Goal: Task Accomplishment & Management: Manage account settings

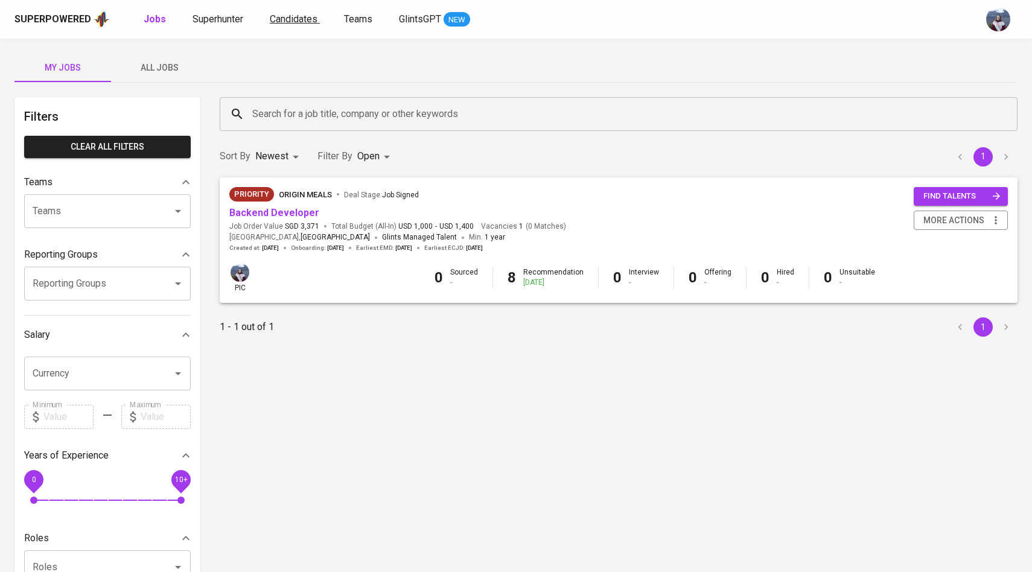
click at [281, 26] on link "Candidates" at bounding box center [295, 19] width 50 height 15
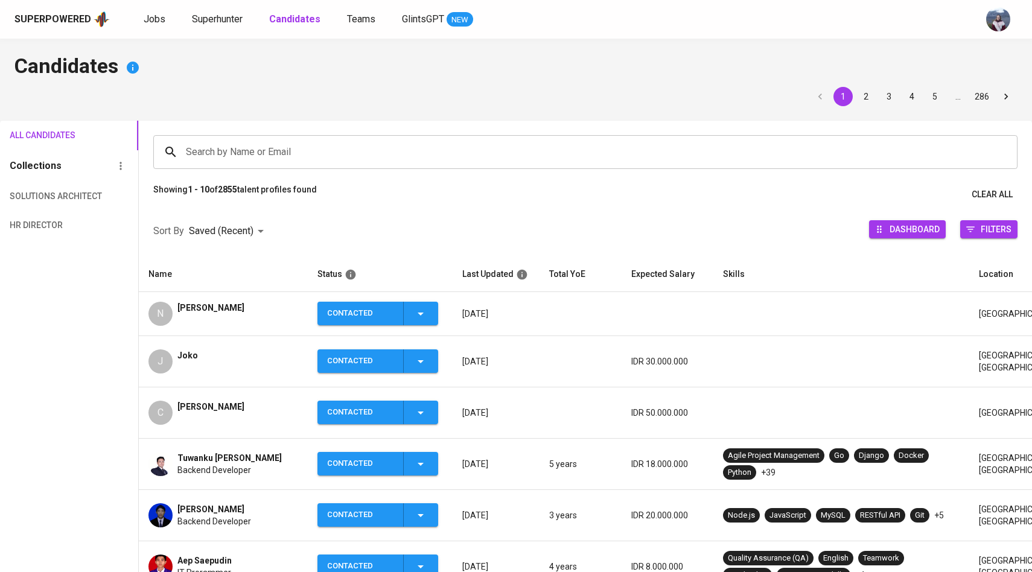
click at [159, 322] on div "N" at bounding box center [161, 314] width 24 height 24
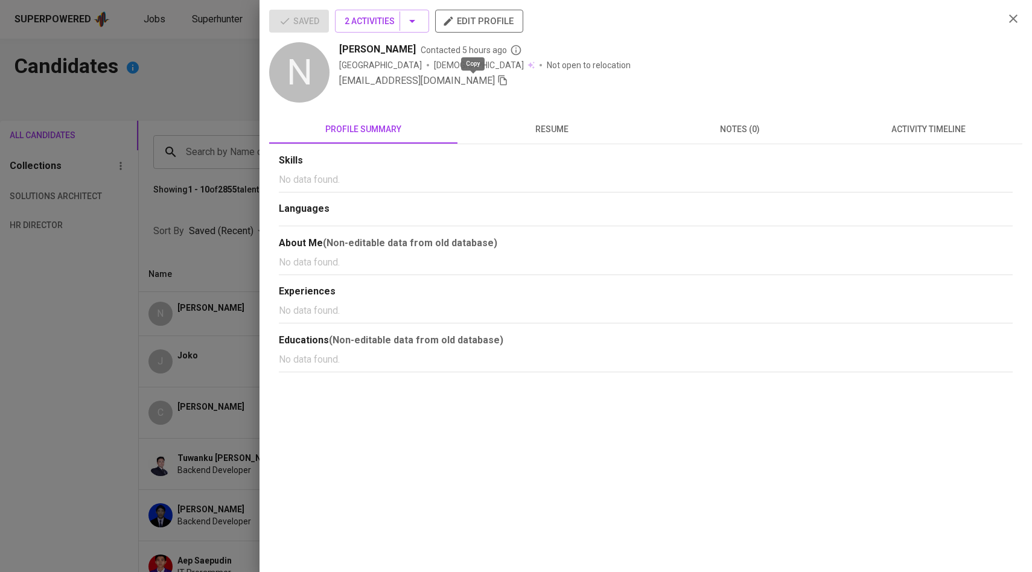
click at [497, 79] on icon "button" at bounding box center [502, 80] width 11 height 11
click at [202, 117] on div at bounding box center [516, 286] width 1032 height 572
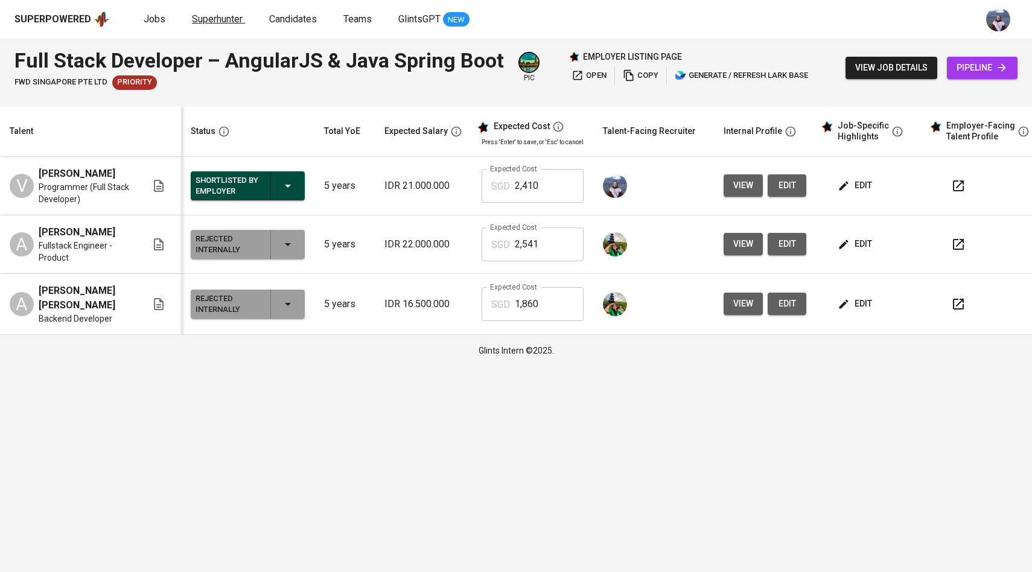
click at [209, 20] on span "Superhunter" at bounding box center [217, 18] width 51 height 11
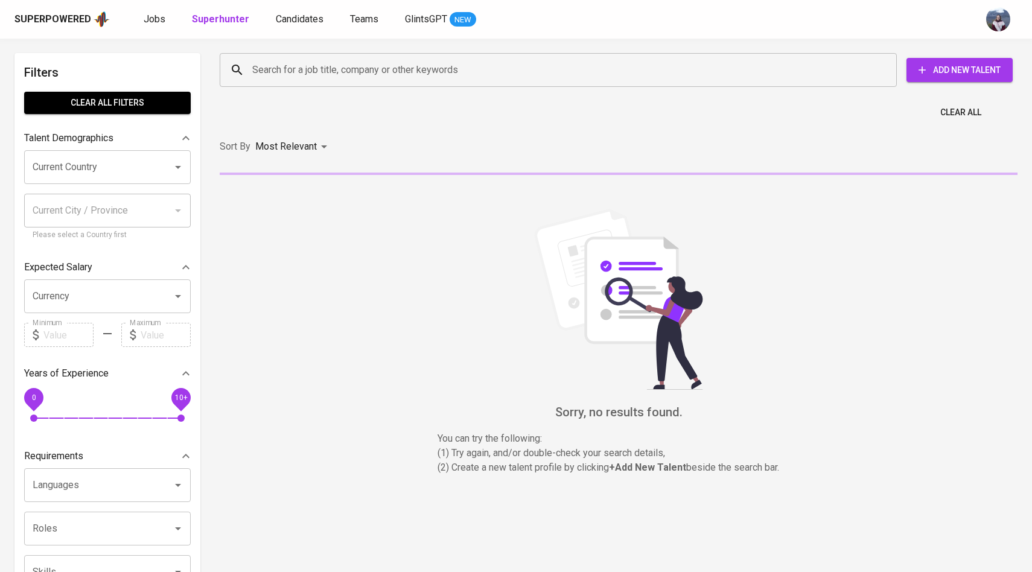
click at [316, 83] on div "Search for a job title, company or other keywords" at bounding box center [558, 70] width 677 height 34
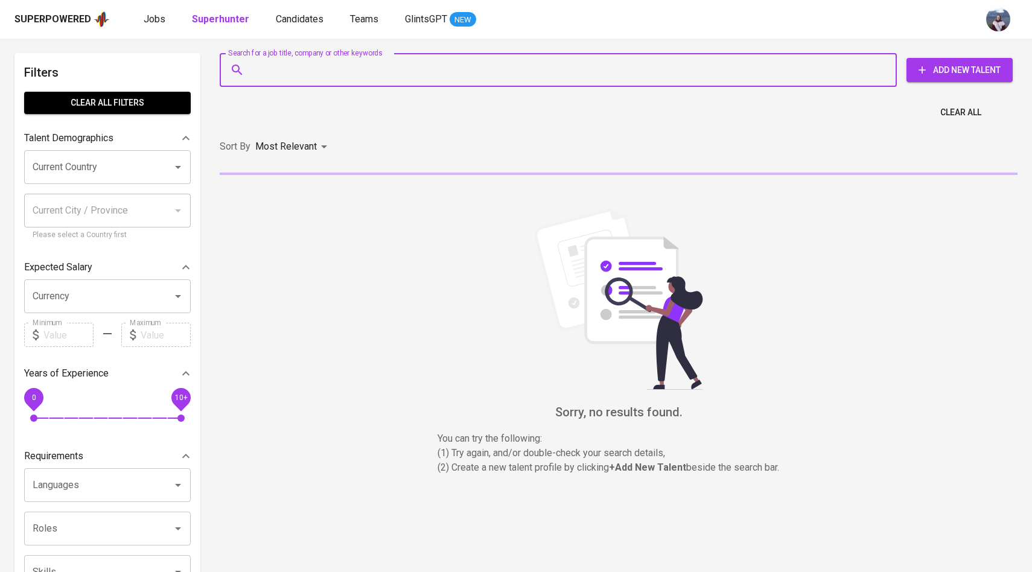
paste input "nurhikmahilmi94@gmail.com"
type input "nurhikmahilmi94@gmail.com"
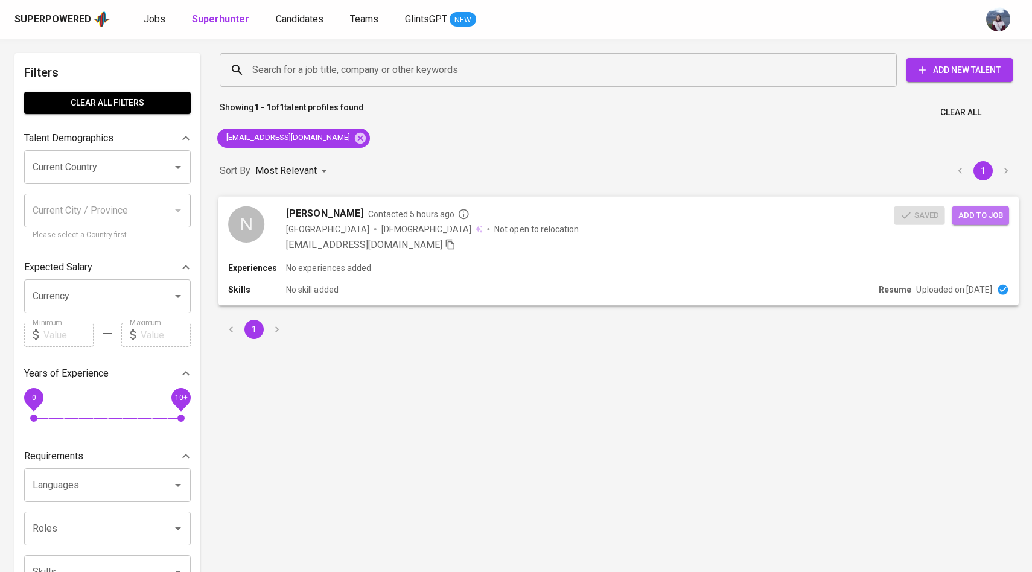
click at [1003, 215] on span "Add to job" at bounding box center [981, 215] width 45 height 14
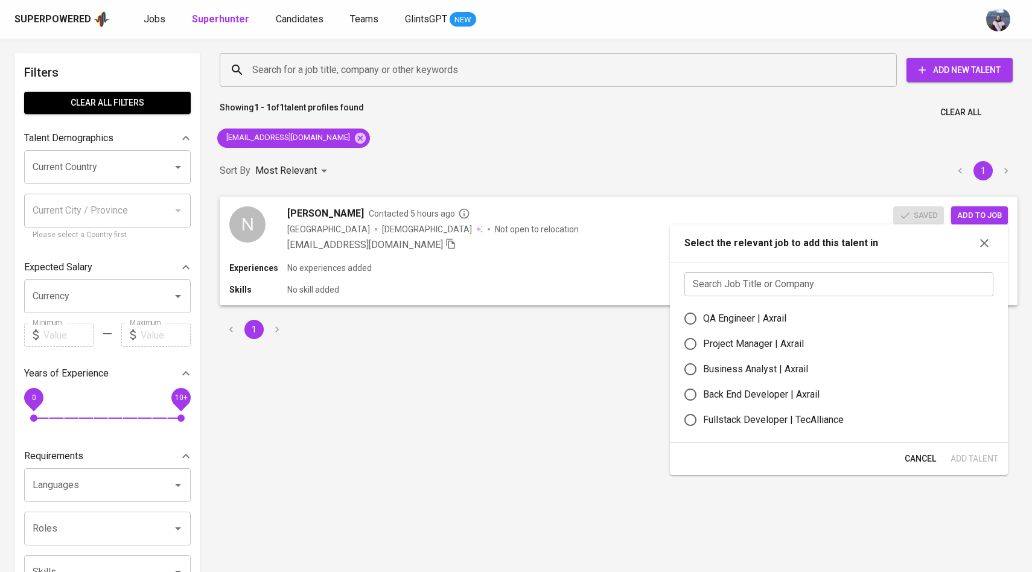
click at [808, 283] on input "text" at bounding box center [839, 284] width 309 height 24
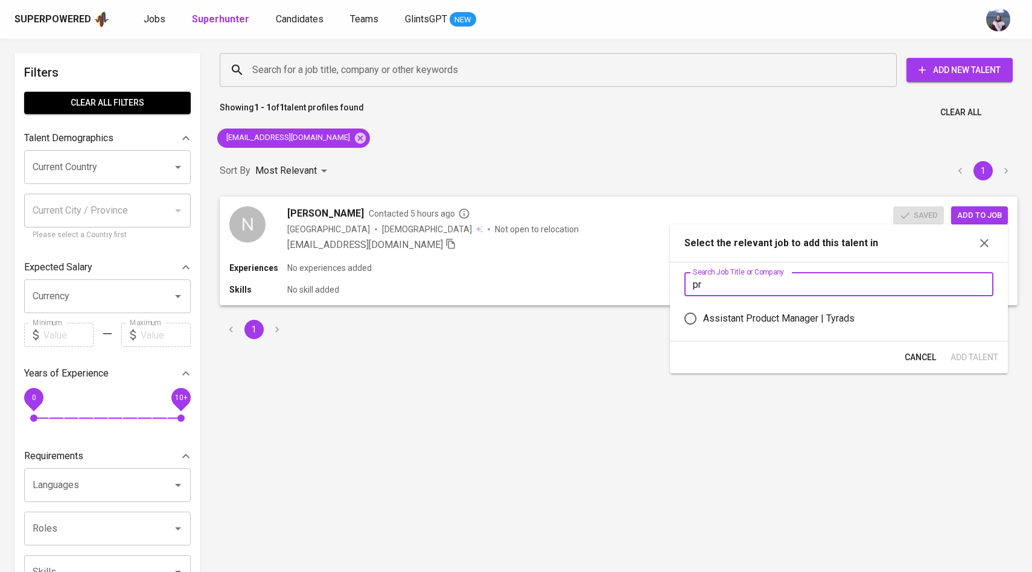
type input "p"
type input "h"
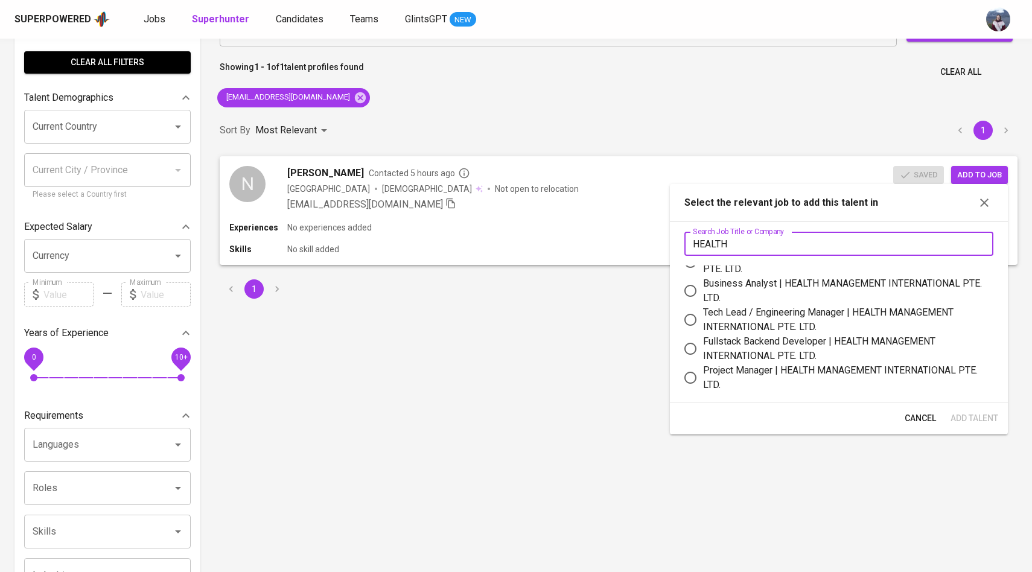
scroll to position [51, 0]
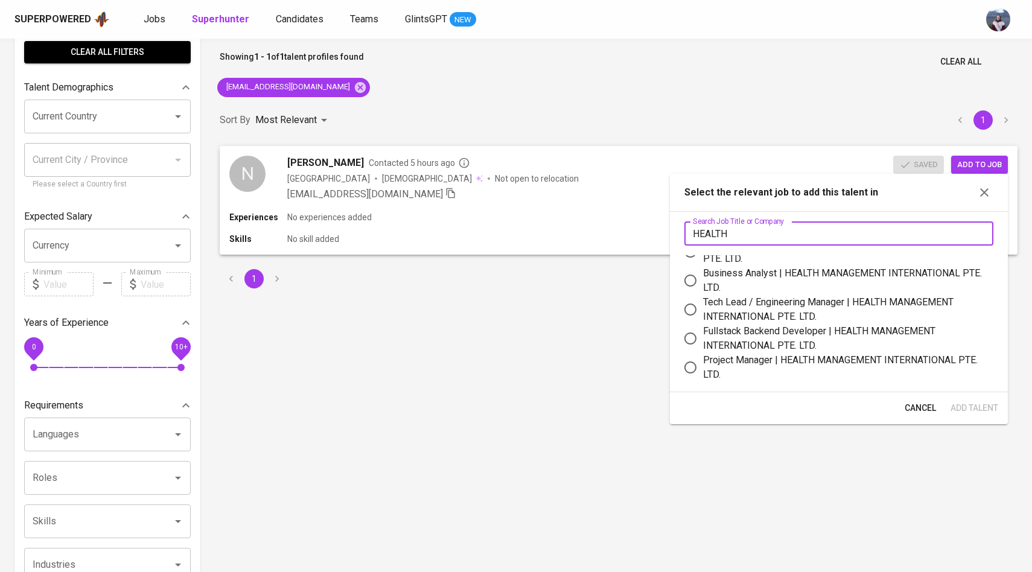
type input "HEALTH"
click at [689, 368] on input "Project Manager | HEALTH MANAGEMENT INTERNATIONAL PTE. LTD." at bounding box center [690, 367] width 25 height 25
radio input "true"
click at [967, 407] on span "Add Talent" at bounding box center [975, 408] width 48 height 15
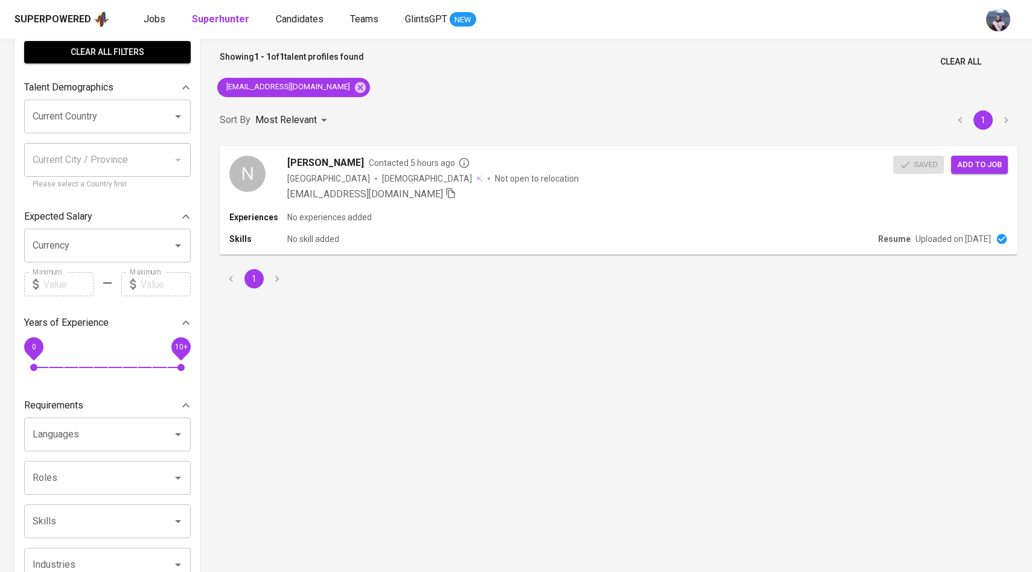
click at [356, 84] on div "Search for a job title, company or other keywords Search for a job title, compa…" at bounding box center [619, 145] width 813 height 301
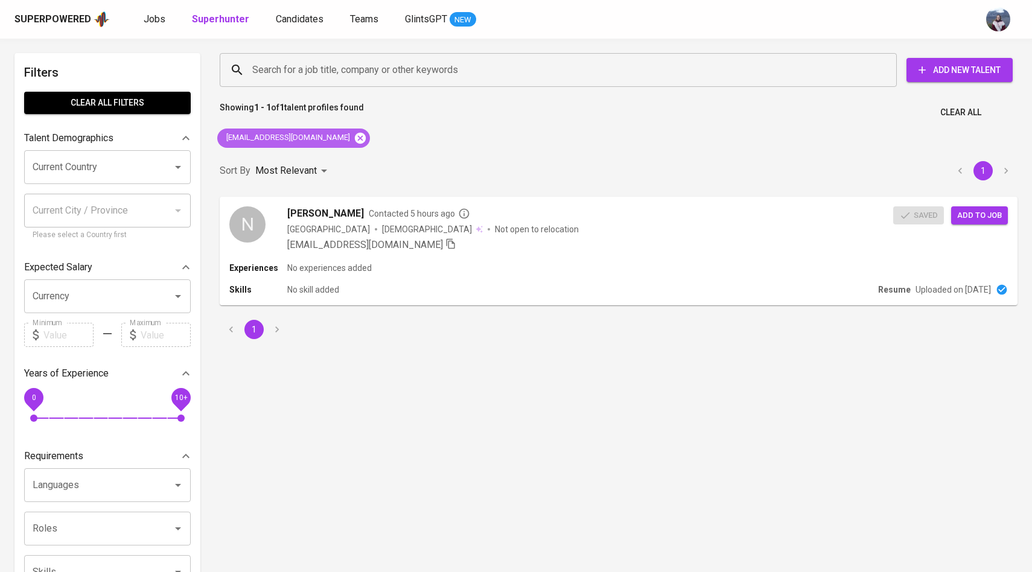
click at [355, 135] on icon at bounding box center [360, 137] width 11 height 11
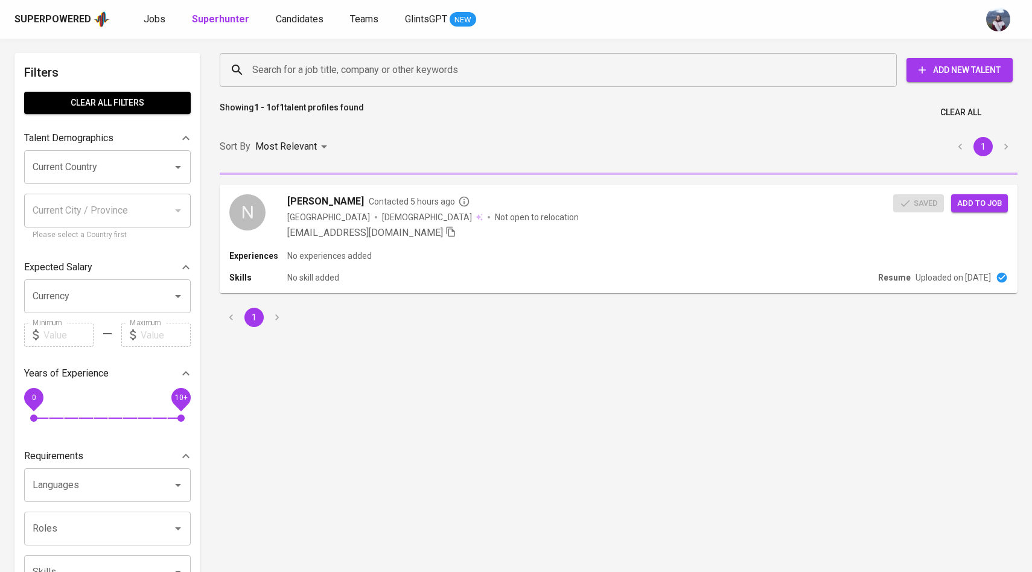
click at [349, 64] on input "Search for a job title, company or other keywords" at bounding box center [561, 70] width 624 height 23
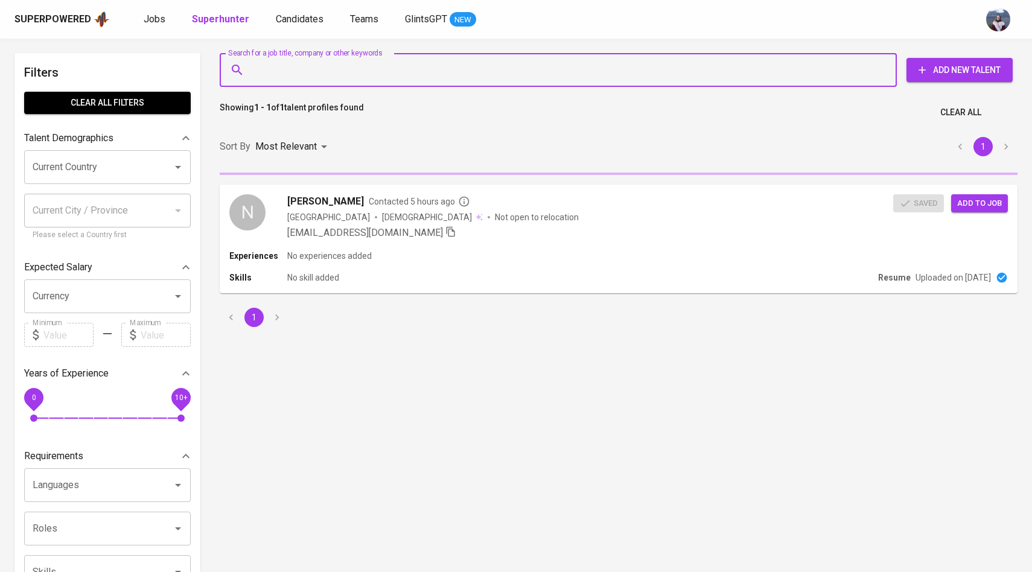
paste input "tiarachyntiad@gmail.com"
type input "tiarachyntiad@gmail.com"
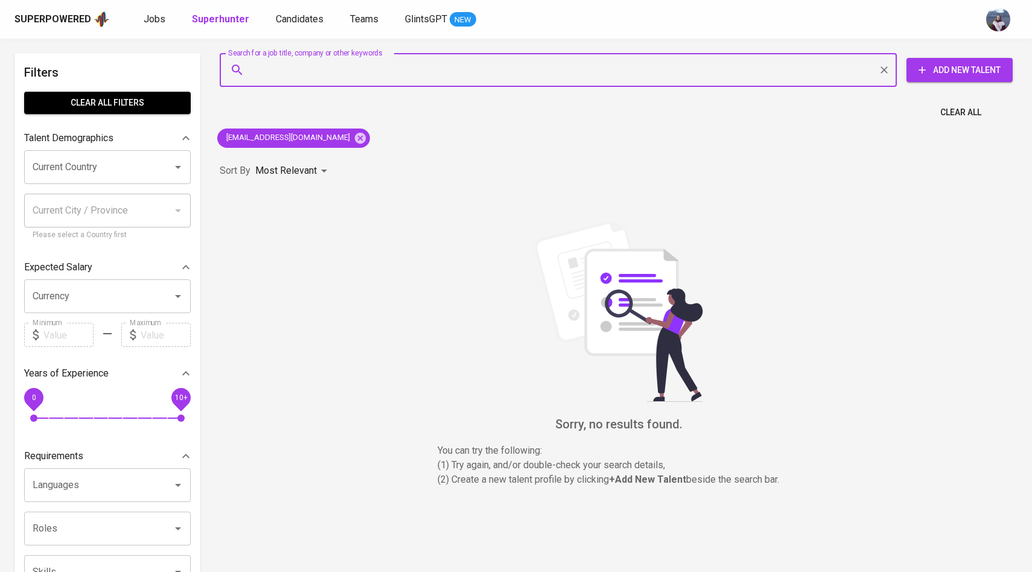
click at [953, 78] on button "Add New Talent" at bounding box center [960, 70] width 106 height 24
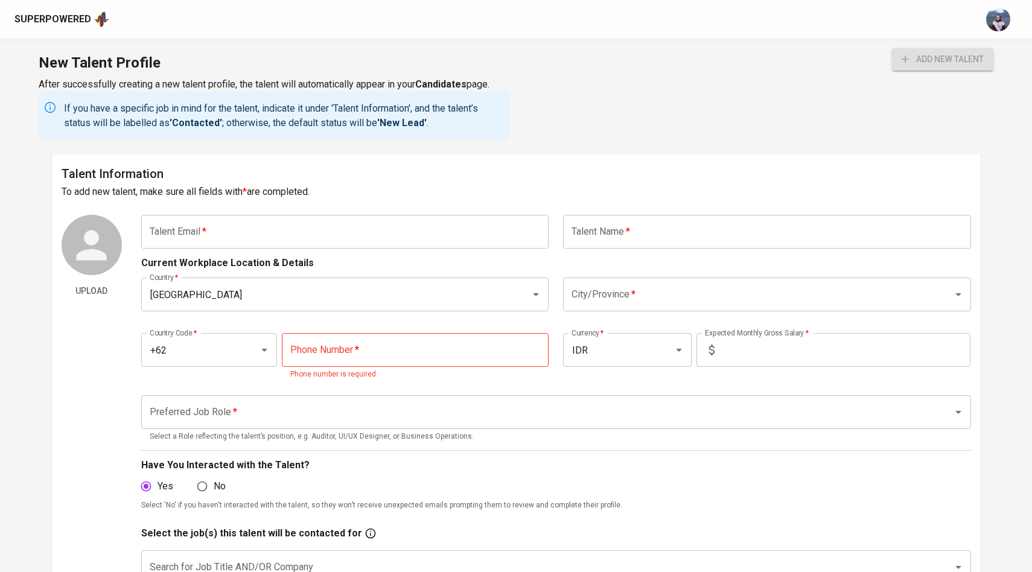
click at [387, 219] on input "text" at bounding box center [345, 232] width 408 height 34
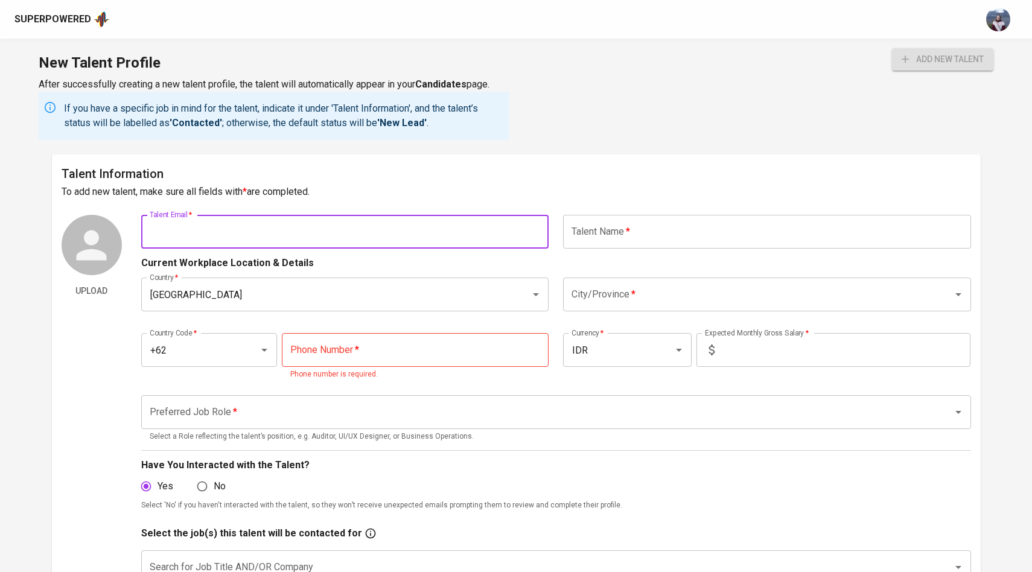
paste input "tiarachyntiad@gmail.com"
type input "tiarachyntiad@gmail.com"
click at [611, 238] on input "text" at bounding box center [767, 232] width 408 height 34
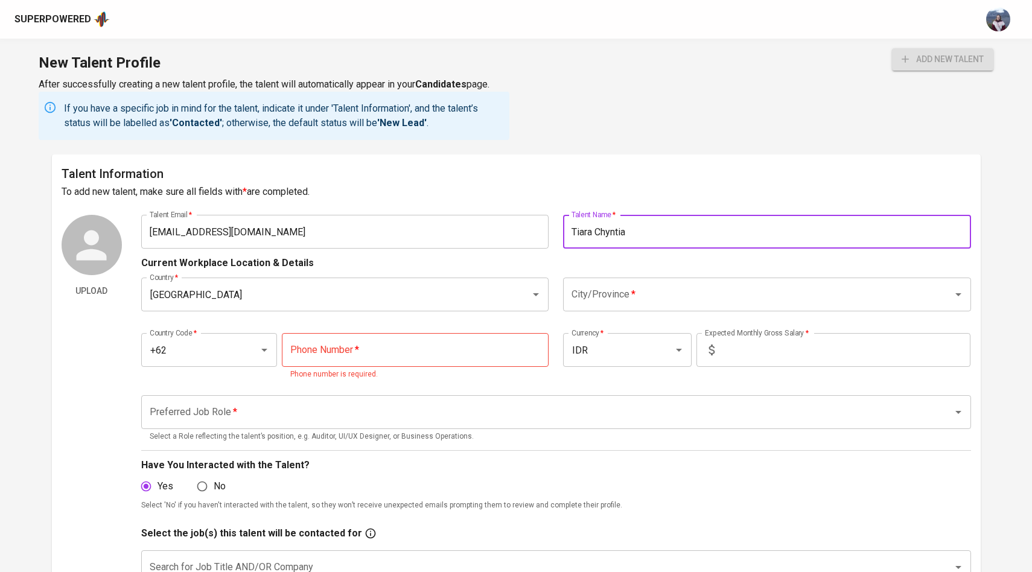
type input "Tiara Chyntia"
click at [645, 302] on input "City/Province   *" at bounding box center [750, 294] width 363 height 23
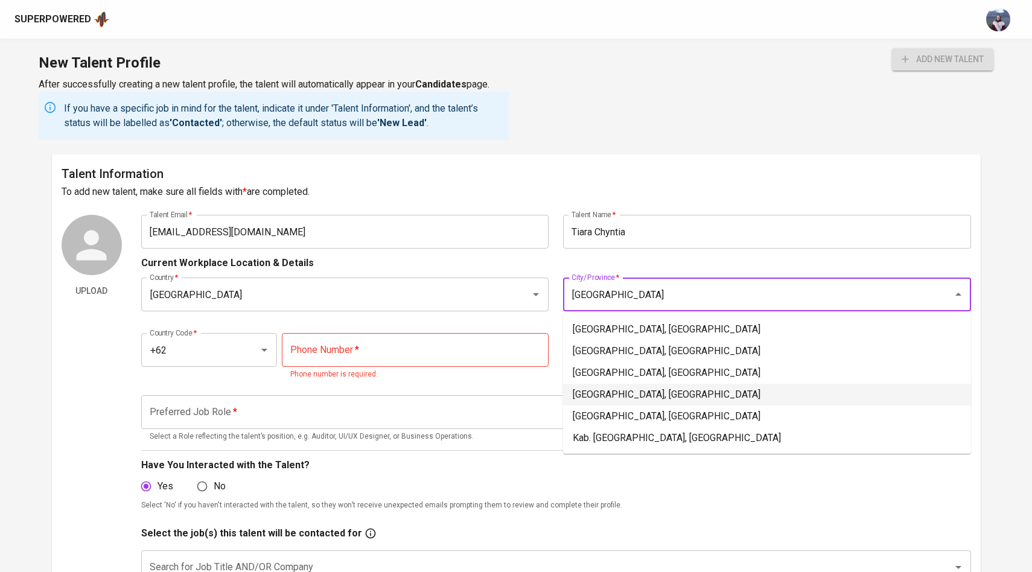
click at [598, 398] on li "Jakarta Pusat, DKI Jakarta" at bounding box center [767, 395] width 408 height 22
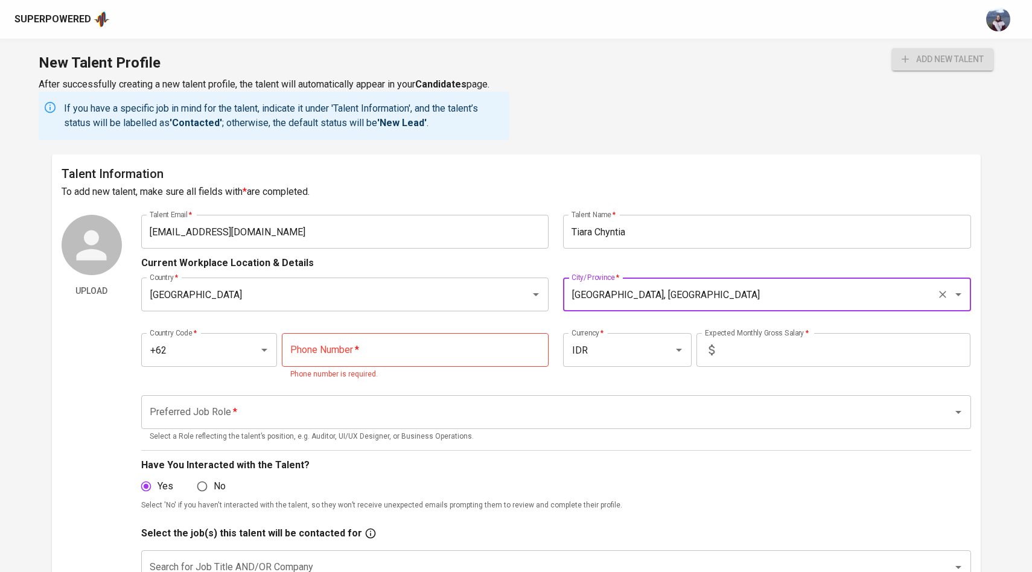
type input "Jakarta Pusat, DKI Jakarta"
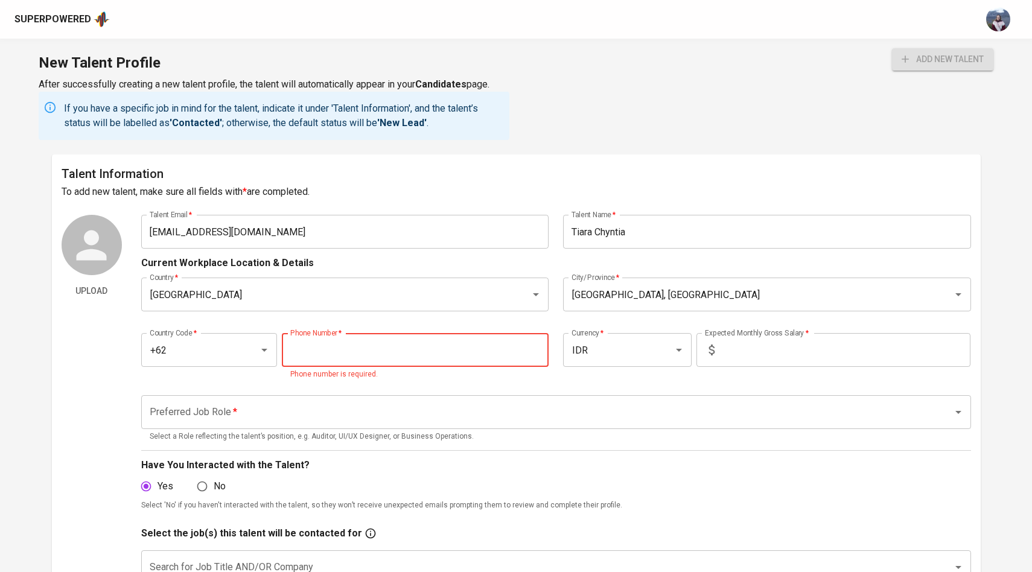
click at [322, 353] on input "tel" at bounding box center [415, 350] width 267 height 34
paste input "815-6187-388"
type input "815-6187-388"
click at [737, 344] on input "text" at bounding box center [845, 350] width 251 height 34
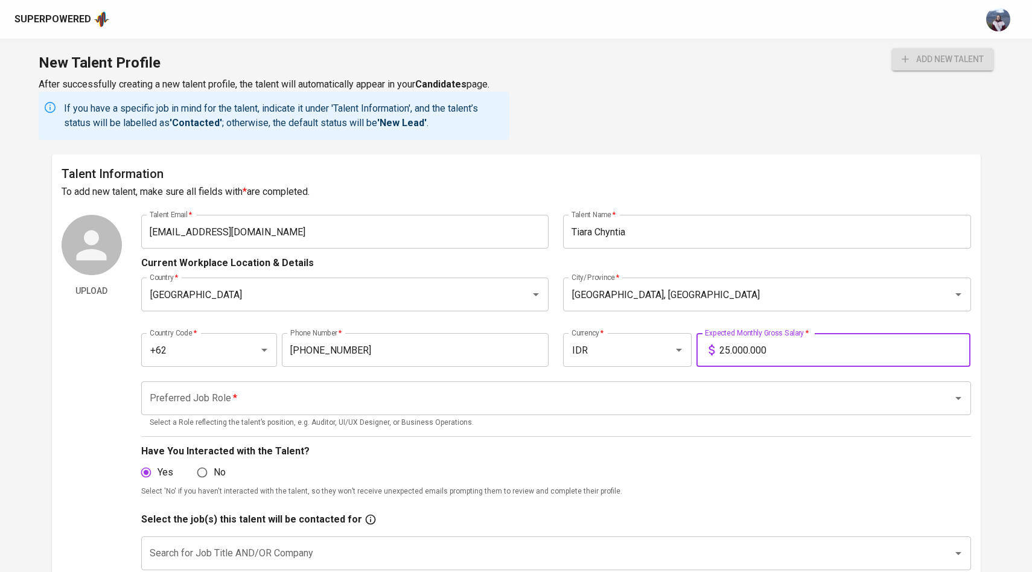
type input "25.000.000"
click at [654, 394] on input "Preferred Job Role   *" at bounding box center [539, 398] width 785 height 23
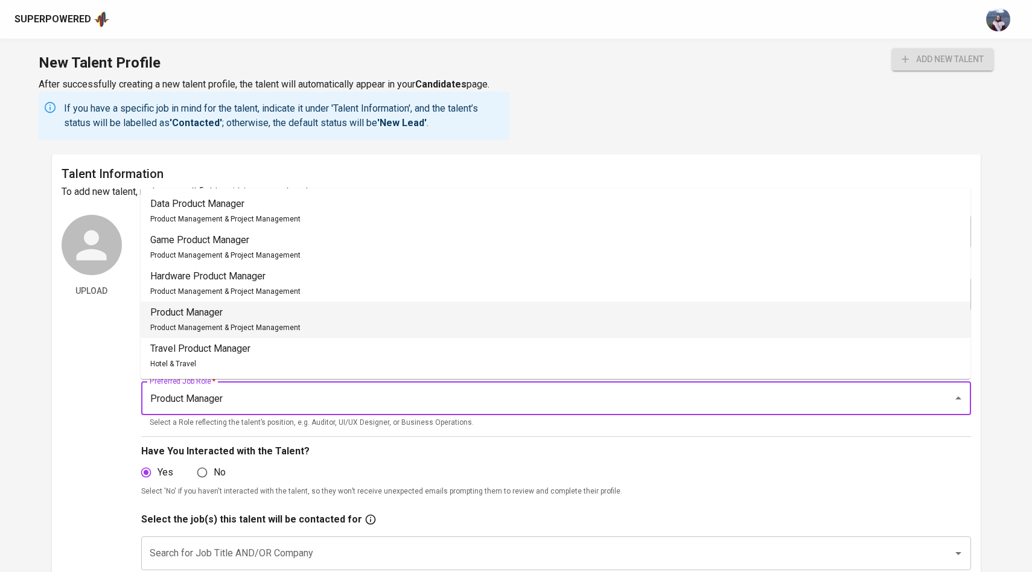
click at [622, 331] on li "Product Manager Product Management & Project Management" at bounding box center [556, 320] width 830 height 36
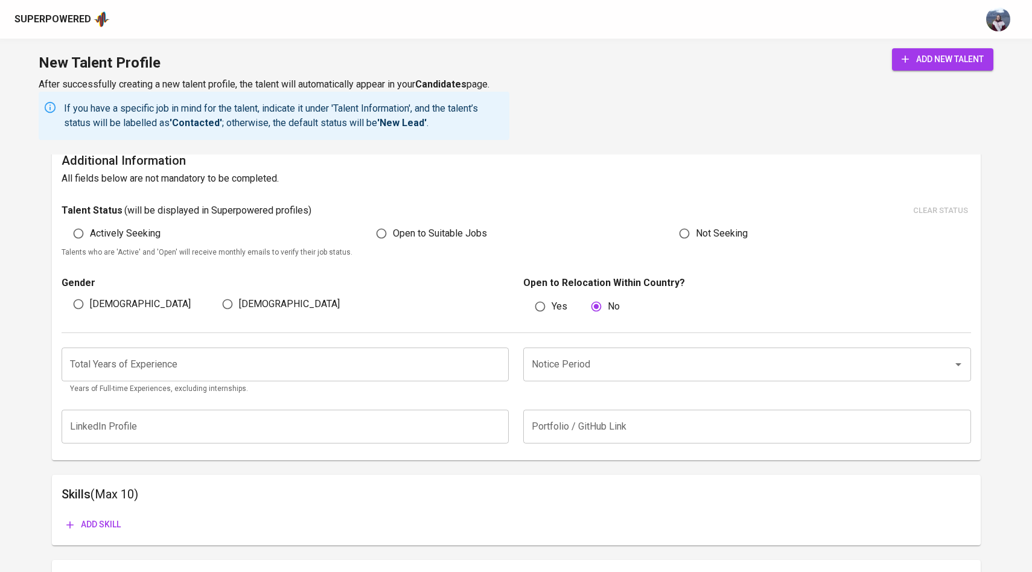
scroll to position [604, 0]
type input "Product Manager"
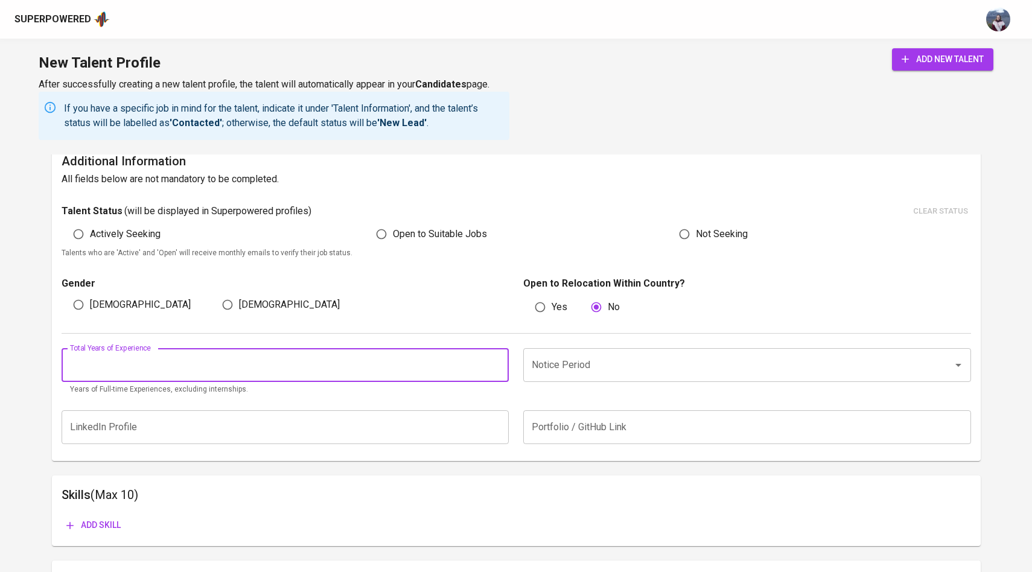
click at [413, 356] on input "number" at bounding box center [286, 365] width 448 height 34
type input "5"
click at [622, 360] on input "Notice Period" at bounding box center [730, 365] width 403 height 23
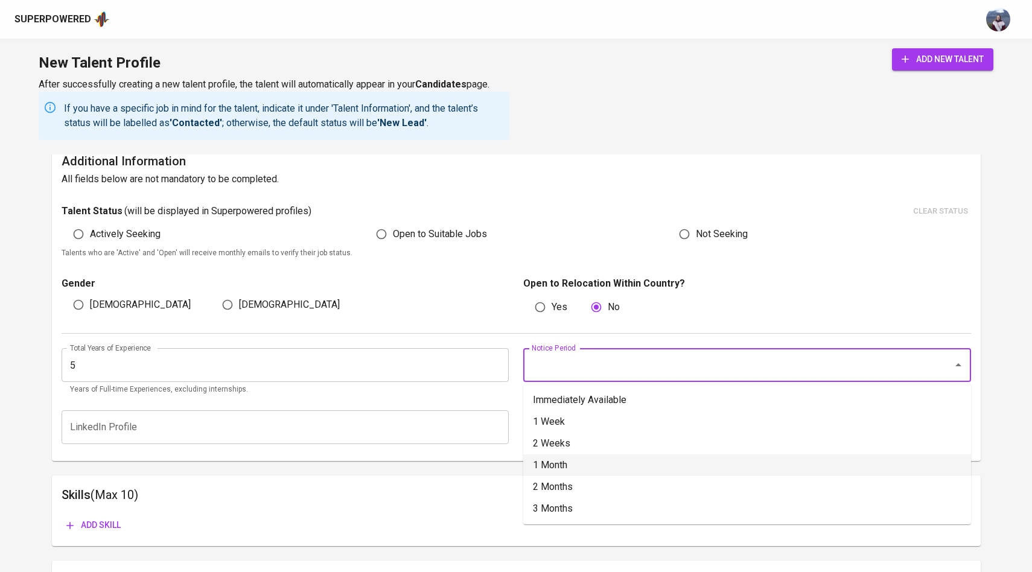
click at [597, 458] on li "1 Month" at bounding box center [747, 466] width 448 height 22
type input "1 Month"
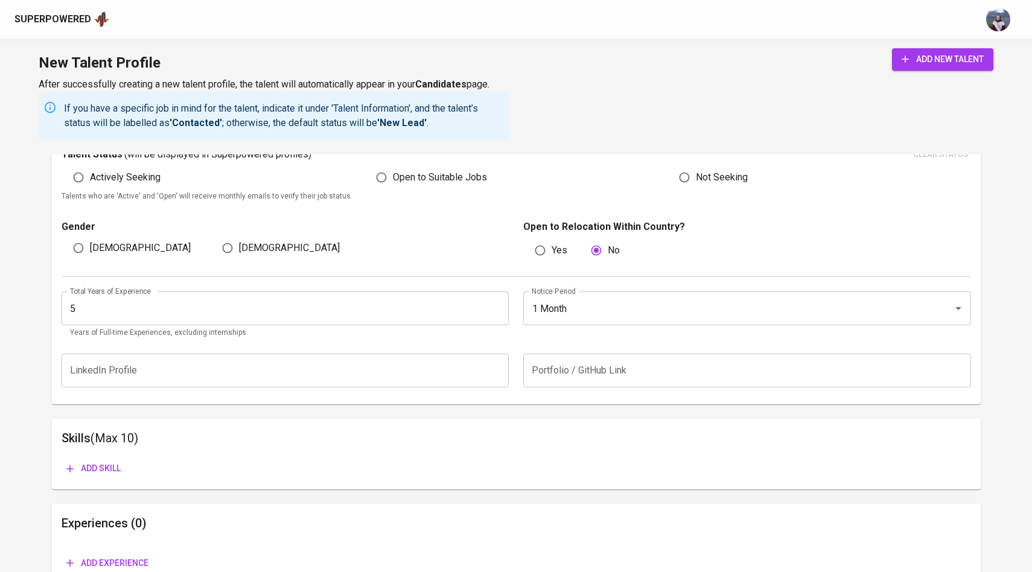
scroll to position [639, 0]
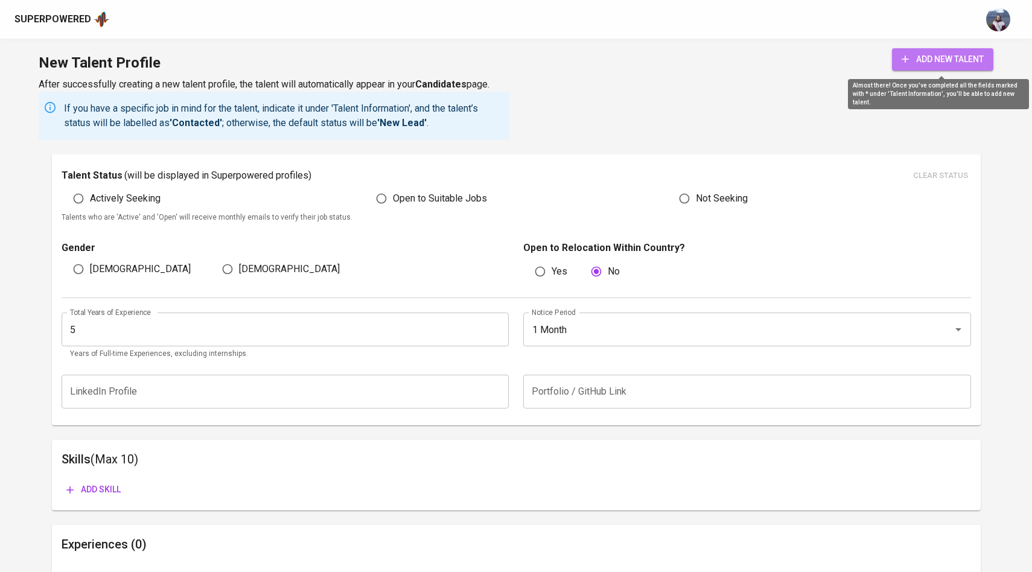
click at [967, 63] on span "add new talent" at bounding box center [943, 59] width 82 height 15
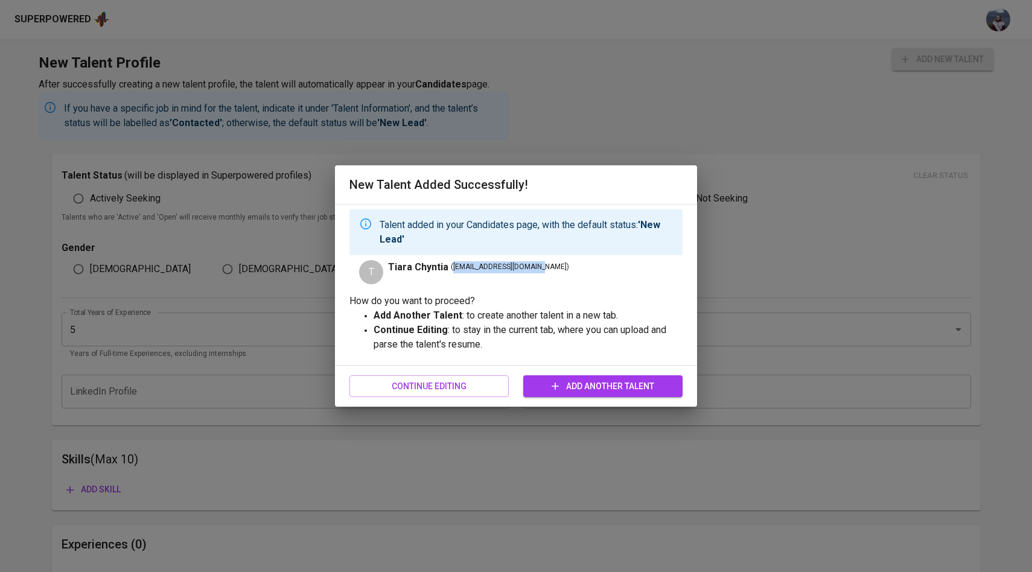
drag, startPoint x: 532, startPoint y: 267, endPoint x: 452, endPoint y: 267, distance: 80.9
click at [452, 267] on span "( tiarachyntiad@gmail.com )" at bounding box center [510, 267] width 118 height 12
copy span "tiarachyntiad@gmail.com"
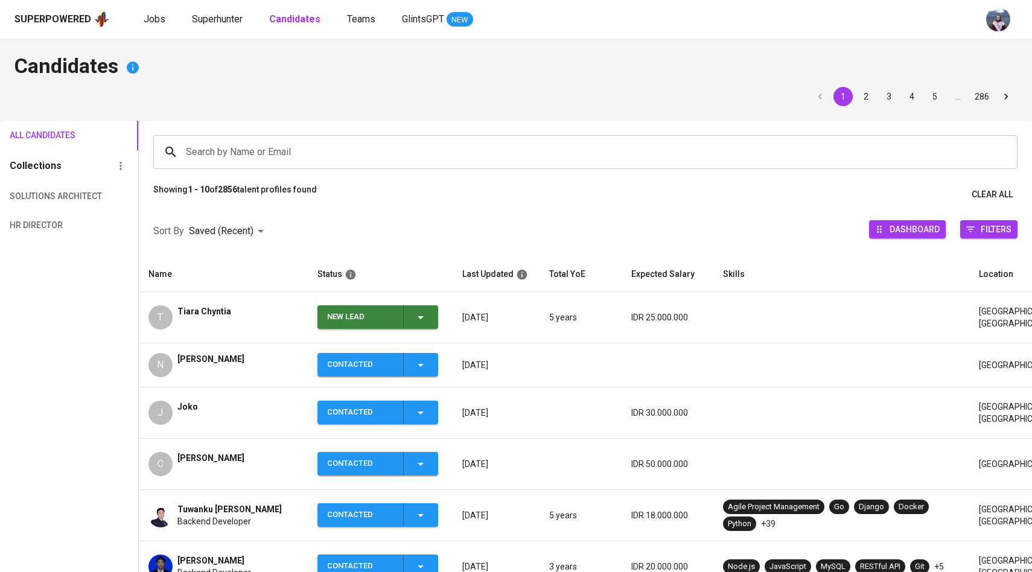
click at [427, 316] on icon "button" at bounding box center [421, 317] width 14 height 14
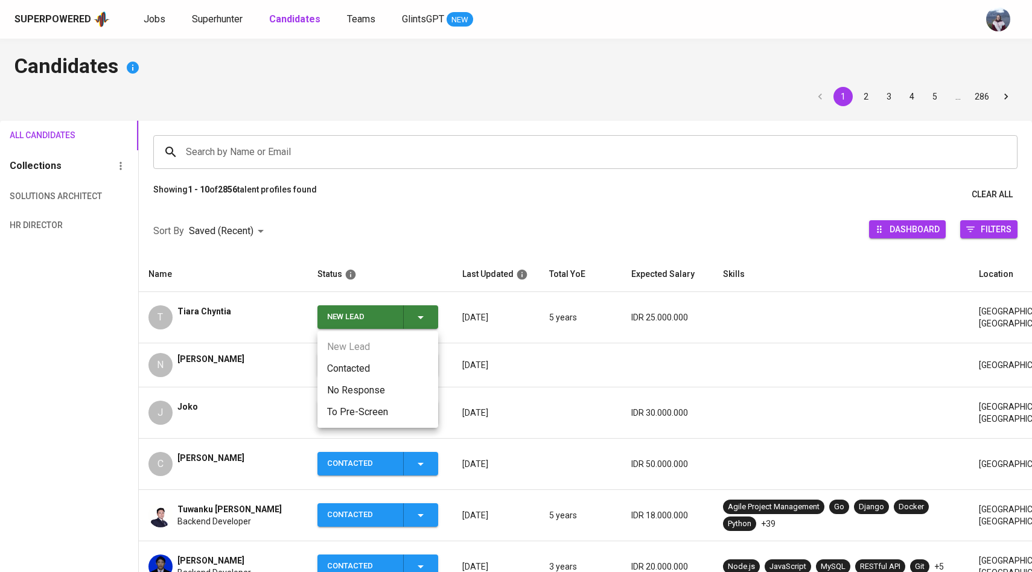
click at [359, 366] on li "Contacted" at bounding box center [378, 369] width 121 height 22
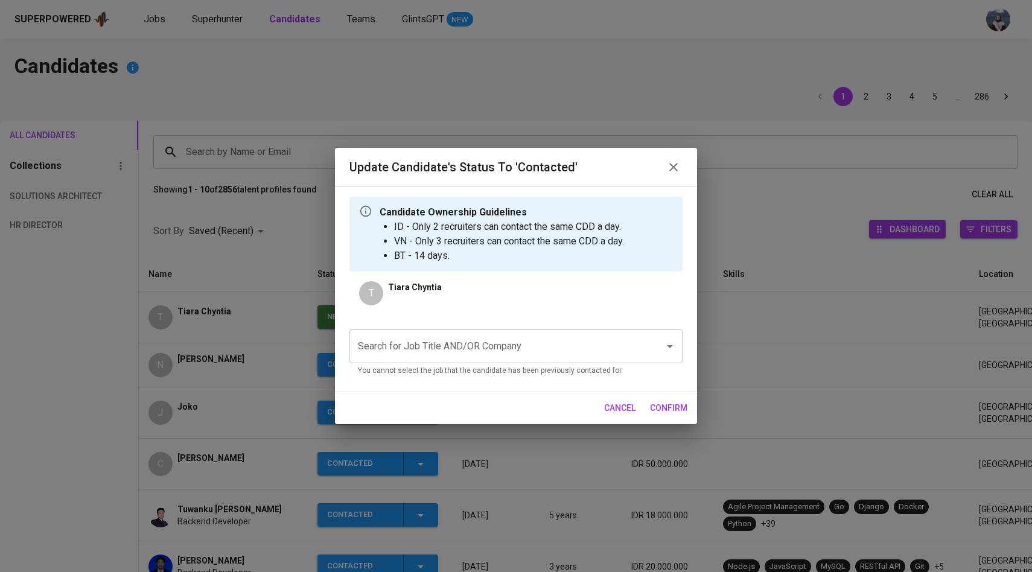
click at [434, 340] on input "Search for Job Title AND/OR Company" at bounding box center [499, 346] width 289 height 23
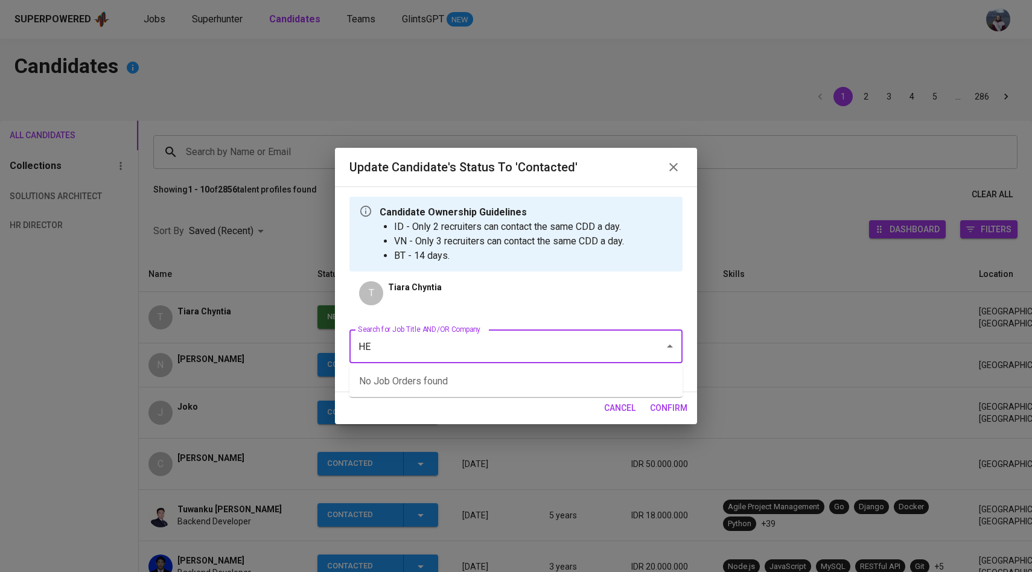
type input "H"
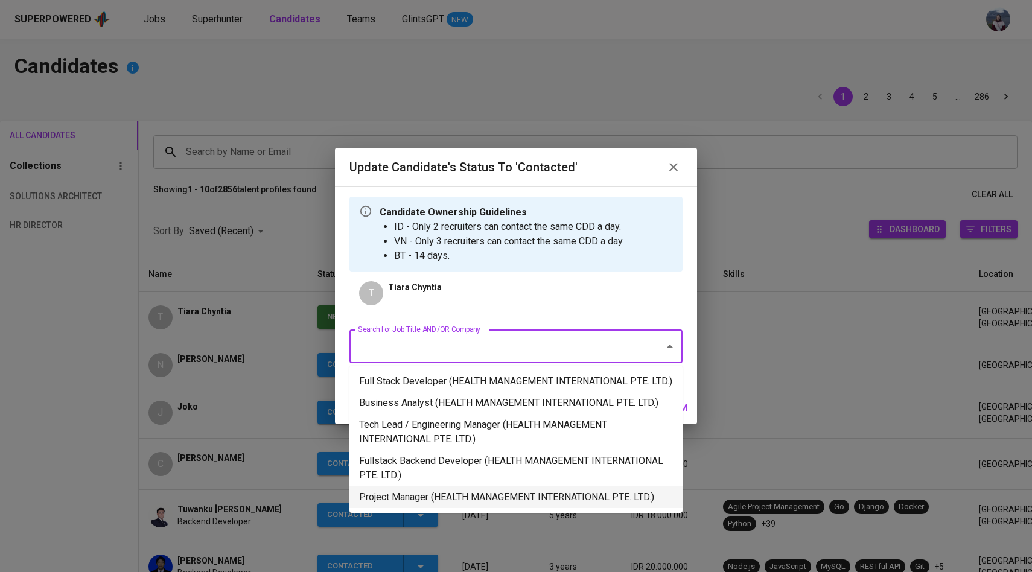
click at [491, 508] on li "Project Manager (HEALTH MANAGEMENT INTERNATIONAL PTE. LTD.)" at bounding box center [516, 498] width 333 height 22
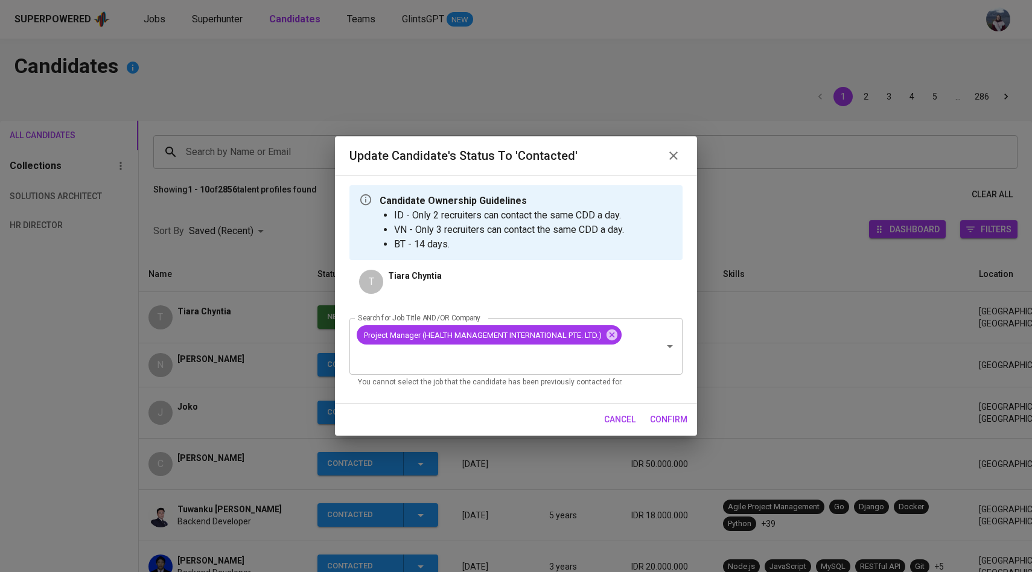
click at [662, 421] on span "confirm" at bounding box center [668, 419] width 37 height 15
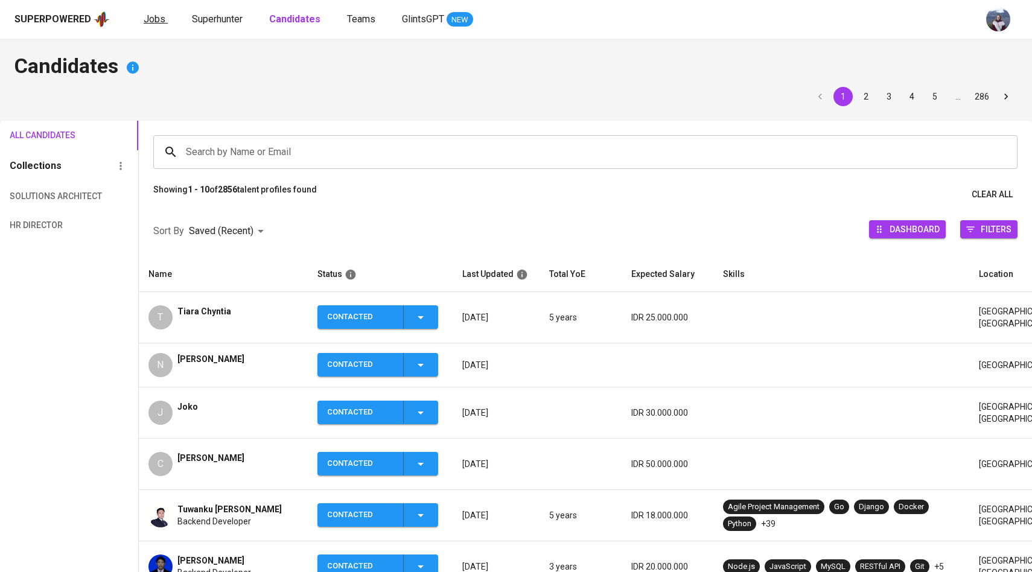
click at [156, 24] on span "Jobs" at bounding box center [155, 18] width 22 height 11
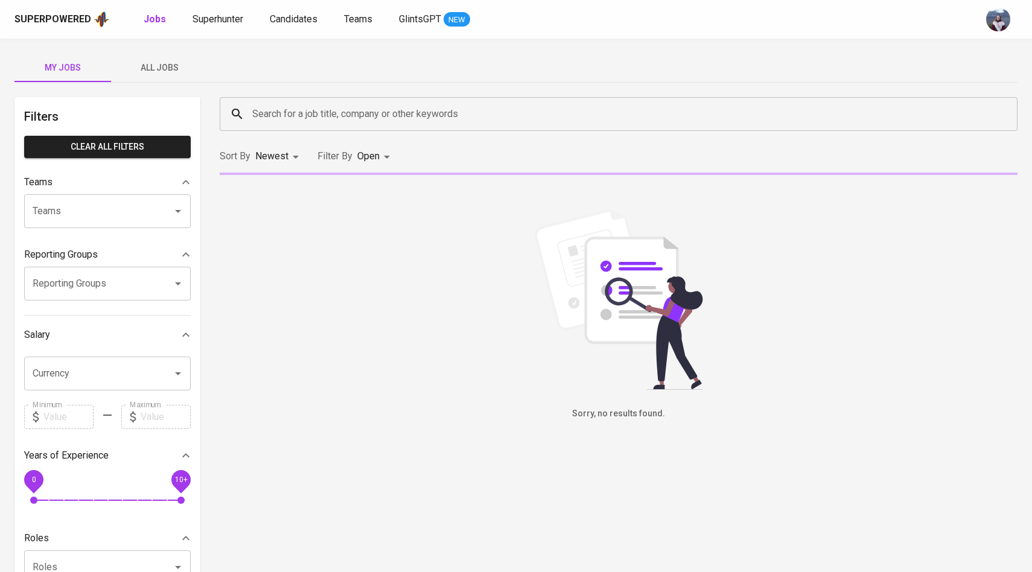
click at [155, 58] on button "All Jobs" at bounding box center [159, 67] width 97 height 29
click at [261, 112] on input "Search for a job title, company or other keywords" at bounding box center [621, 114] width 745 height 23
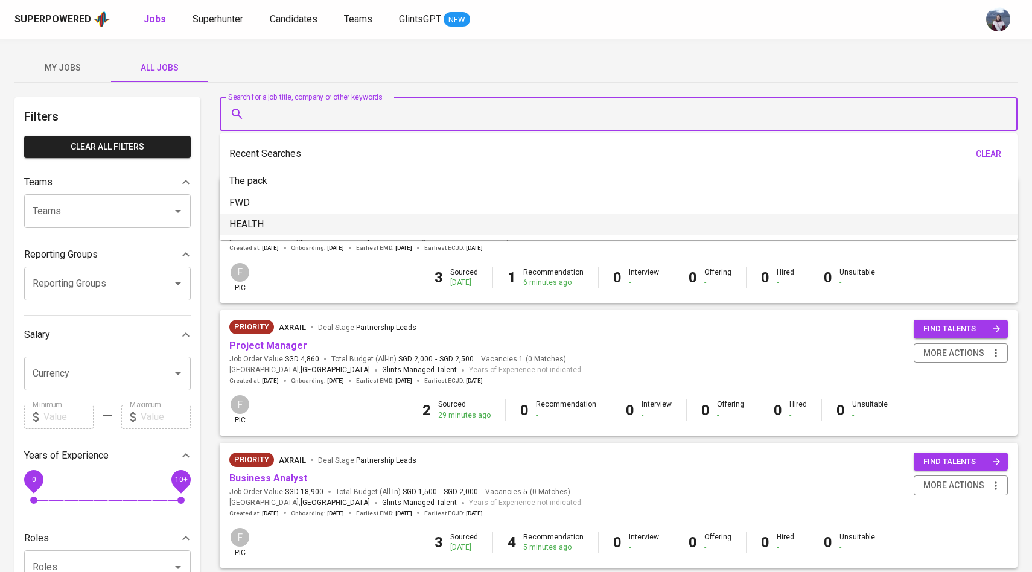
click at [267, 216] on li "HEALTH" at bounding box center [619, 225] width 798 height 22
type input "HEALTH"
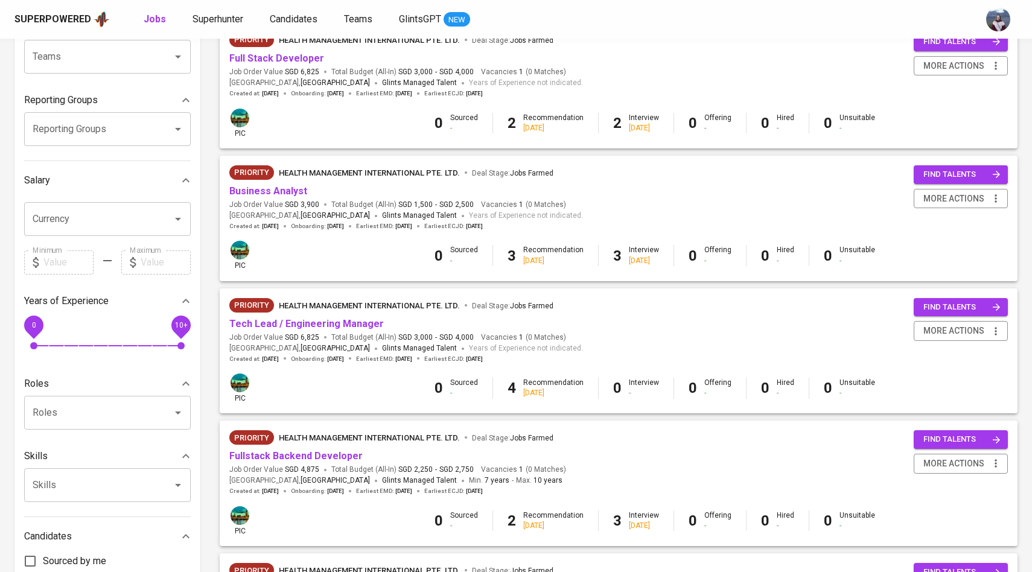
scroll to position [159, 0]
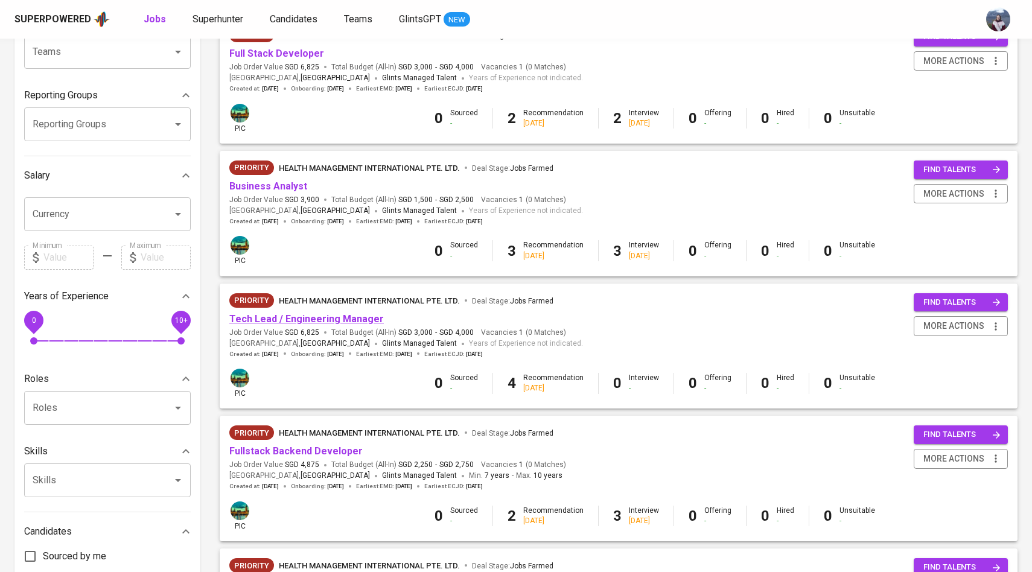
click at [333, 319] on link "Tech Lead / Engineering Manager" at bounding box center [306, 318] width 155 height 11
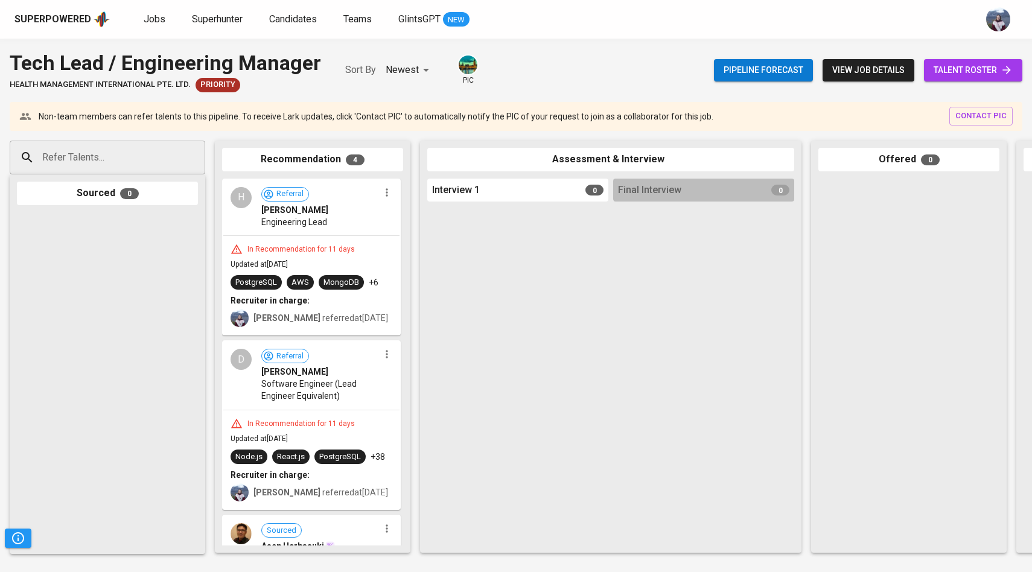
click at [983, 65] on span "talent roster" at bounding box center [973, 70] width 79 height 15
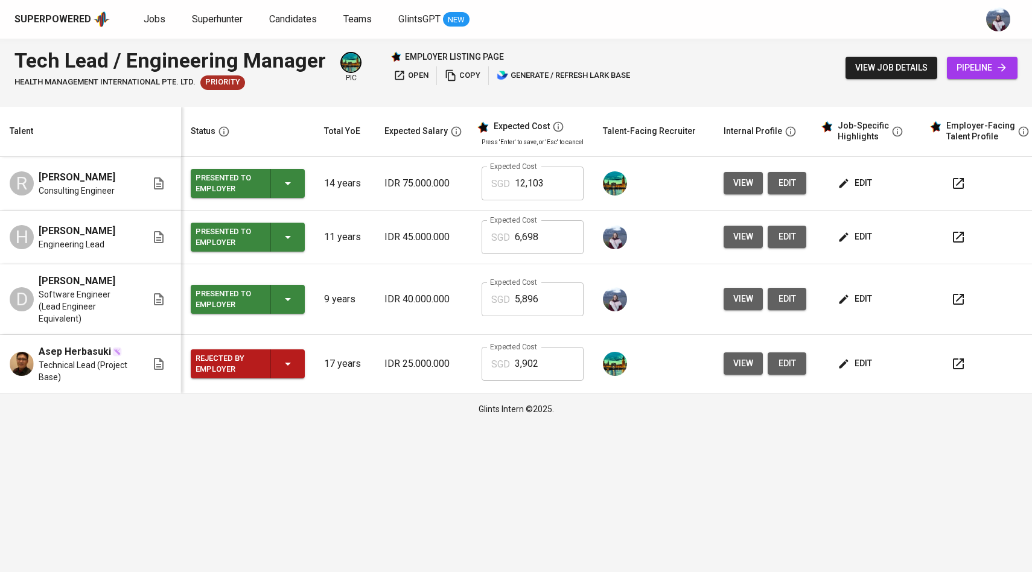
click at [843, 293] on icon "button" at bounding box center [844, 299] width 12 height 12
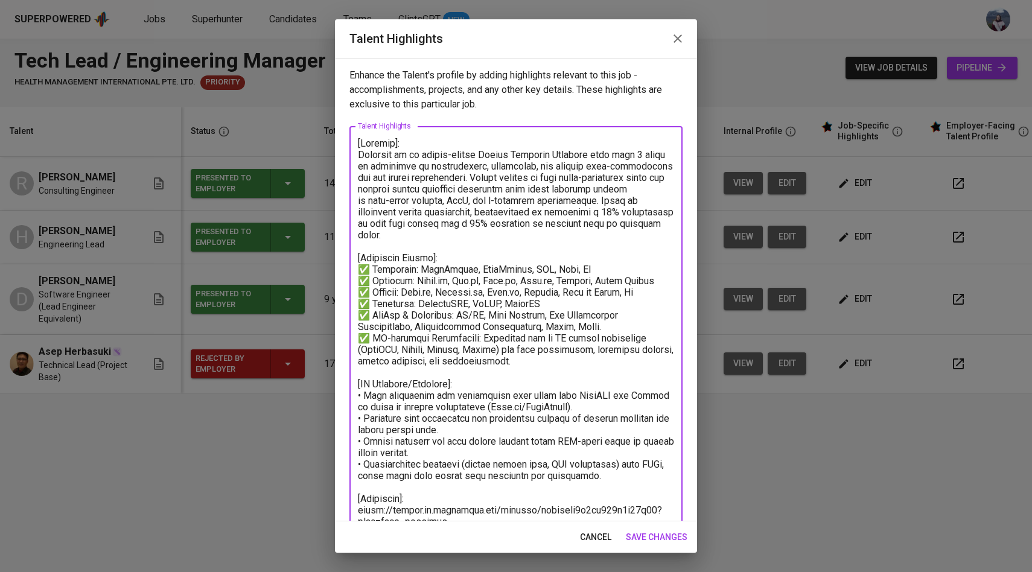
drag, startPoint x: 357, startPoint y: 266, endPoint x: 504, endPoint y: 373, distance: 181.1
click at [505, 373] on textarea at bounding box center [516, 384] width 316 height 493
click at [645, 537] on span "save changes" at bounding box center [657, 537] width 62 height 15
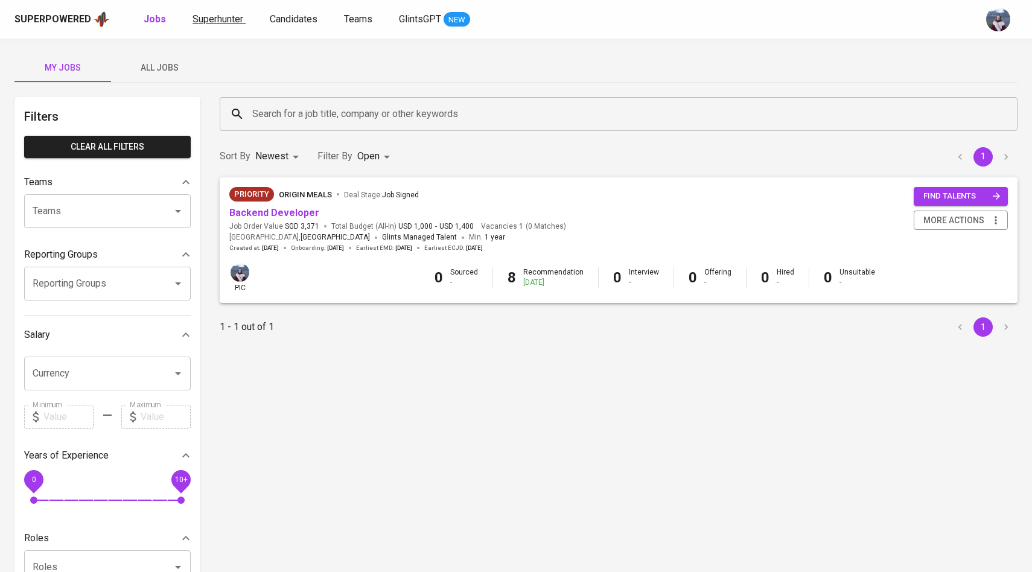
click at [233, 18] on span "Superhunter" at bounding box center [218, 18] width 51 height 11
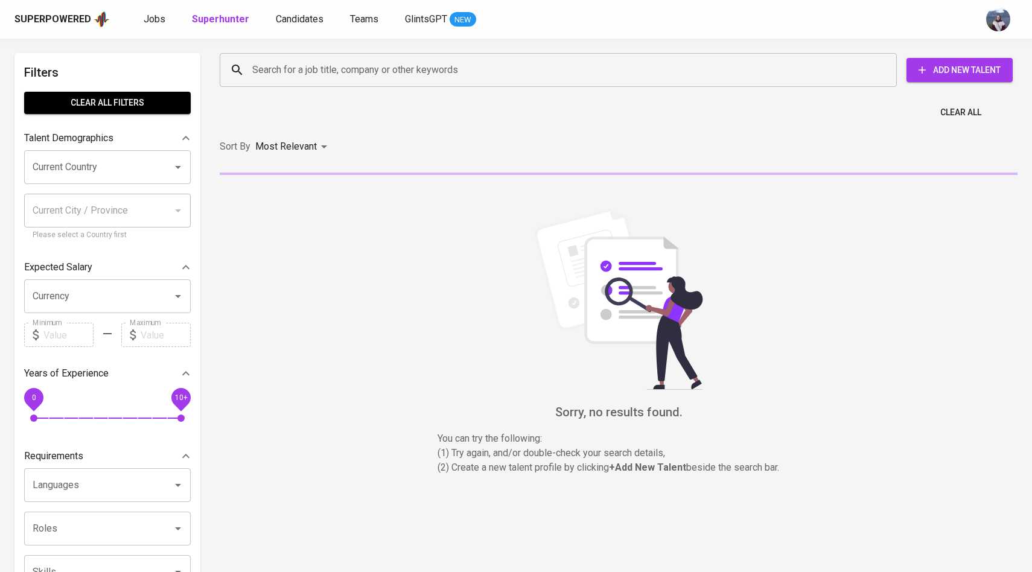
click at [304, 87] on div "Search for a job title, company or other keywords Search for a job title, compa…" at bounding box center [616, 70] width 798 height 39
click at [309, 69] on input "Search for a job title, company or other keywords" at bounding box center [561, 70] width 624 height 23
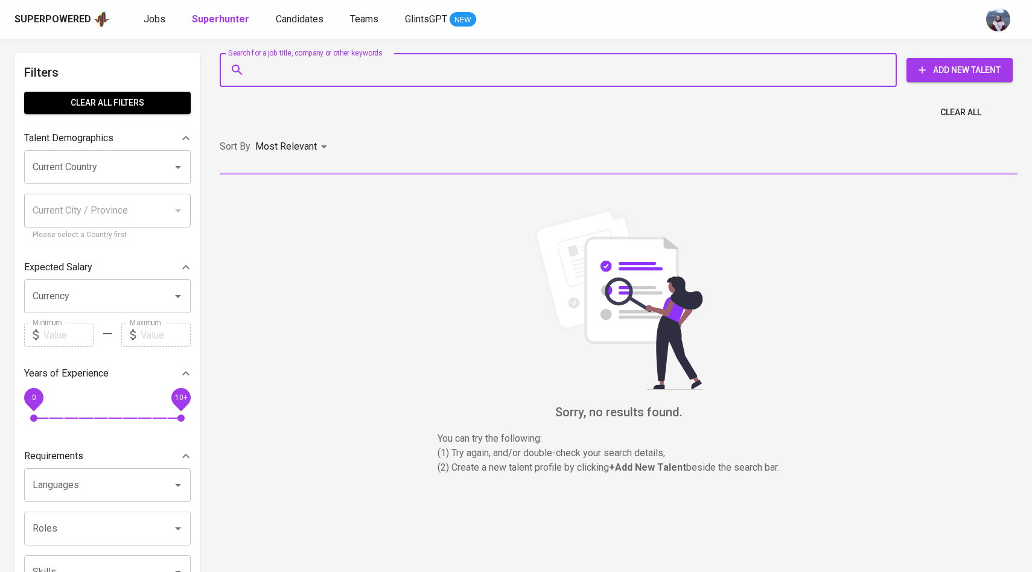
paste input "[EMAIL_ADDRESS][DOMAIN_NAME]"
type input "[EMAIL_ADDRESS][DOMAIN_NAME]"
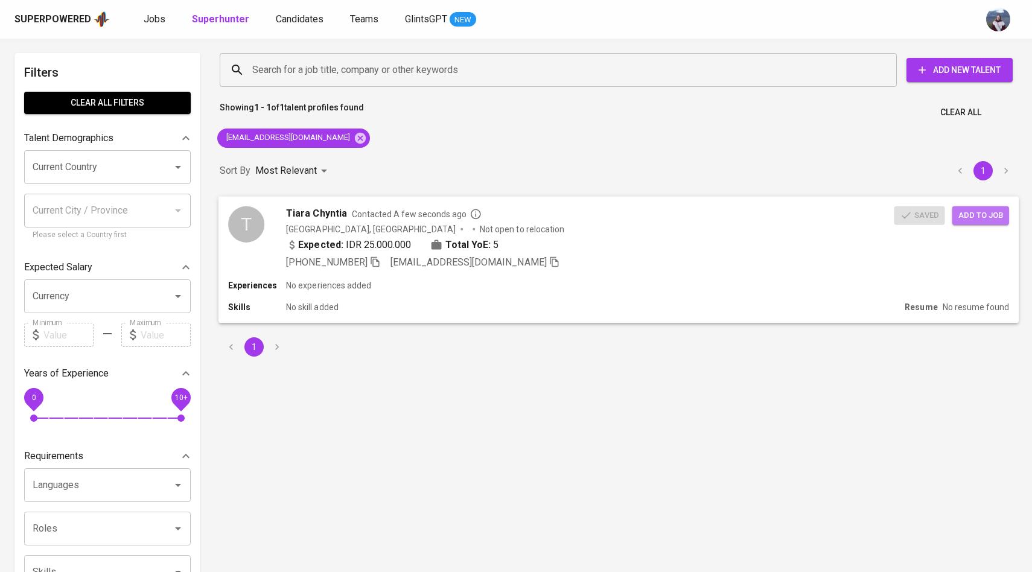
click at [987, 220] on span "Add to job" at bounding box center [981, 215] width 45 height 14
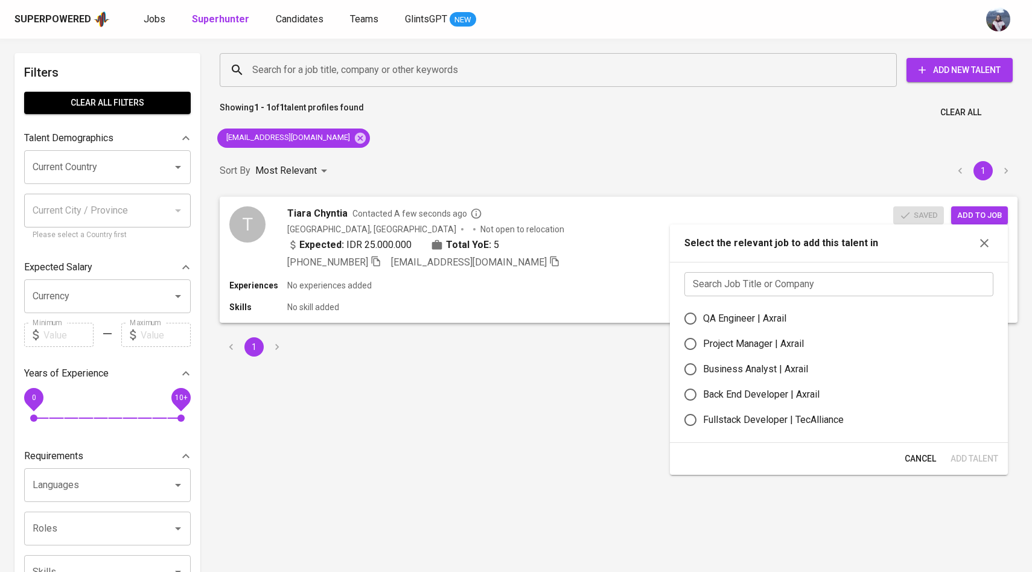
click at [781, 287] on input "text" at bounding box center [839, 284] width 309 height 24
type input "H"
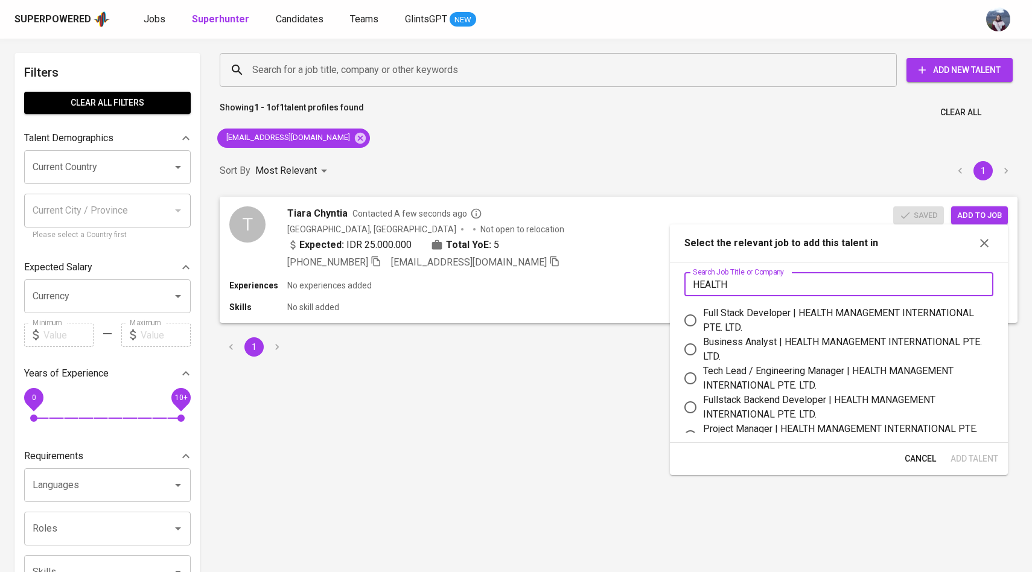
scroll to position [18, 0]
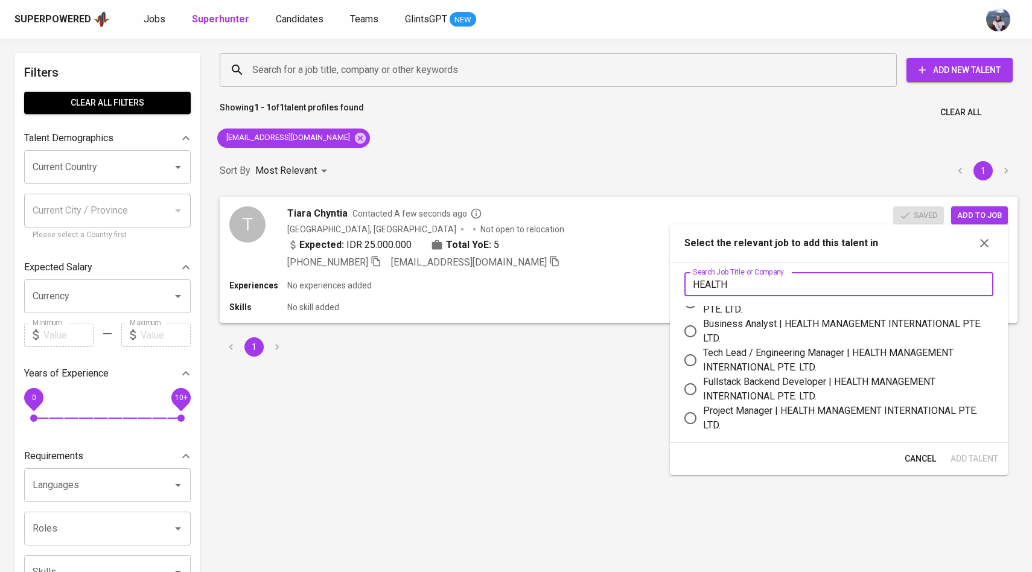
type input "HEALTH"
click at [688, 417] on input "Project Manager | HEALTH MANAGEMENT INTERNATIONAL PTE. LTD." at bounding box center [690, 418] width 25 height 25
radio input "true"
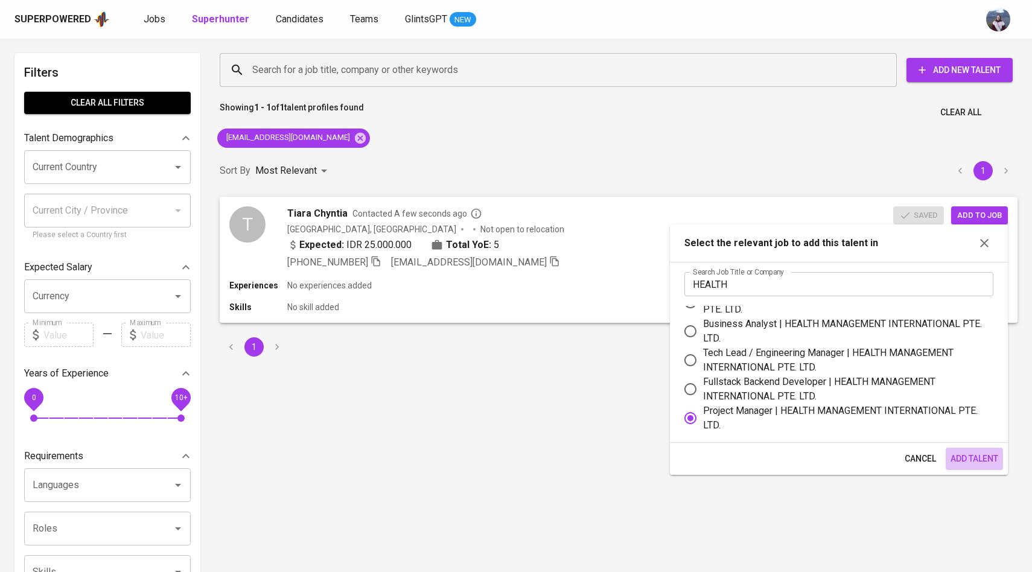
click at [973, 460] on span "Add Talent" at bounding box center [975, 459] width 48 height 15
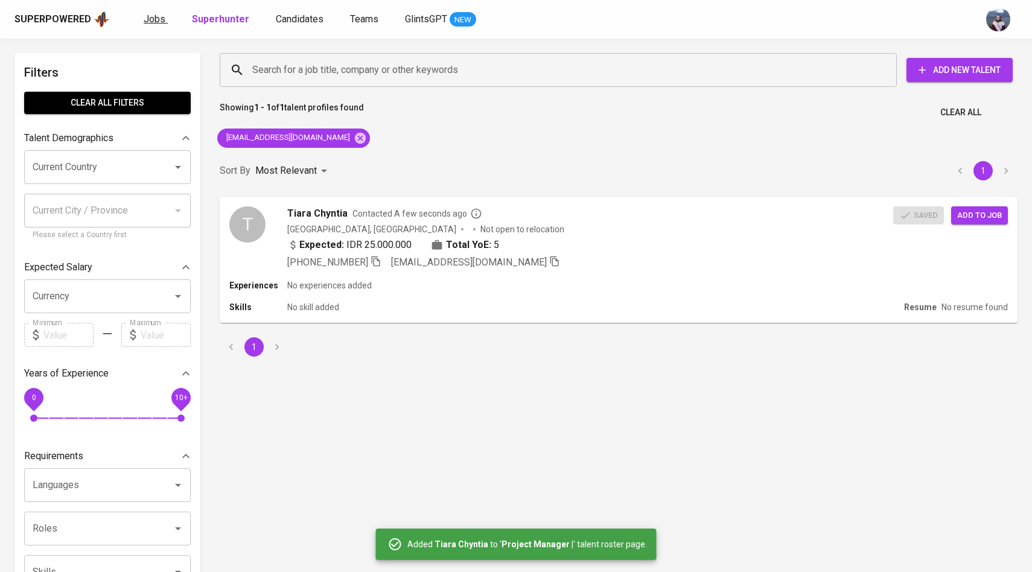
click at [159, 25] on link "Jobs" at bounding box center [156, 19] width 24 height 15
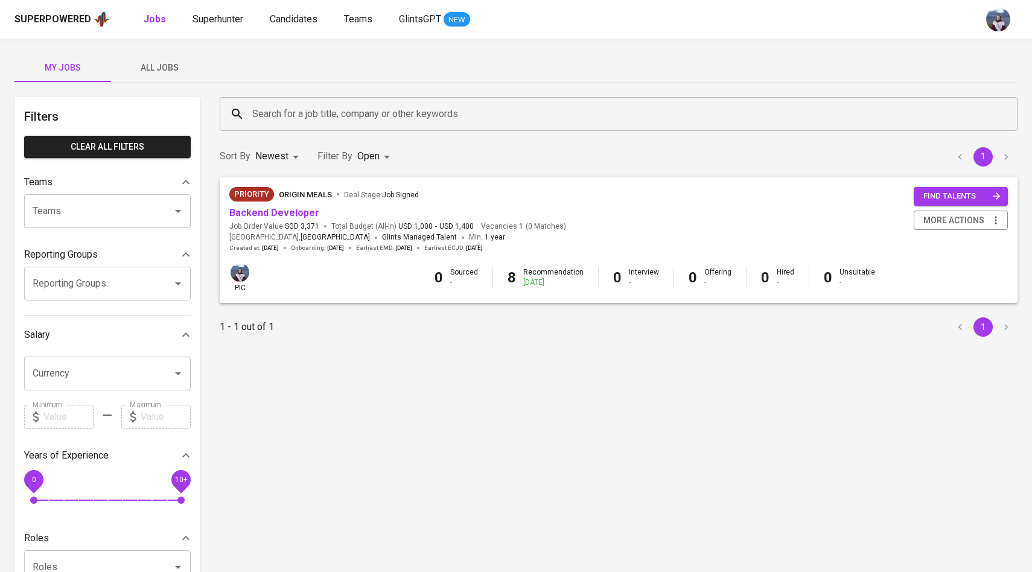
click at [298, 222] on span "SGD 3,371" at bounding box center [302, 227] width 34 height 10
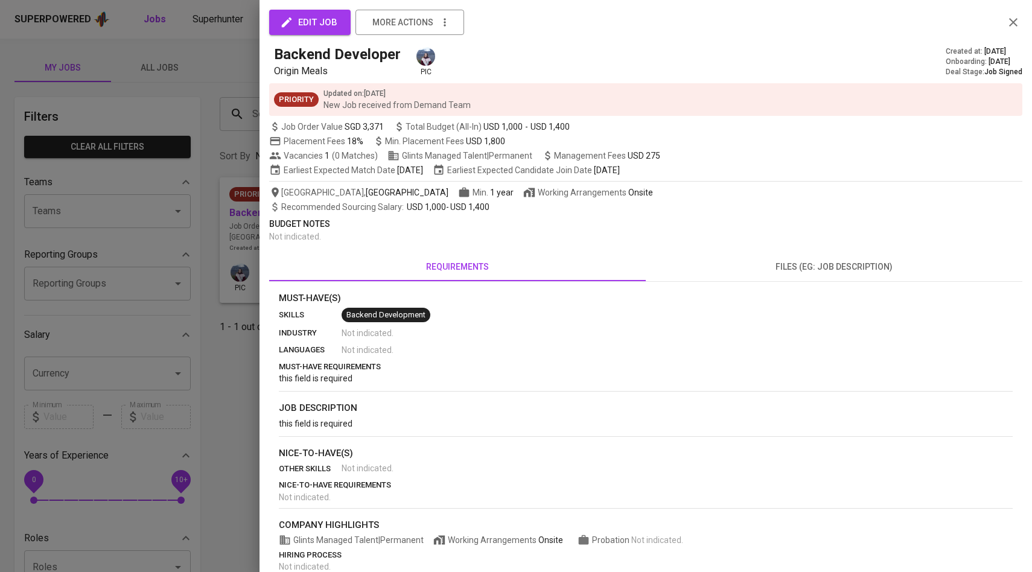
click at [231, 196] on div at bounding box center [516, 286] width 1032 height 572
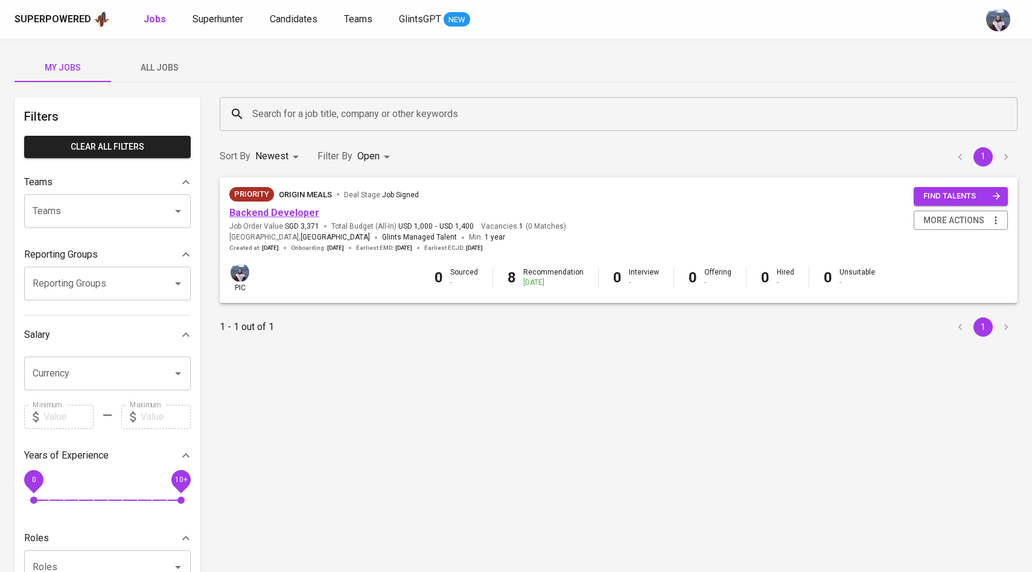
click at [298, 216] on link "Backend Developer" at bounding box center [274, 212] width 90 height 11
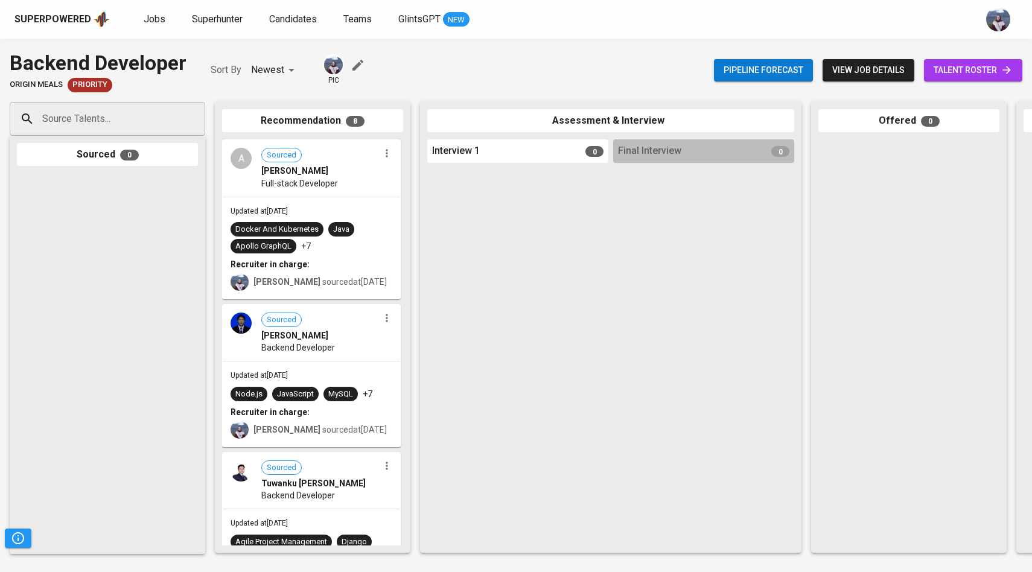
click at [976, 63] on span "talent roster" at bounding box center [973, 70] width 79 height 15
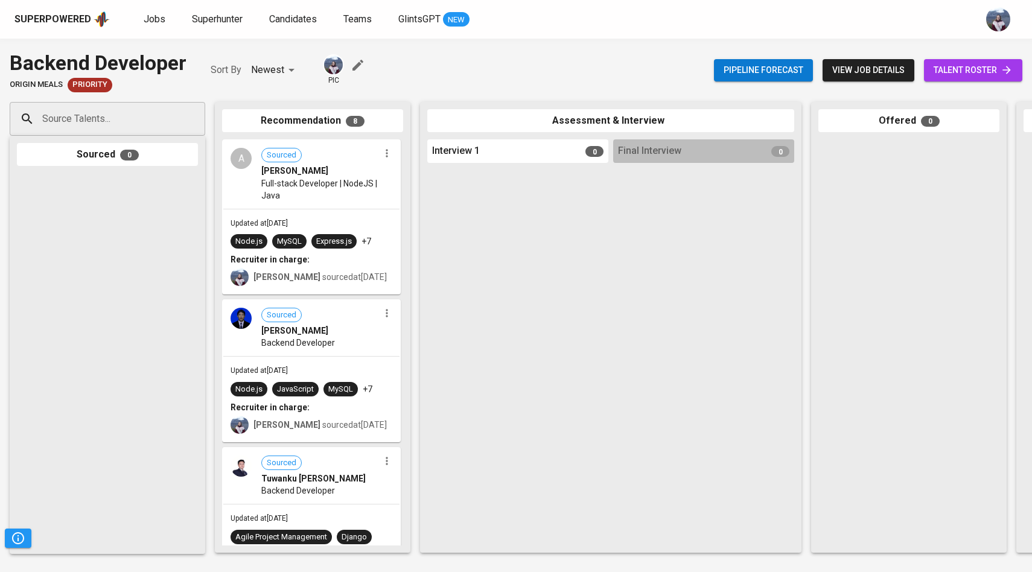
click at [873, 64] on span "view job details" at bounding box center [869, 70] width 72 height 15
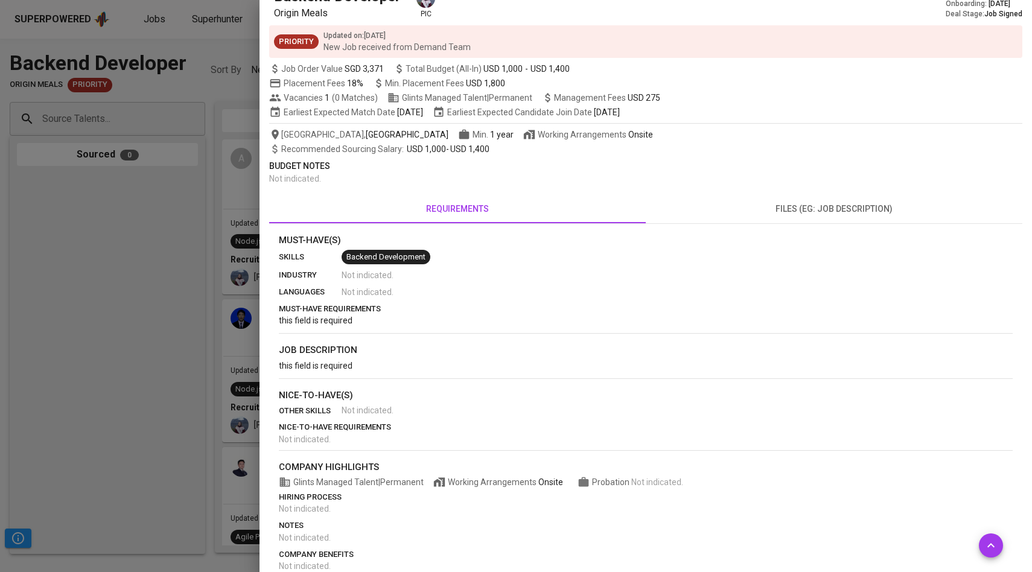
scroll to position [77, 0]
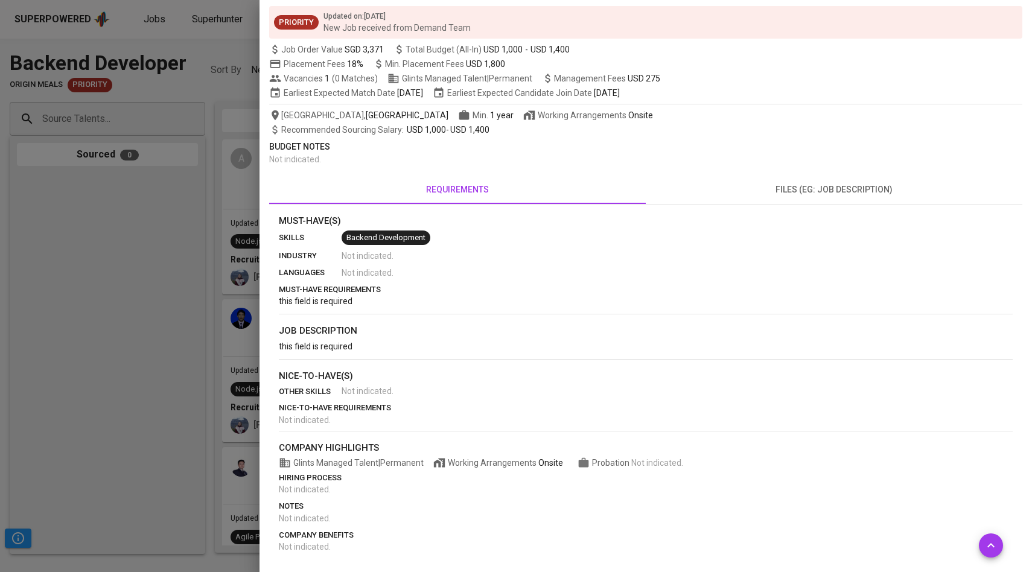
click at [122, 339] on div at bounding box center [516, 286] width 1032 height 572
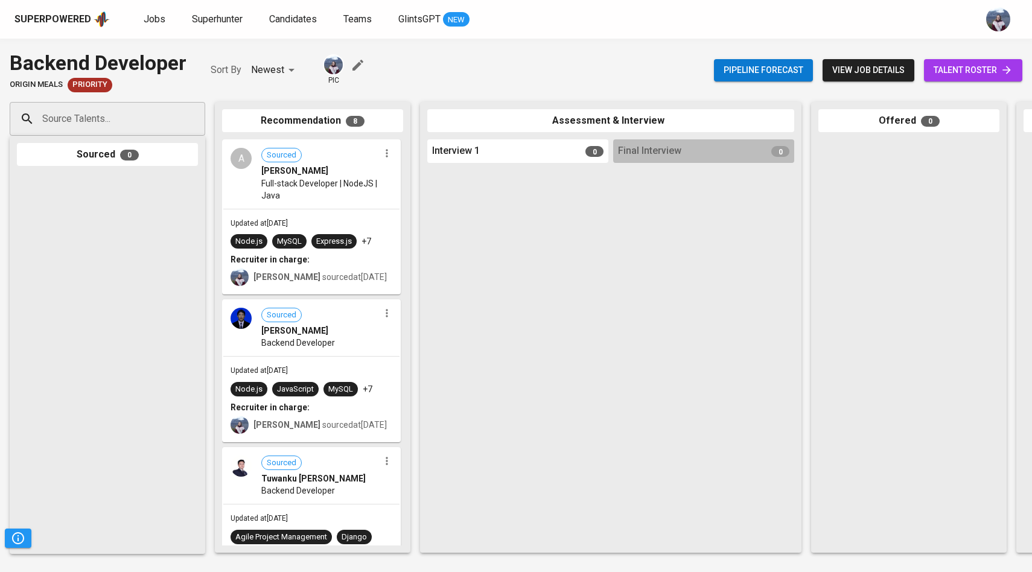
drag, startPoint x: 330, startPoint y: 209, endPoint x: 515, endPoint y: 205, distance: 184.8
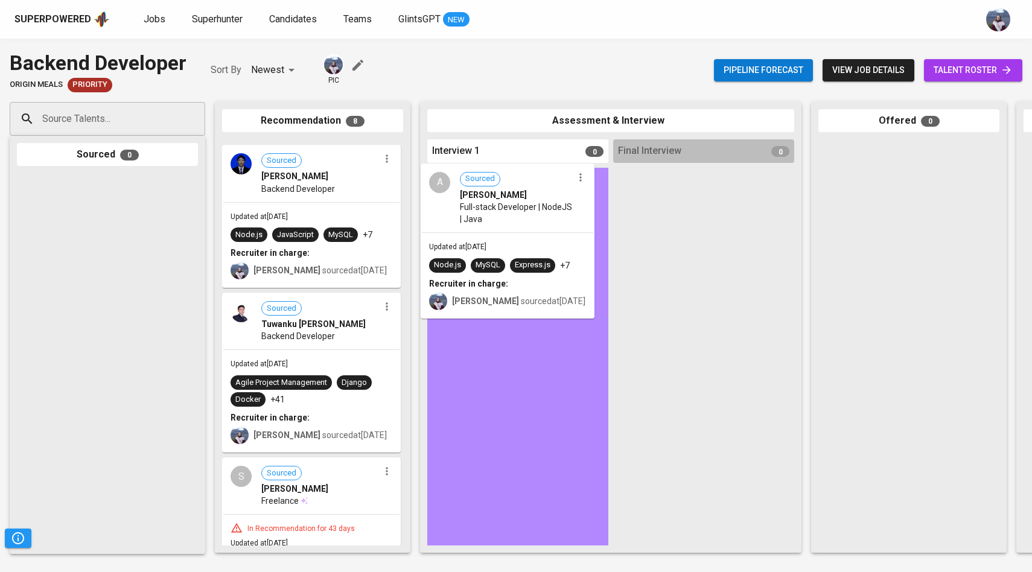
drag, startPoint x: 258, startPoint y: 203, endPoint x: 460, endPoint y: 226, distance: 203.6
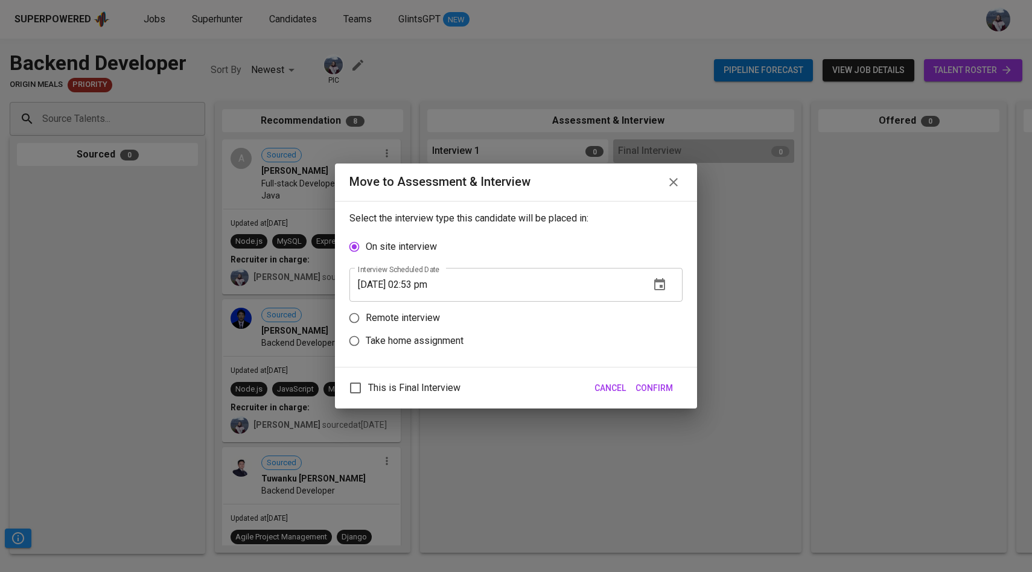
click at [659, 283] on icon "button" at bounding box center [660, 285] width 14 height 14
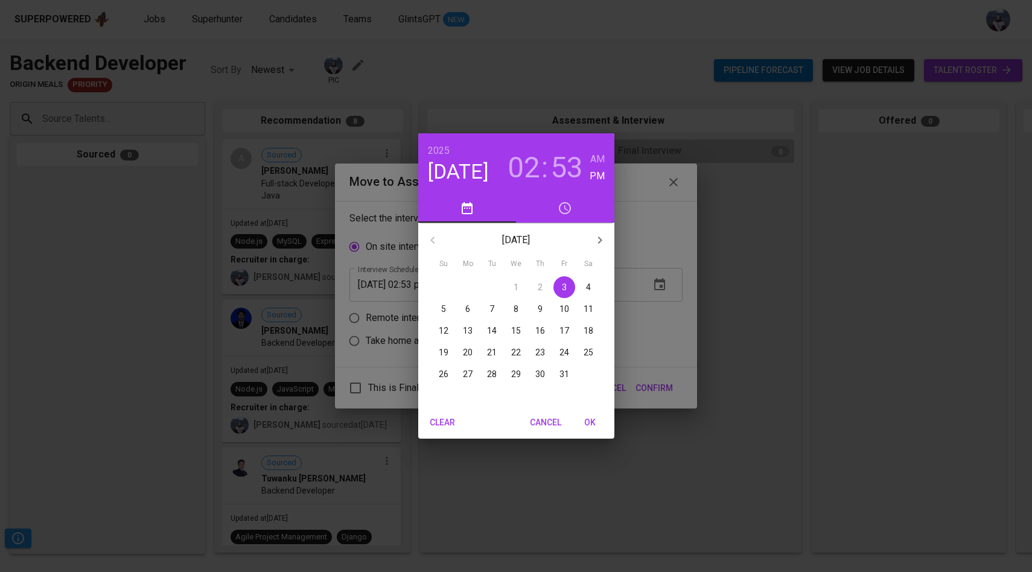
click at [596, 239] on icon "button" at bounding box center [600, 240] width 14 height 14
click at [429, 236] on icon "button" at bounding box center [433, 240] width 14 height 14
click at [468, 308] on p "6" at bounding box center [467, 309] width 5 height 12
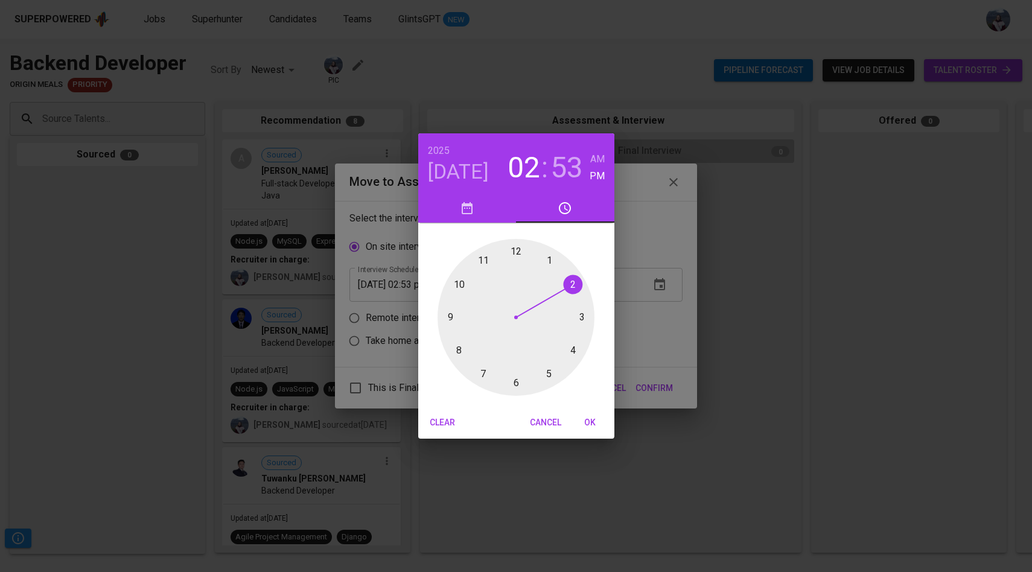
click at [549, 373] on div at bounding box center [516, 317] width 157 height 157
click at [515, 382] on div at bounding box center [516, 317] width 157 height 157
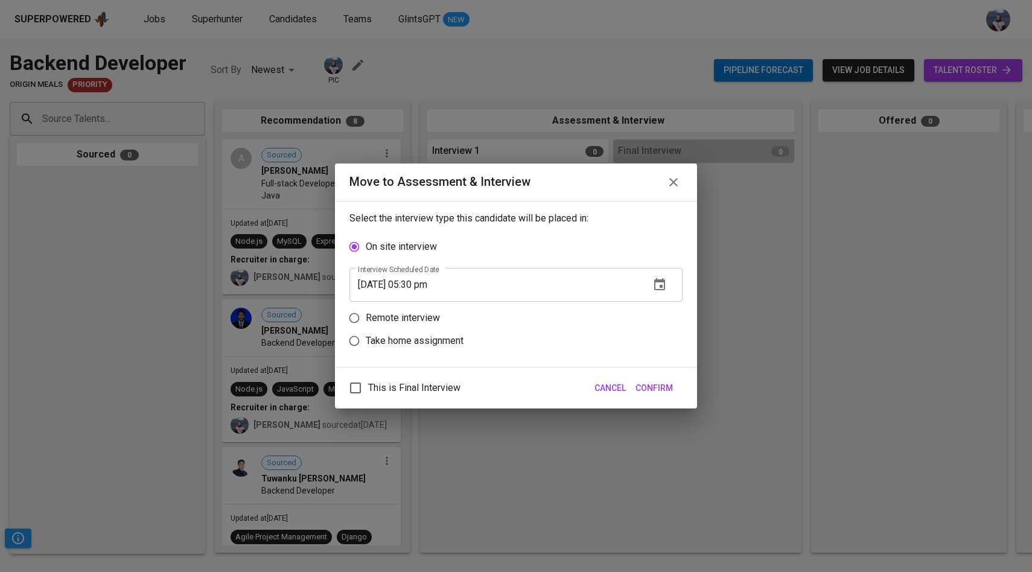
click at [662, 281] on icon "button" at bounding box center [659, 284] width 11 height 12
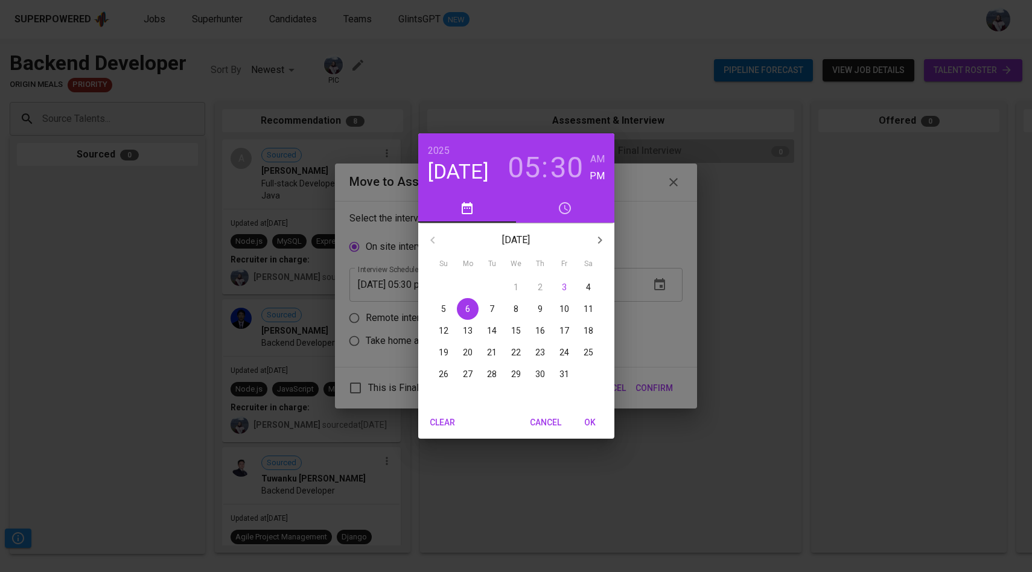
click at [592, 423] on span "OK" at bounding box center [590, 422] width 29 height 15
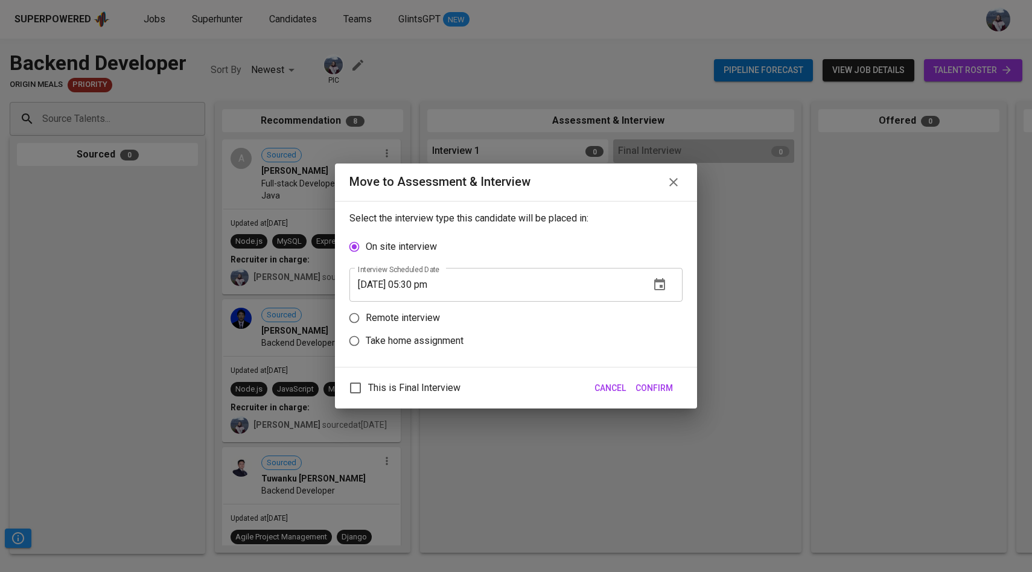
click at [424, 284] on input "10/06/2025 05:30 pm" at bounding box center [495, 285] width 291 height 34
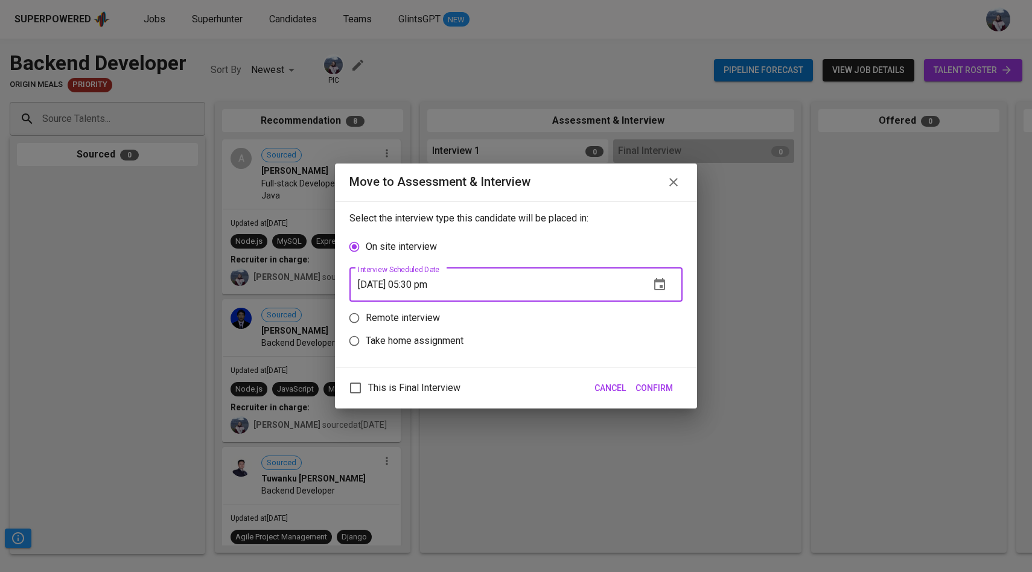
click at [421, 284] on input "10/06/2025 05:30 pm" at bounding box center [495, 285] width 291 height 34
type input "10/06/2025 03:30 pm"
click at [657, 280] on icon "button" at bounding box center [659, 284] width 11 height 12
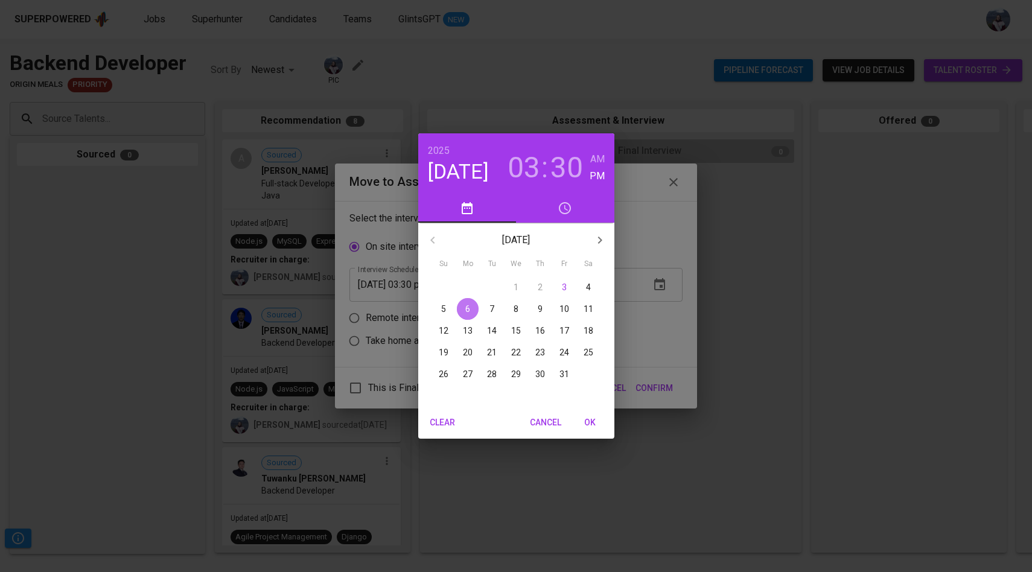
click at [470, 312] on span "6" at bounding box center [468, 309] width 22 height 12
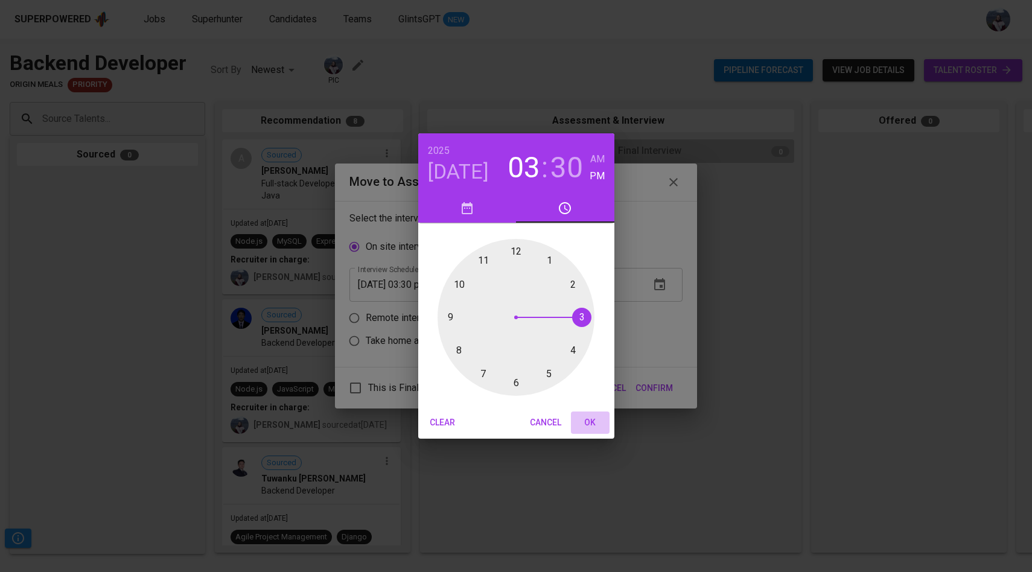
click at [596, 417] on span "OK" at bounding box center [590, 422] width 29 height 15
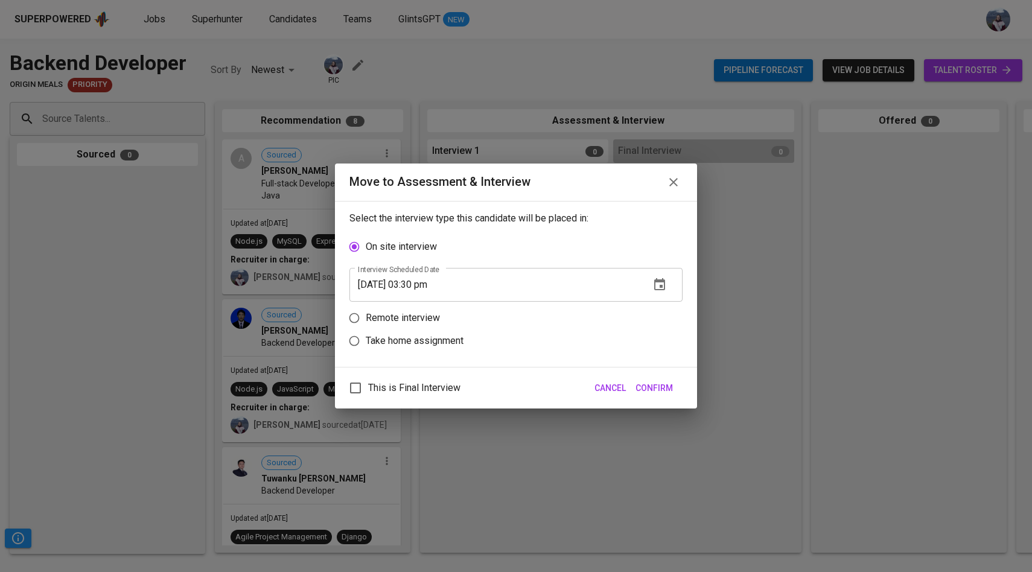
click at [355, 318] on input "Remote interview" at bounding box center [354, 318] width 23 height 23
radio input "true"
click at [670, 386] on span "Confirm" at bounding box center [654, 388] width 37 height 15
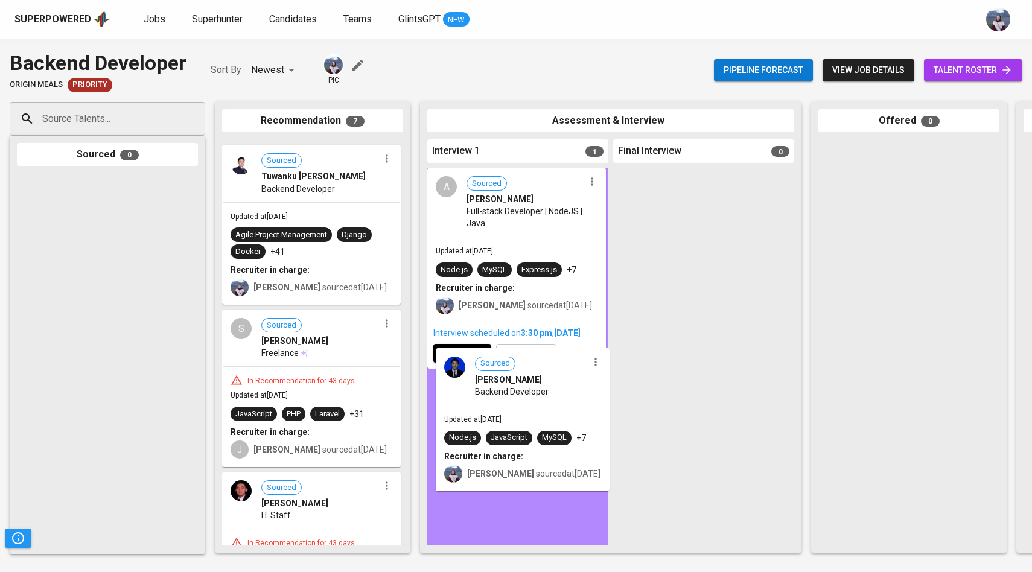
drag, startPoint x: 321, startPoint y: 213, endPoint x: 537, endPoint y: 423, distance: 301.4
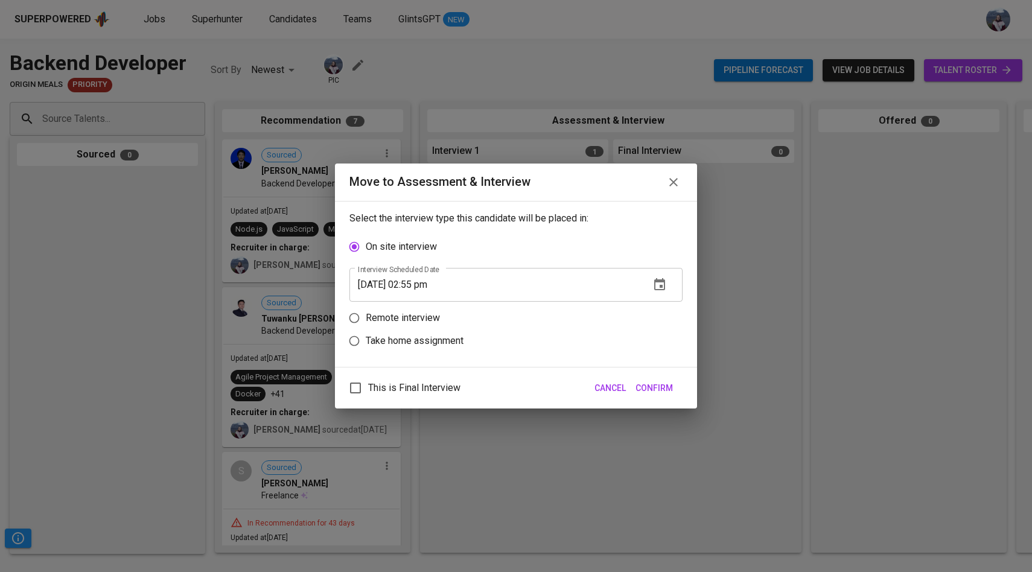
click at [355, 314] on input "Remote interview" at bounding box center [354, 318] width 23 height 23
radio input "true"
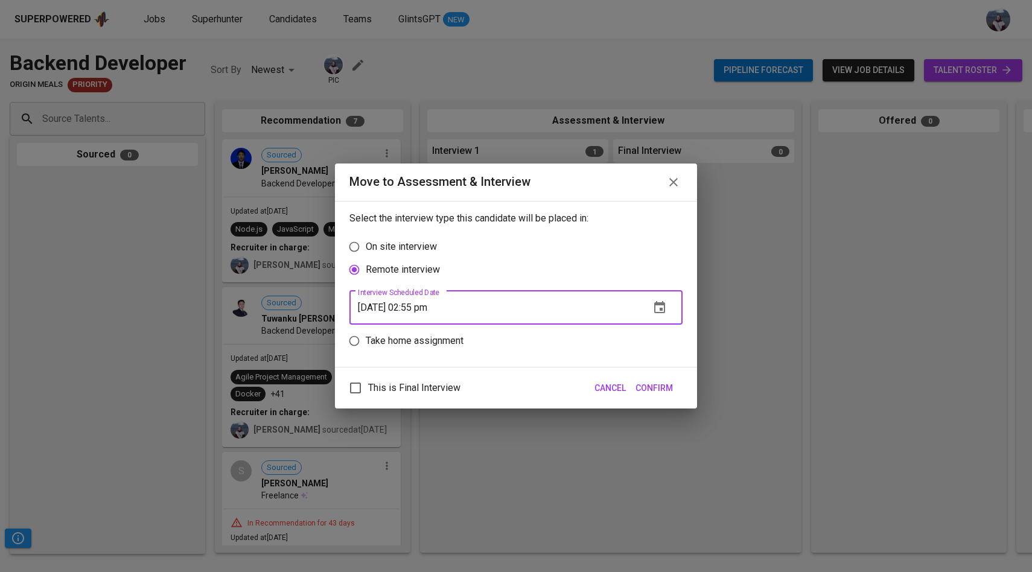
click at [382, 305] on input "10/03/2025 02:55 pm" at bounding box center [495, 308] width 291 height 34
click at [419, 310] on input "10/06/2025 02:55 pm" at bounding box center [495, 308] width 291 height 34
type input "10/06/2025 01:00 pm"
click at [660, 386] on span "Confirm" at bounding box center [654, 388] width 37 height 15
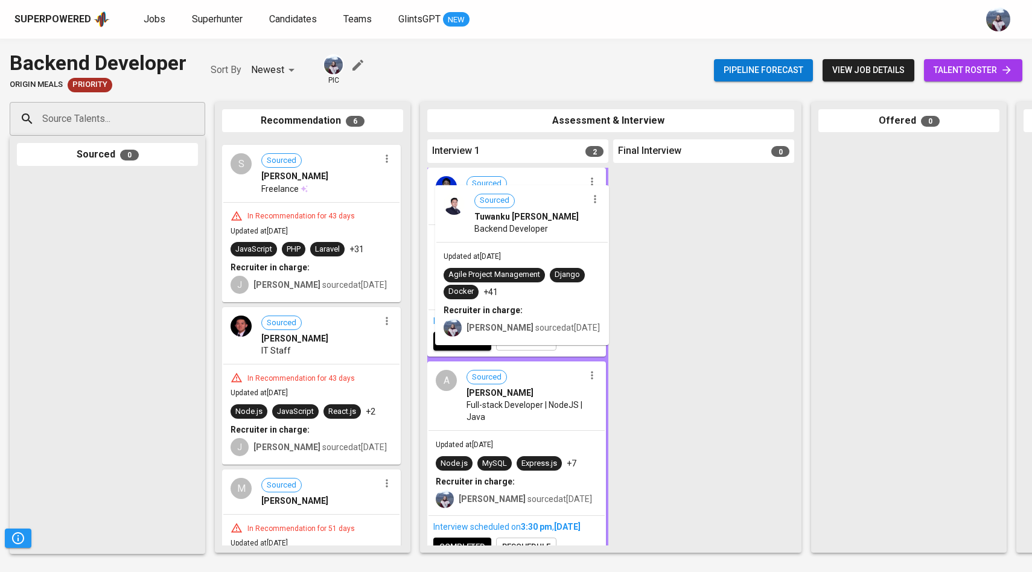
drag, startPoint x: 298, startPoint y: 202, endPoint x: 517, endPoint y: 247, distance: 223.7
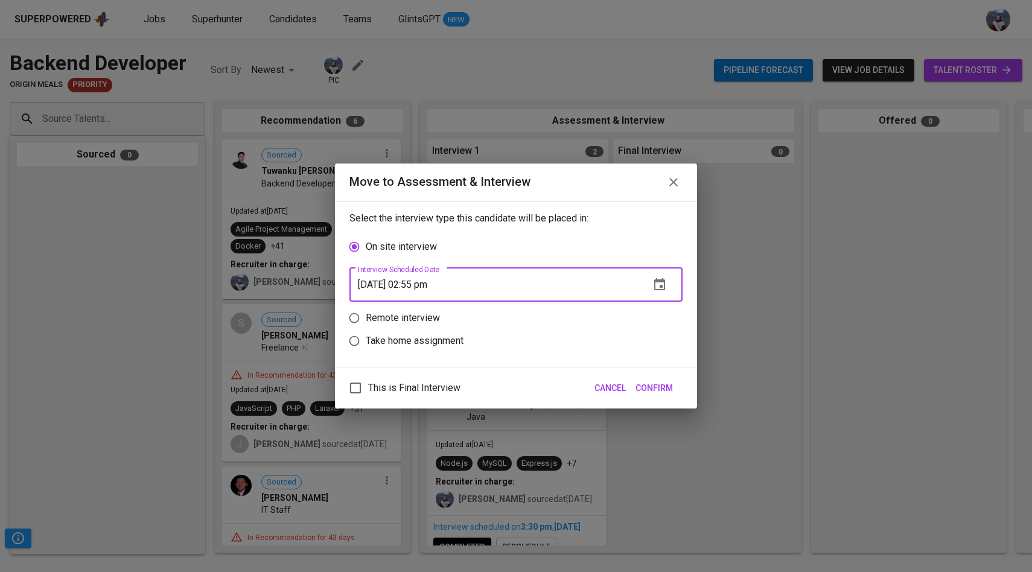
click at [381, 287] on input "10/03/2025 02:55 pm" at bounding box center [495, 285] width 291 height 34
click at [423, 284] on input "10/06/2025 02:55 pm" at bounding box center [495, 285] width 291 height 34
type input "10/06/2025 02:30 pm"
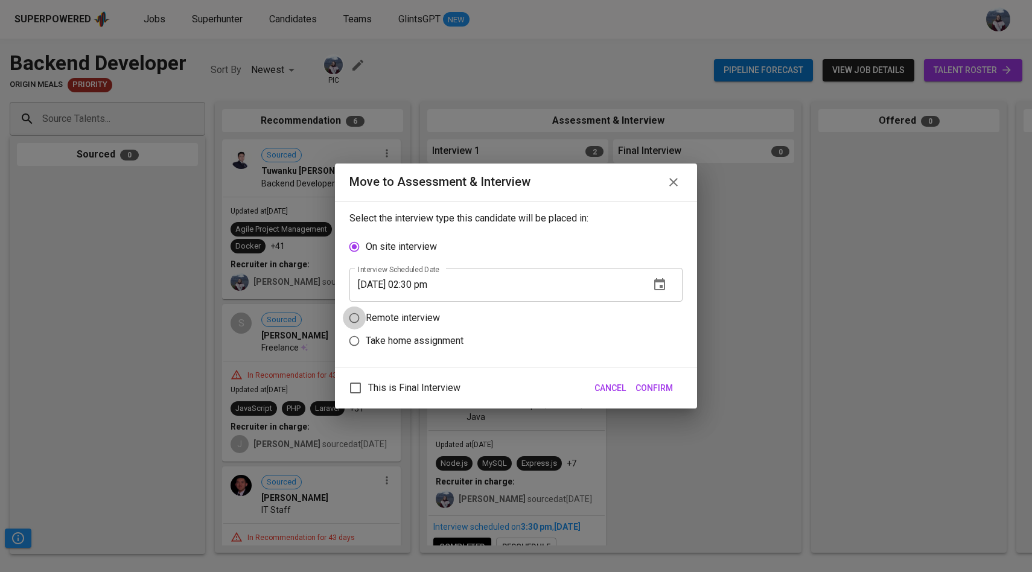
click at [351, 318] on input "Remote interview" at bounding box center [354, 318] width 23 height 23
radio input "true"
click at [661, 387] on span "Confirm" at bounding box center [654, 388] width 37 height 15
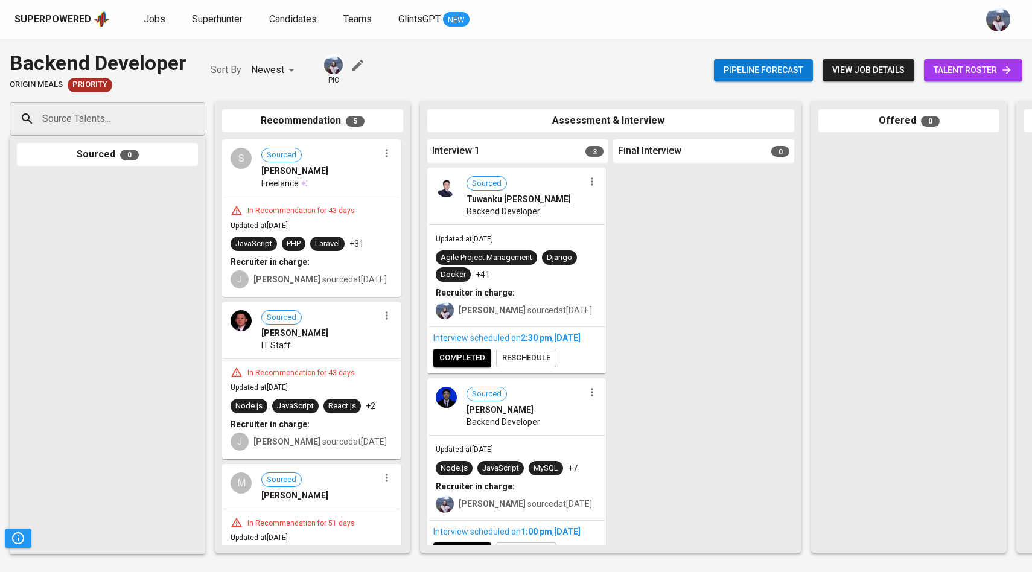
click at [699, 340] on div at bounding box center [703, 357] width 181 height 378
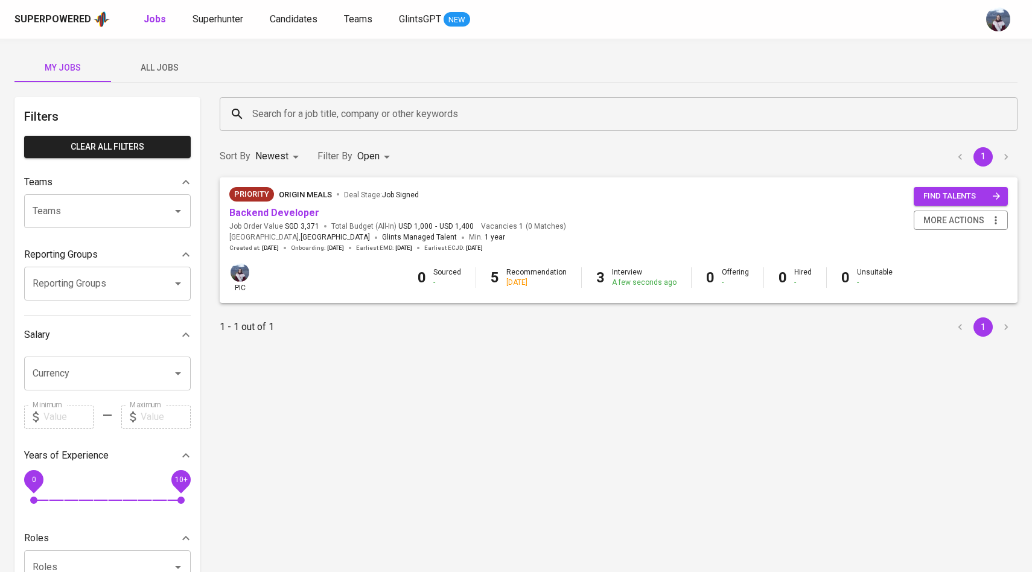
click at [158, 66] on span "All Jobs" at bounding box center [159, 67] width 82 height 15
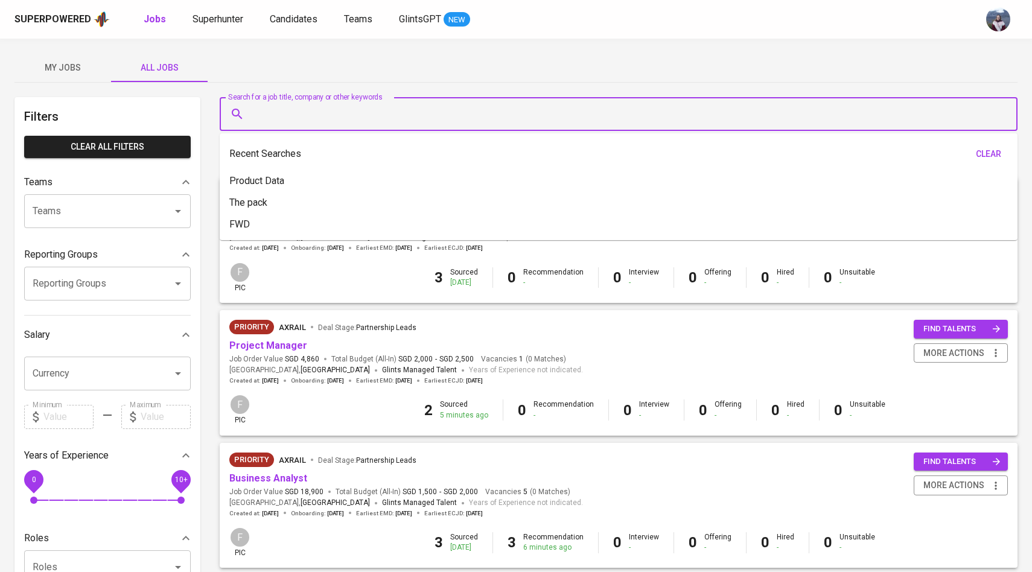
click at [272, 114] on input "Search for a job title, company or other keywords" at bounding box center [621, 114] width 745 height 23
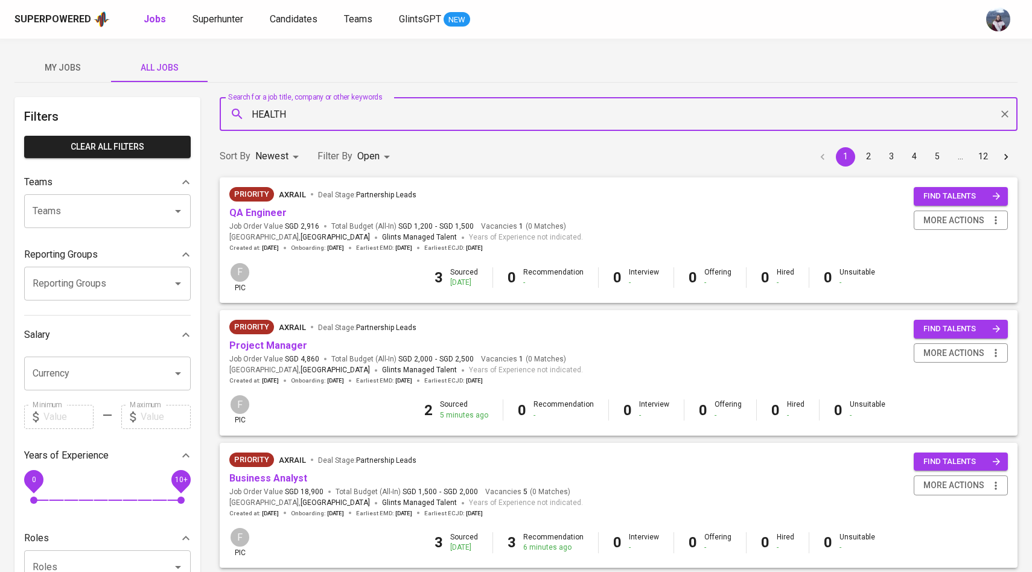
type input "HEALTH"
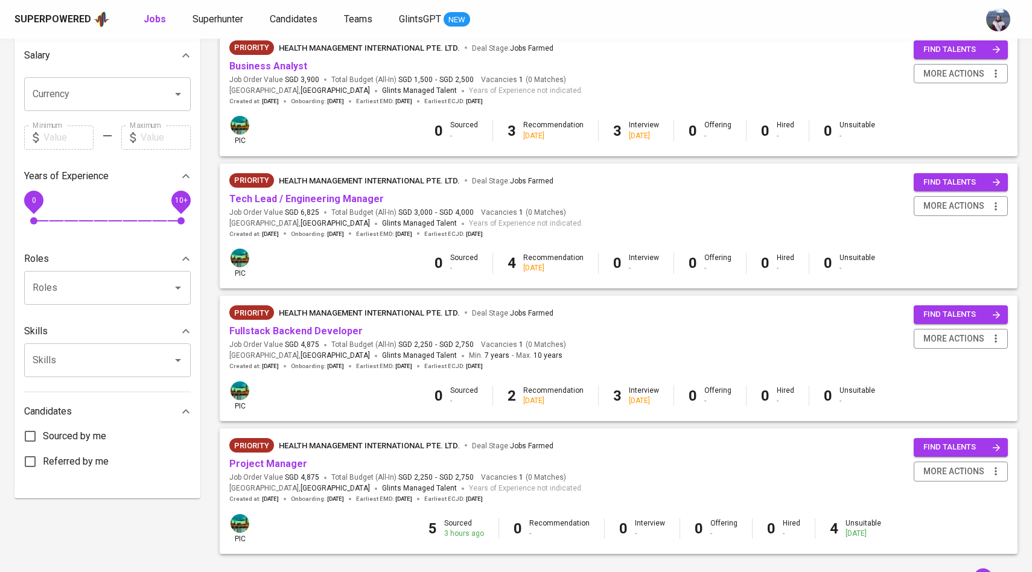
scroll to position [331, 0]
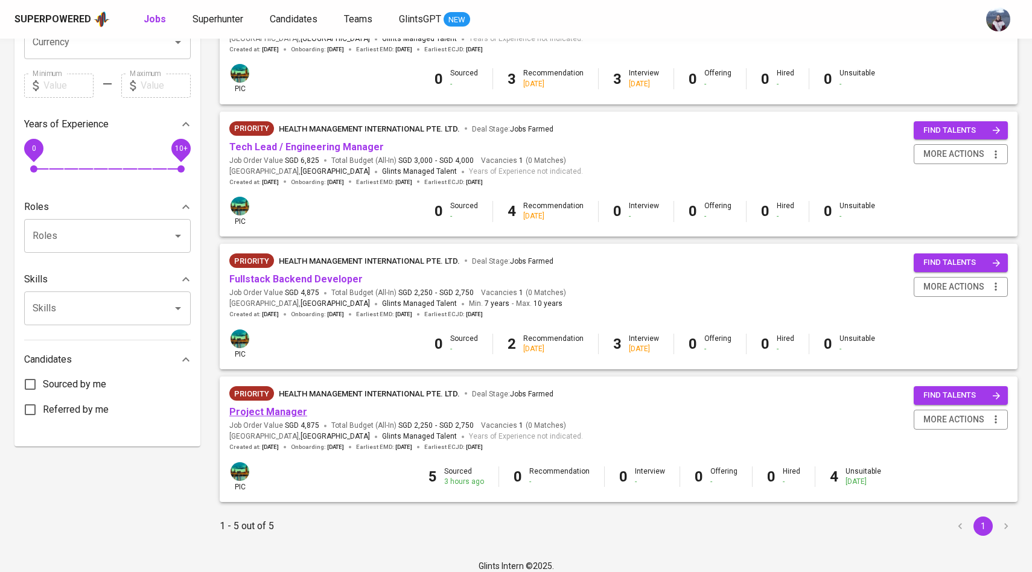
click at [249, 411] on link "Project Manager" at bounding box center [268, 411] width 78 height 11
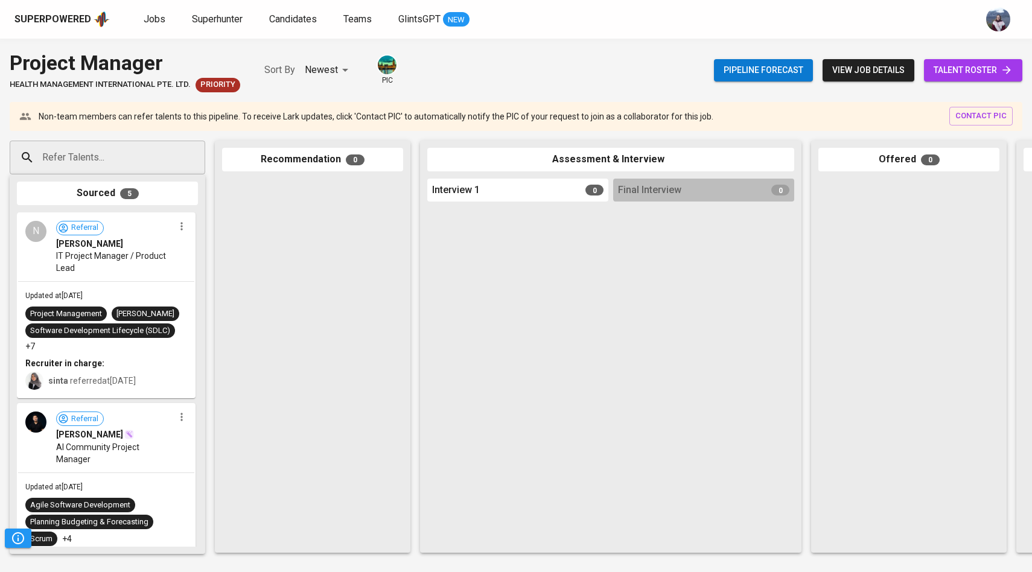
click at [935, 69] on span "talent roster" at bounding box center [973, 70] width 79 height 15
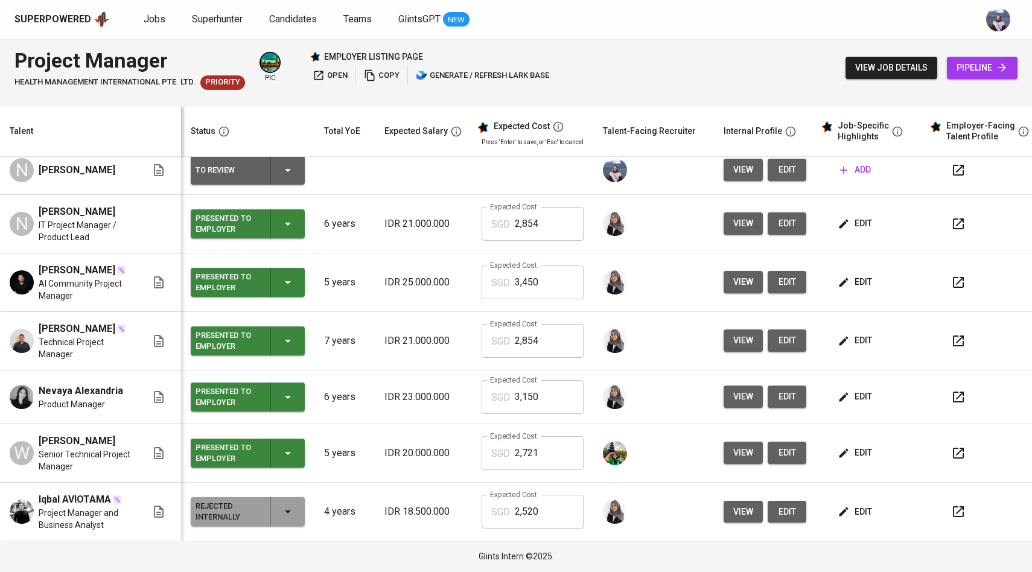
scroll to position [58, 0]
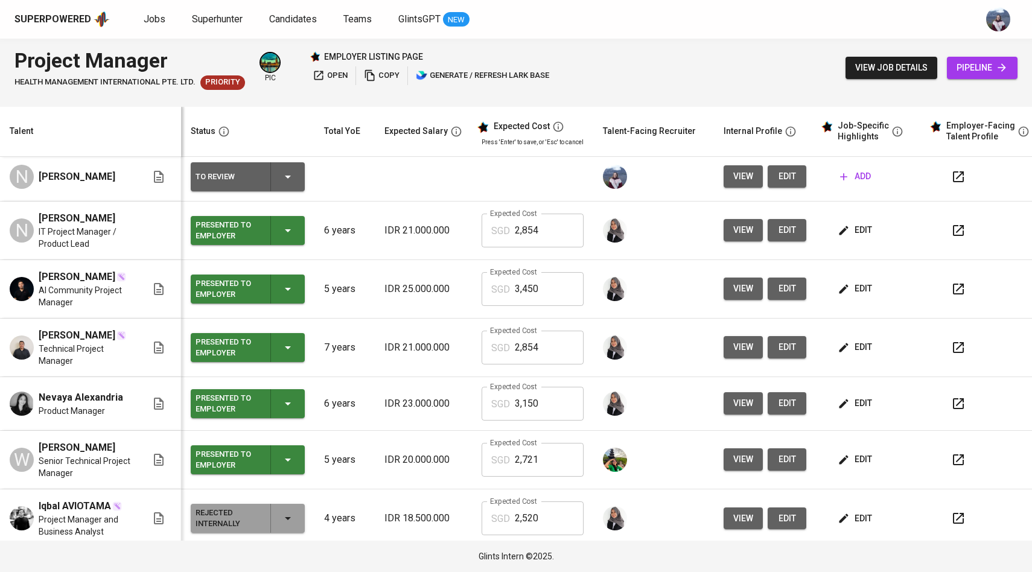
click at [738, 296] on span "view" at bounding box center [744, 288] width 20 height 15
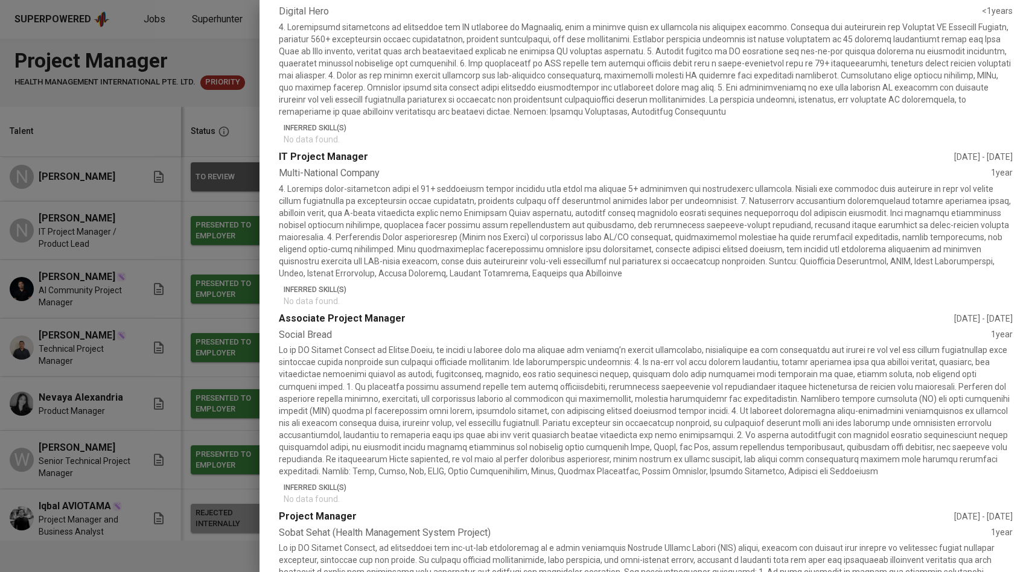
scroll to position [431, 0]
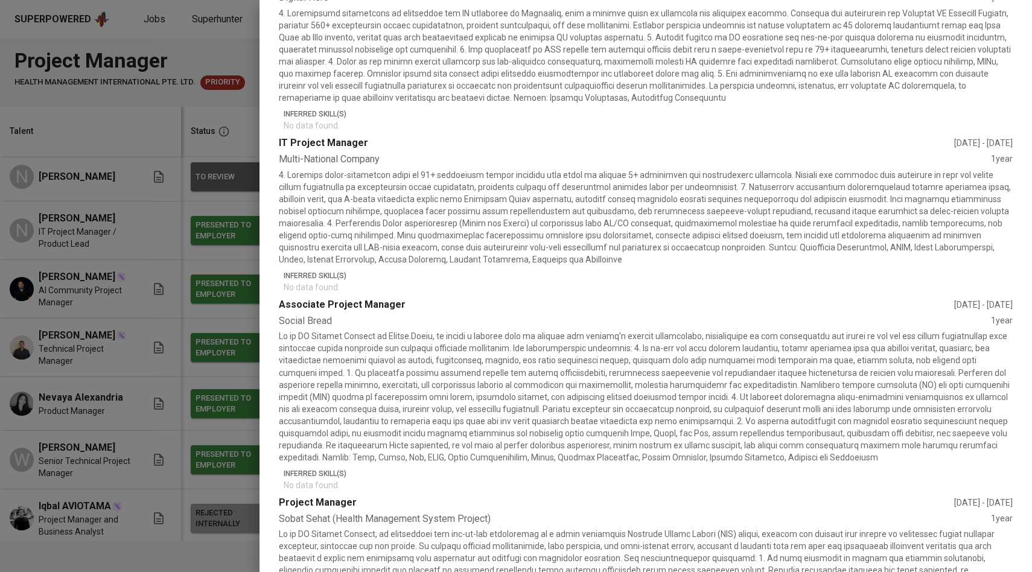
click at [201, 363] on div at bounding box center [516, 286] width 1032 height 572
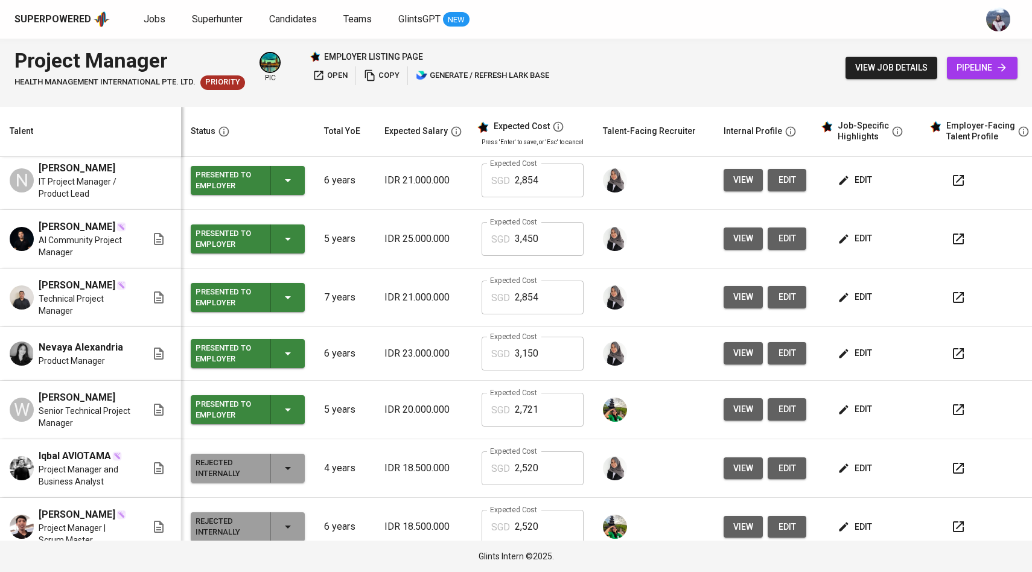
scroll to position [124, 0]
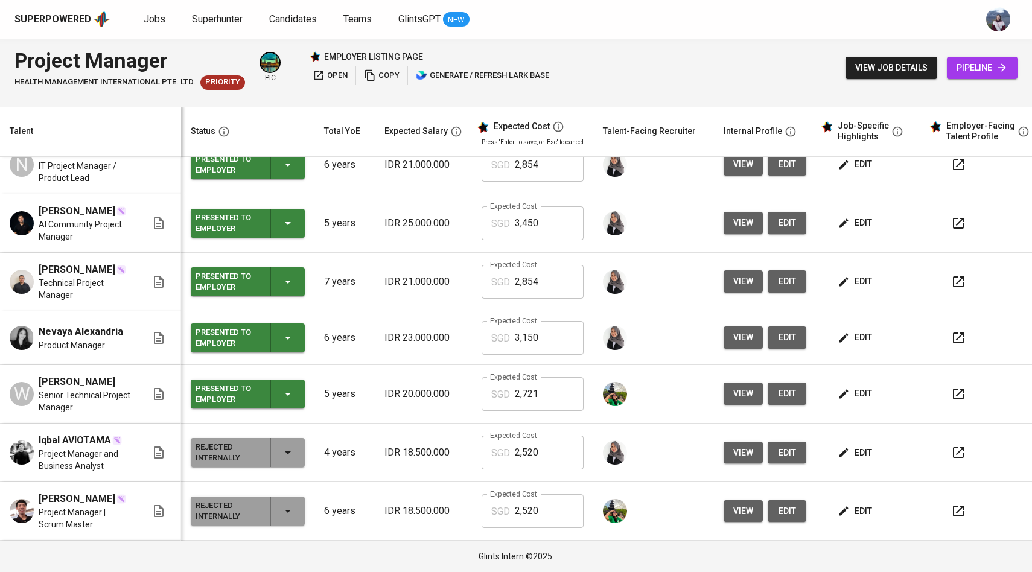
click at [740, 401] on span "view" at bounding box center [744, 393] width 20 height 15
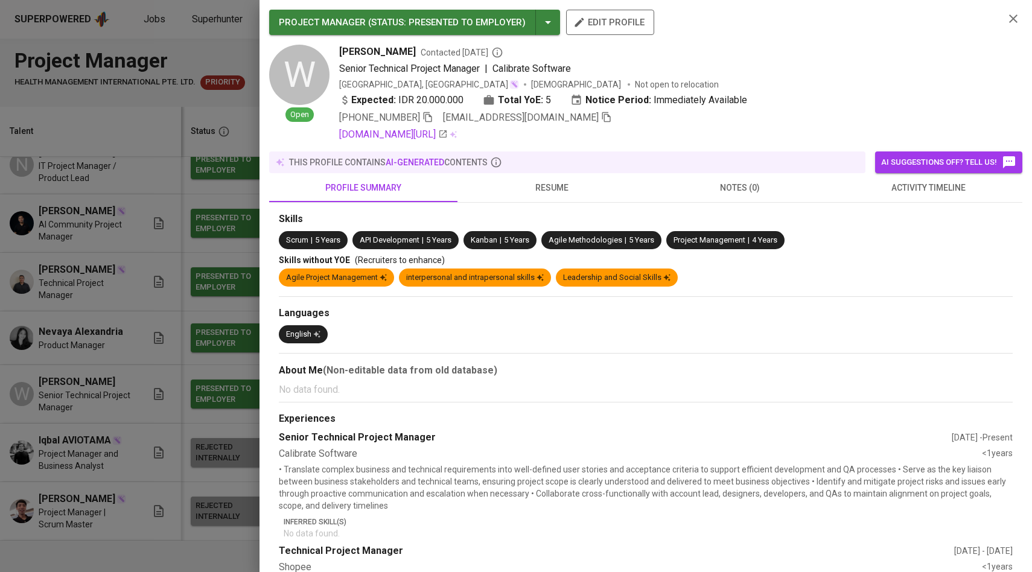
click at [179, 400] on div at bounding box center [516, 286] width 1032 height 572
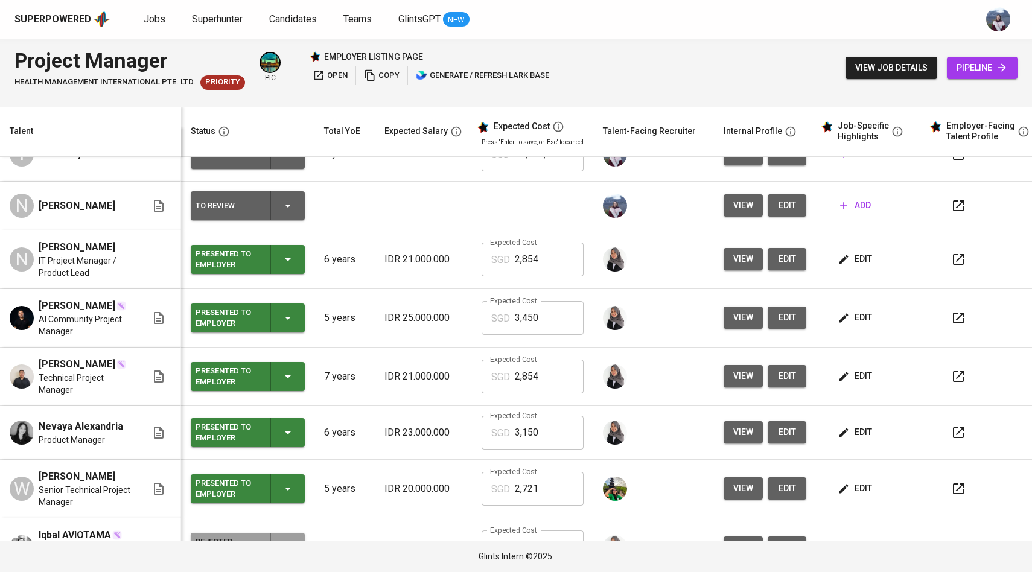
scroll to position [0, 0]
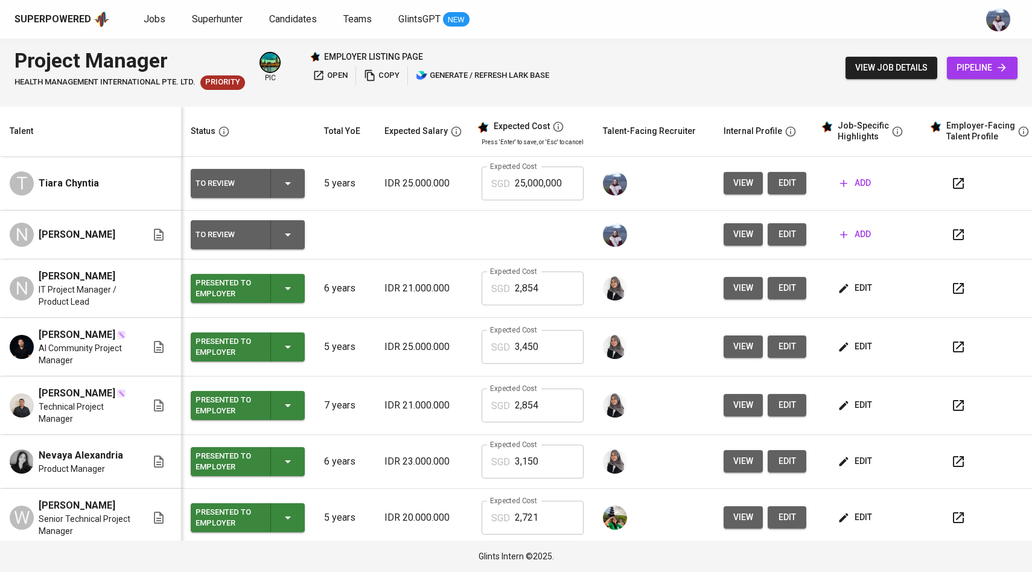
click at [779, 233] on span "edit" at bounding box center [787, 234] width 19 height 15
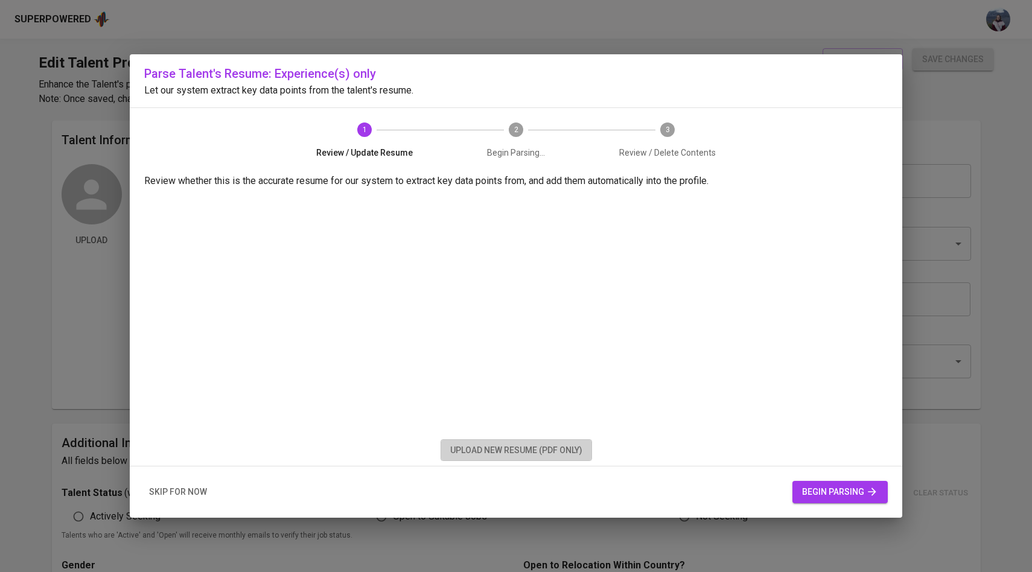
click at [528, 456] on span "upload new resume (pdf only)" at bounding box center [516, 450] width 132 height 15
click at [504, 450] on span "upload new resume (pdf only)" at bounding box center [516, 450] width 132 height 15
click at [542, 453] on span "upload new resume (pdf only)" at bounding box center [516, 450] width 132 height 15
click at [812, 488] on span "begin parsing" at bounding box center [840, 492] width 76 height 15
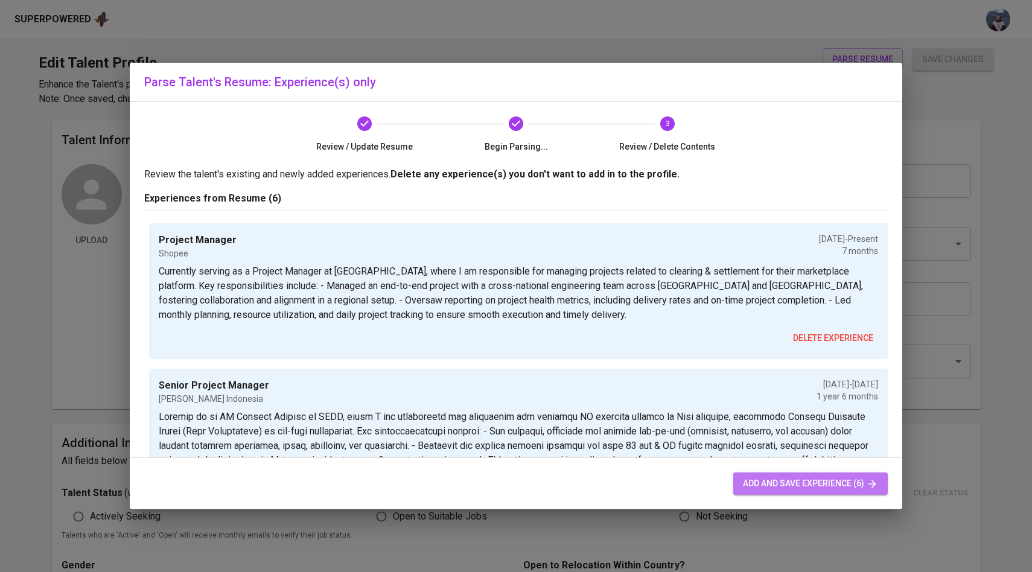
click at [777, 481] on span "add and save experience (6)" at bounding box center [810, 483] width 135 height 15
type input "+62"
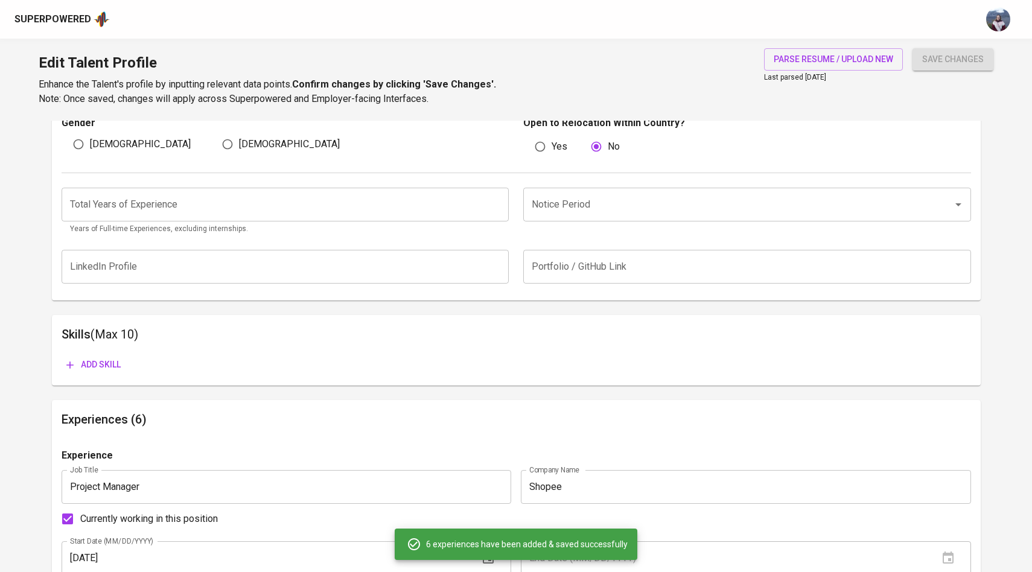
scroll to position [399, 0]
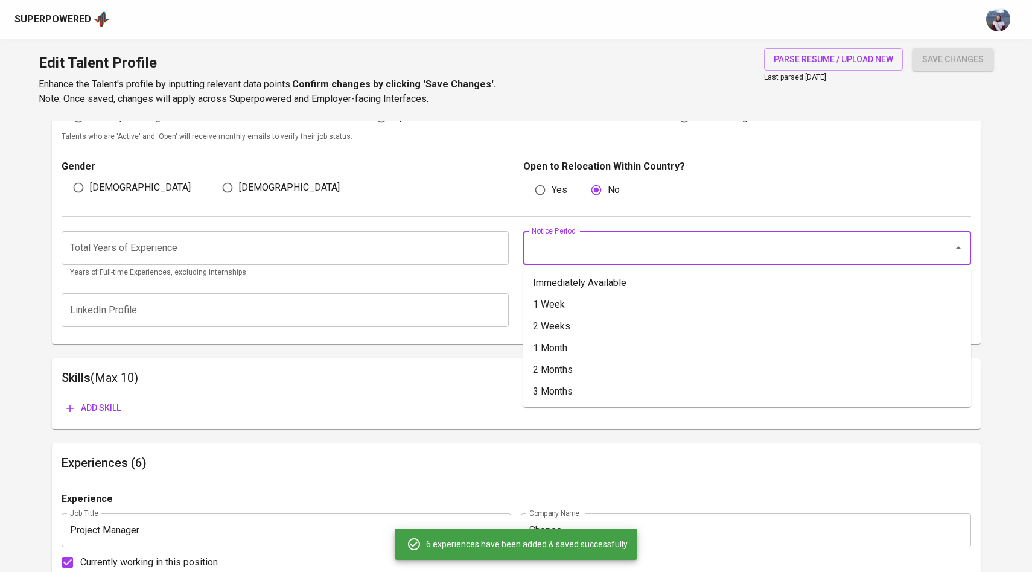
click at [620, 244] on input "Notice Period" at bounding box center [730, 248] width 403 height 23
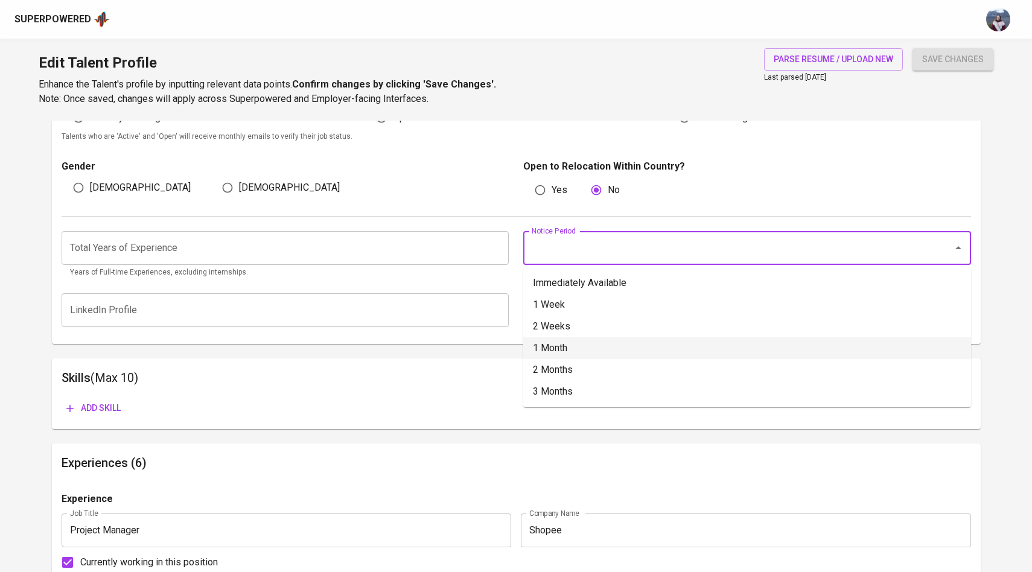
click at [600, 338] on li "1 Month" at bounding box center [747, 348] width 448 height 22
type input "1 Month"
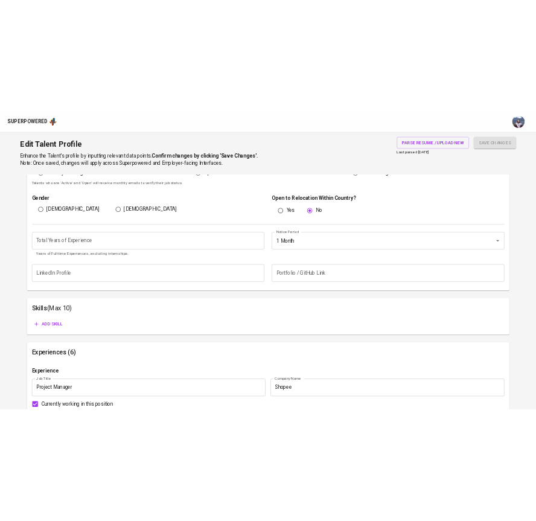
scroll to position [428, 0]
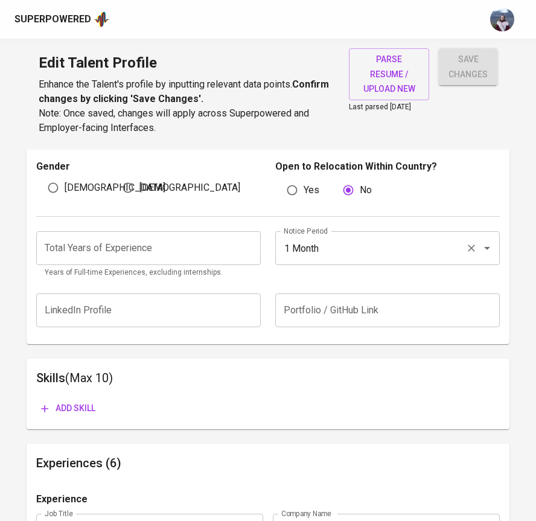
click at [292, 248] on input "1 Month" at bounding box center [371, 248] width 180 height 23
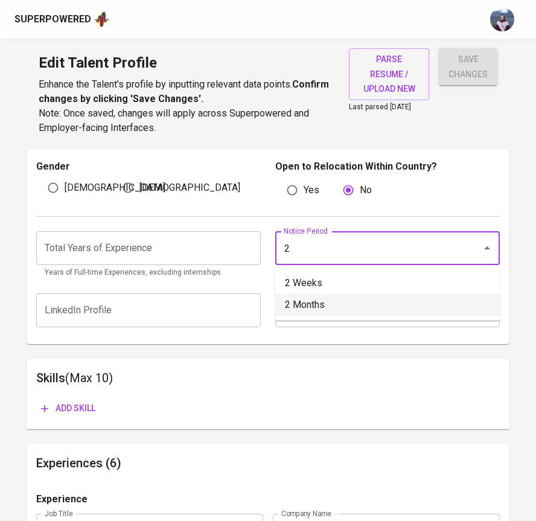
click at [299, 304] on li "2 Months" at bounding box center [387, 305] width 225 height 22
type input "2 Months"
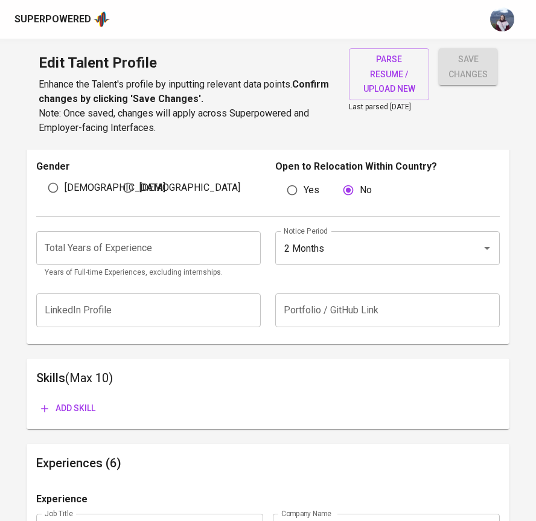
click at [299, 304] on input "text" at bounding box center [387, 310] width 225 height 34
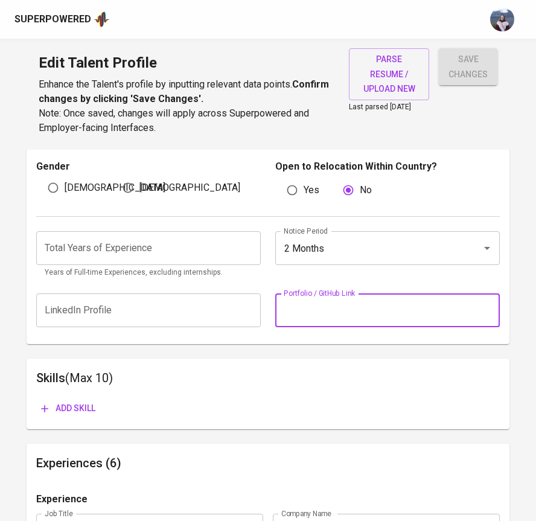
click at [281, 279] on div "Total Years of Experience Total Years of Experience Years of Full-time Experien…" at bounding box center [267, 251] width 463 height 69
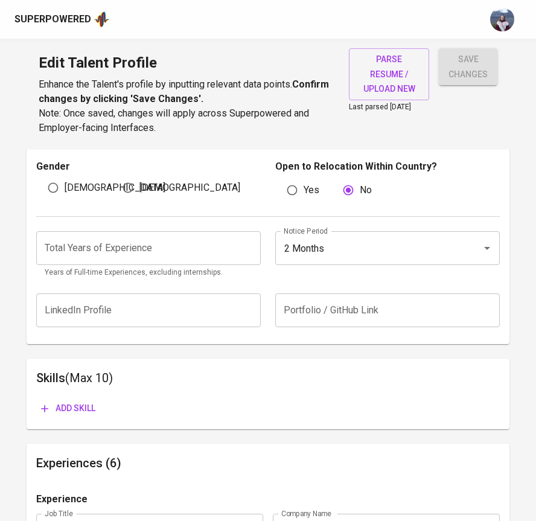
click at [207, 260] on input "number" at bounding box center [148, 248] width 225 height 34
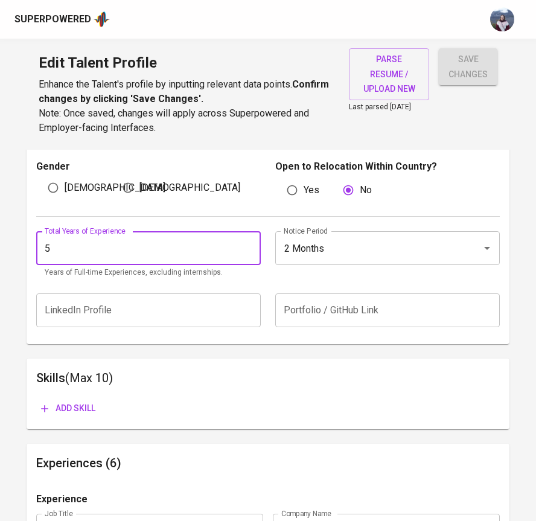
type input "5"
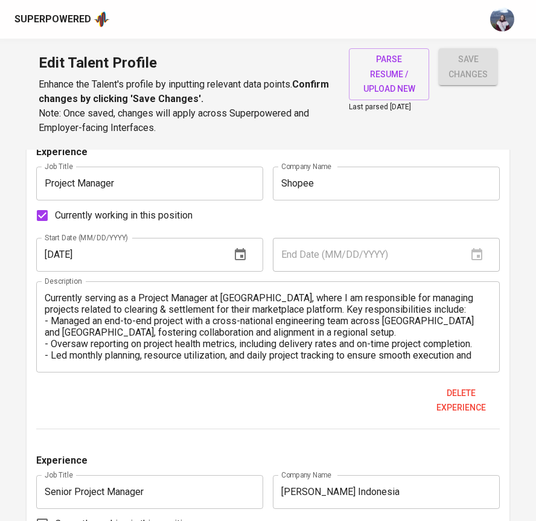
scroll to position [784, 0]
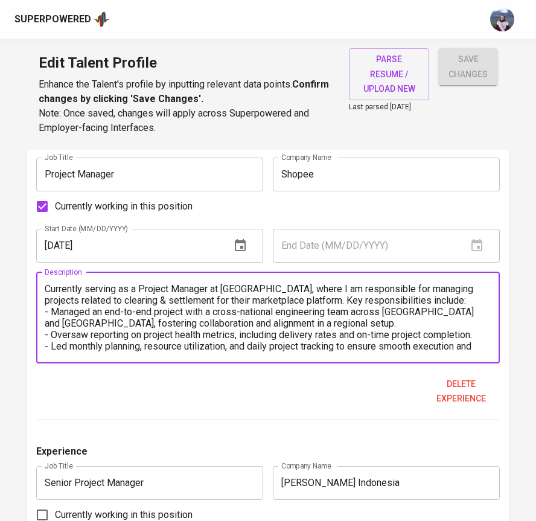
click at [65, 291] on textarea "Currently serving as a Project Manager at Shopee, where I am responsible for ma…" at bounding box center [268, 317] width 446 height 69
click at [47, 287] on textarea "Currently serving as a Project Manager at Shopee, where I am responsible for ma…" at bounding box center [268, 317] width 446 height 69
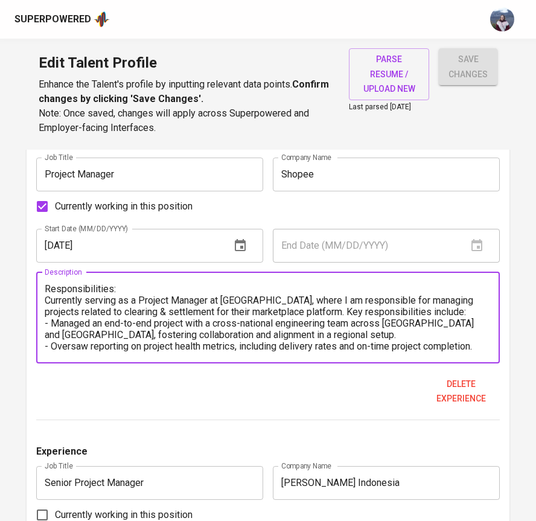
drag, startPoint x: 414, startPoint y: 312, endPoint x: 49, endPoint y: 300, distance: 365.4
click at [49, 300] on textarea "Responsibilities: Currently serving as a Project Manager at Shopee, where I am …" at bounding box center [268, 317] width 446 height 69
click at [266, 305] on textarea "Responsibilities: Currently serving as a Project Manager at Shopee, where I am …" at bounding box center [268, 317] width 446 height 69
drag, startPoint x: 47, startPoint y: 301, endPoint x: 37, endPoint y: 287, distance: 17.3
click at [37, 287] on div "Responsibilities: Currently serving as a Project Manager at Shopee, where I am …" at bounding box center [267, 317] width 463 height 91
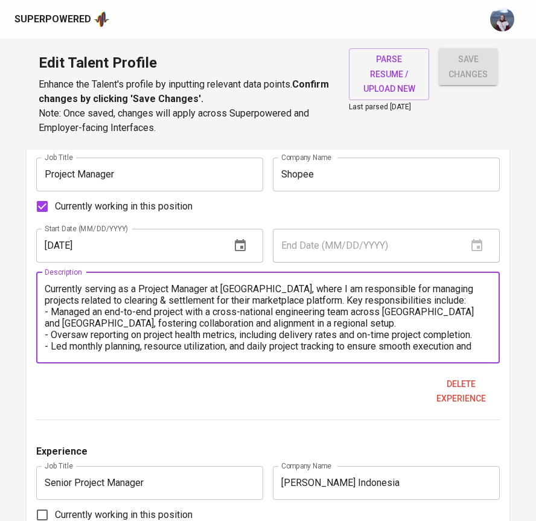
click at [424, 302] on textarea "Currently serving as a Project Manager at Shopee, where I am responsible for ma…" at bounding box center [268, 317] width 446 height 69
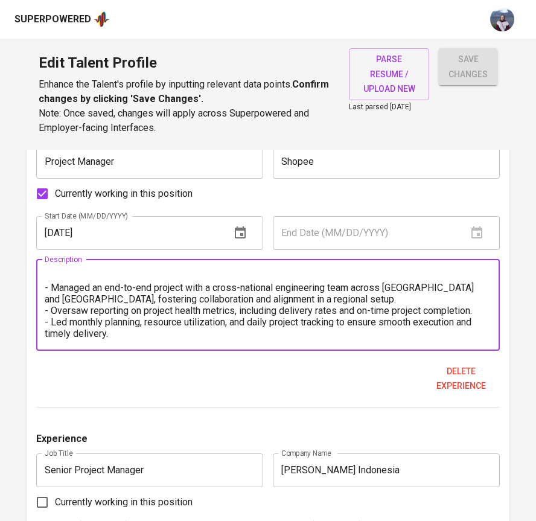
scroll to position [802, 0]
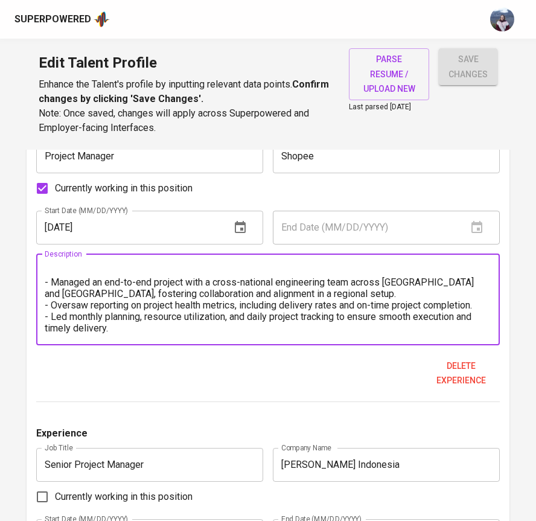
type textarea "Currently serving as a Project Manager at Shopee, where I am responsible for ma…"
click at [200, 357] on div "Delete experience" at bounding box center [267, 373] width 463 height 37
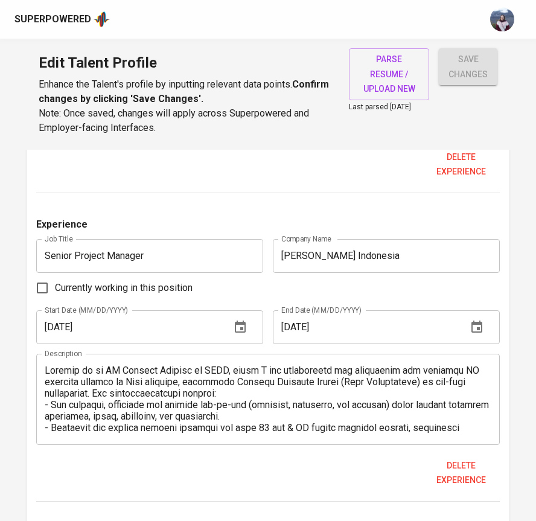
scroll to position [1018, 0]
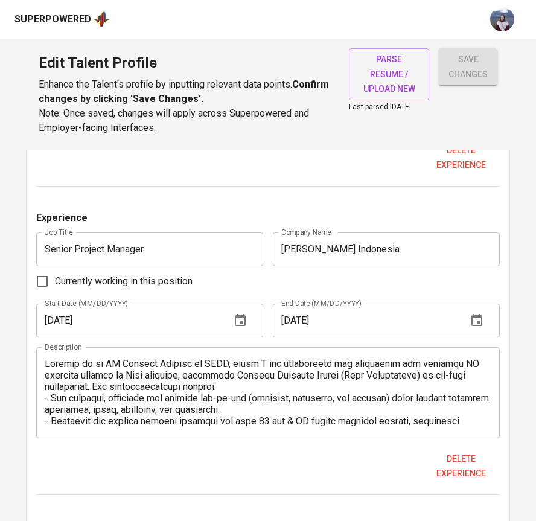
click at [228, 385] on textarea at bounding box center [268, 392] width 446 height 69
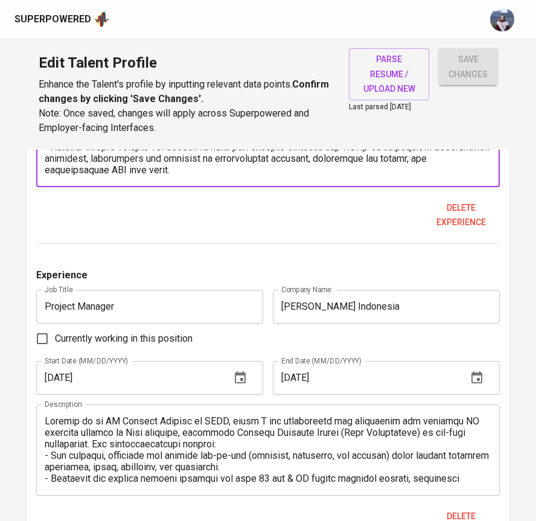
scroll to position [1317, 0]
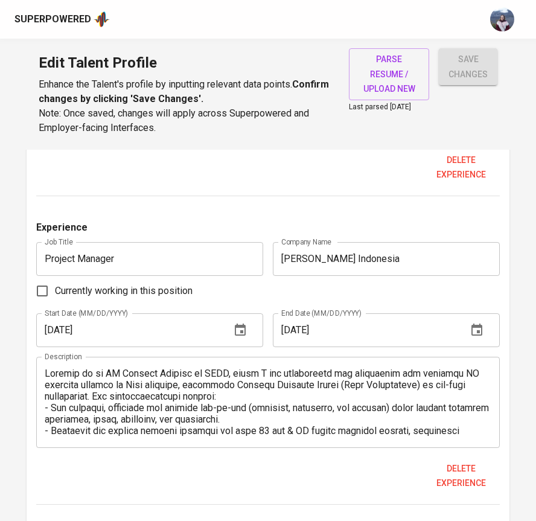
type textarea "Serving as an IT Project Manager at DANA, where I was responsible for overseein…"
click at [222, 396] on textarea at bounding box center [268, 402] width 446 height 69
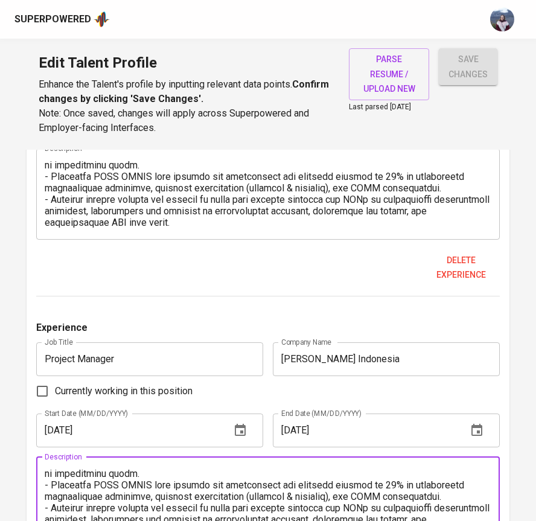
scroll to position [1199, 0]
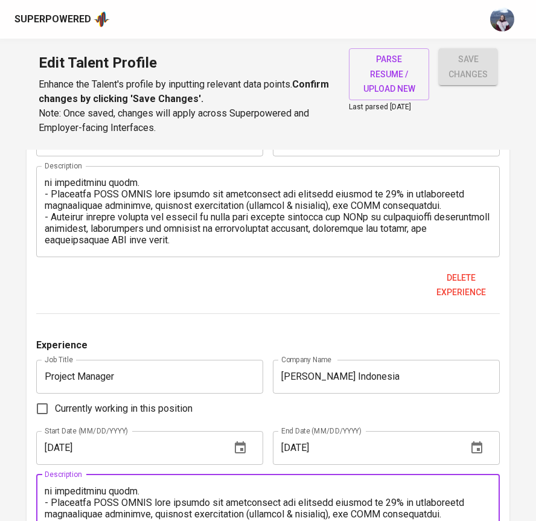
type textarea "Serving as an IT Project Manager at DANA, where I was responsible for overseein…"
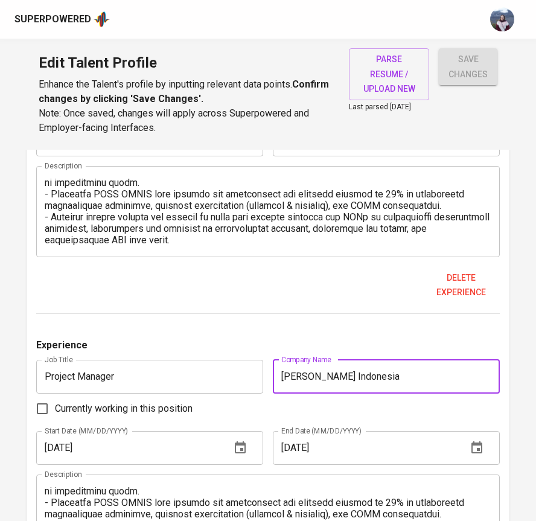
click at [394, 380] on input "DANA Indonesia" at bounding box center [386, 377] width 227 height 34
drag, startPoint x: 483, startPoint y: 376, endPoint x: 354, endPoint y: 375, distance: 128.6
click at [354, 375] on input "DANA Indonesia (Largest Fintech in Indonesia)" at bounding box center [386, 377] width 227 height 34
type input "DANA Indonesia (Largest Fintech in Indonesia)"
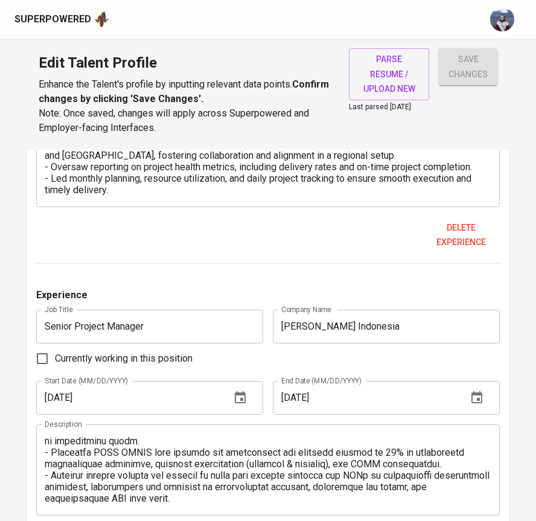
scroll to position [931, 0]
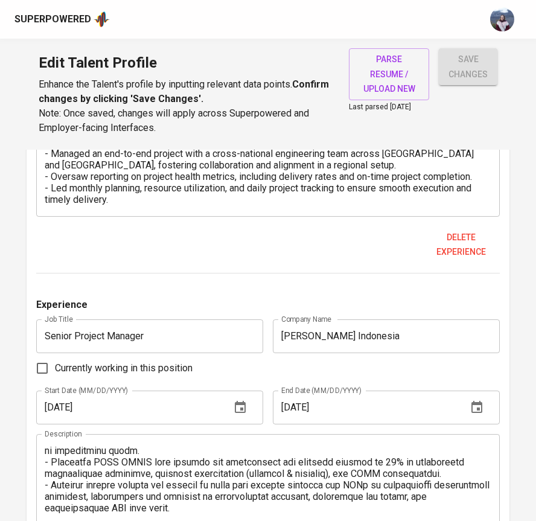
click at [362, 333] on input "DANA Indonesia" at bounding box center [386, 336] width 227 height 34
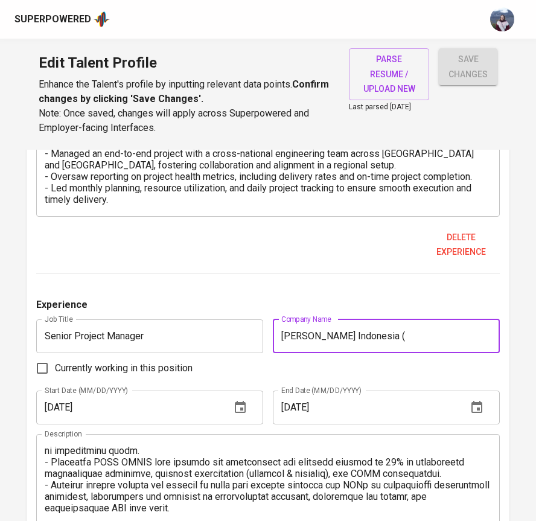
paste input "(Largest Fintech in Indonesia)"
click at [357, 336] on input "DANA Indonesia ((Largest Fintech in Indonesia)" at bounding box center [386, 336] width 227 height 34
type input "DANA Indonesia (Largest Fintech in Indonesia)"
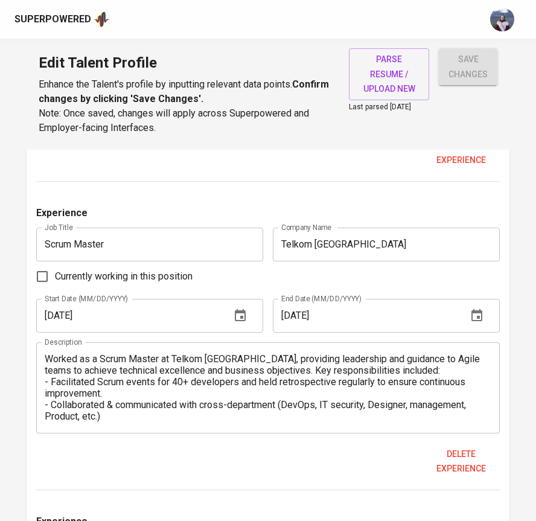
scroll to position [1646, 0]
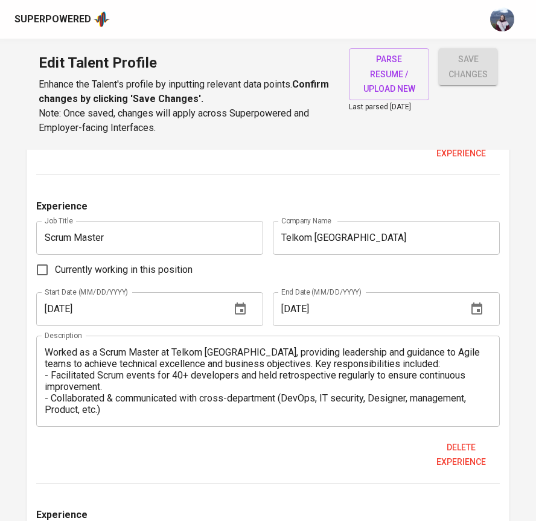
click at [371, 244] on input "Telkom Indonesia" at bounding box center [386, 238] width 227 height 34
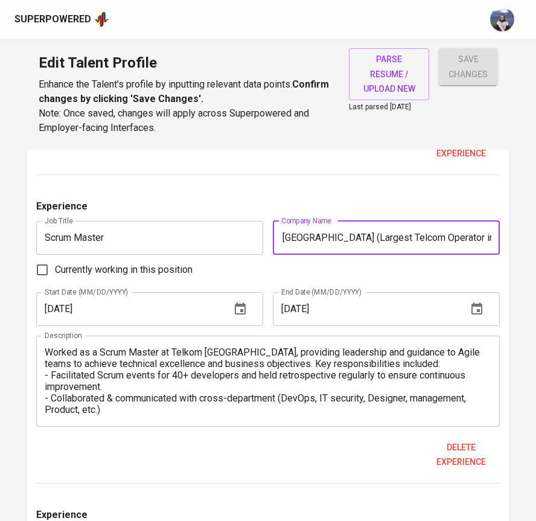
scroll to position [0, 36]
type input "Telkom Indonesia (Largest Telcom Operator in Indonesia)"
click at [360, 266] on div "Currently working in this position" at bounding box center [267, 269] width 463 height 25
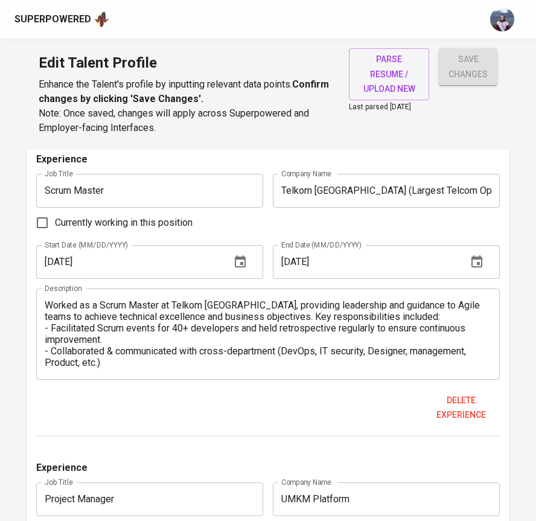
scroll to position [1717, 0]
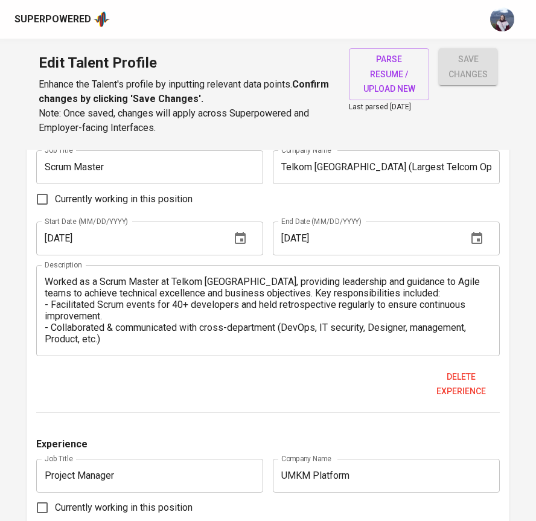
click at [411, 290] on textarea "Worked as a Scrum Master at Telkom Indonesia, providing leadership and guidance…" at bounding box center [268, 310] width 446 height 69
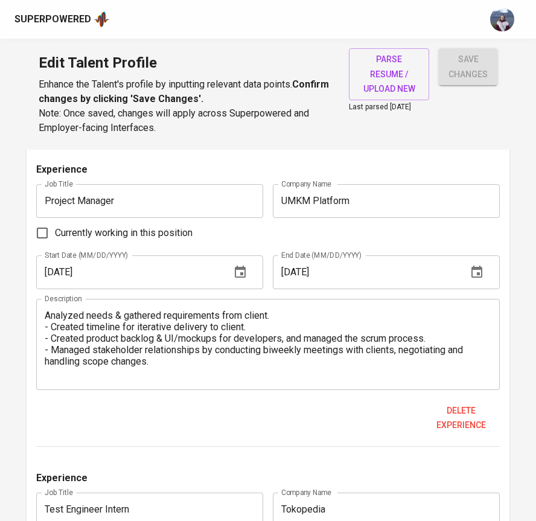
scroll to position [2007, 0]
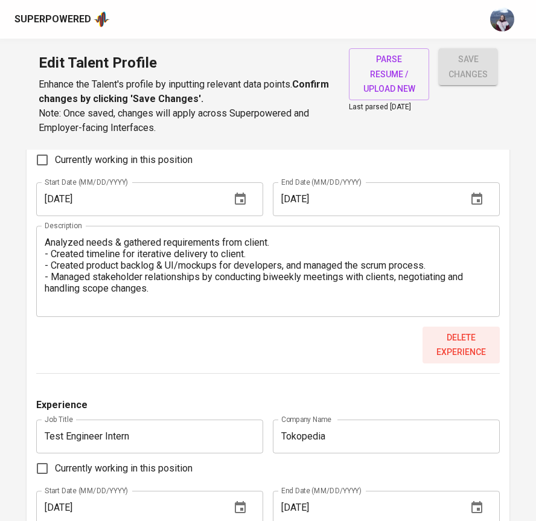
type textarea "Worked as a Scrum Master at Telkom Indonesia, providing leadership and guidance…"
click at [481, 350] on span "Delete experience" at bounding box center [461, 345] width 68 height 30
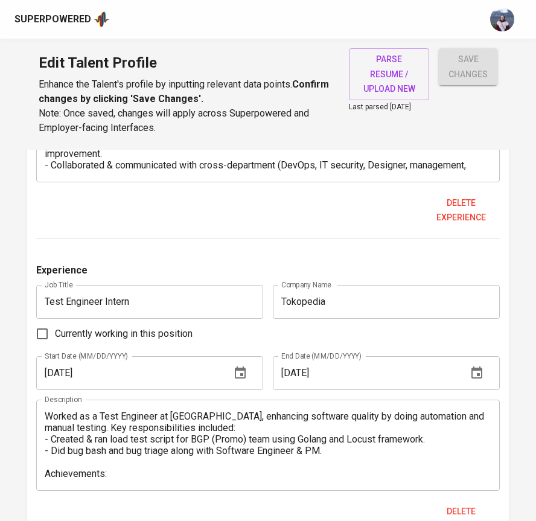
scroll to position [1890, 0]
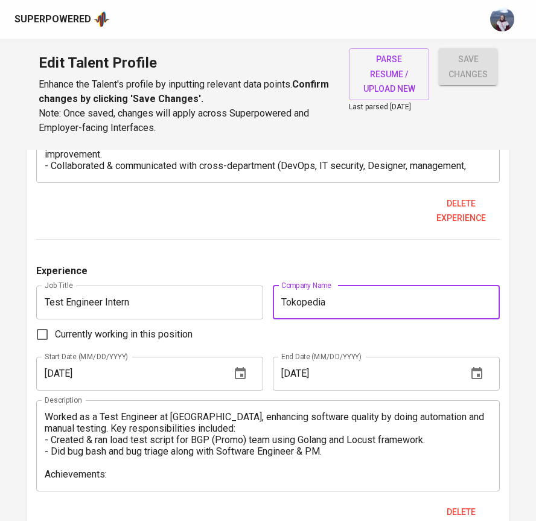
click at [394, 312] on input "Tokopedia" at bounding box center [386, 303] width 227 height 34
type input "Tokopedia (E-commerce Platform)"
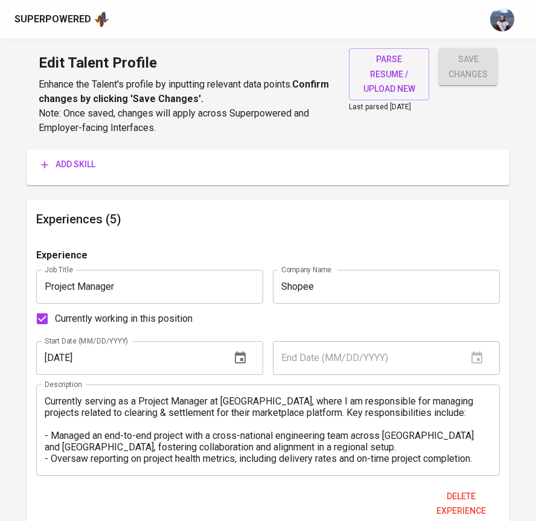
scroll to position [694, 0]
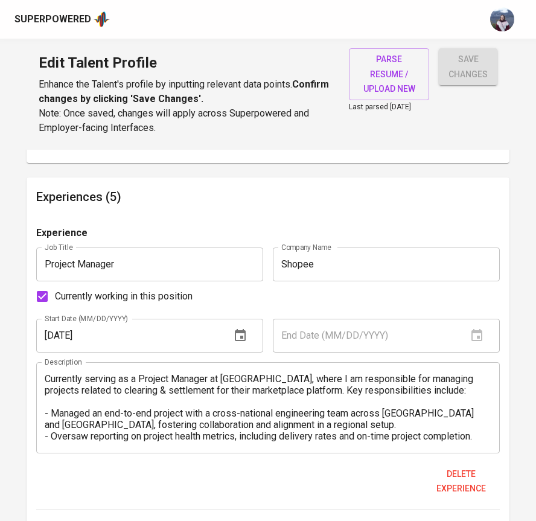
click at [355, 275] on input "Shopee" at bounding box center [386, 265] width 227 height 34
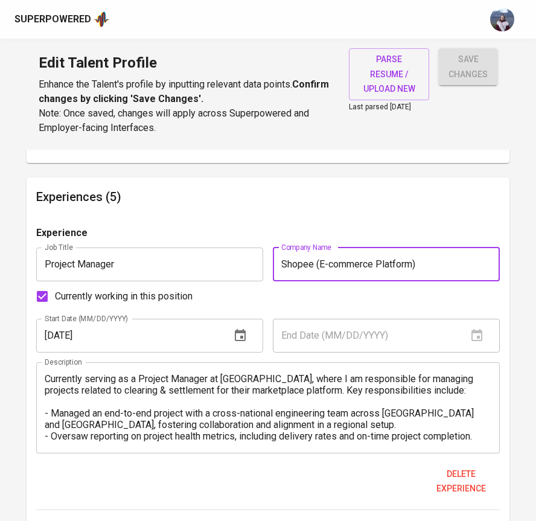
type input "Shopee (E-commerce Platform)"
click at [346, 229] on div "Experience" at bounding box center [267, 237] width 463 height 22
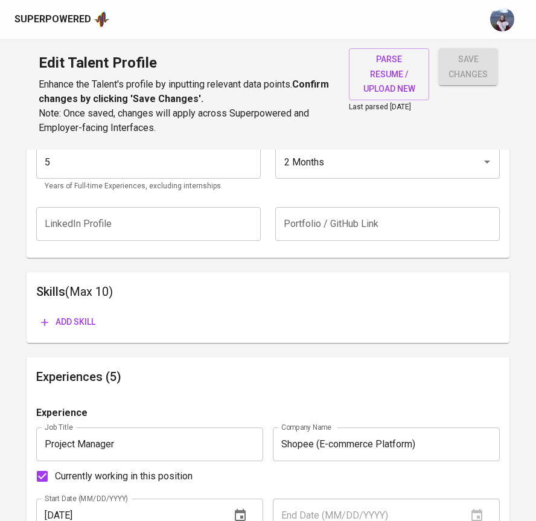
scroll to position [497, 0]
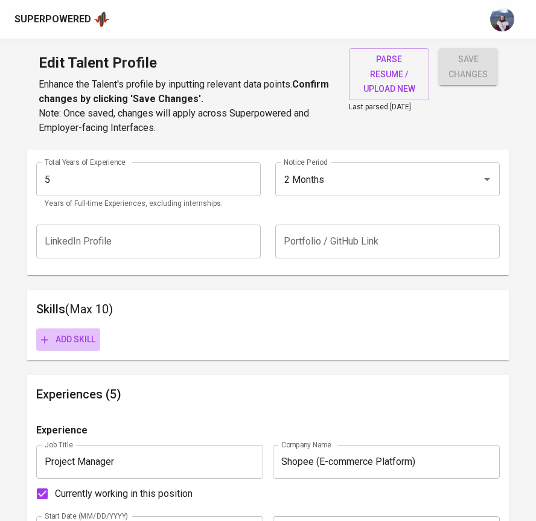
click at [71, 342] on span "Add skill" at bounding box center [68, 339] width 54 height 15
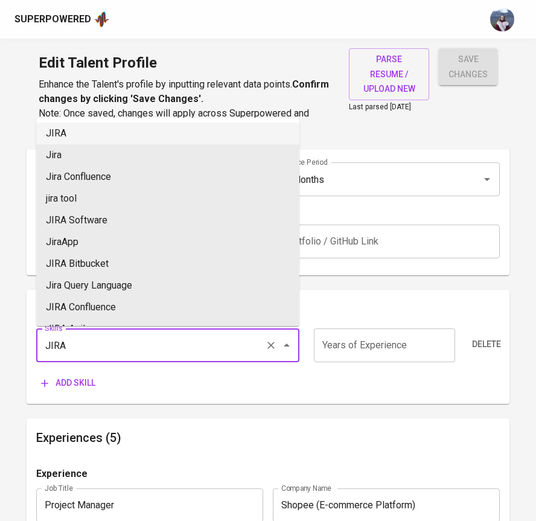
click at [97, 141] on li "JIRA" at bounding box center [167, 134] width 263 height 22
type input "JIRA"
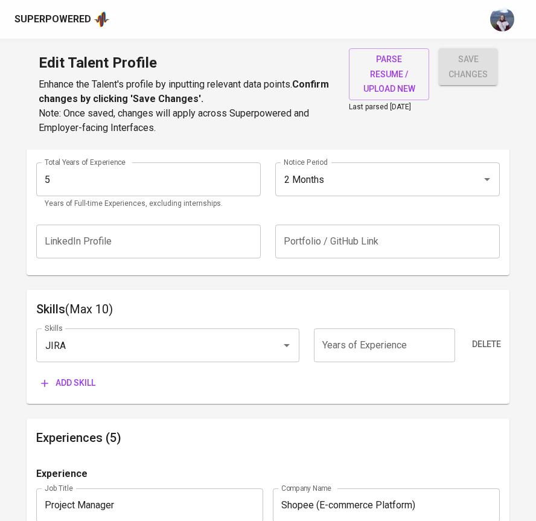
click at [65, 383] on span "Add skill" at bounding box center [68, 383] width 54 height 15
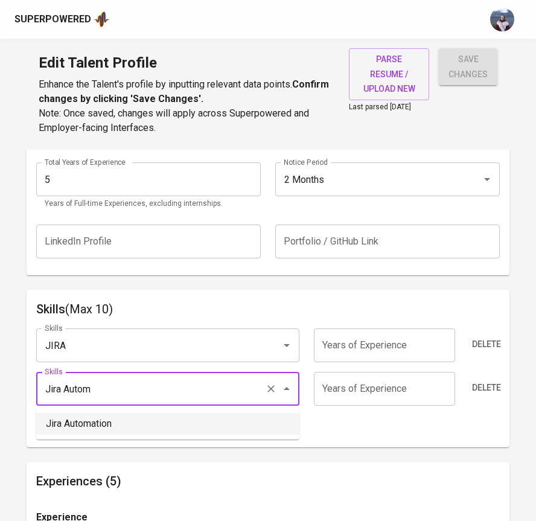
click at [71, 421] on li "Jira Automation" at bounding box center [167, 424] width 263 height 22
type input "Jira Automation"
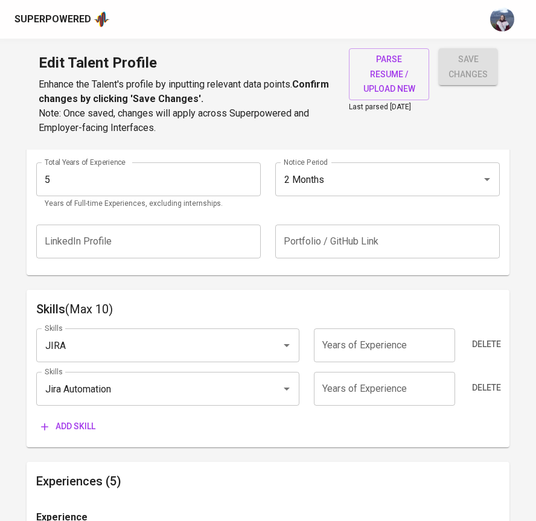
click at [73, 430] on span "Add skill" at bounding box center [68, 426] width 54 height 15
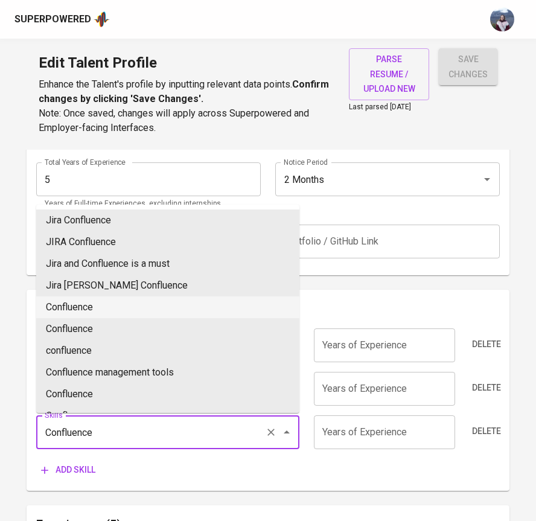
click at [88, 310] on li "Confluence" at bounding box center [167, 307] width 263 height 22
type input "Confluence"
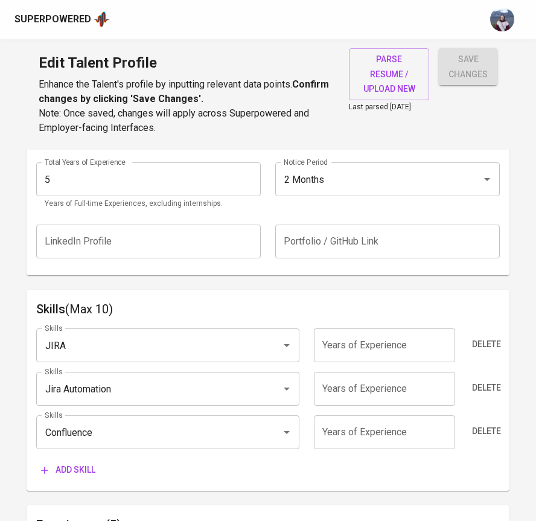
click at [78, 470] on span "Add skill" at bounding box center [68, 469] width 54 height 15
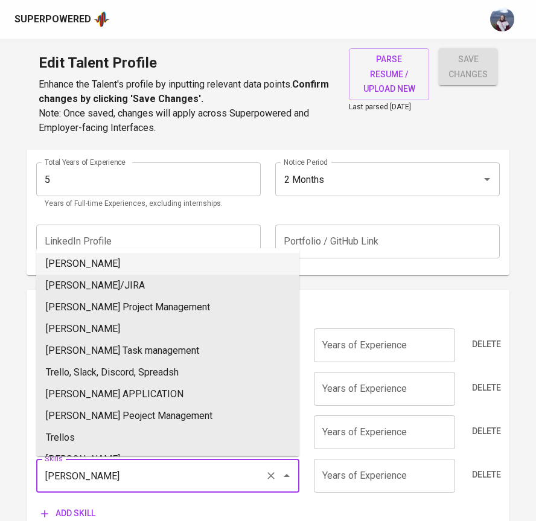
click at [88, 255] on li "Trello" at bounding box center [167, 264] width 263 height 22
type input "Trello"
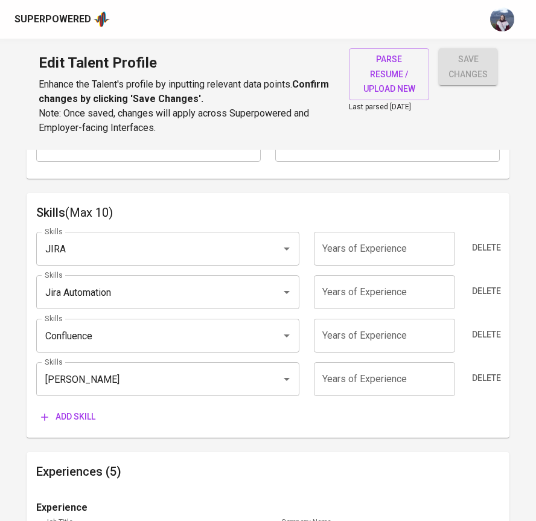
scroll to position [596, 0]
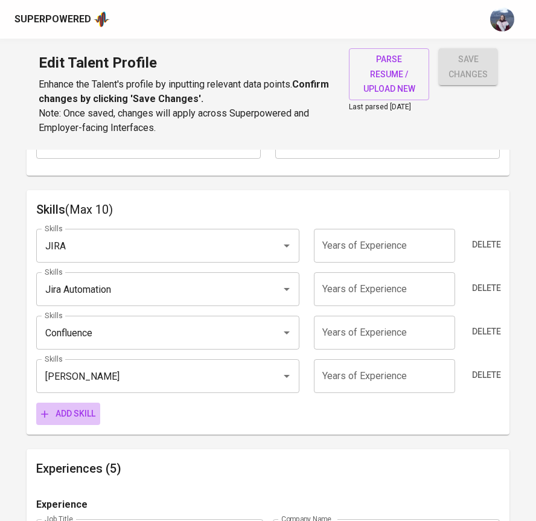
click at [60, 416] on span "Add skill" at bounding box center [68, 413] width 54 height 15
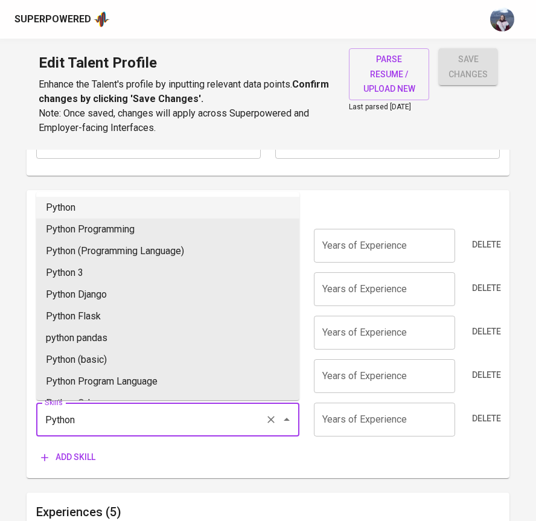
click at [86, 209] on li "Python" at bounding box center [167, 208] width 263 height 22
type input "Python"
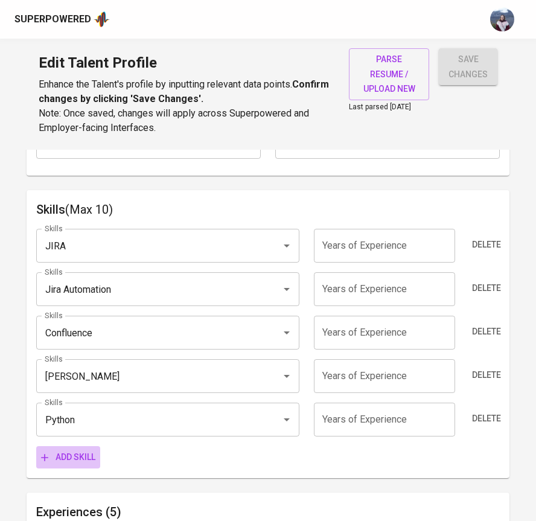
click at [72, 452] on span "Add skill" at bounding box center [68, 457] width 54 height 15
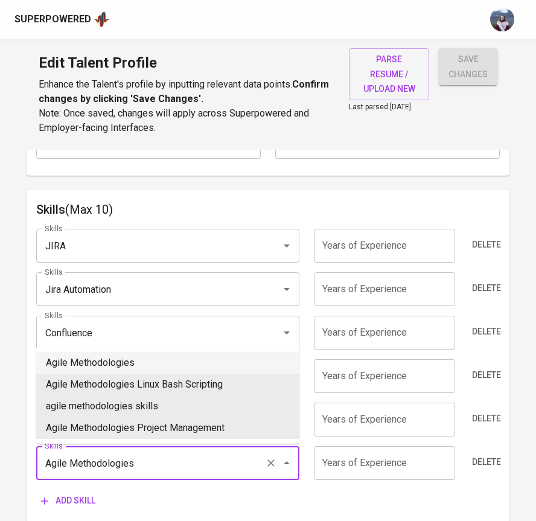
click at [95, 362] on li "Agile Methodologies" at bounding box center [167, 363] width 263 height 22
type input "Agile Methodologies"
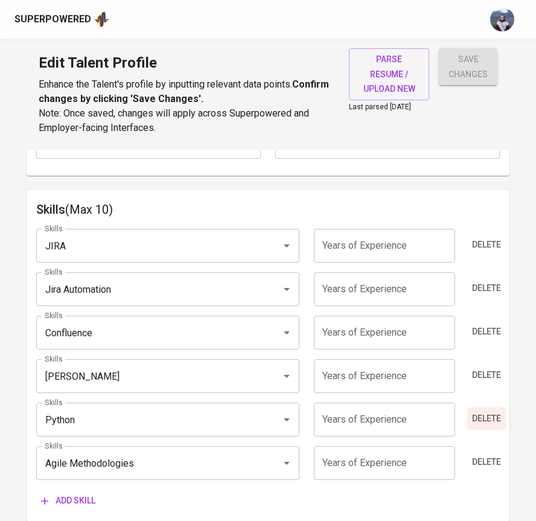
click at [492, 422] on span "Delete" at bounding box center [486, 418] width 29 height 15
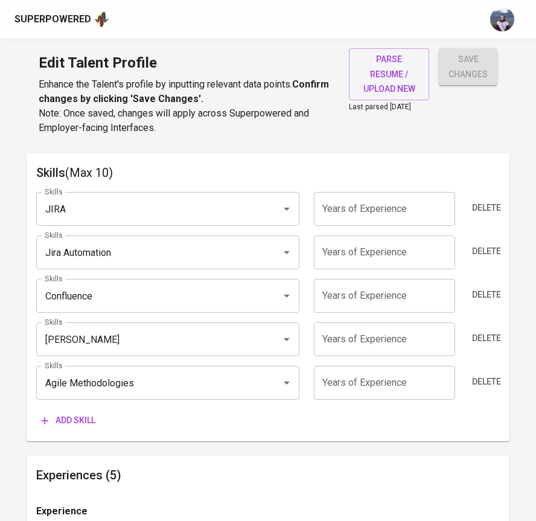
scroll to position [636, 0]
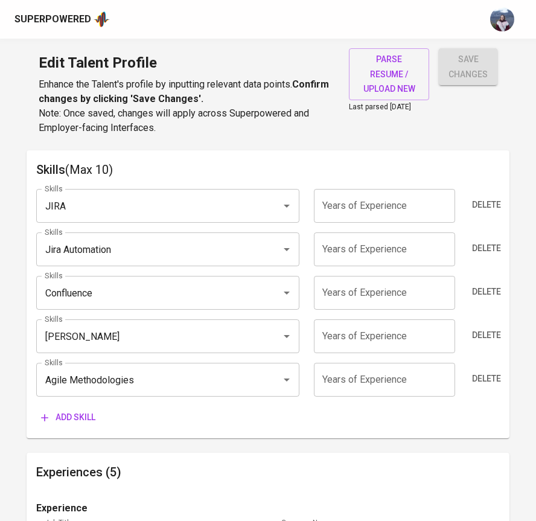
click at [92, 420] on span "Add skill" at bounding box center [68, 417] width 54 height 15
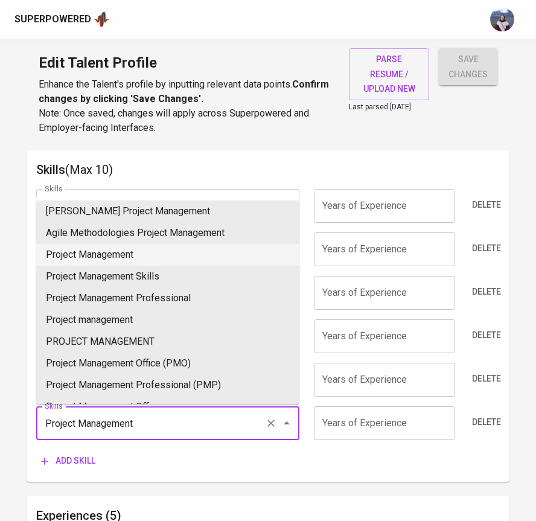
click at [134, 251] on li "Project Management" at bounding box center [167, 255] width 263 height 22
type input "Project Management"
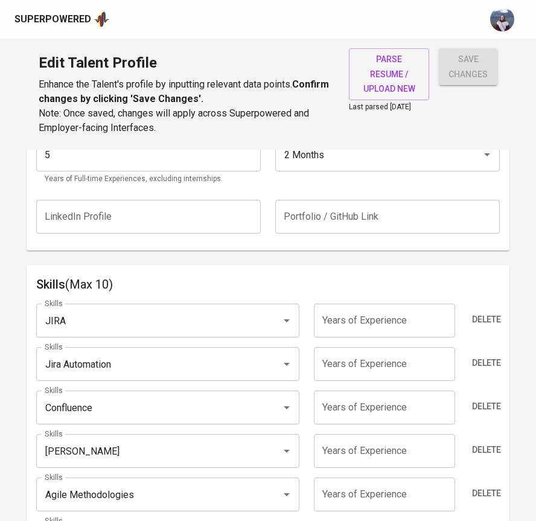
scroll to position [545, 0]
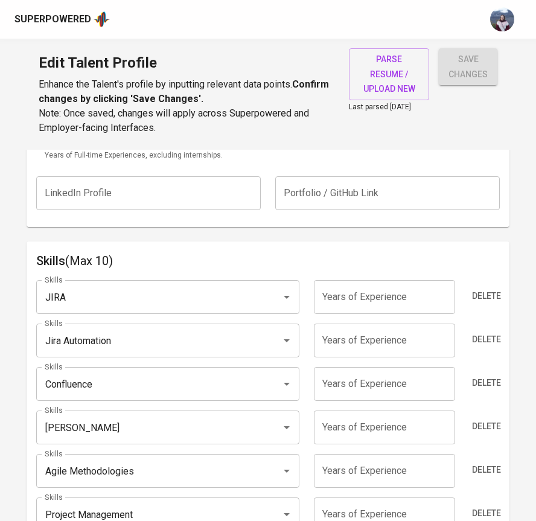
click at [345, 307] on input "number" at bounding box center [384, 297] width 141 height 34
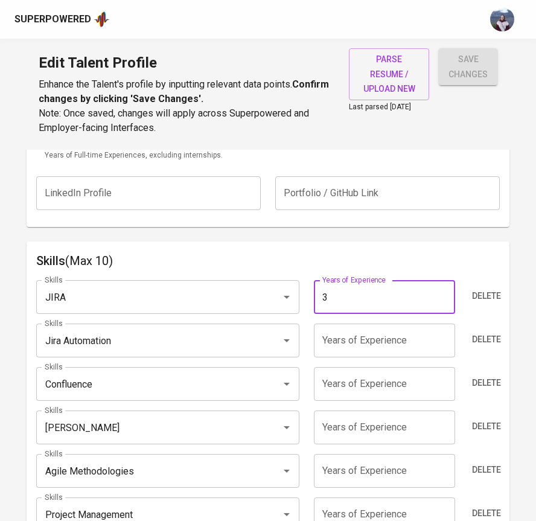
type input "3"
click at [350, 333] on input "number" at bounding box center [384, 341] width 141 height 34
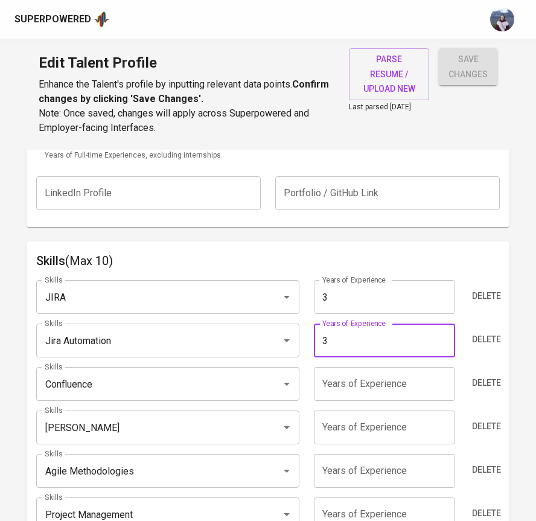
type input "3"
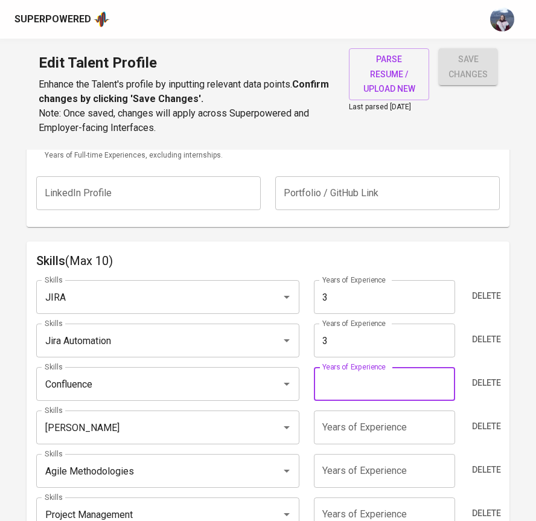
click at [346, 394] on input "number" at bounding box center [384, 384] width 141 height 34
type input "3"
click at [342, 427] on input "number" at bounding box center [384, 428] width 141 height 34
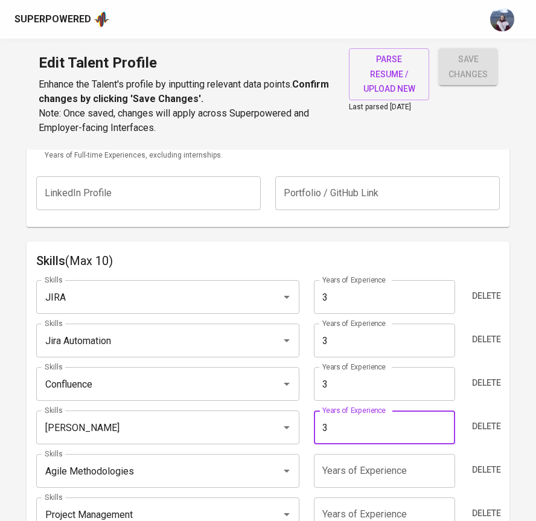
type input "3"
click at [344, 469] on input "number" at bounding box center [384, 471] width 141 height 34
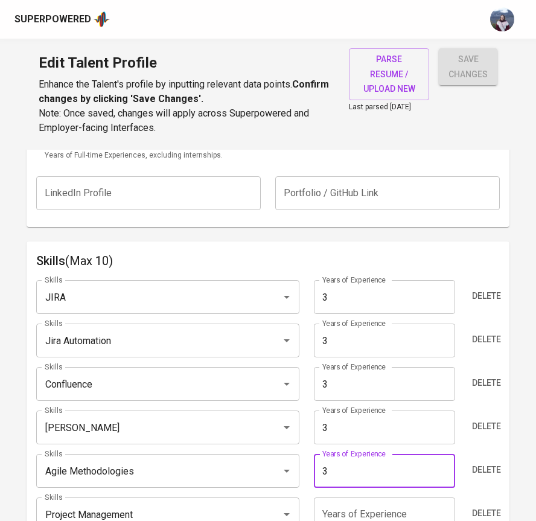
type input "3"
click at [317, 449] on div "Skills JIRA Skills Years of Experience 3 Years of Experience Delete Skills Jira…" at bounding box center [267, 416] width 463 height 293
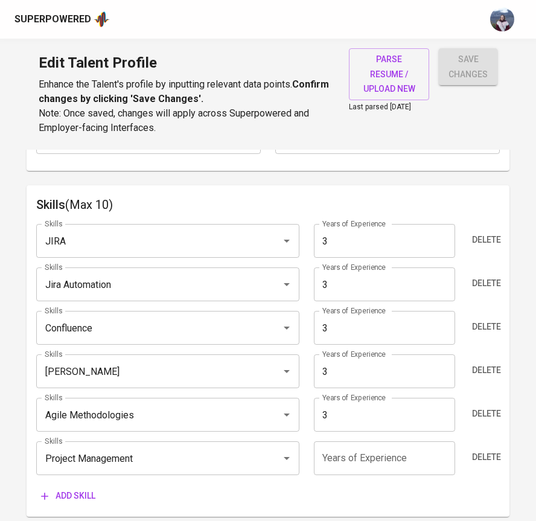
click at [341, 453] on input "number" at bounding box center [384, 458] width 141 height 34
type input "3"
click at [297, 491] on div "Add skill" at bounding box center [267, 496] width 463 height 22
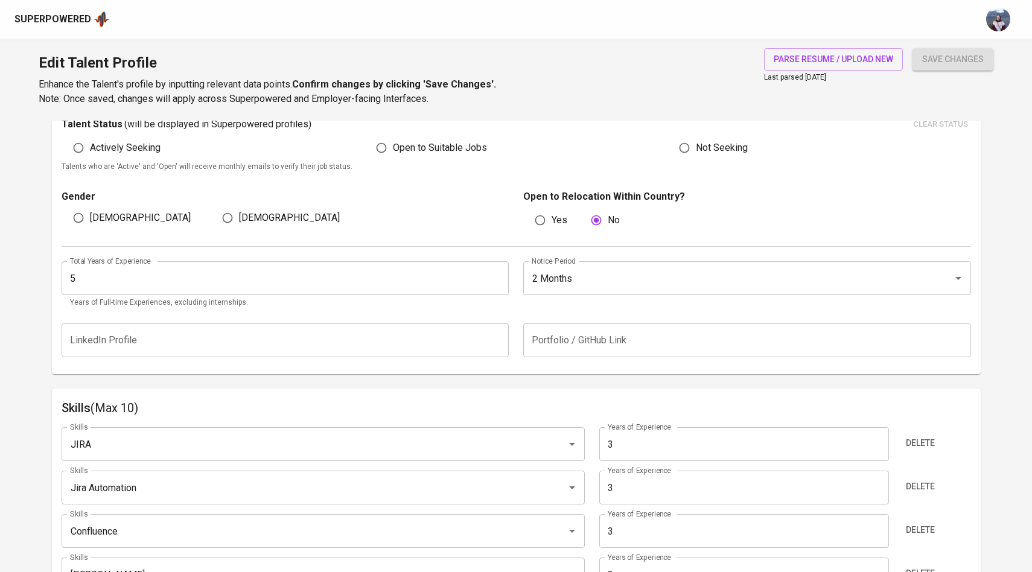
scroll to position [342, 0]
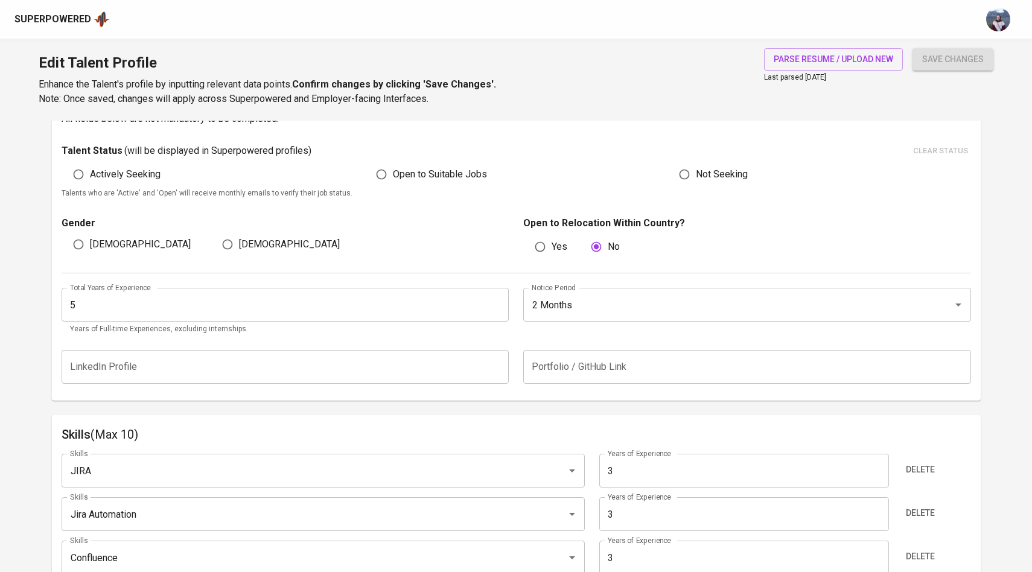
click at [977, 54] on span "save changes" at bounding box center [954, 59] width 62 height 15
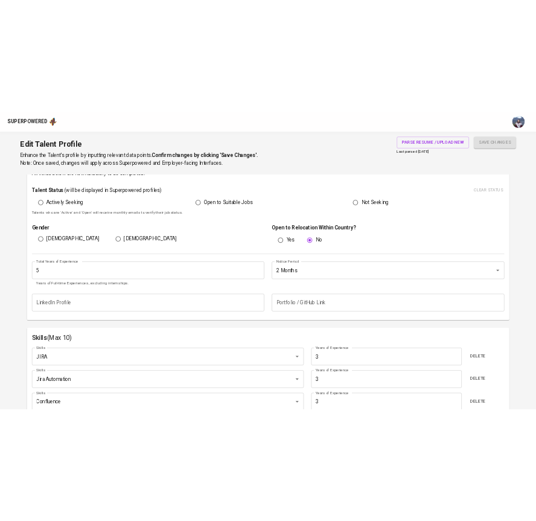
scroll to position [0, 0]
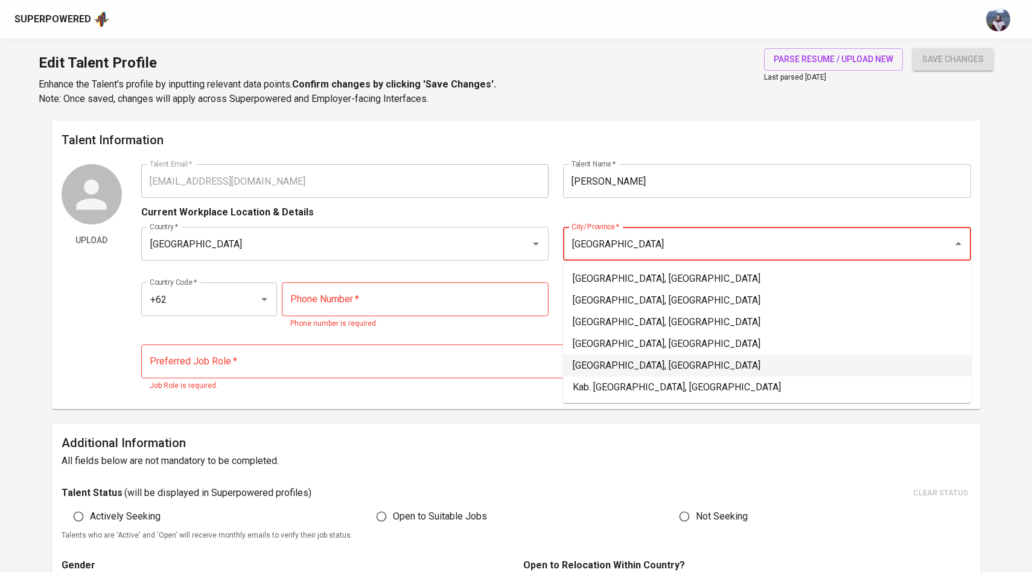
click at [651, 361] on li "Jakarta Utara, DKI Jakarta" at bounding box center [767, 366] width 408 height 22
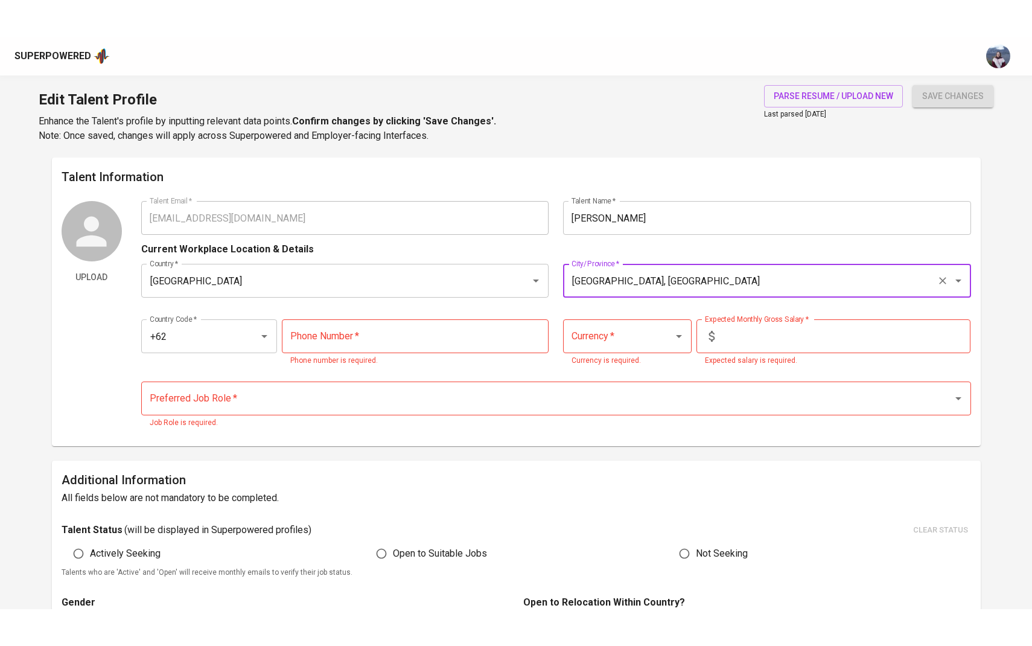
scroll to position [23, 0]
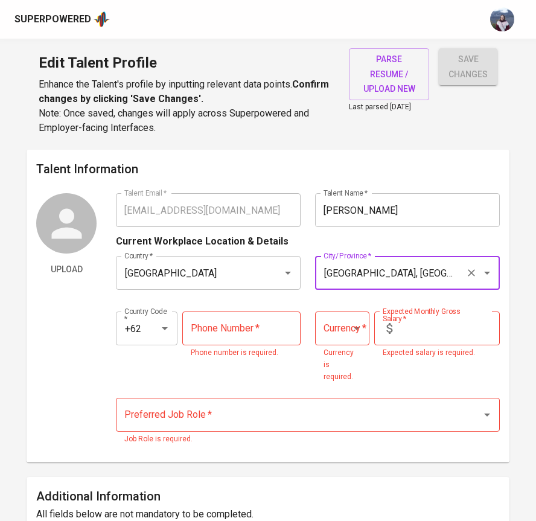
type input "Jakarta Utara, DKI Jakarta"
click at [218, 329] on input "tel" at bounding box center [241, 329] width 118 height 34
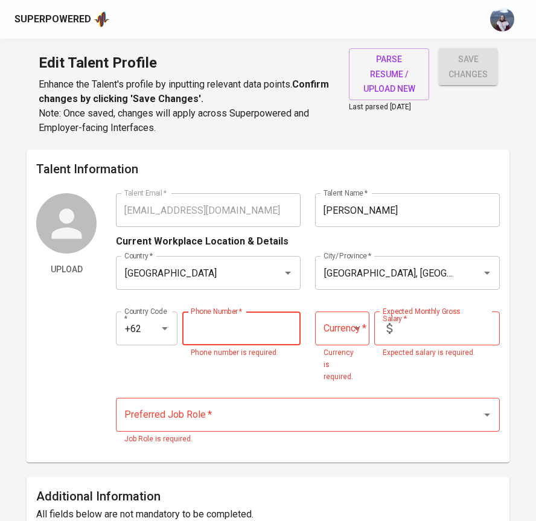
paste input "822-9941-6476"
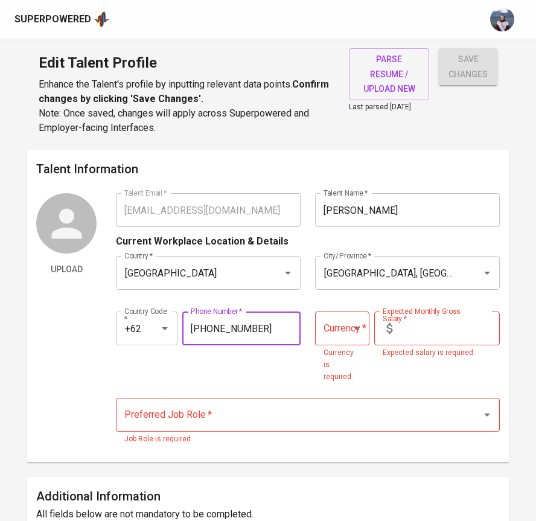
type input "822-9941-6476"
click at [454, 335] on input "text" at bounding box center [448, 329] width 103 height 34
click at [362, 328] on icon "Open" at bounding box center [357, 328] width 14 height 14
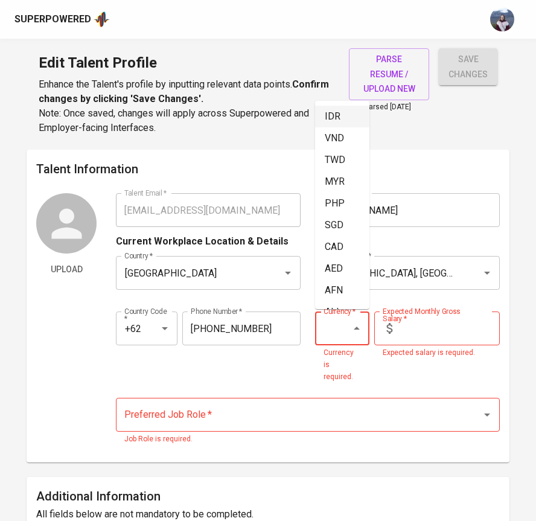
click at [347, 115] on li "IDR" at bounding box center [342, 117] width 54 height 22
type input "IDR"
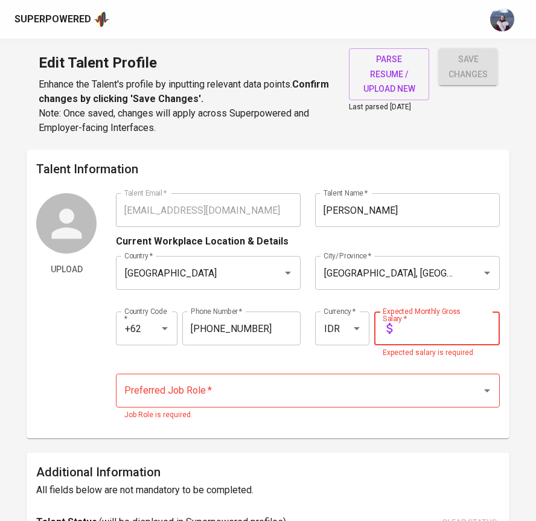
click at [420, 328] on input "text" at bounding box center [448, 329] width 103 height 34
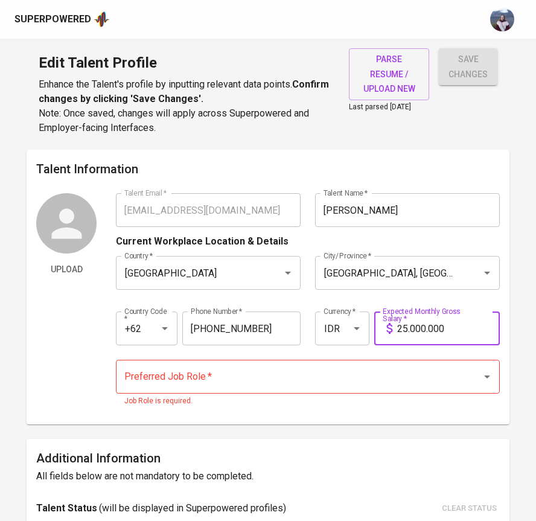
click at [309, 389] on div "Preferred Job Role *" at bounding box center [307, 377] width 383 height 34
type input "25.000.000"
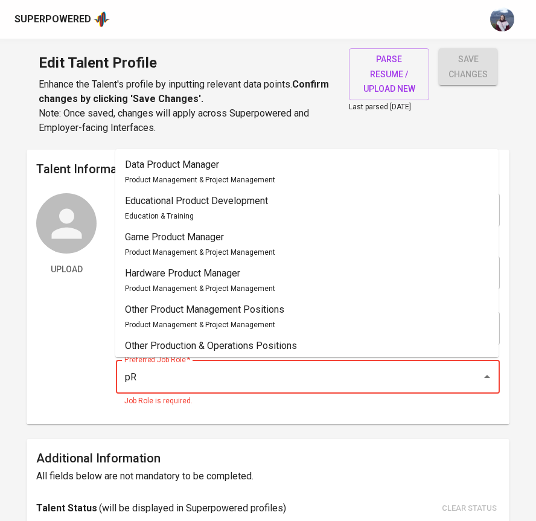
type input "p"
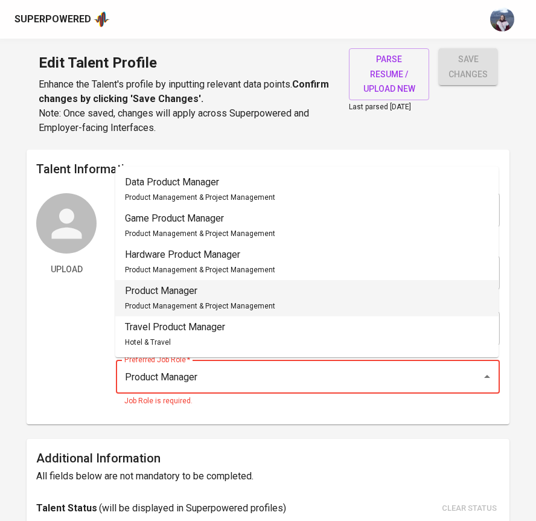
click at [300, 299] on li "Product Manager Product Management & Project Management" at bounding box center [306, 298] width 383 height 36
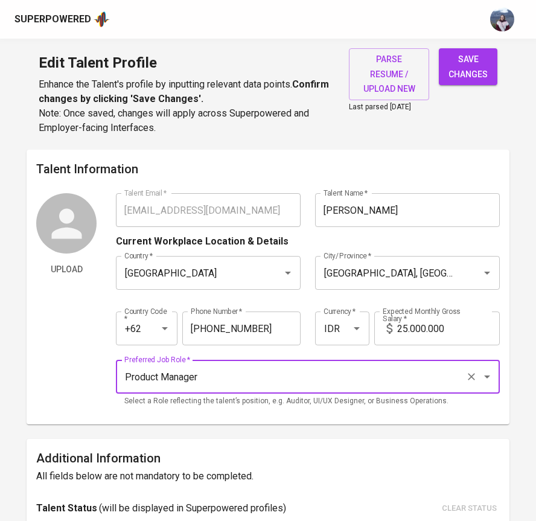
type input "Product Manager"
click at [453, 57] on span "save changes" at bounding box center [468, 67] width 39 height 30
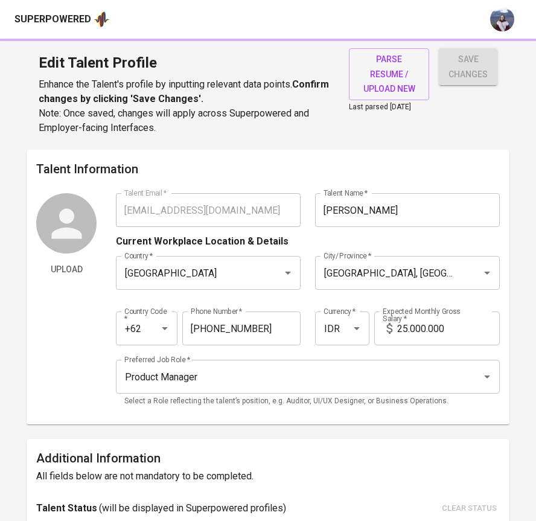
type input "Project Management"
type input "Agile Methodologies"
type input "Trello"
type input "Confluence"
type input "Jira Automation"
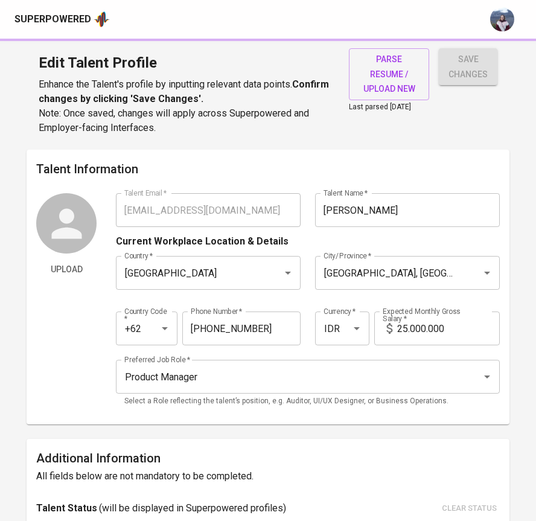
type input "Jira"
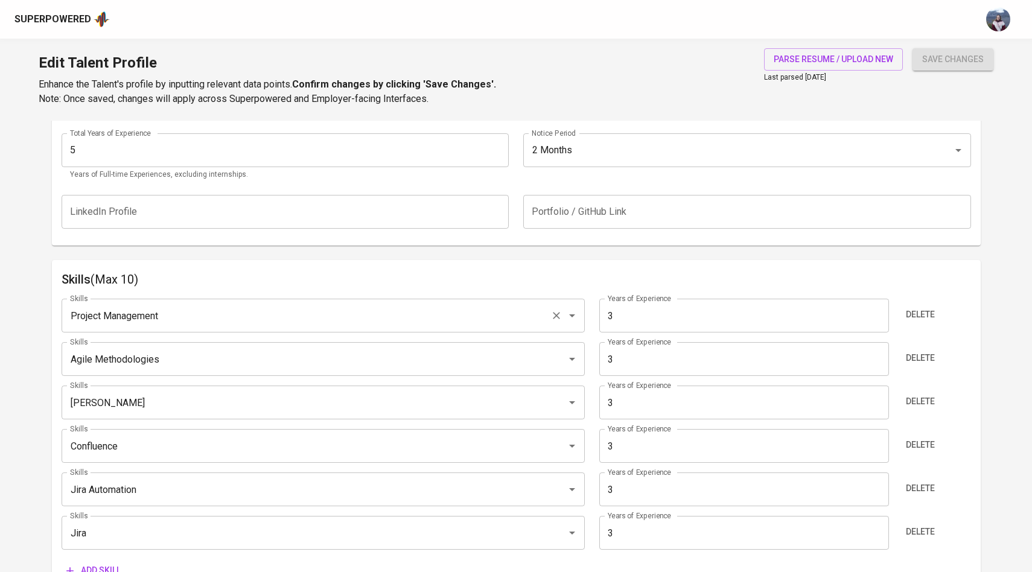
scroll to position [482, 0]
click at [617, 320] on input "3" at bounding box center [745, 317] width 290 height 34
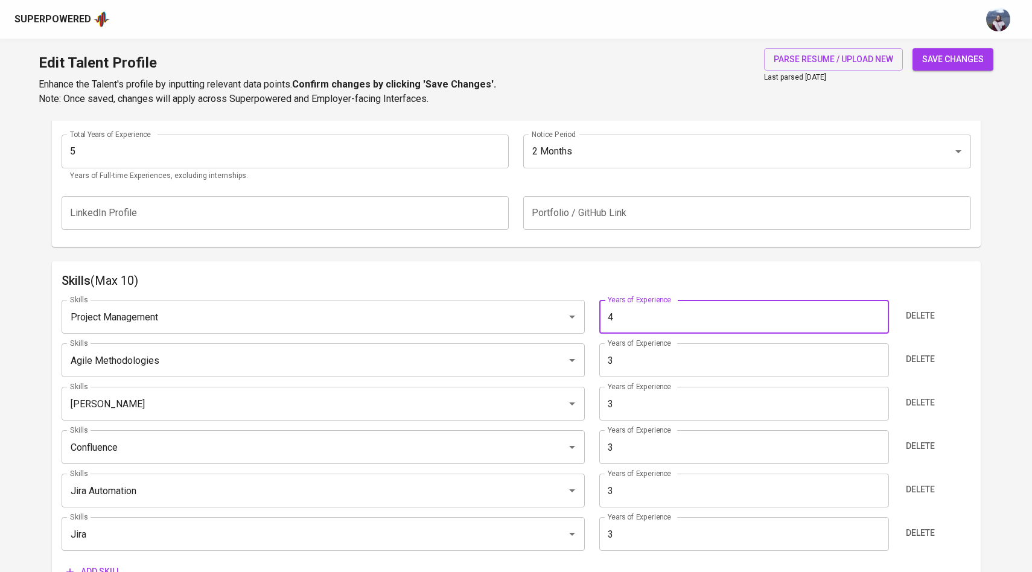
type input "4"
click at [621, 359] on input "3" at bounding box center [745, 361] width 290 height 34
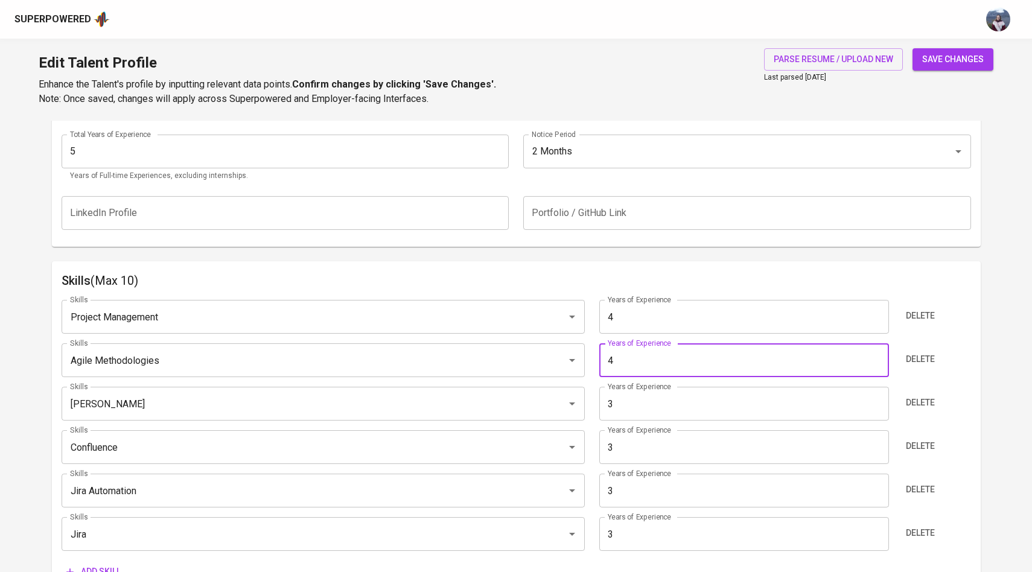
type input "4"
click at [618, 405] on input "3" at bounding box center [745, 404] width 290 height 34
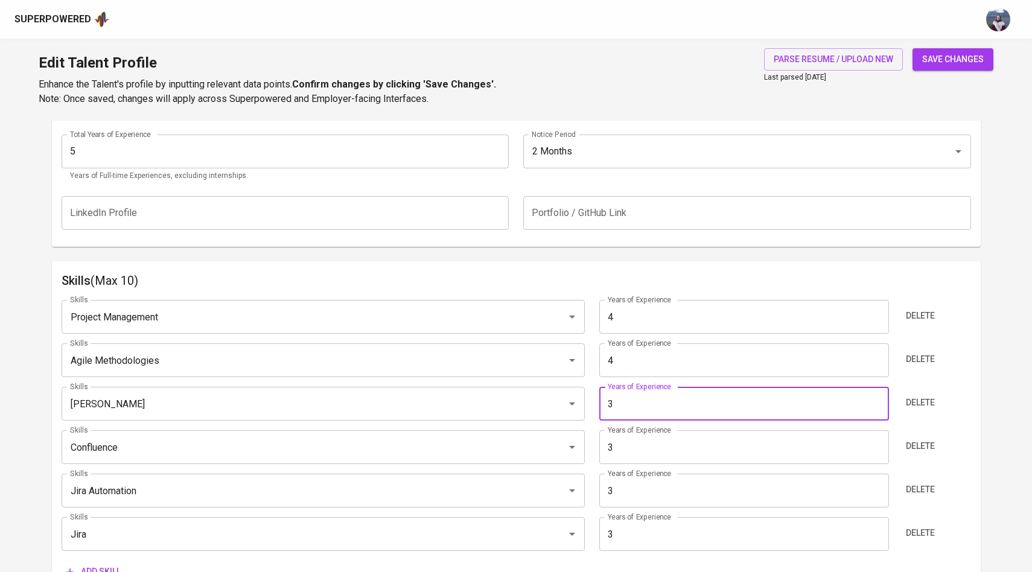
click at [635, 440] on input "3" at bounding box center [745, 447] width 290 height 34
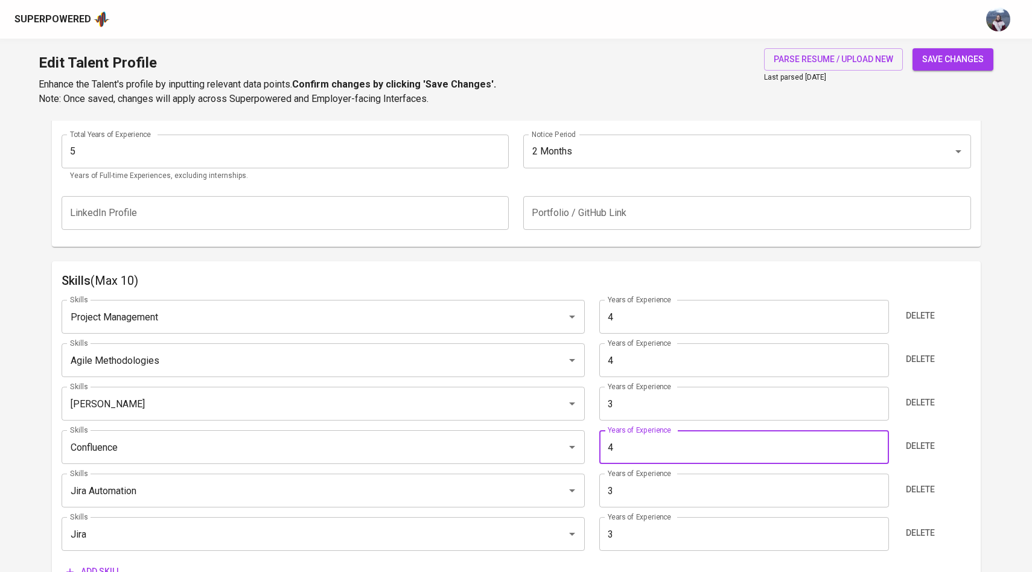
type input "4"
click at [624, 488] on input "3" at bounding box center [745, 491] width 290 height 34
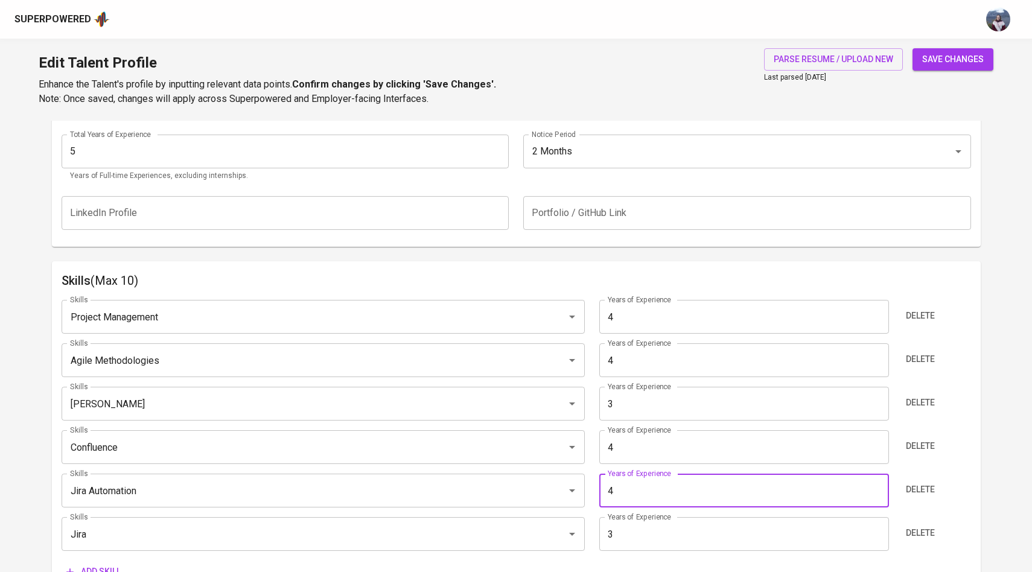
type input "4"
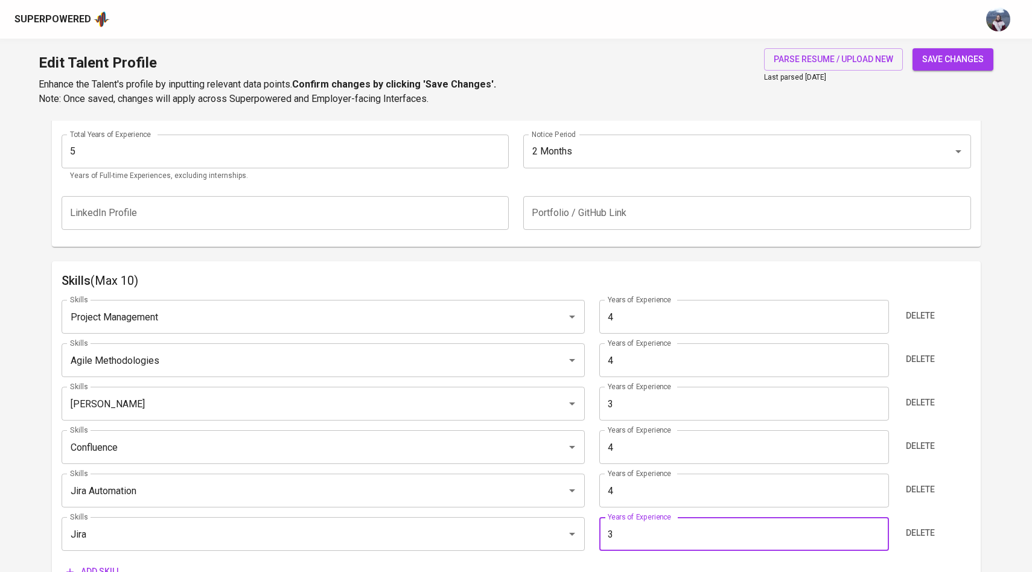
click at [621, 528] on input "3" at bounding box center [745, 534] width 290 height 34
type input "4"
click at [595, 495] on div "Years of Experience 4 Years of Experience" at bounding box center [743, 491] width 303 height 34
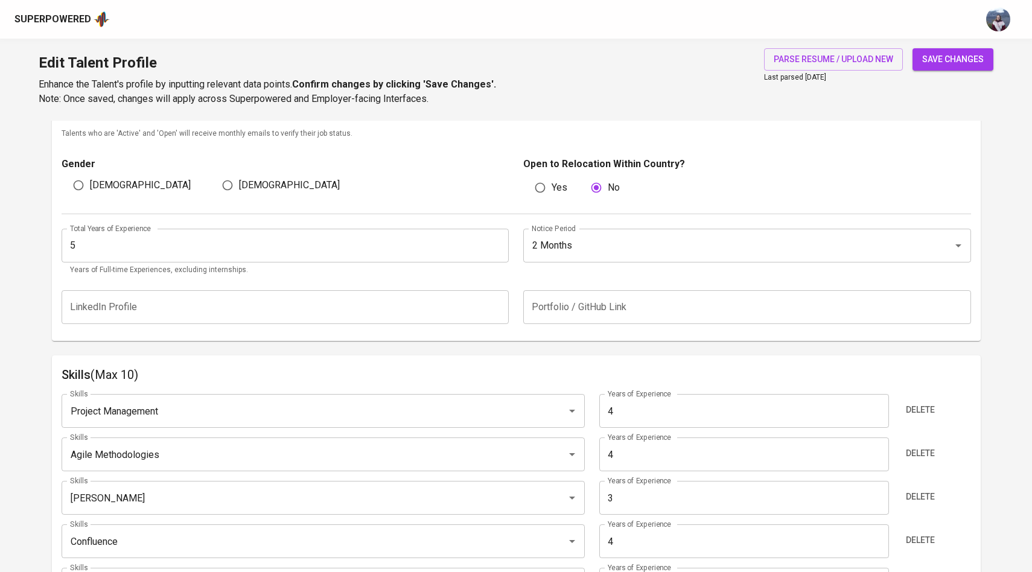
scroll to position [347, 0]
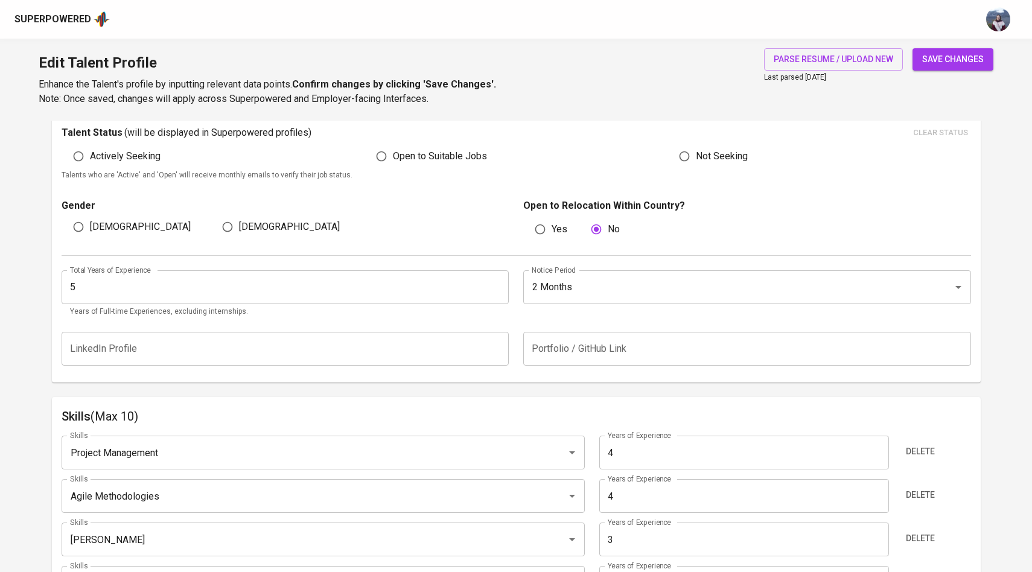
click at [323, 293] on input "5" at bounding box center [286, 287] width 448 height 34
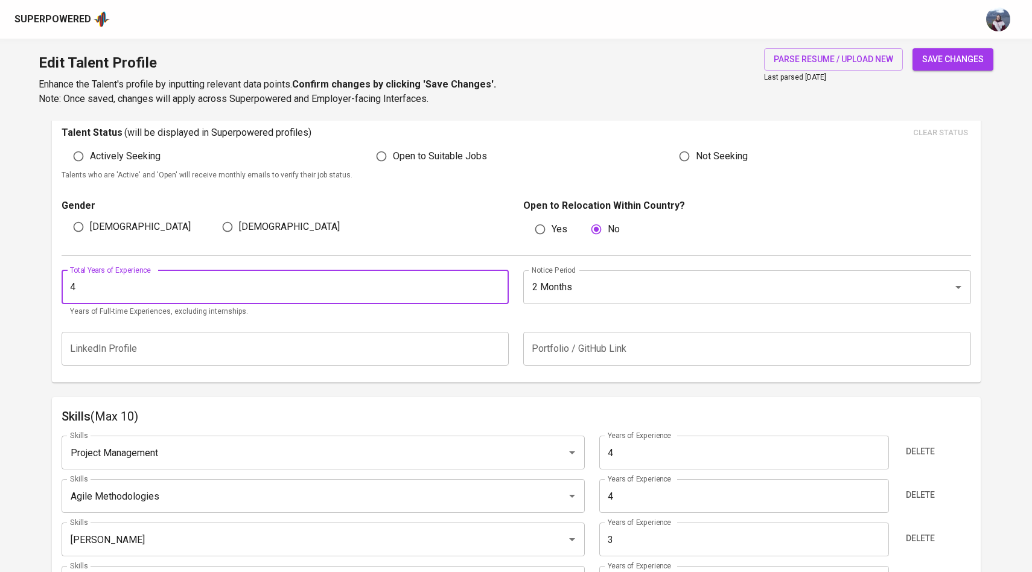
type input "4"
click at [371, 325] on div "LinkedIn Profile LinkedIn Profile Portfolio / GitHub Link Portfolio / GitHub Li…" at bounding box center [517, 349] width 910 height 48
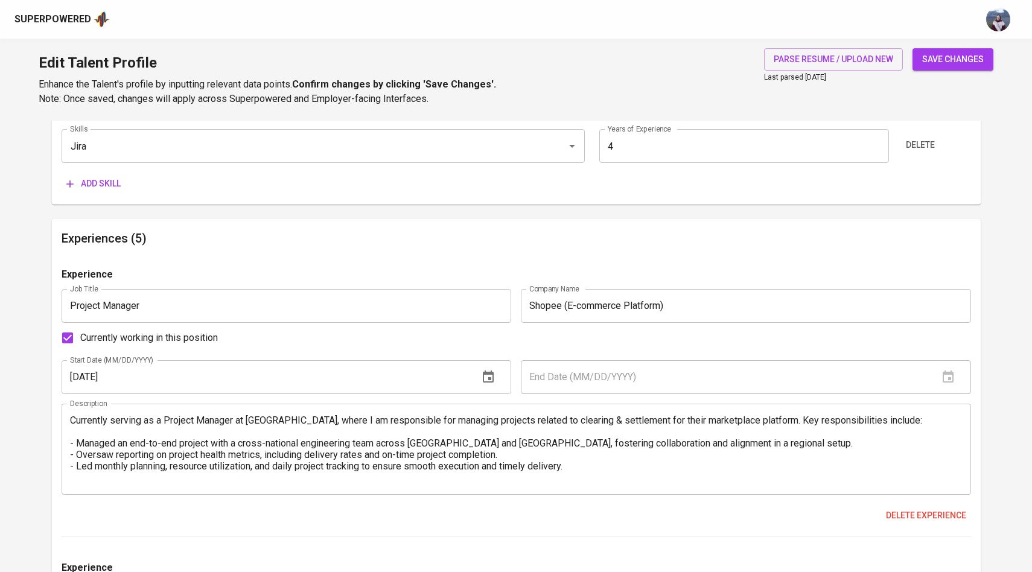
scroll to position [872, 0]
click at [959, 53] on span "save changes" at bounding box center [954, 59] width 62 height 15
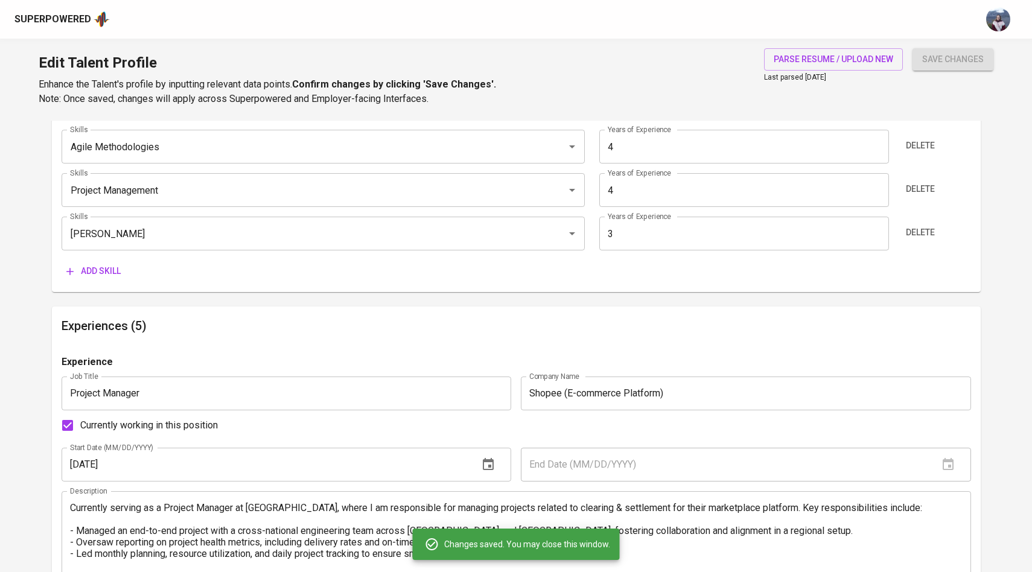
scroll to position [636, 0]
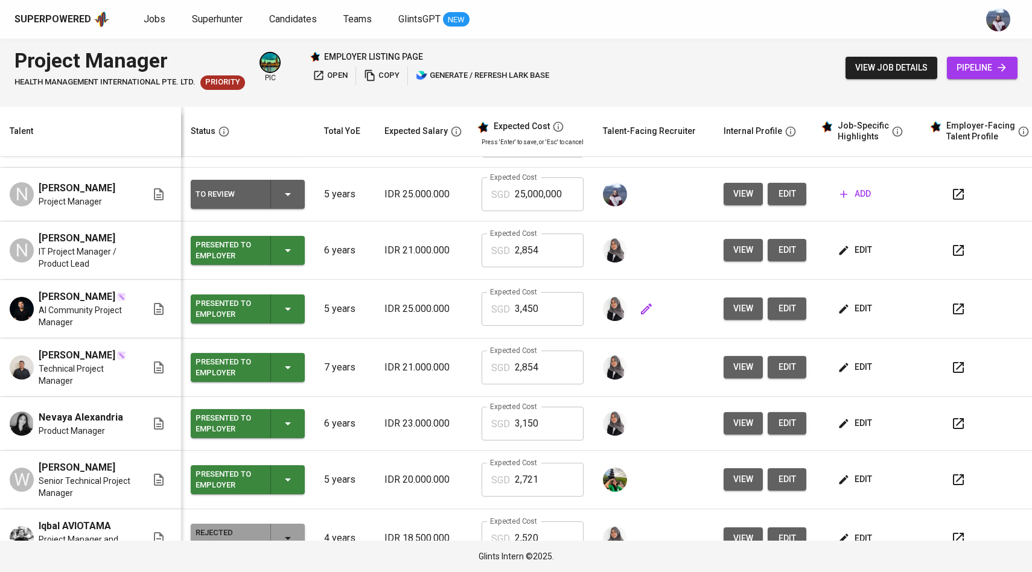
scroll to position [48, 0]
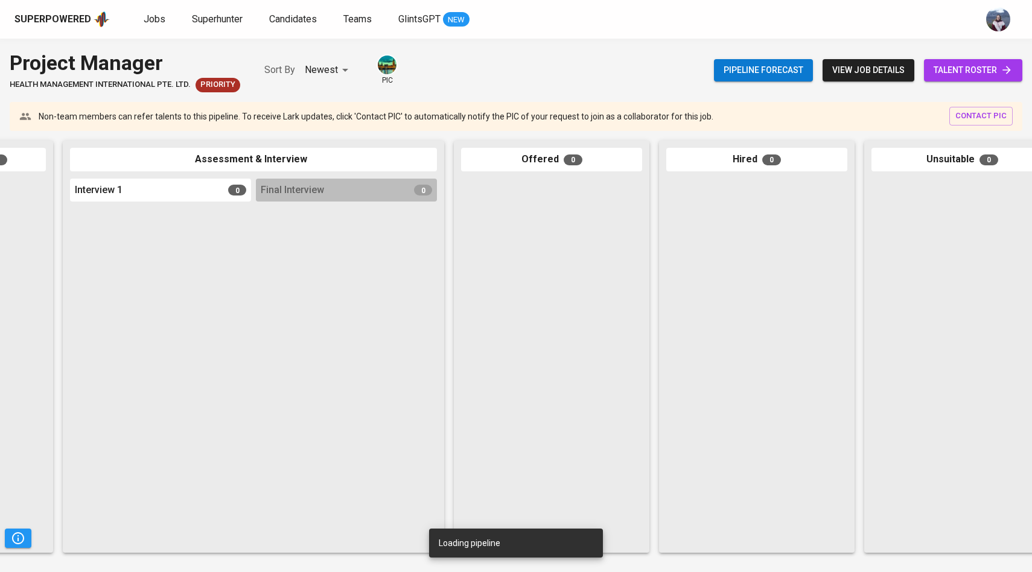
scroll to position [0, 405]
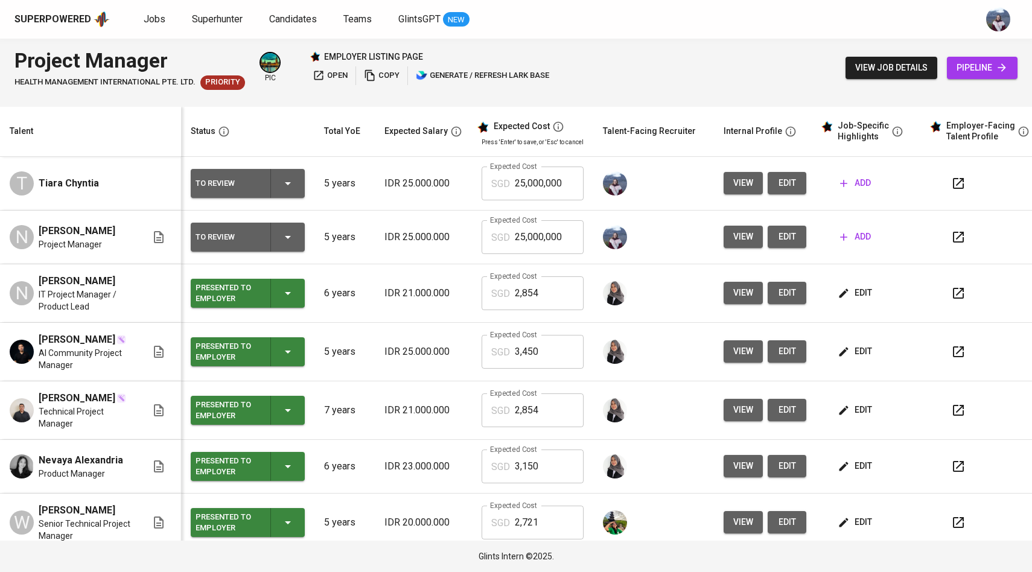
click at [741, 234] on span "view" at bounding box center [744, 236] width 20 height 15
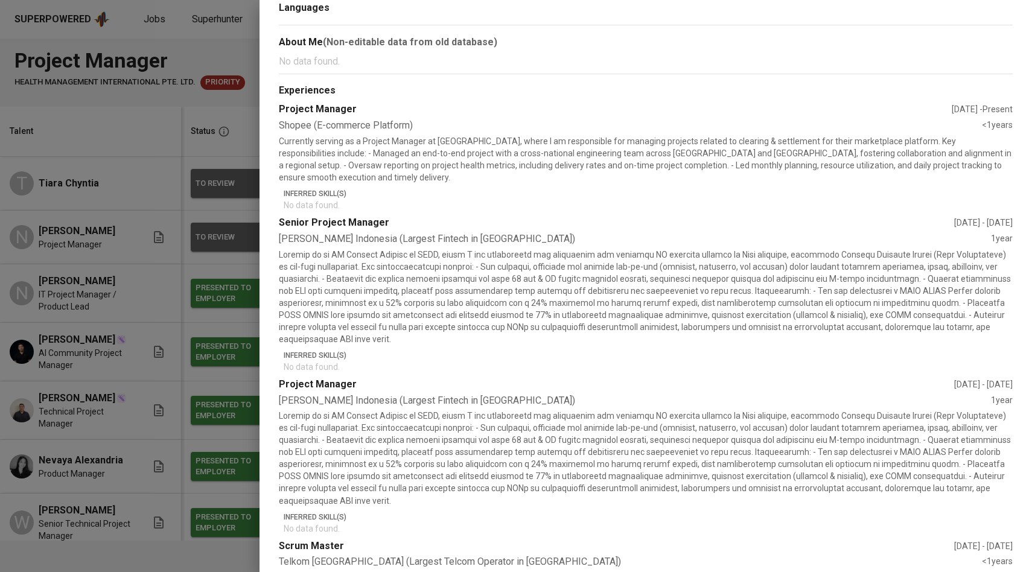
scroll to position [251, 0]
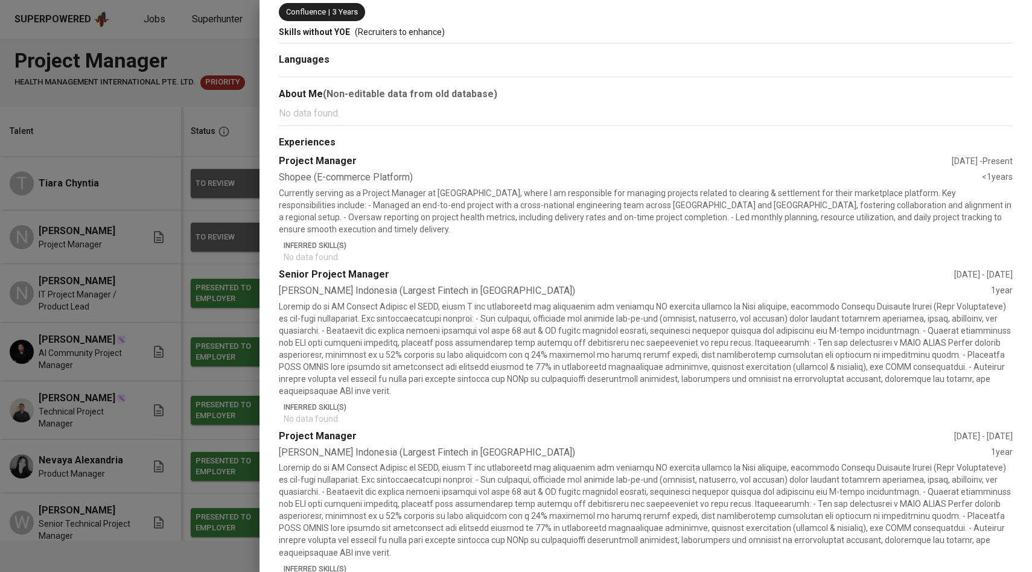
click at [240, 181] on div at bounding box center [516, 286] width 1032 height 572
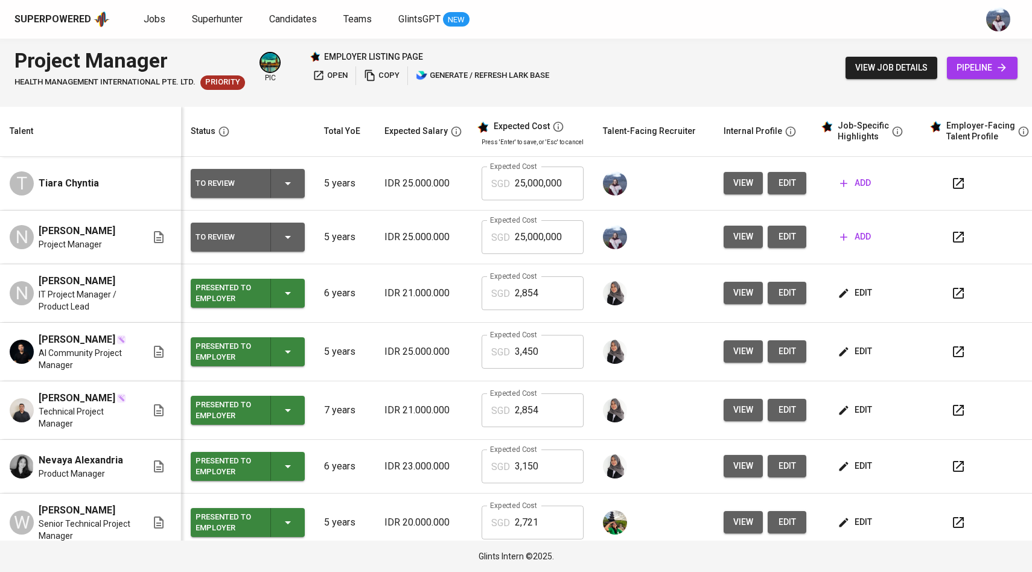
click at [844, 290] on icon "button" at bounding box center [844, 293] width 9 height 9
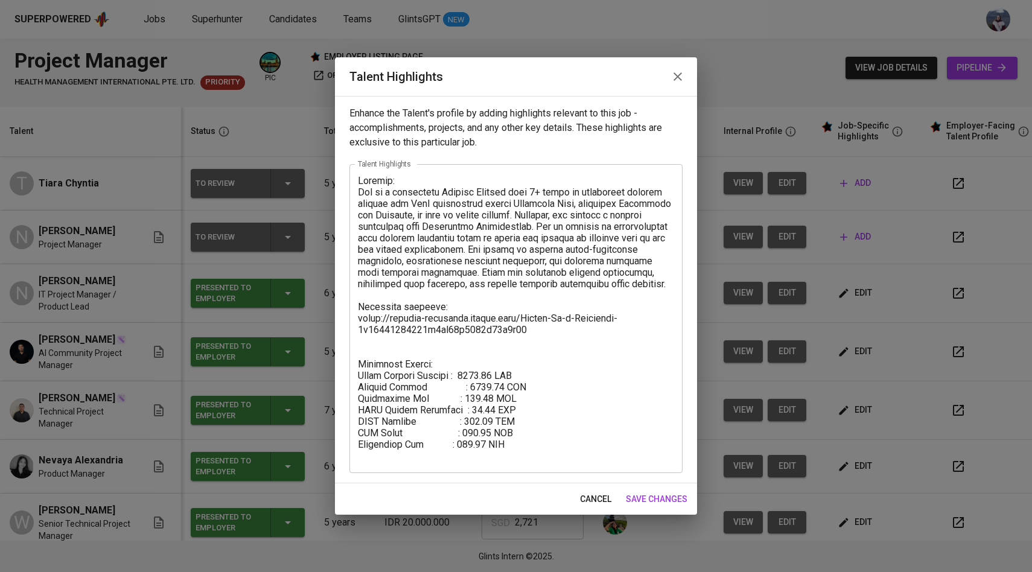
click at [641, 496] on span "save changes" at bounding box center [657, 499] width 62 height 15
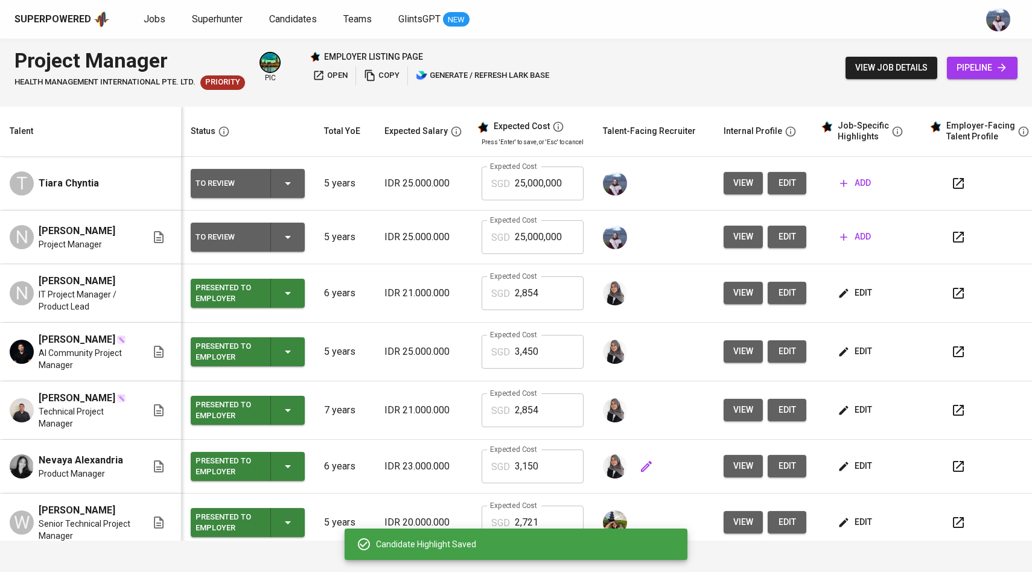
click at [676, 481] on div at bounding box center [653, 466] width 101 height 29
click at [838, 355] on icon "button" at bounding box center [844, 352] width 12 height 12
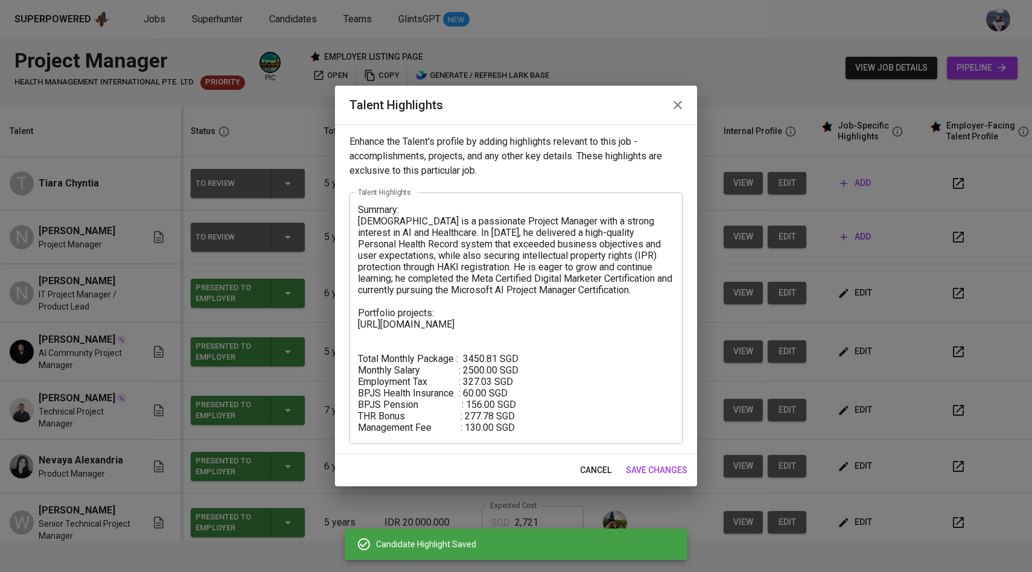
click at [655, 467] on span "save changes" at bounding box center [657, 470] width 62 height 15
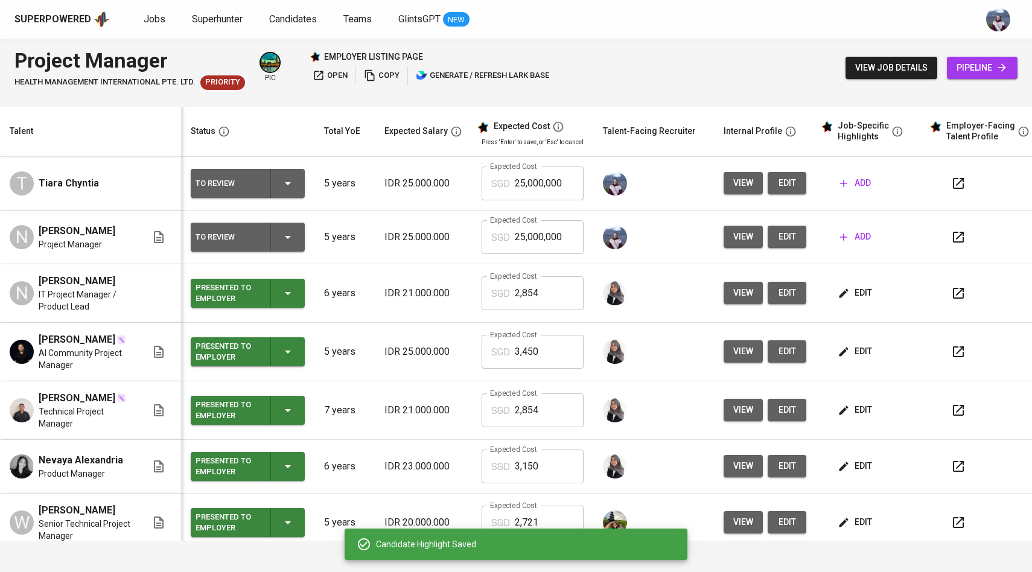
click at [866, 418] on span "edit" at bounding box center [856, 410] width 32 height 15
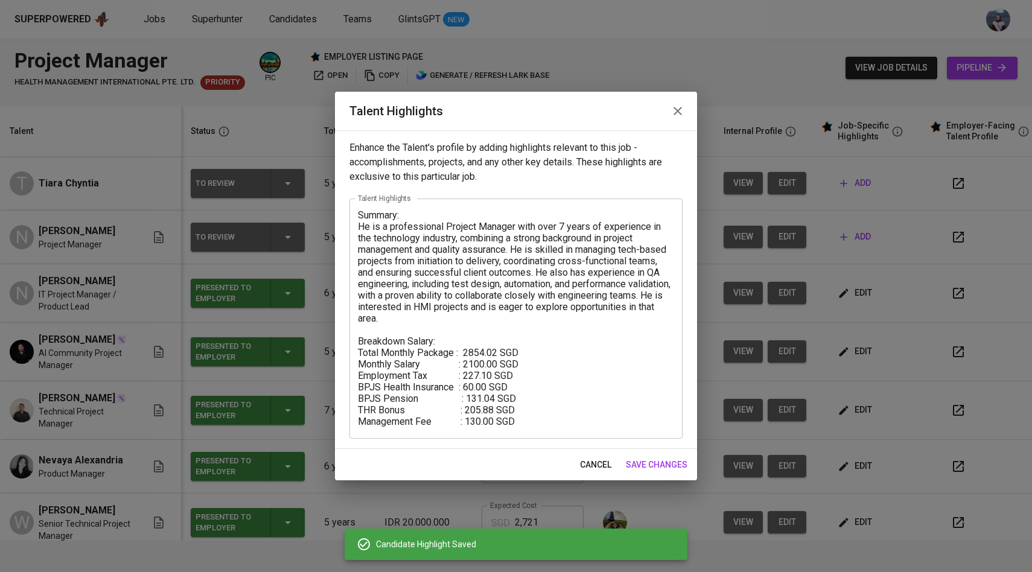
click at [644, 468] on span "save changes" at bounding box center [657, 465] width 62 height 15
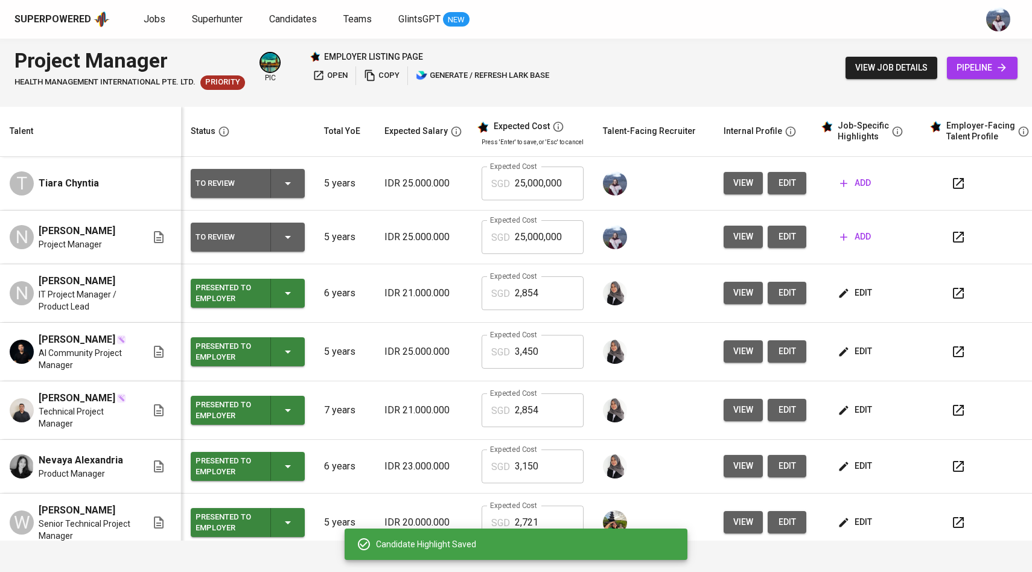
click at [859, 237] on span "add" at bounding box center [855, 236] width 31 height 15
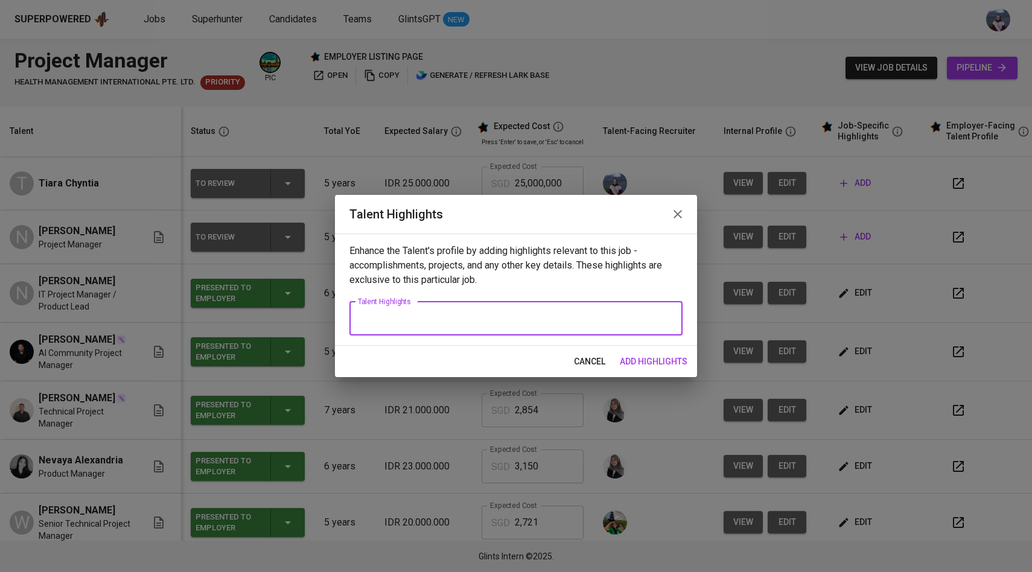
click at [411, 322] on textarea at bounding box center [516, 318] width 316 height 11
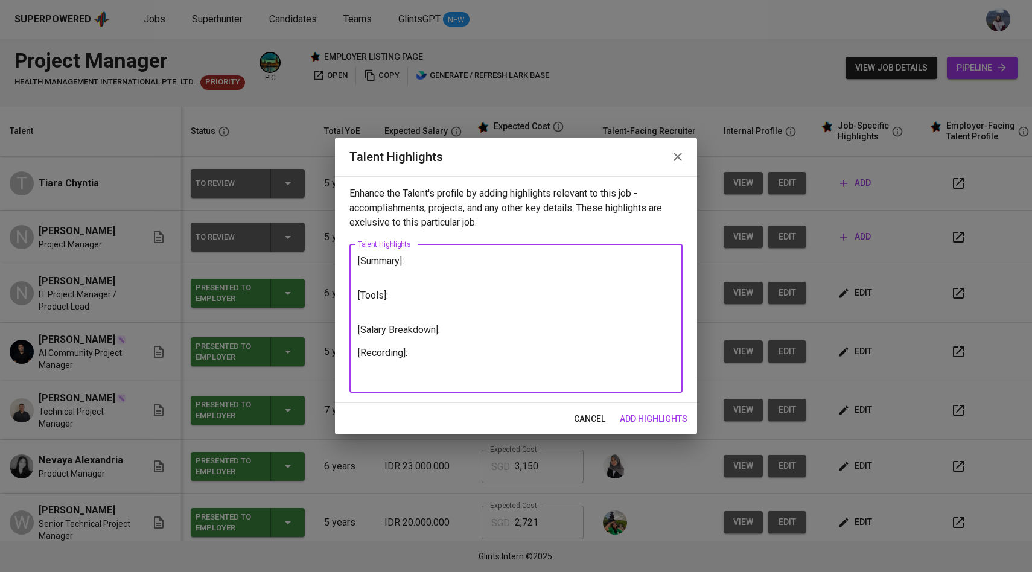
drag, startPoint x: 420, startPoint y: 354, endPoint x: 357, endPoint y: 262, distance: 111.2
click at [357, 261] on div "[Summary]: [Tools]: [Salary Breakdown]: [Recording]: x Talent Highlights" at bounding box center [516, 319] width 333 height 149
type textarea "[Summary]: [Tools]: [Salary Breakdown]: [Recording]:"
click at [642, 415] on span "add highlights" at bounding box center [654, 419] width 68 height 15
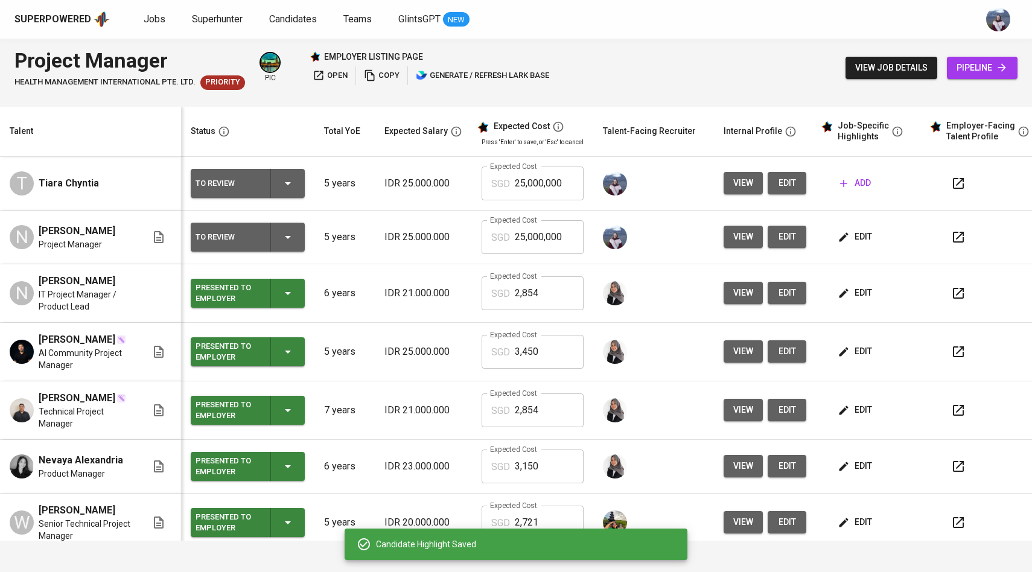
click at [851, 179] on span "add" at bounding box center [855, 183] width 31 height 15
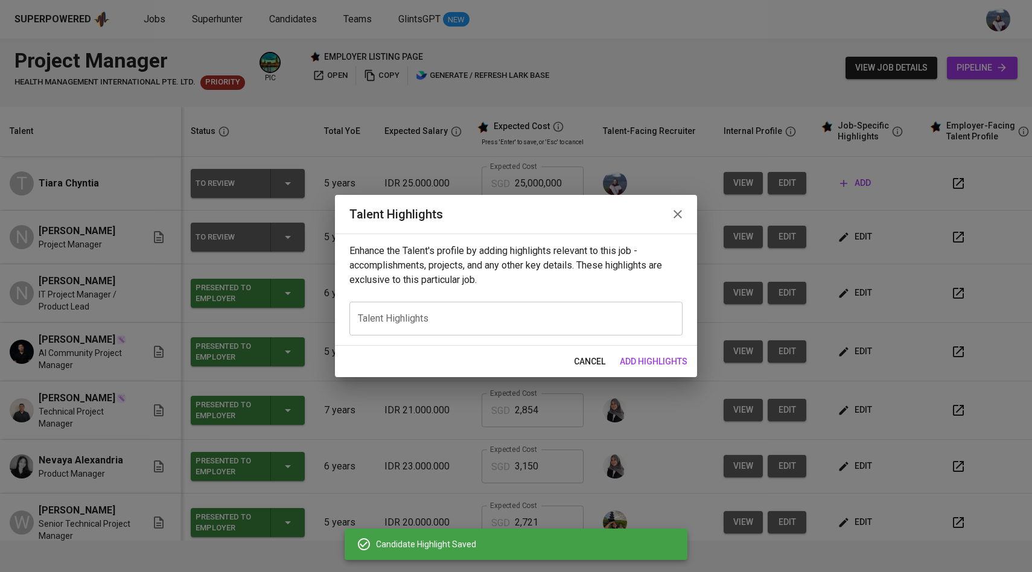
click at [510, 330] on div "x Talent Highlights" at bounding box center [516, 319] width 333 height 34
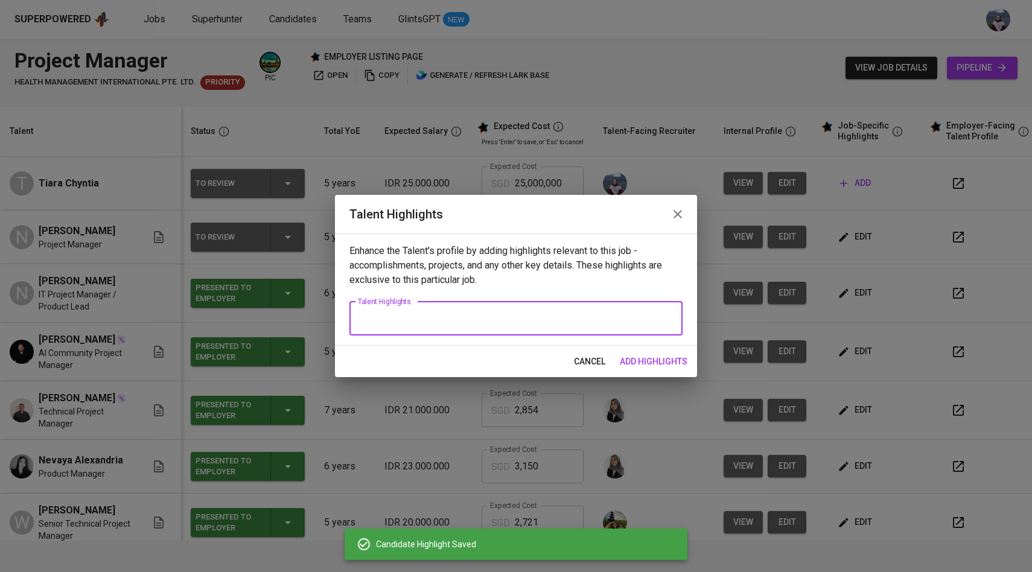
paste textarea "[Summary]: [Tools]: [Salary Breakdown]: [Recording]:"
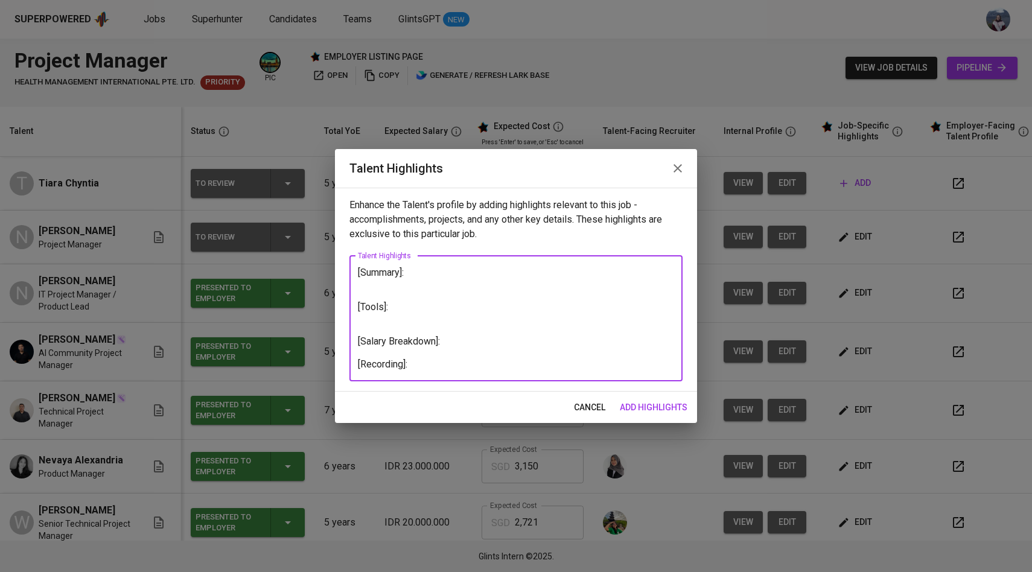
type textarea "[Summary]: [Tools]: [Salary Breakdown]: [Recording]:"
click at [644, 401] on span "add highlights" at bounding box center [654, 407] width 68 height 15
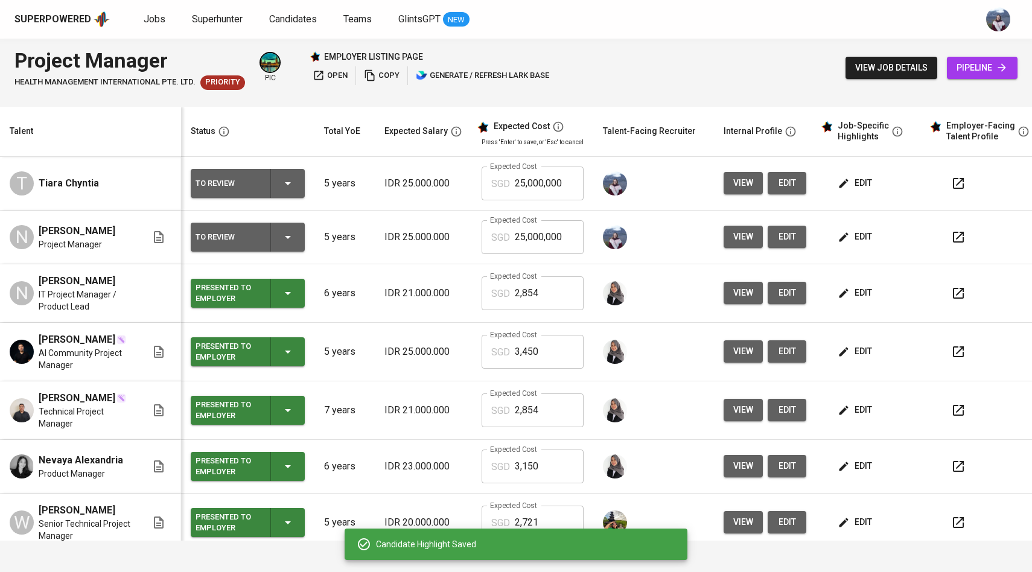
click at [851, 358] on span "edit" at bounding box center [856, 351] width 32 height 15
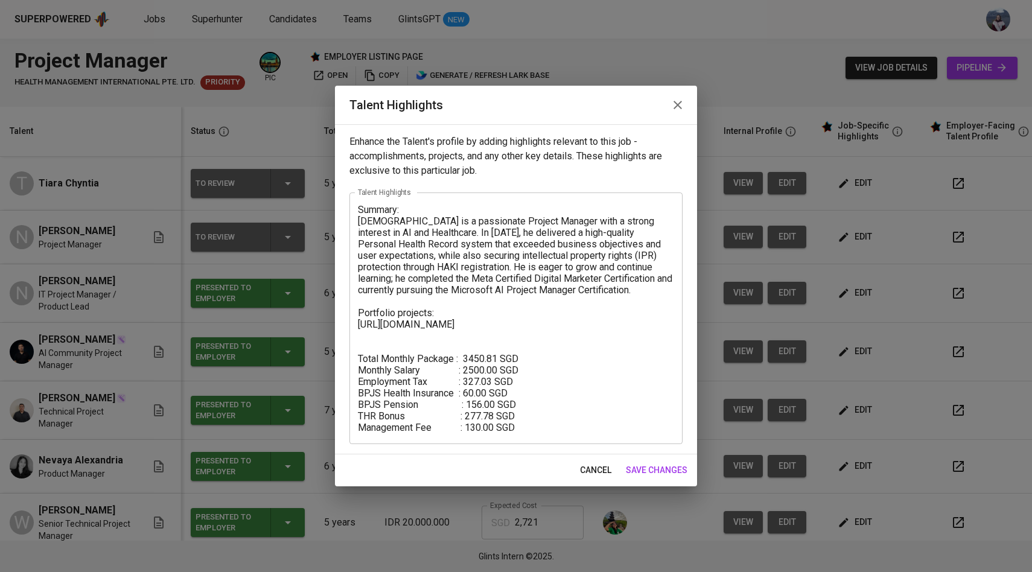
drag, startPoint x: 357, startPoint y: 357, endPoint x: 490, endPoint y: 409, distance: 142.0
click at [490, 409] on div "Summary: Dio is a passionate Project Manager with a strong interest in AI and H…" at bounding box center [516, 319] width 333 height 252
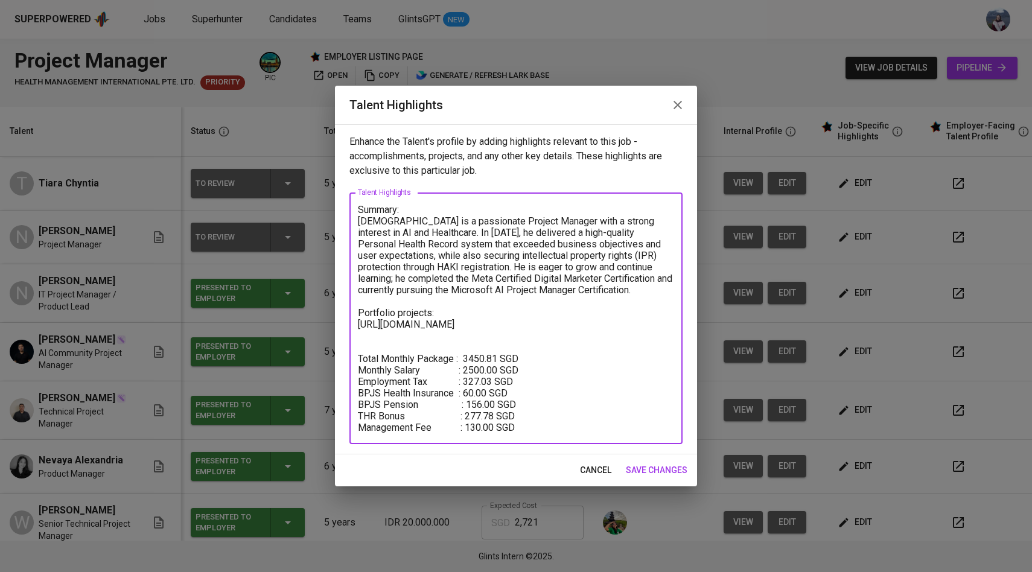
drag, startPoint x: 523, startPoint y: 432, endPoint x: 352, endPoint y: 359, distance: 186.6
click at [352, 359] on div "Summary: Dio is a passionate Project Manager with a strong interest in AI and H…" at bounding box center [516, 319] width 333 height 252
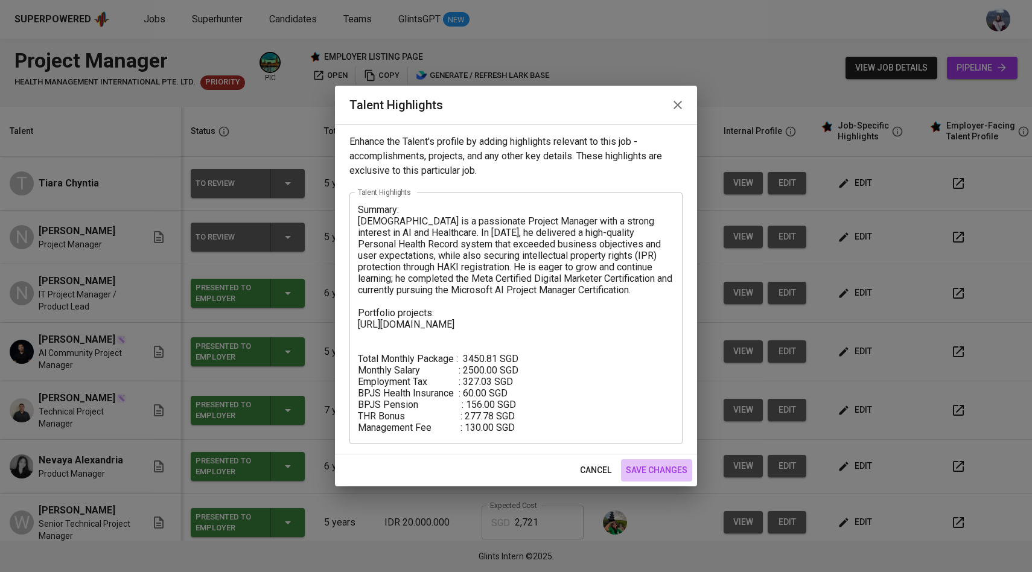
click at [660, 469] on span "save changes" at bounding box center [657, 470] width 62 height 15
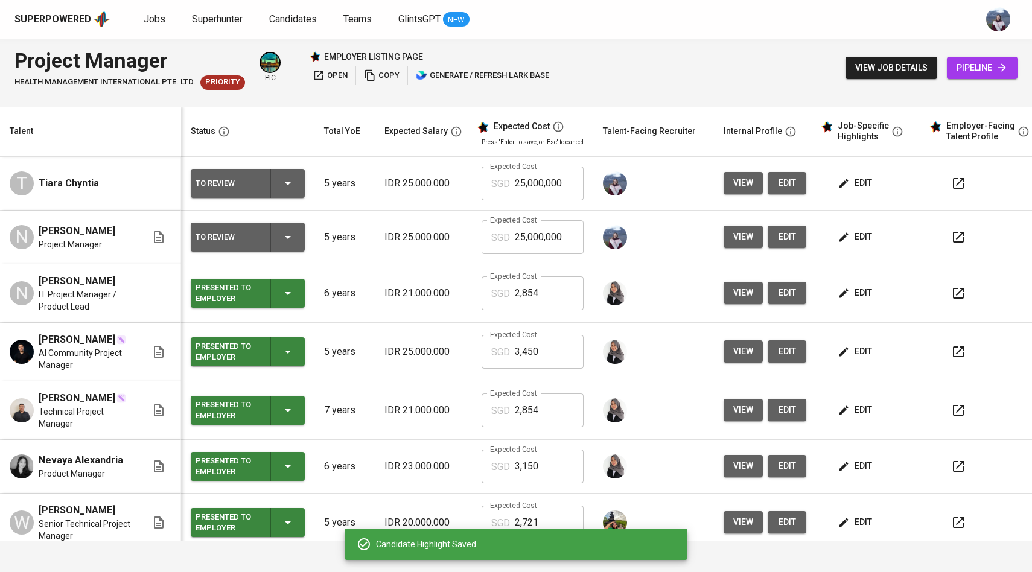
click at [848, 242] on span "edit" at bounding box center [856, 236] width 32 height 15
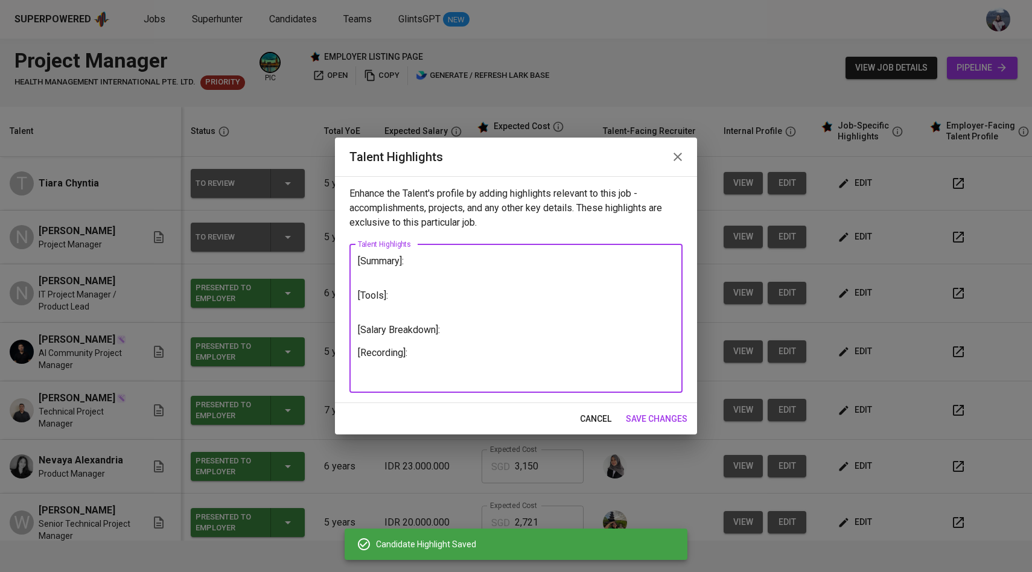
click at [457, 332] on textarea "[Summary]: [Tools]: [Salary Breakdown]: [Recording]:" at bounding box center [516, 318] width 316 height 126
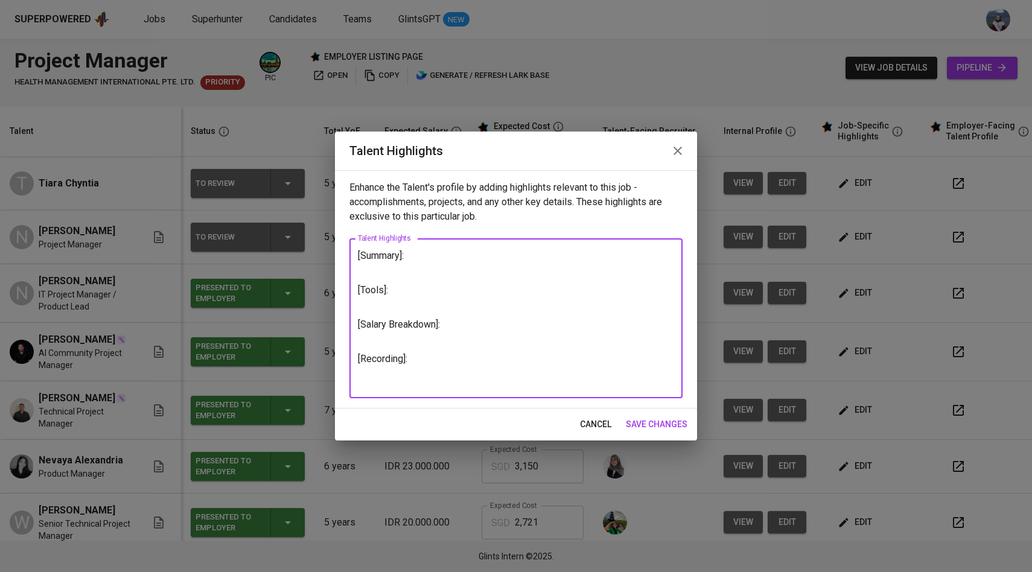
paste textarea "Total Monthly Package : 3450.81 SGD Monthly Salary : 2500.00 SGD Employment Tax…"
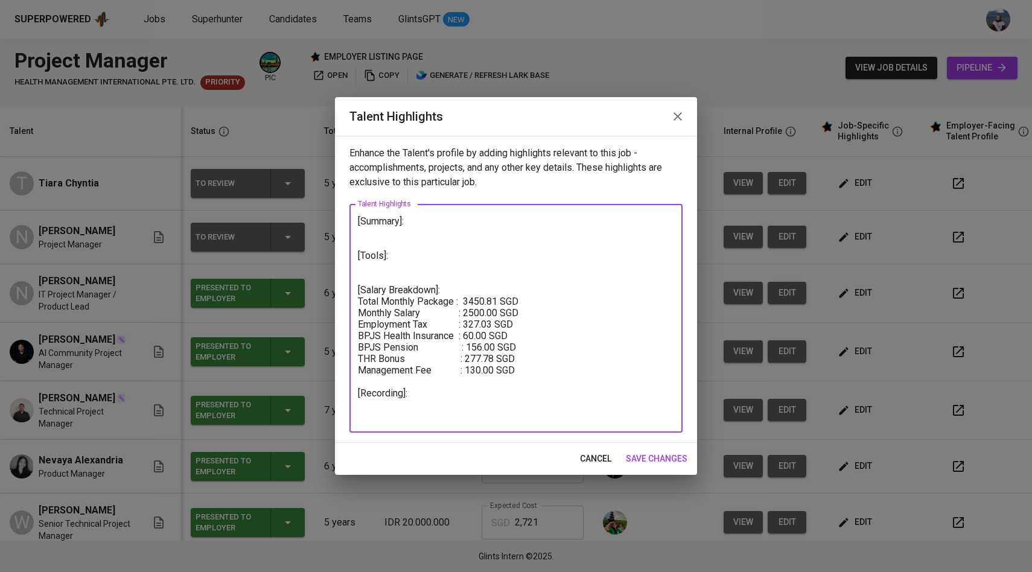
type textarea "[Summary]: [Tools]: [Salary Breakdown]: Total Monthly Package : 3450.81 SGD Mon…"
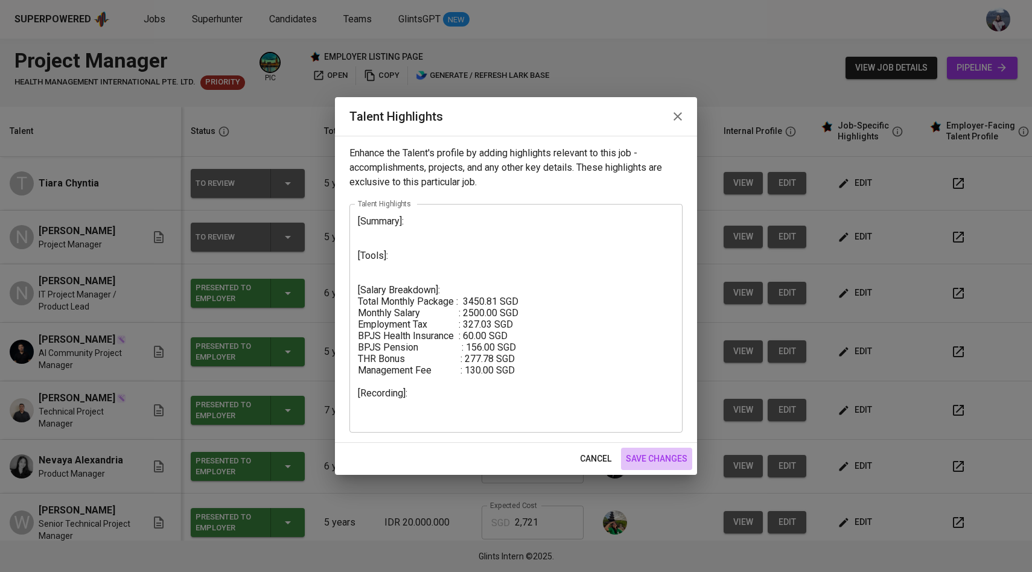
click at [638, 456] on span "save changes" at bounding box center [657, 459] width 62 height 15
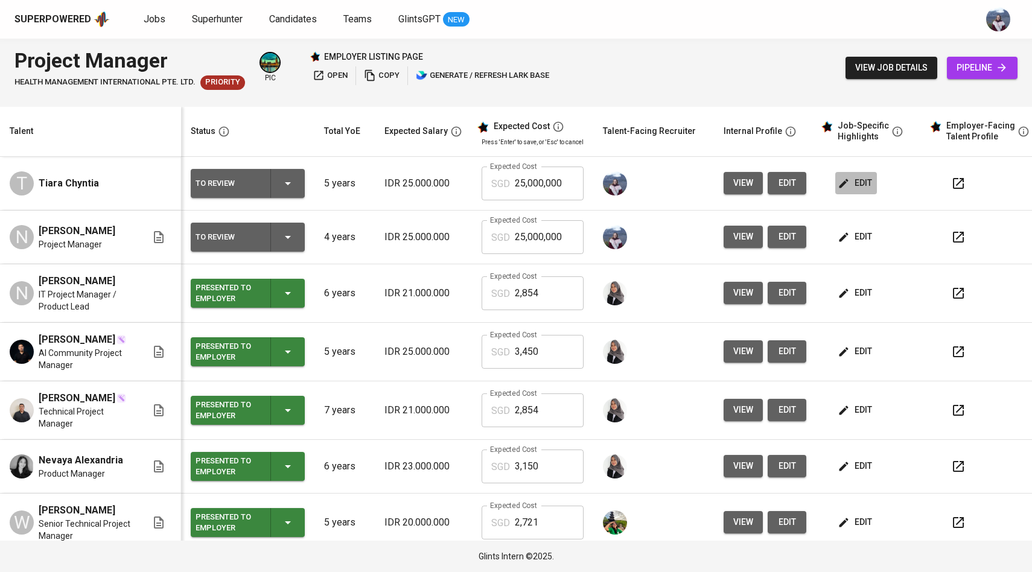
click at [852, 191] on span "edit" at bounding box center [856, 183] width 32 height 15
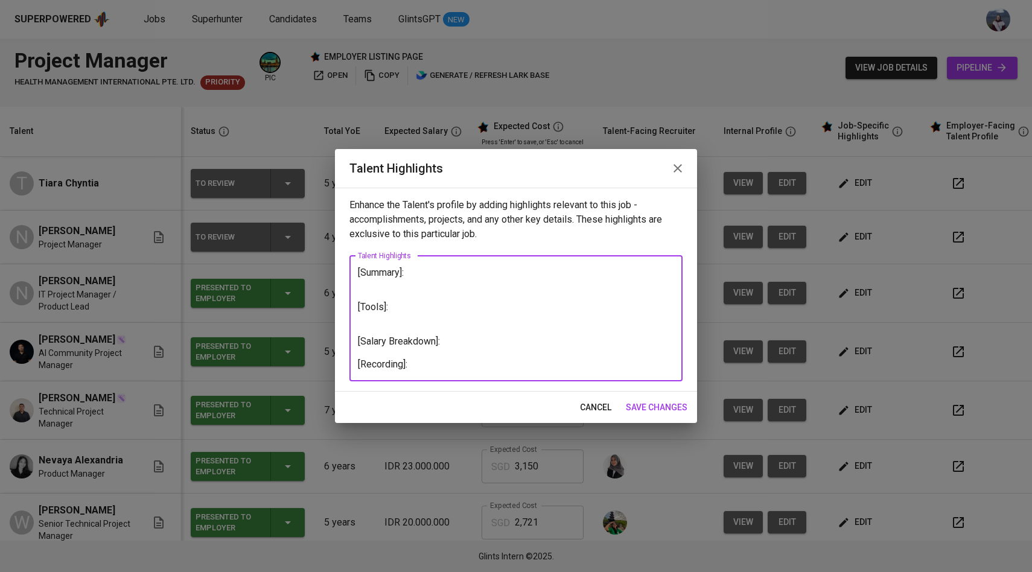
click at [462, 341] on textarea "[Summary]: [Tools]: [Salary Breakdown]: [Recording]:" at bounding box center [516, 318] width 316 height 103
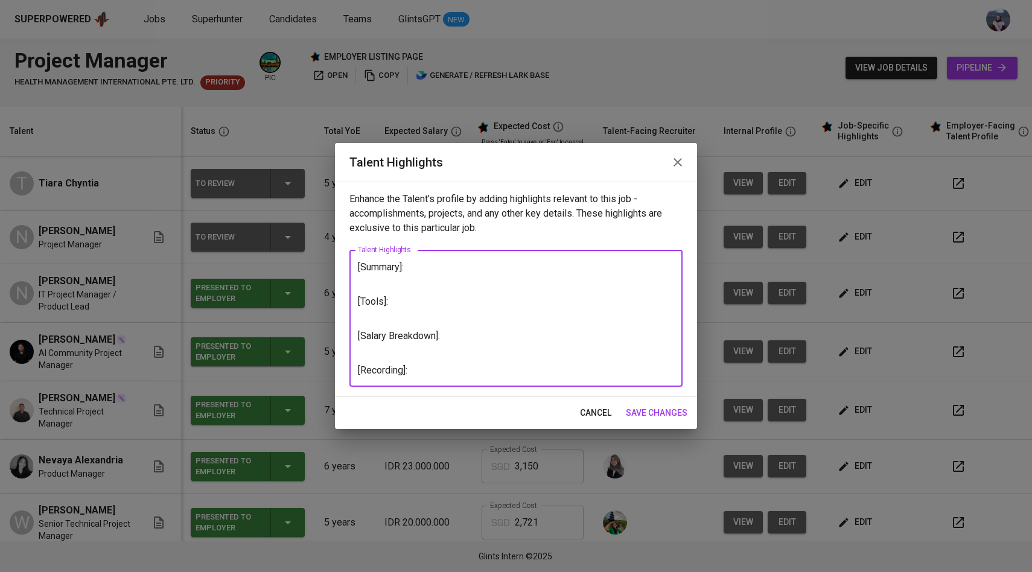
paste textarea "Total Monthly Package : 3450.81 SGD Monthly Salary : 2500.00 SGD Employment Tax…"
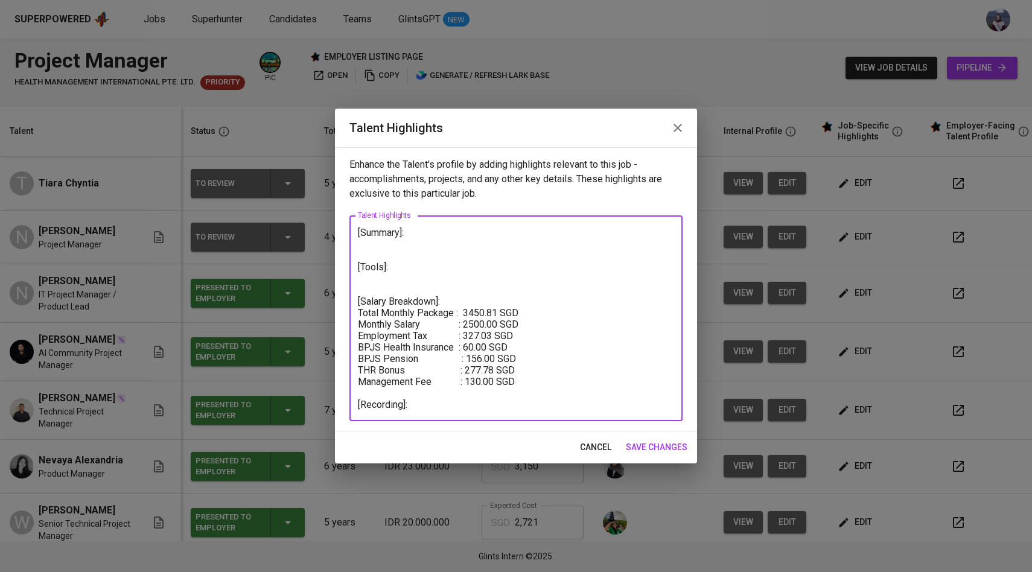
type textarea "[Summary]: [Tools]: [Salary Breakdown]: Total Monthly Package : 3450.81 SGD Mon…"
click at [663, 449] on span "save changes" at bounding box center [657, 447] width 62 height 15
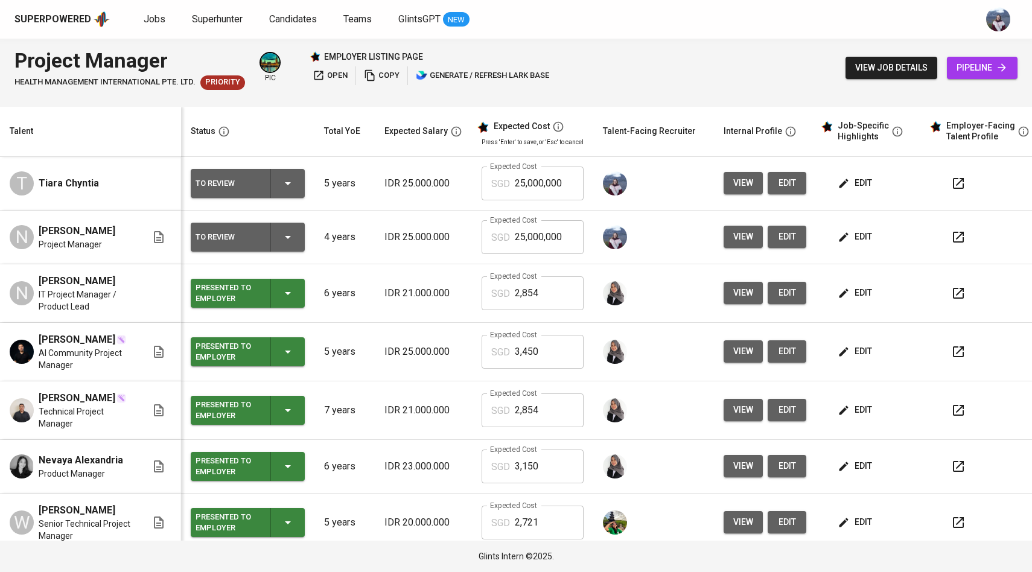
click at [770, 188] on button "edit" at bounding box center [787, 183] width 39 height 22
click at [746, 239] on span "view" at bounding box center [744, 236] width 20 height 15
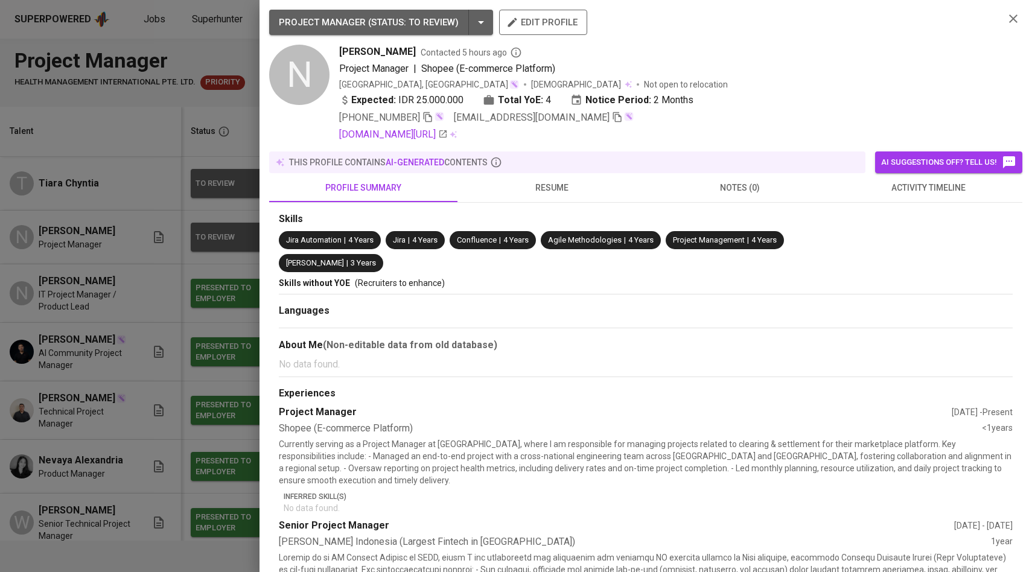
click at [225, 339] on div at bounding box center [516, 286] width 1032 height 572
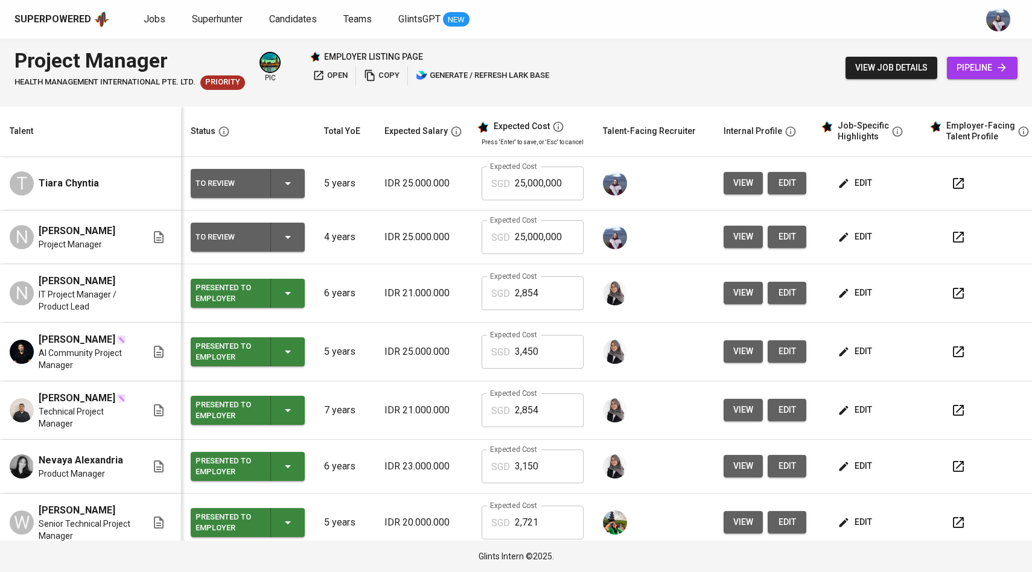
click at [747, 184] on span "view" at bounding box center [744, 183] width 20 height 15
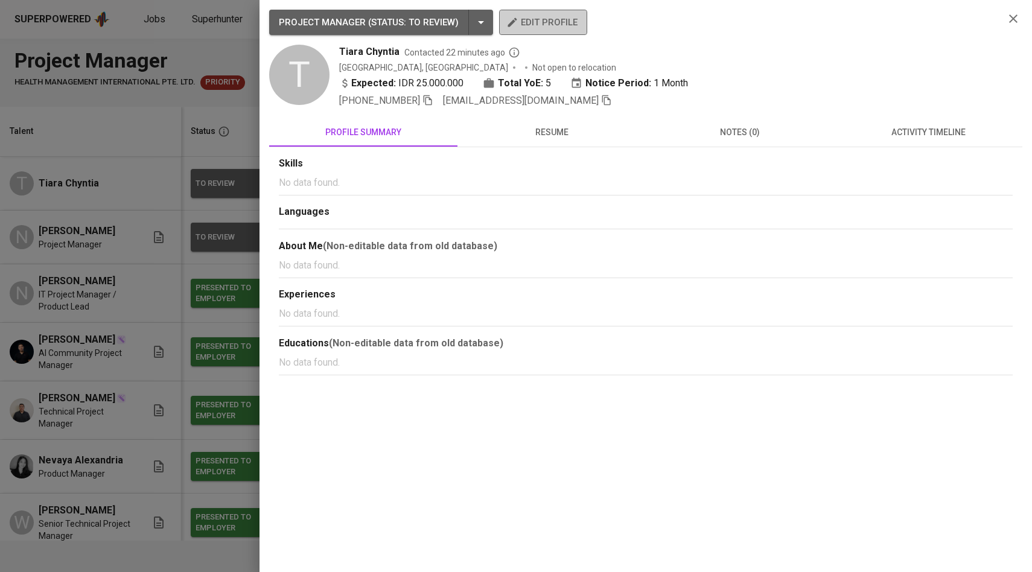
click at [545, 22] on span "edit profile" at bounding box center [543, 22] width 69 height 16
click at [183, 144] on div at bounding box center [516, 286] width 1032 height 572
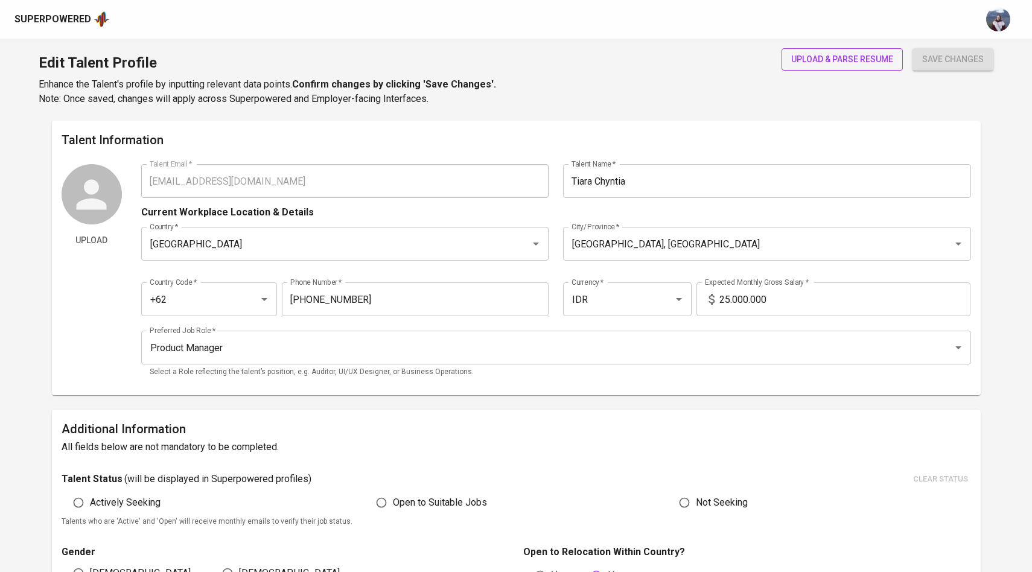
click at [839, 55] on span "upload & parse resume" at bounding box center [842, 59] width 102 height 15
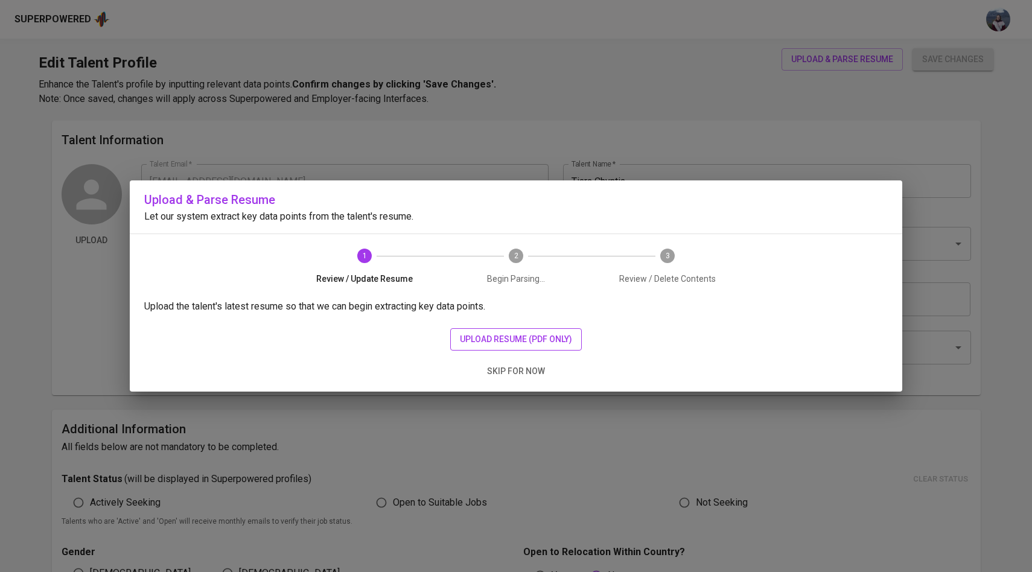
click at [536, 334] on span "upload resume (pdf only)" at bounding box center [516, 339] width 112 height 15
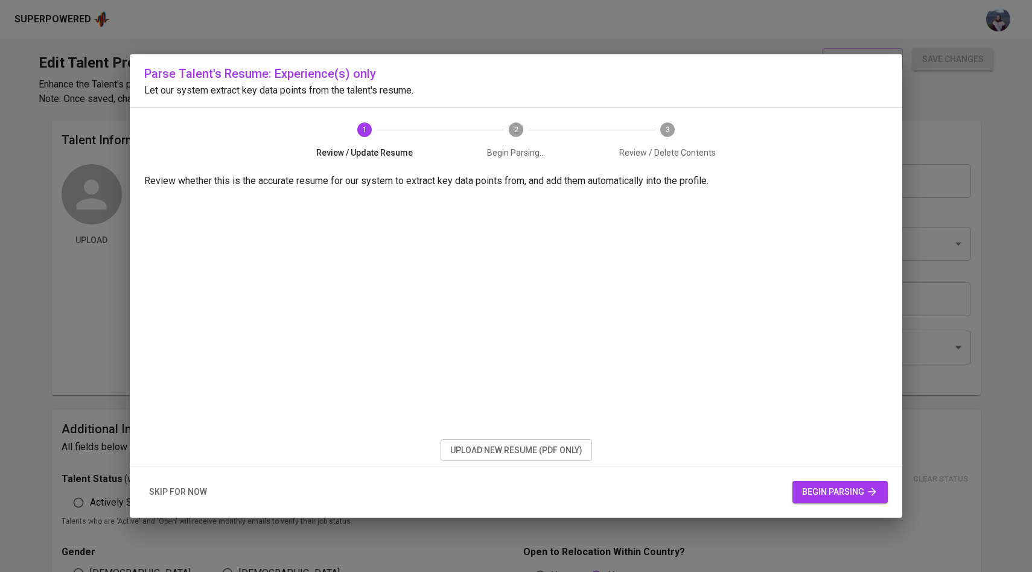
click at [809, 498] on span "begin parsing" at bounding box center [840, 492] width 76 height 15
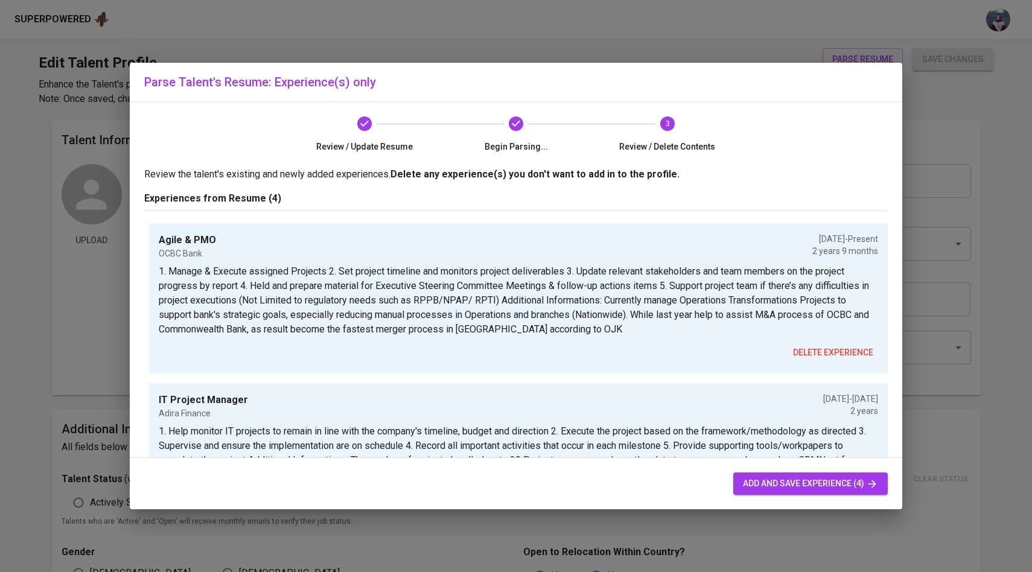
click at [750, 485] on span "add and save experience (4)" at bounding box center [810, 483] width 135 height 15
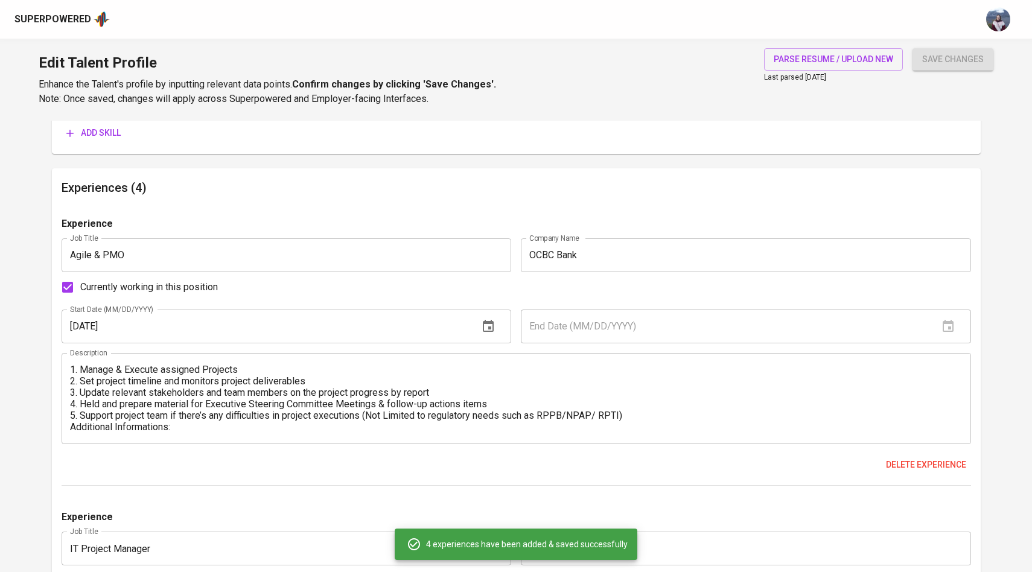
scroll to position [23, 0]
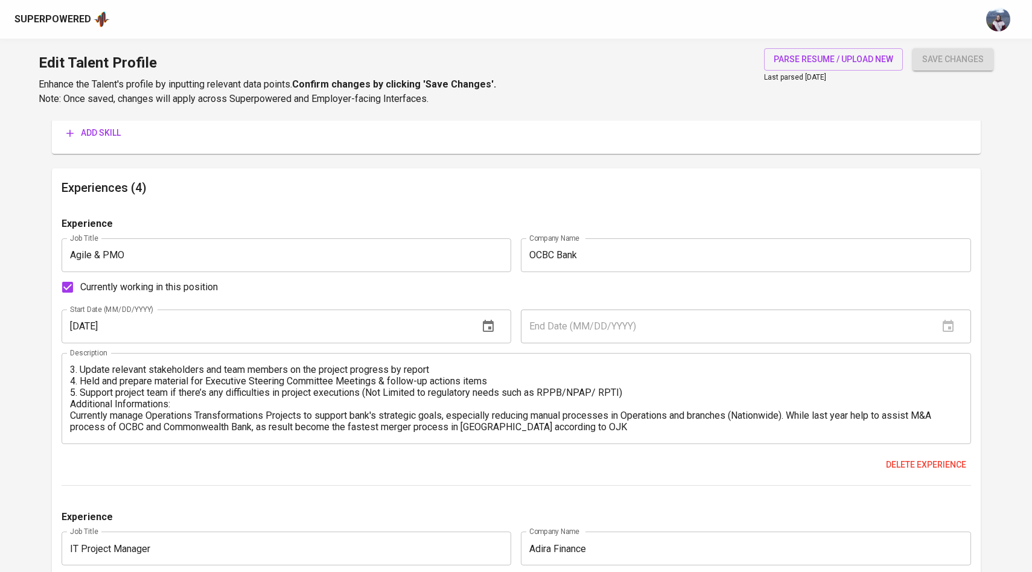
click at [171, 258] on input "Agile & PMO" at bounding box center [287, 255] width 450 height 34
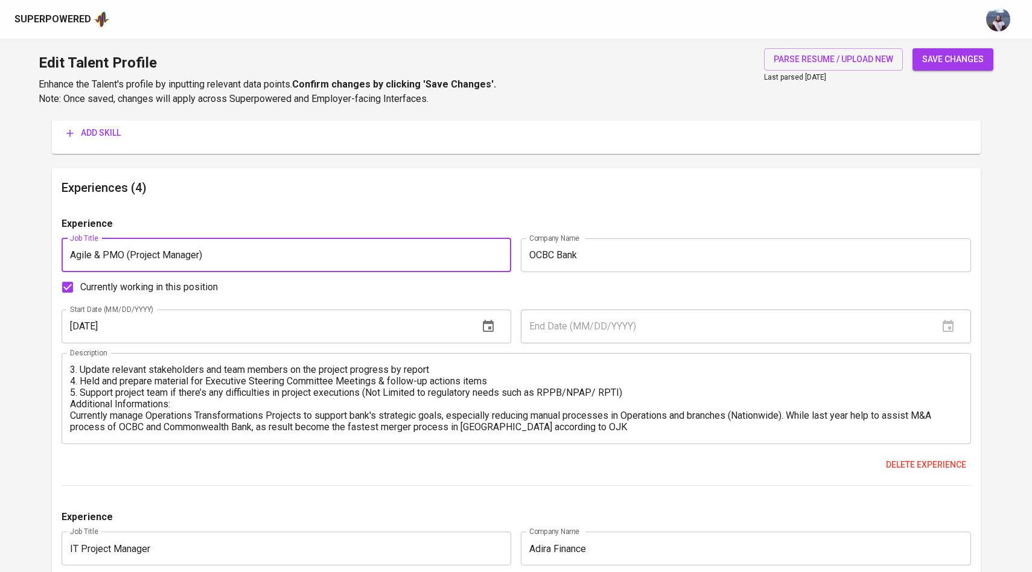
type input "Agile & PMO (Project Manager)"
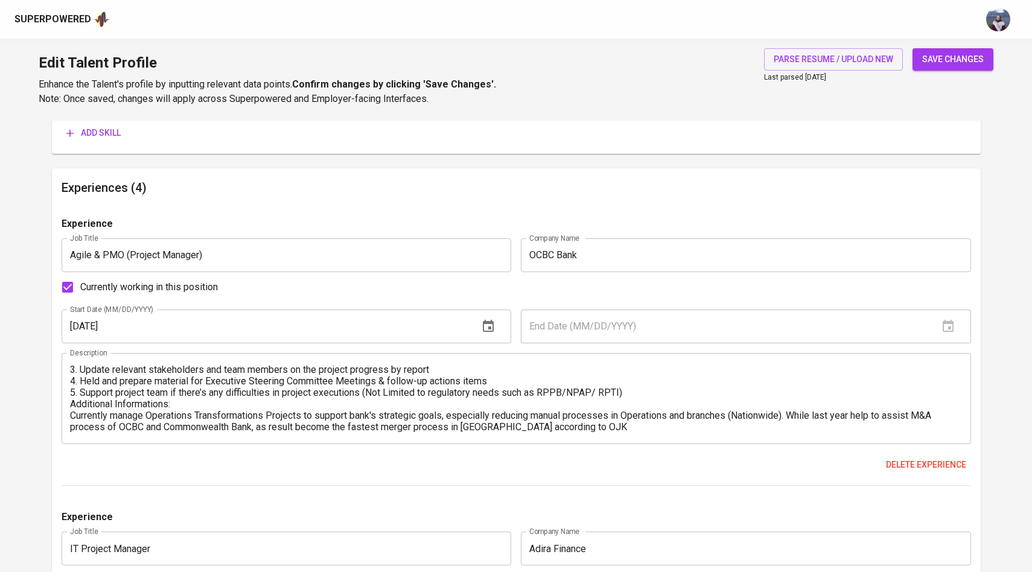
click at [946, 54] on span "save changes" at bounding box center [954, 59] width 62 height 15
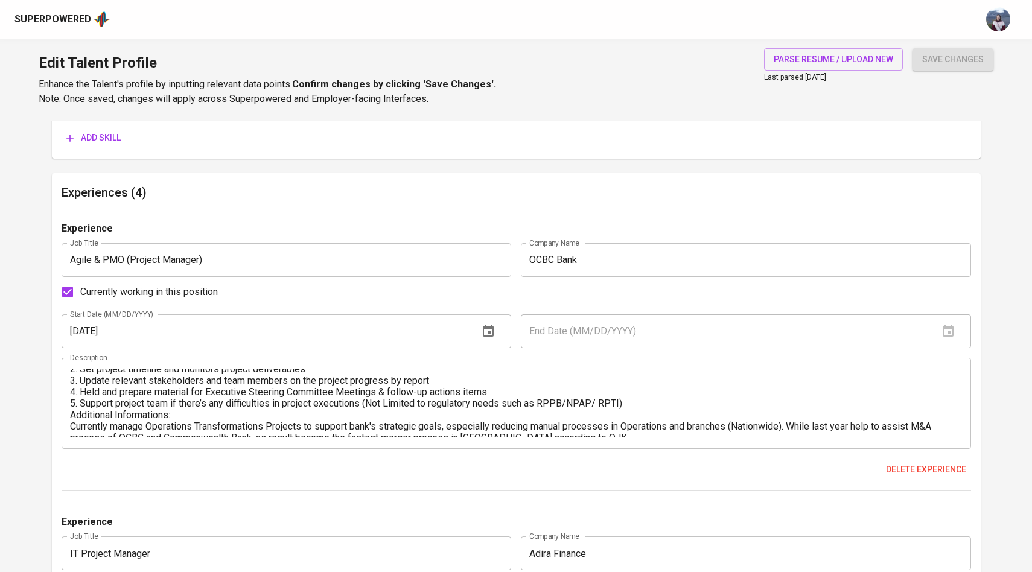
scroll to position [0, 0]
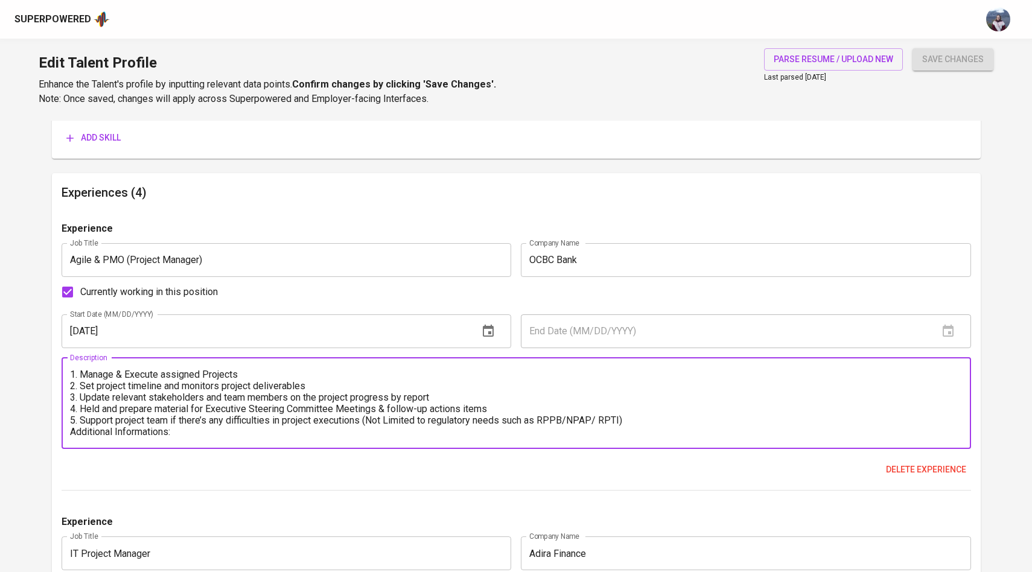
click at [71, 373] on textarea "1. Manage & Execute assigned Projects 2. Set project timeline and monitors proj…" at bounding box center [516, 403] width 893 height 69
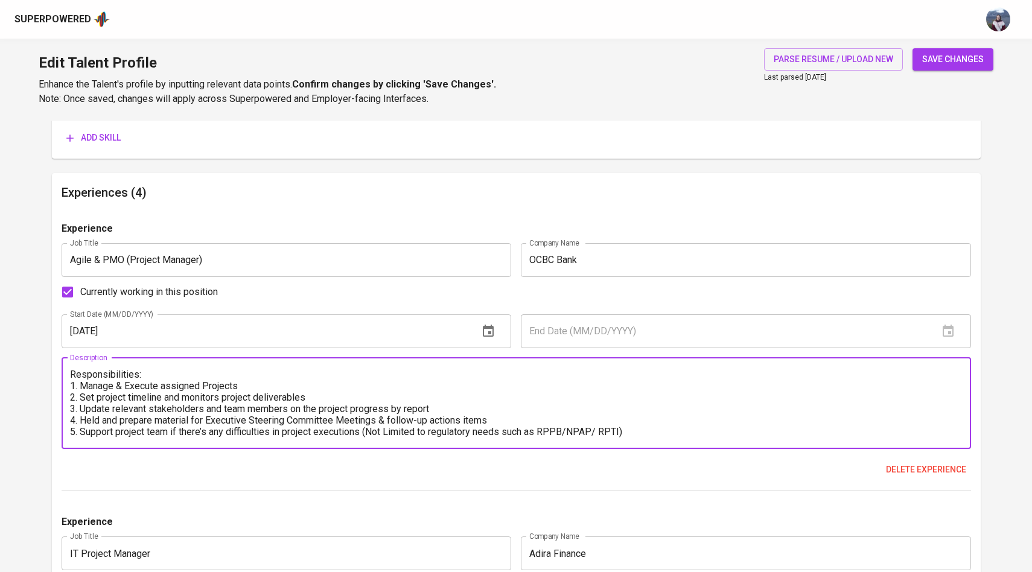
type textarea "Responsibilities: 1. Manage & Execute assigned Projects 2. Set project timeline…"
click at [142, 348] on div "Experience Job Title Agile & PMO (Project Manager) Job Title Company Name OCBC …" at bounding box center [517, 357] width 910 height 270
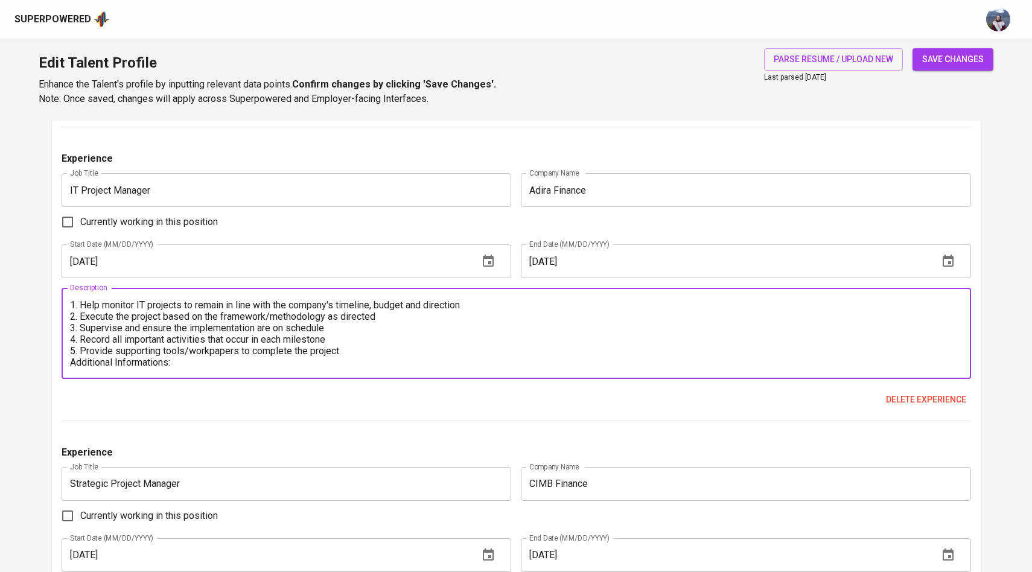
click at [70, 305] on textarea "1. Help monitor IT projects to remain in line with the company's timeline, budg…" at bounding box center [516, 333] width 893 height 69
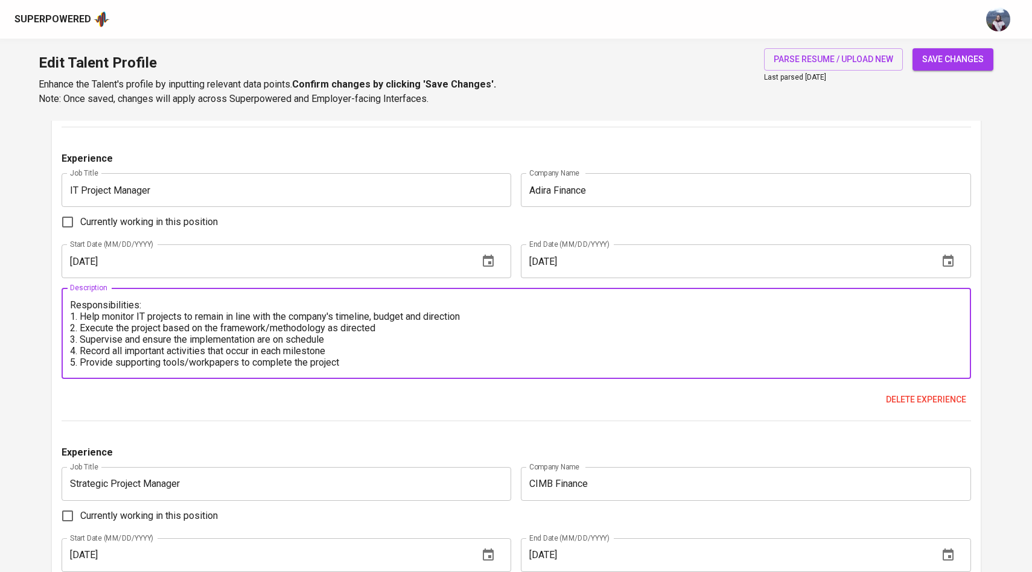
type textarea "Responsibilities: 1. Help monitor IT projects to remain in line with the compan…"
click at [125, 277] on input "01/01/2021" at bounding box center [266, 262] width 408 height 34
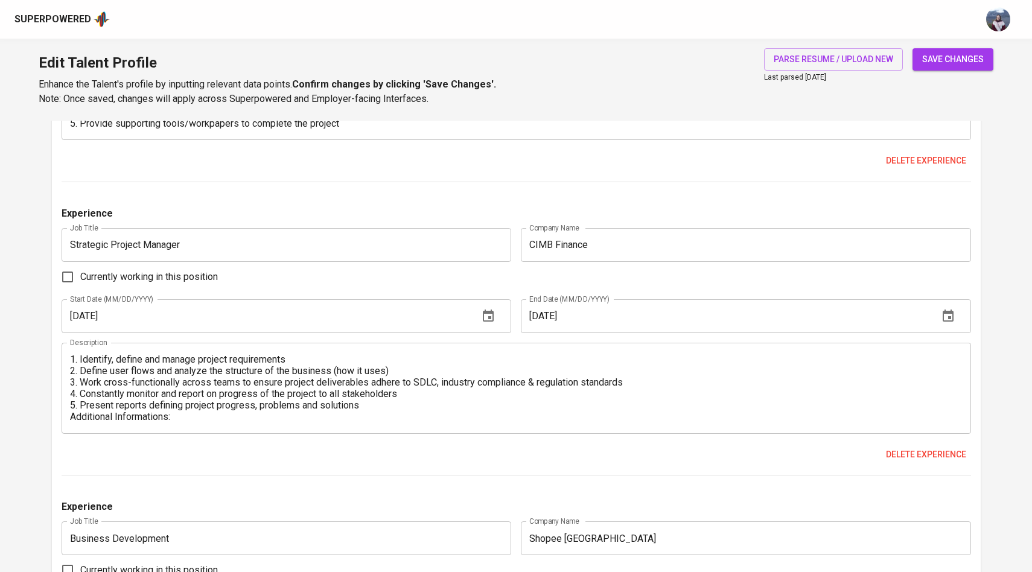
scroll to position [1261, 0]
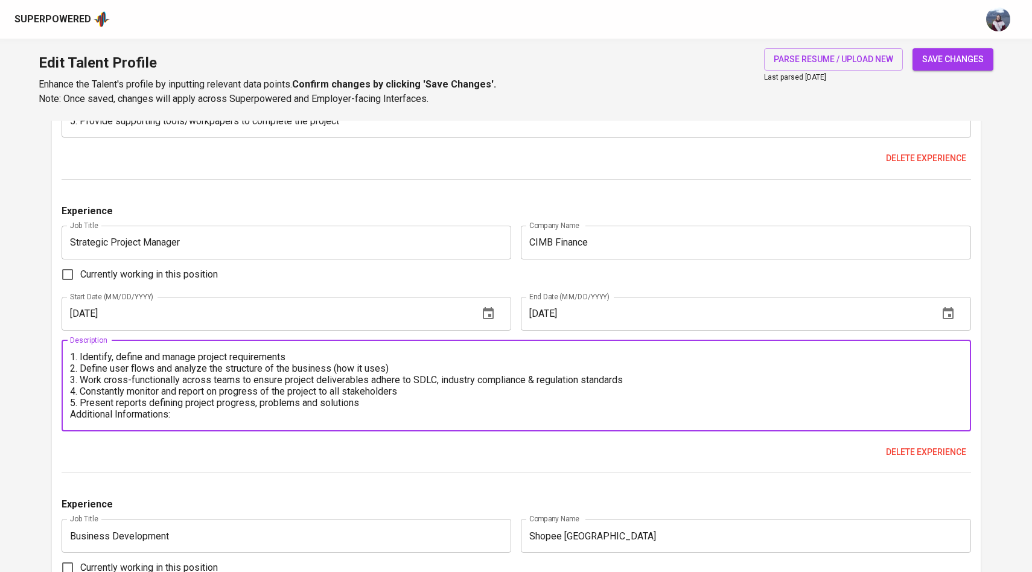
click at [72, 351] on textarea "1. Identify, define and manage project requirements 2. Define user flows and an…" at bounding box center [516, 385] width 893 height 69
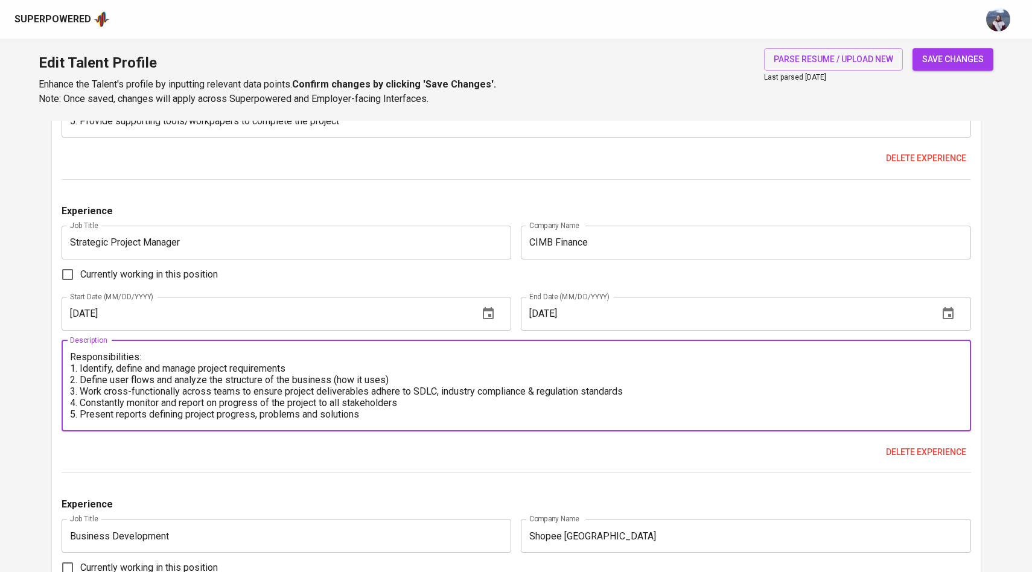
type textarea "Responsibilities: 1. Identify, define and manage project requirements 2. Define…"
click at [125, 336] on div "Experience Job Title Strategic Project Manager Job Title Company Name CIMB Fina…" at bounding box center [517, 339] width 910 height 270
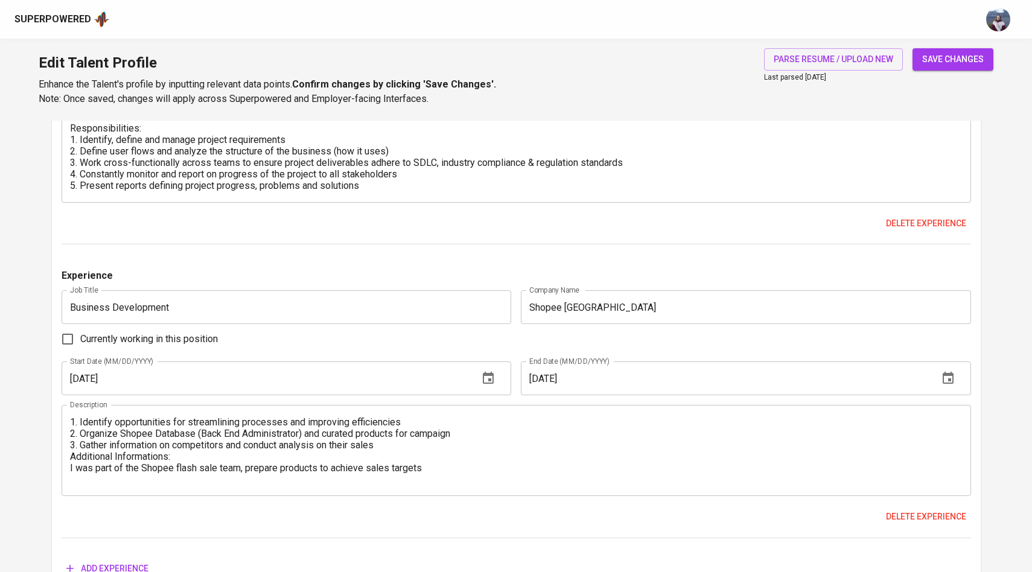
scroll to position [1496, 0]
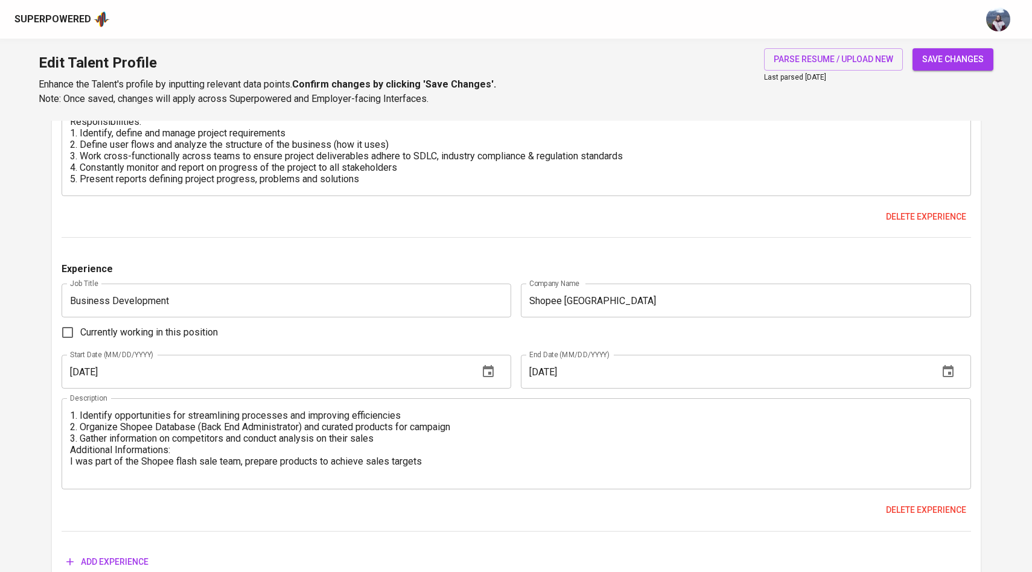
click at [72, 415] on textarea "1. Identify opportunities for streamlining processes and improving efficiencies…" at bounding box center [516, 444] width 893 height 69
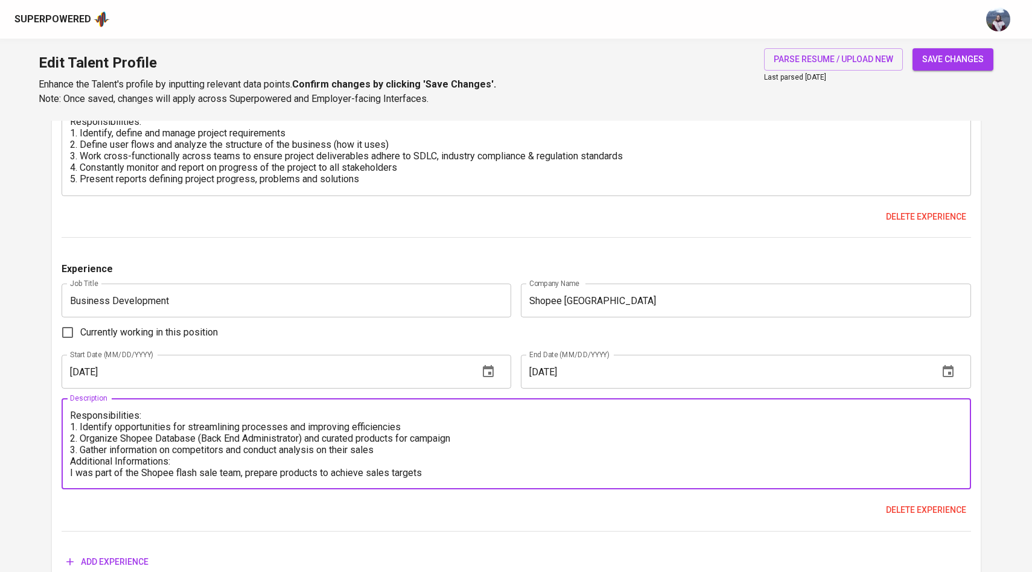
type textarea "Responsibilities: 1. Identify opportunities for streamlining processes and impr…"
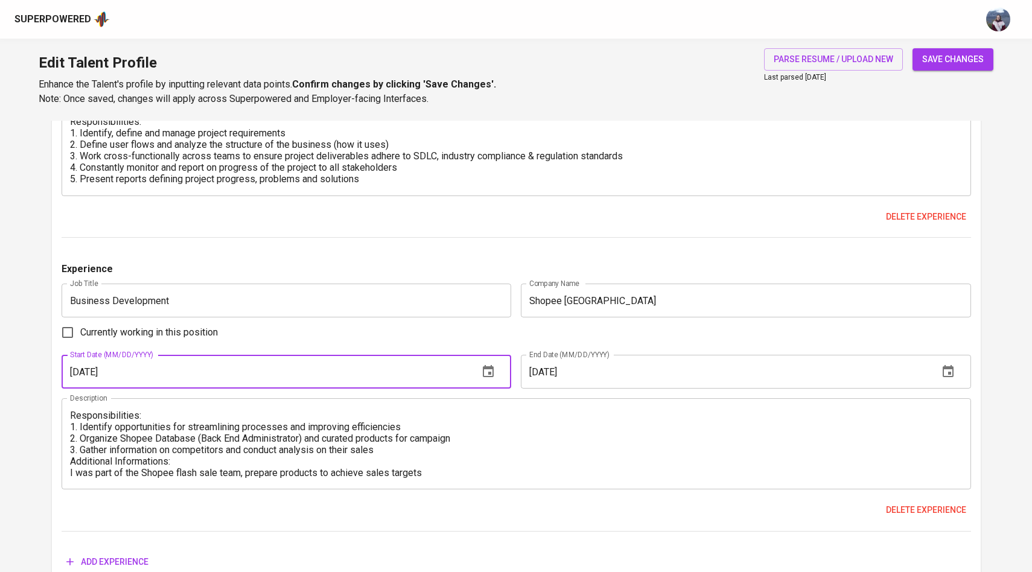
click at [235, 388] on input "01/01/2019" at bounding box center [266, 372] width 408 height 34
click at [234, 394] on div "Experience Job Title Business Development Job Title Company Name Shopee Indones…" at bounding box center [517, 397] width 910 height 270
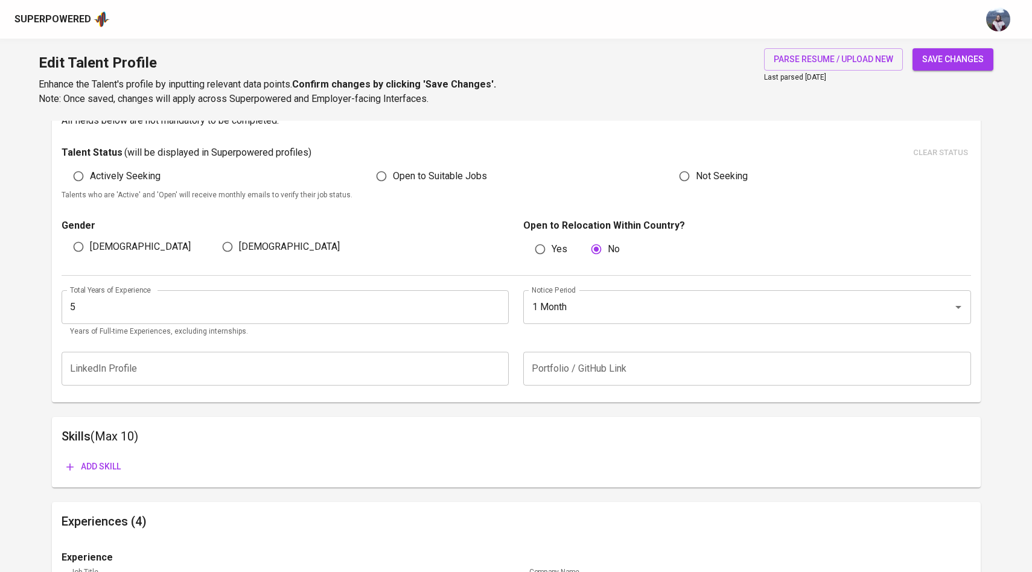
scroll to position [307, 0]
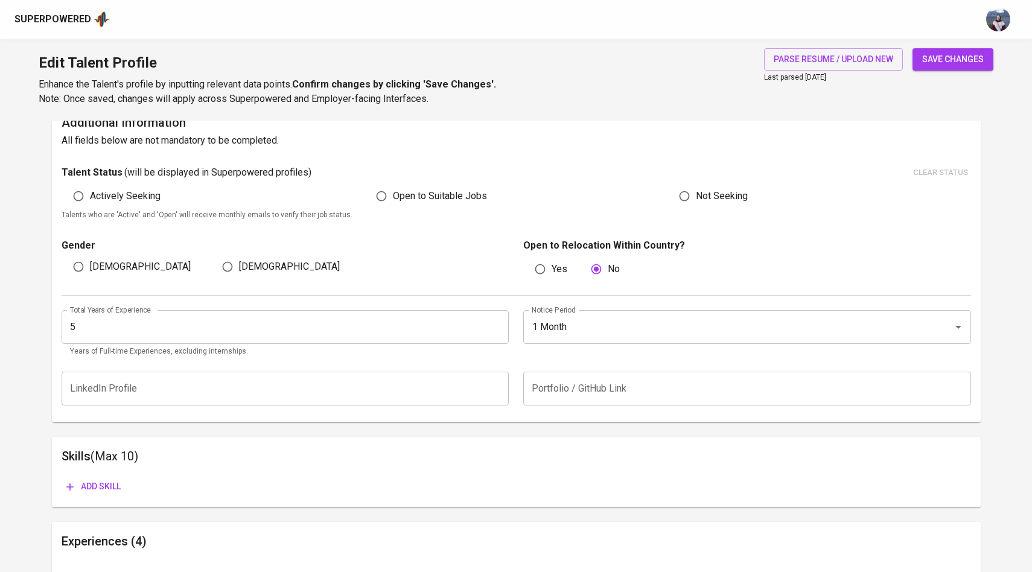
click at [964, 62] on span "save changes" at bounding box center [954, 59] width 62 height 15
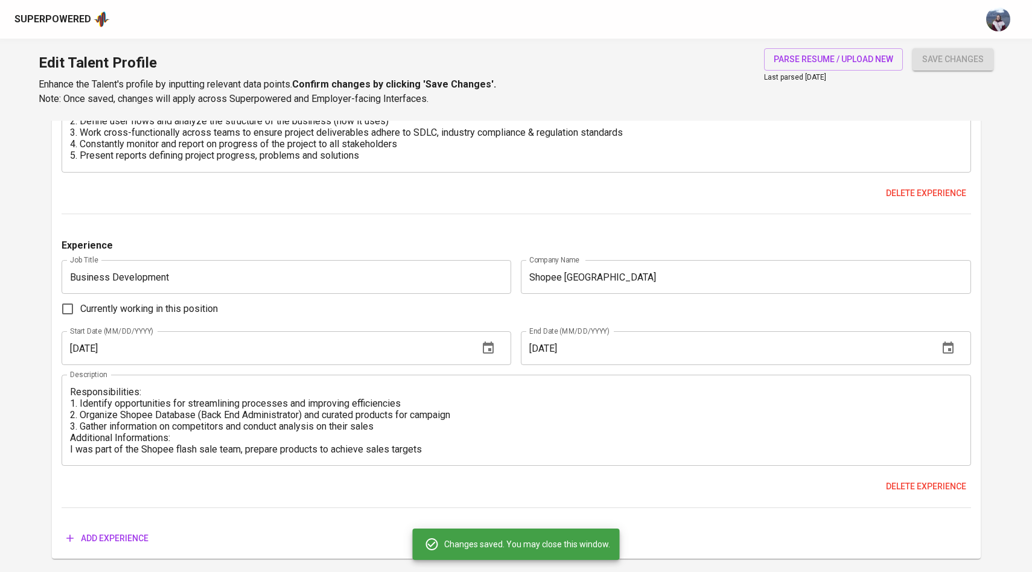
scroll to position [1527, 0]
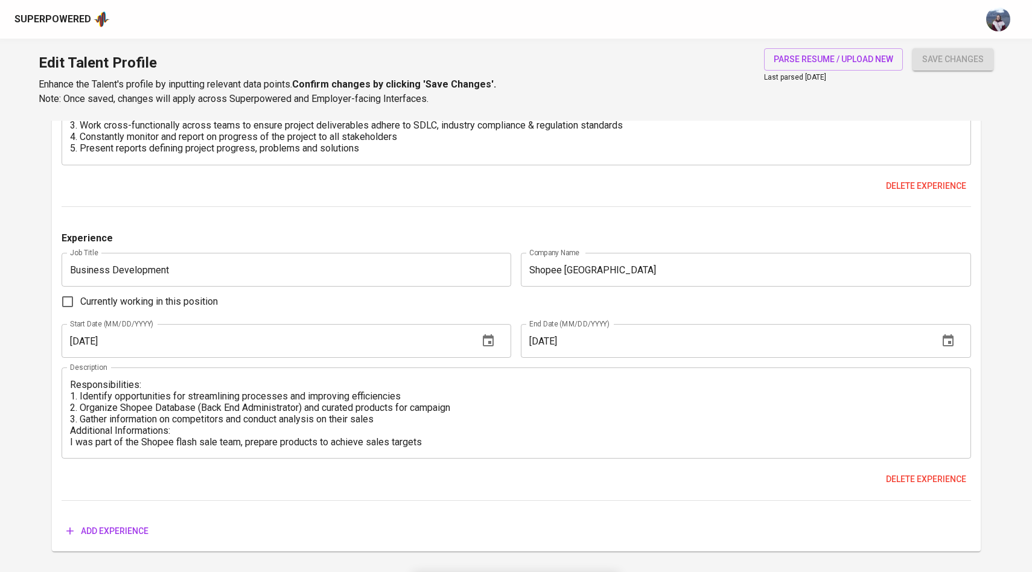
click at [675, 268] on input "Shopee Indonesia" at bounding box center [746, 270] width 450 height 34
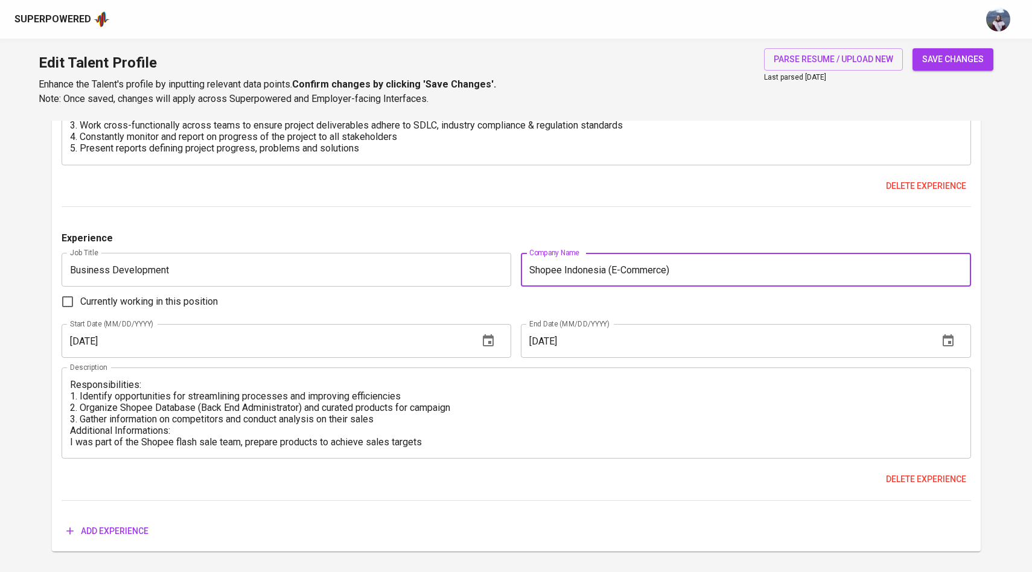
type input "Shopee Indonesia (E-Commerce)"
click at [705, 240] on div "Experience" at bounding box center [517, 242] width 910 height 22
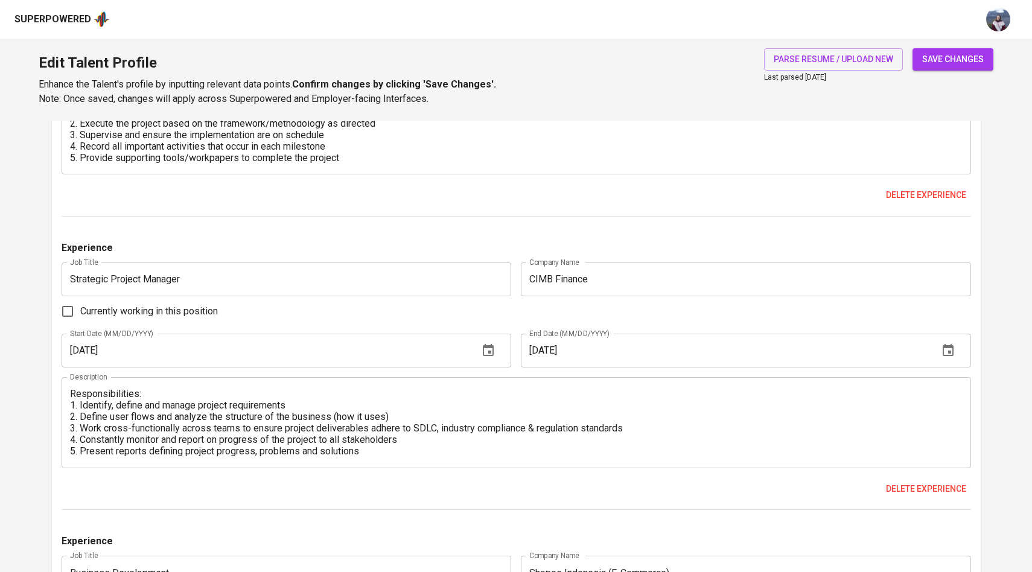
scroll to position [1202, 0]
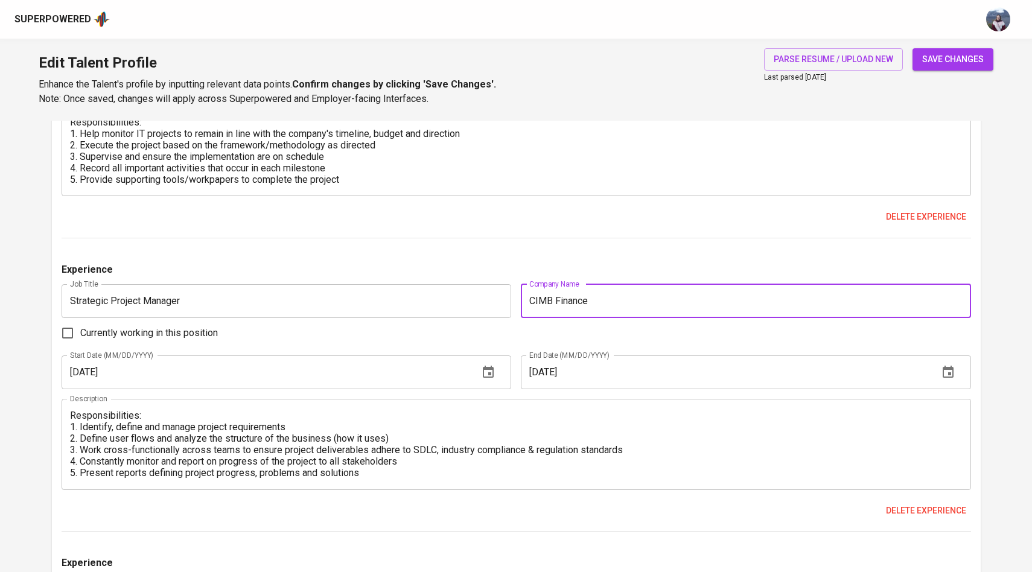
click at [679, 296] on input "CIMB Finance" at bounding box center [746, 301] width 450 height 34
type input "CIMB Finance (Banking)"
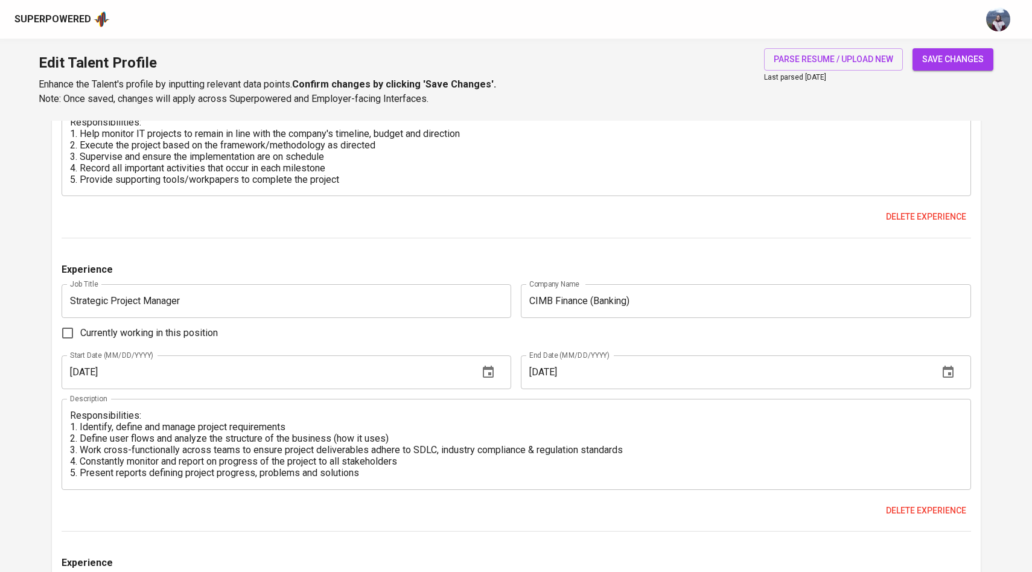
click at [710, 257] on div "Experience Job Title Agile & PMO (Project Manager) Job Title Company Name OCBC …" at bounding box center [517, 271] width 910 height 1192
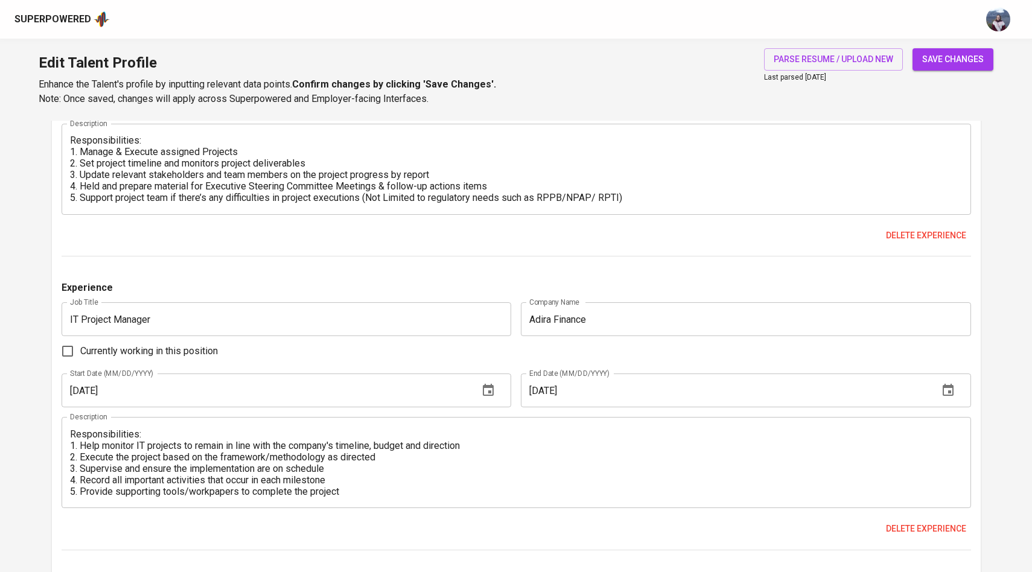
scroll to position [886, 0]
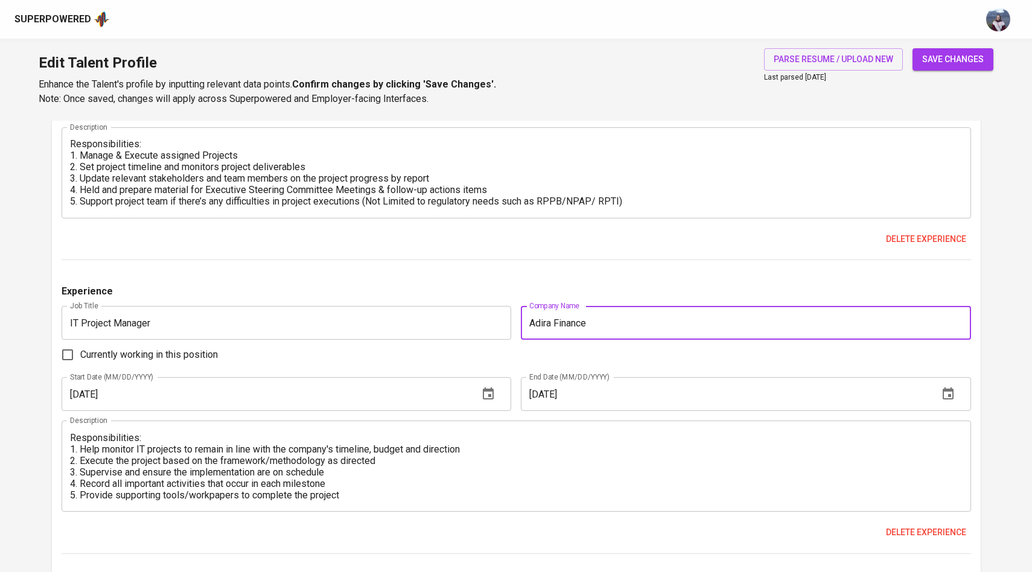
click at [654, 336] on input "Adira Finance" at bounding box center [746, 323] width 450 height 34
type input "Adira Finance (Fintech)"
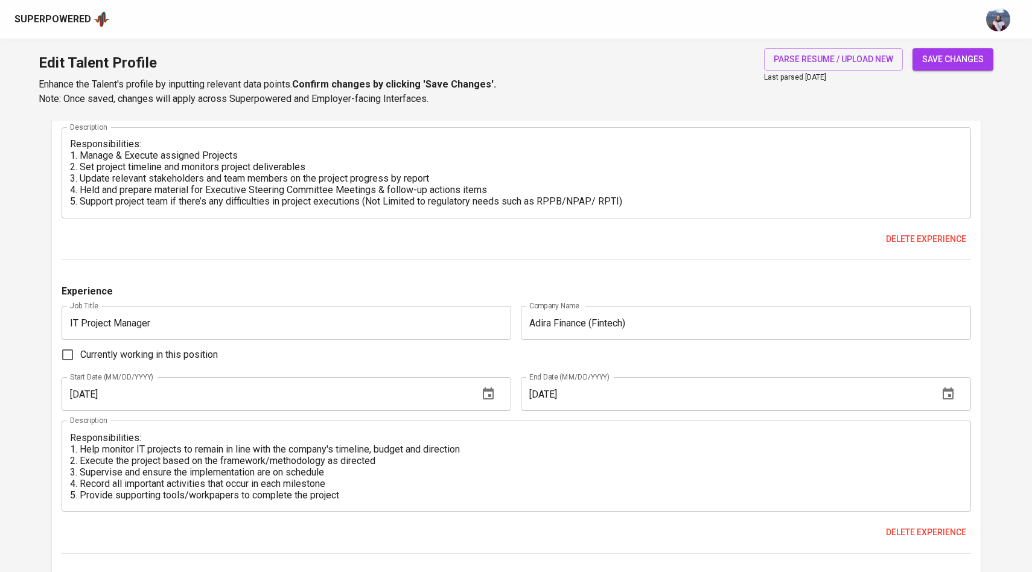
click at [660, 299] on div "Experience" at bounding box center [517, 295] width 910 height 22
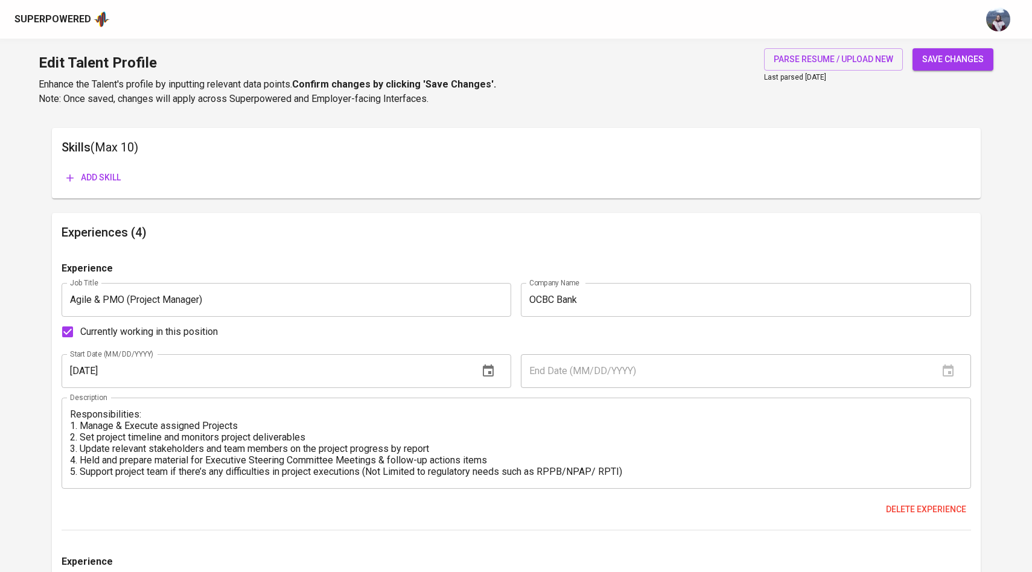
scroll to position [615, 0]
click at [660, 299] on input "OCBC Bank" at bounding box center [746, 301] width 450 height 34
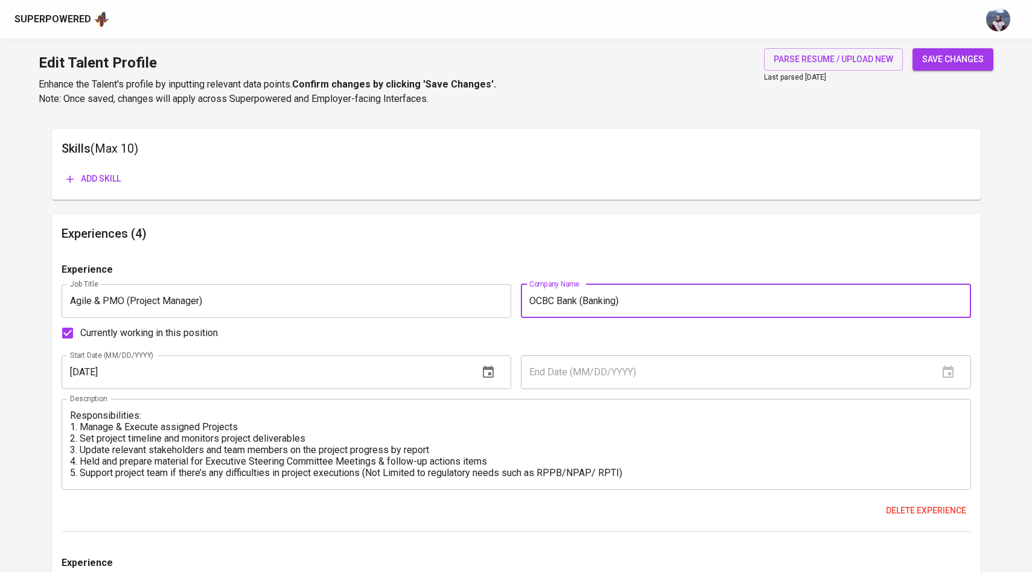
type input "OCBC Bank (Banking)"
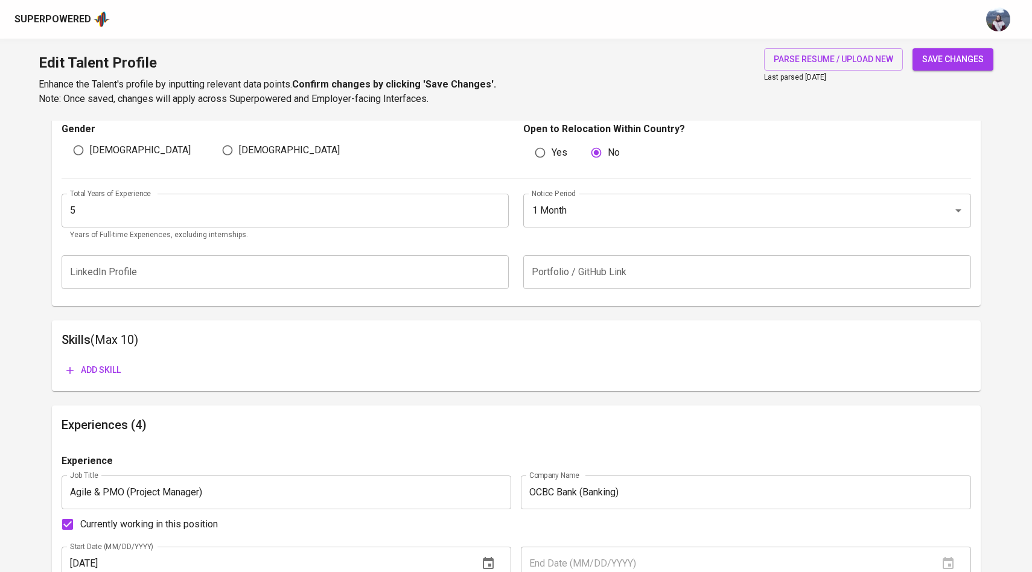
scroll to position [440, 0]
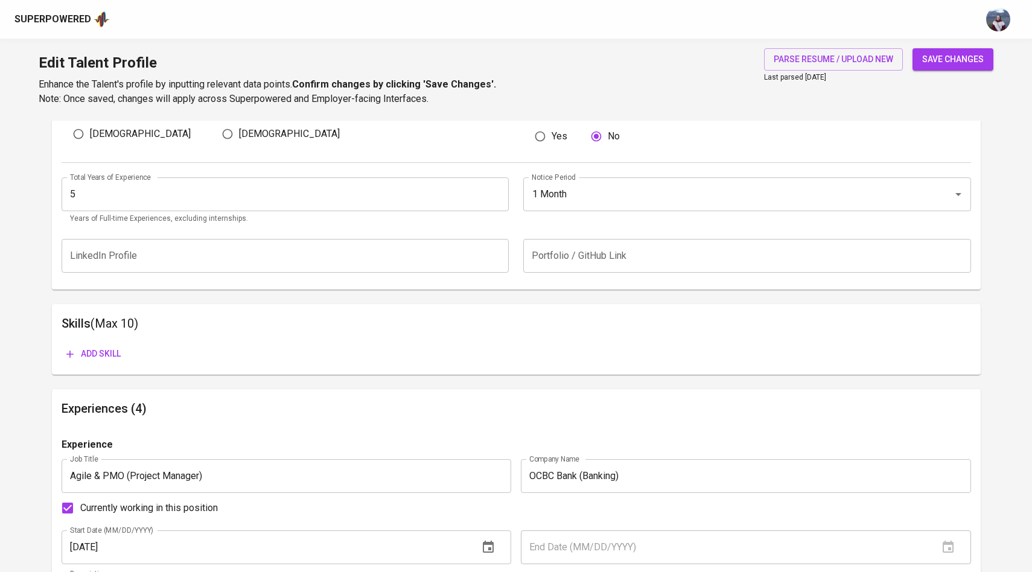
click at [93, 350] on span "Add skill" at bounding box center [93, 354] width 54 height 15
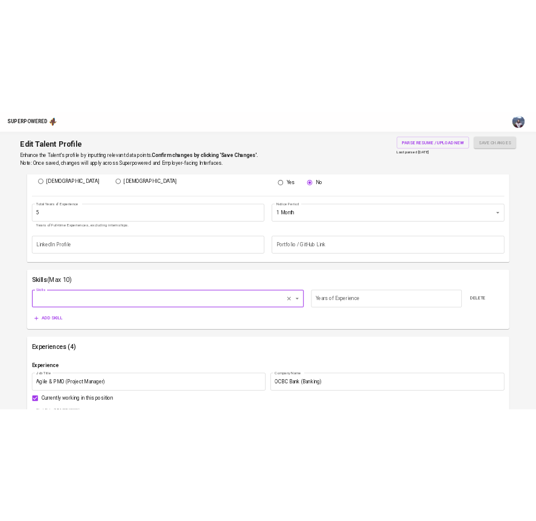
scroll to position [468, 0]
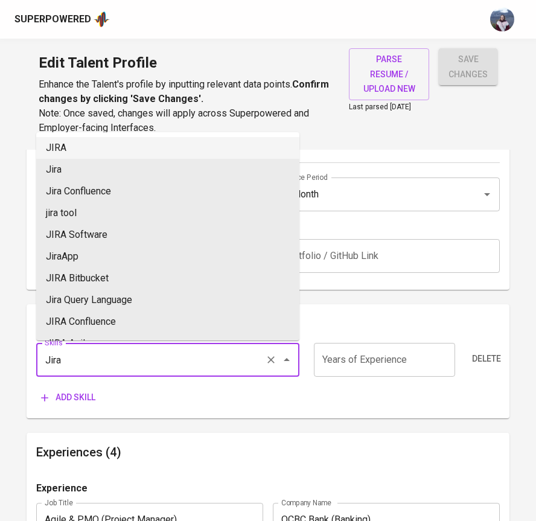
click at [89, 155] on li "JIRA" at bounding box center [167, 148] width 263 height 22
type input "JIRA"
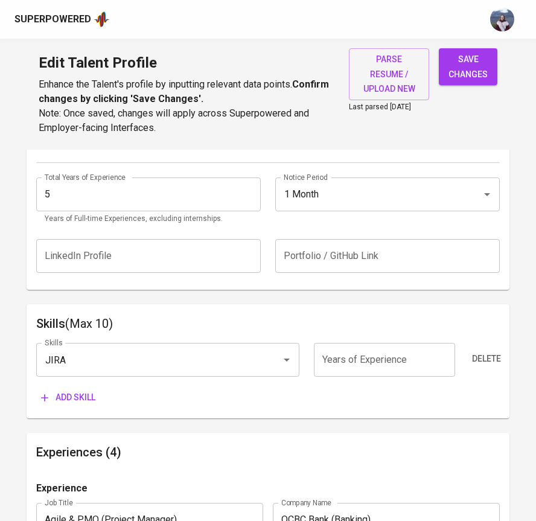
click at [80, 397] on span "Add skill" at bounding box center [68, 397] width 54 height 15
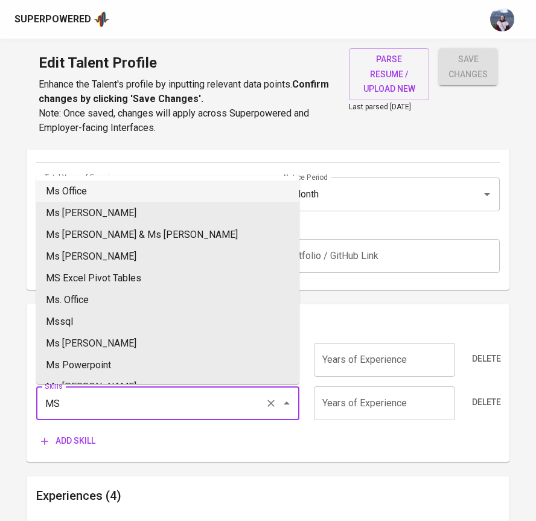
click at [137, 187] on li "Ms Office" at bounding box center [167, 192] width 263 height 22
type input "Ms Office"
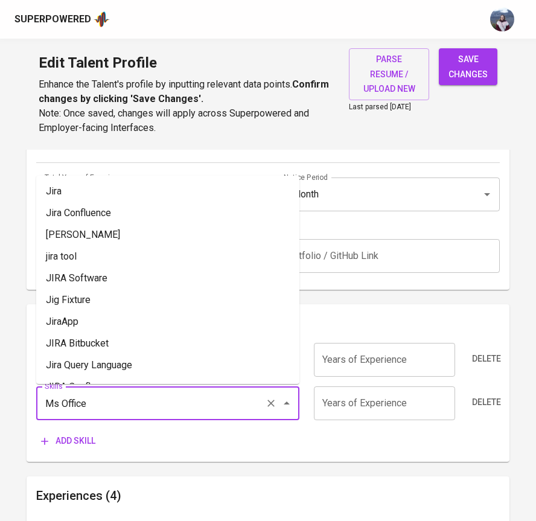
click at [103, 410] on input "Ms Office" at bounding box center [151, 403] width 219 height 23
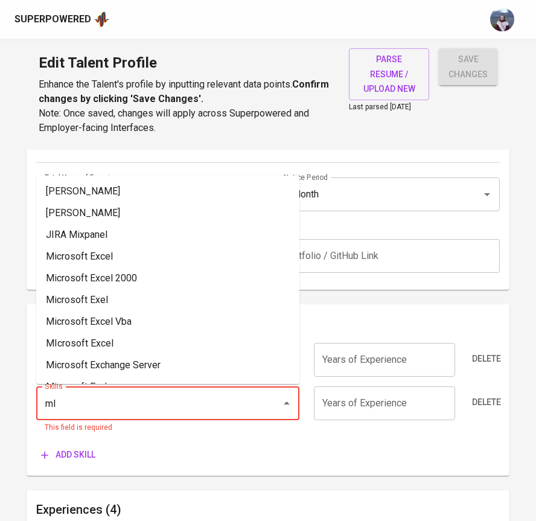
type input "m"
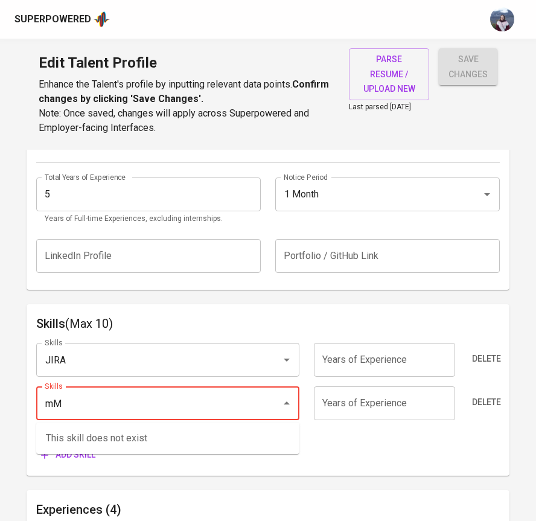
type input "m"
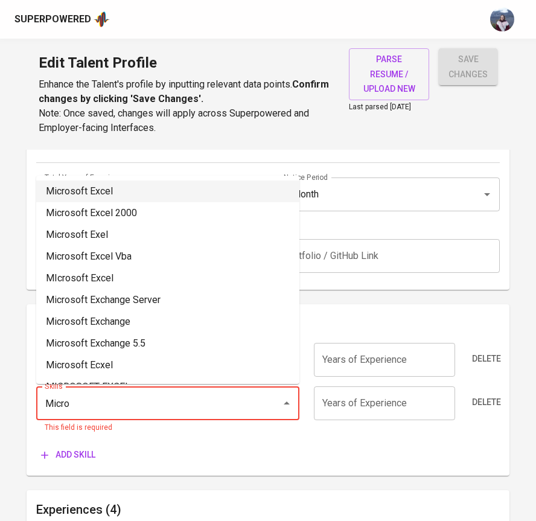
click at [126, 201] on li "Microsoft Excel" at bounding box center [167, 192] width 263 height 22
type input "Microsoft Excel"
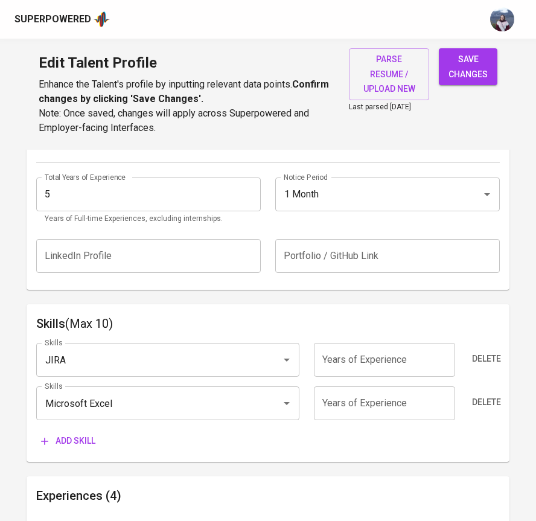
click at [64, 442] on span "Add skill" at bounding box center [68, 440] width 54 height 15
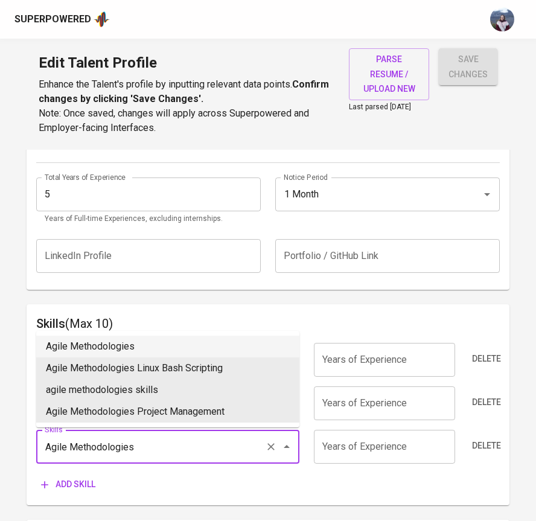
click at [88, 344] on li "Agile Methodologies" at bounding box center [167, 347] width 263 height 22
type input "Agile Methodologies"
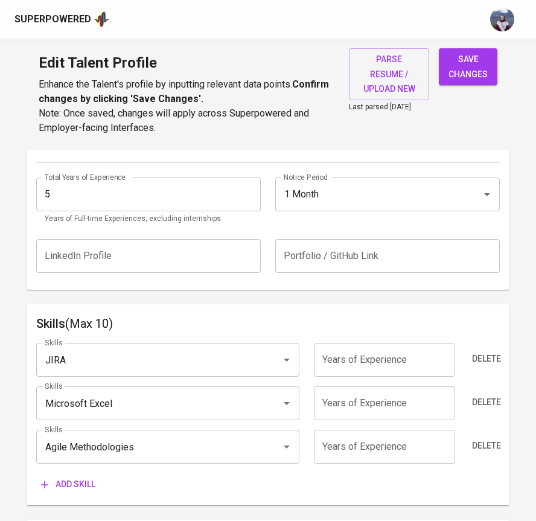
click at [80, 485] on span "Add skill" at bounding box center [68, 484] width 54 height 15
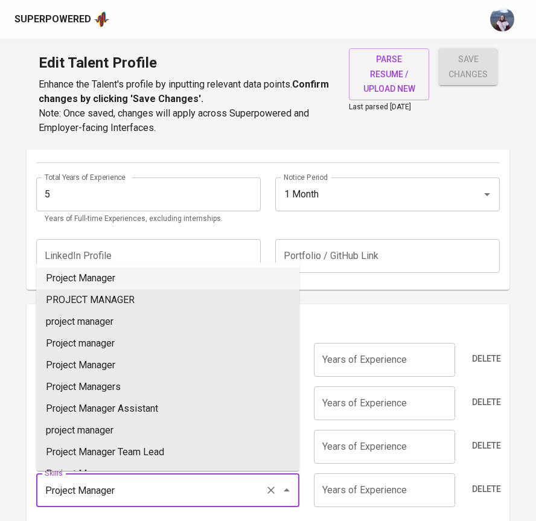
click at [91, 277] on li "Project Manager" at bounding box center [167, 278] width 263 height 22
type input "Project Manager"
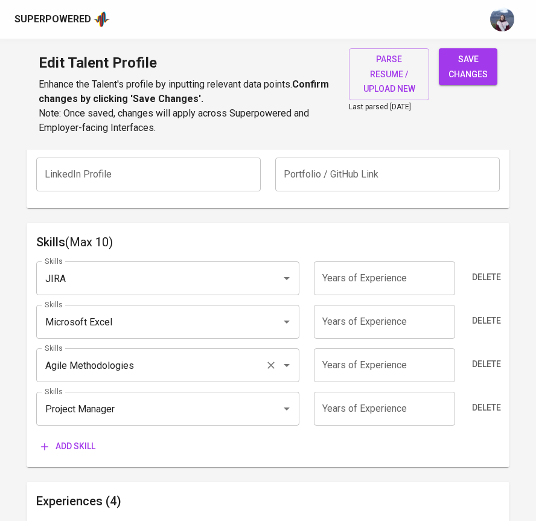
scroll to position [552, 0]
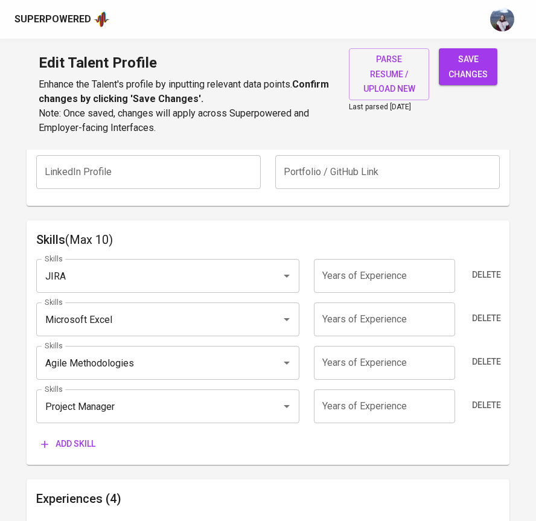
click at [359, 403] on input "number" at bounding box center [384, 406] width 141 height 34
type input "5"
click at [372, 366] on input "number" at bounding box center [384, 363] width 141 height 34
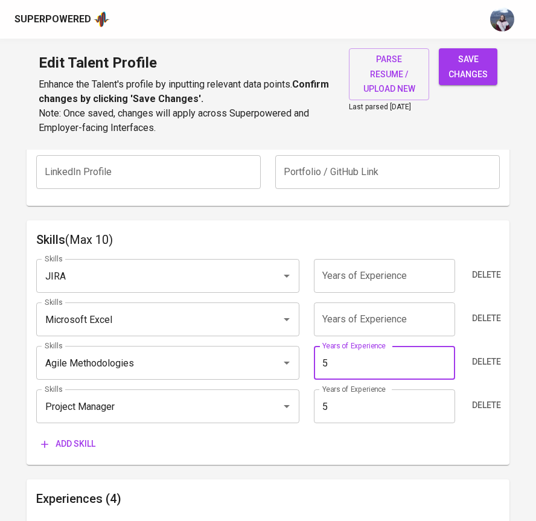
type input "5"
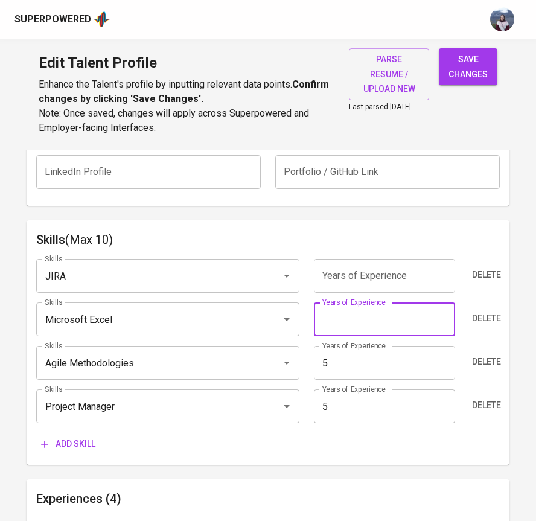
click at [368, 324] on input "number" at bounding box center [384, 319] width 141 height 34
type input "5"
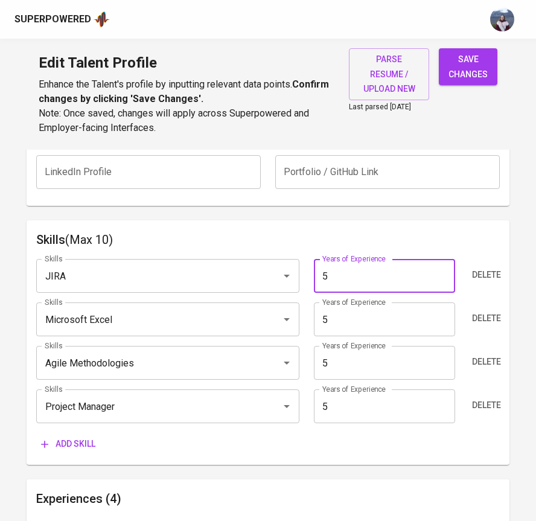
click at [352, 277] on input "5" at bounding box center [384, 276] width 141 height 34
type input "5"
click at [322, 226] on div "Skills (Max 10) Skills JIRA Skills Years of Experience 5 Years of Experience De…" at bounding box center [268, 342] width 482 height 245
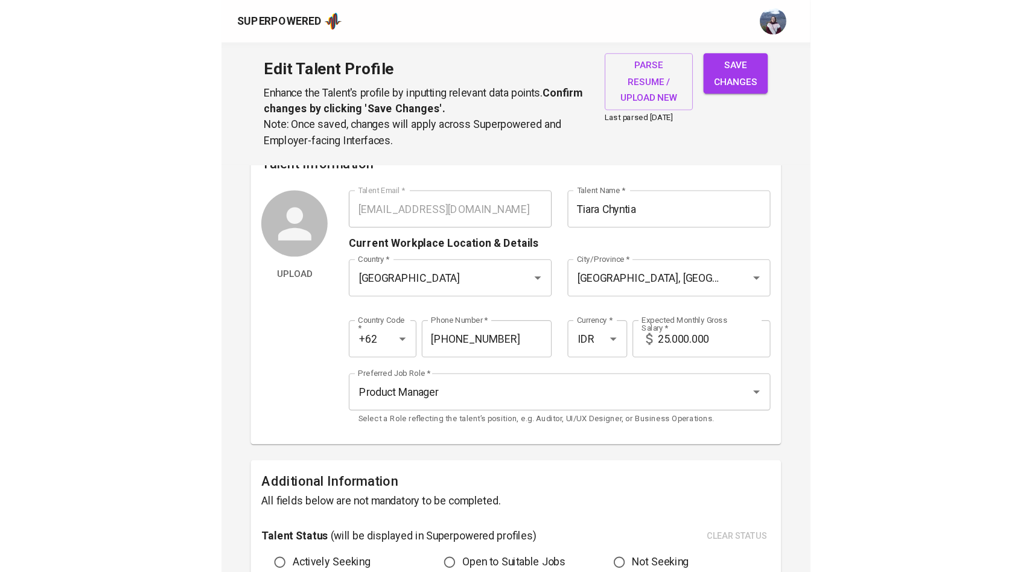
scroll to position [0, 0]
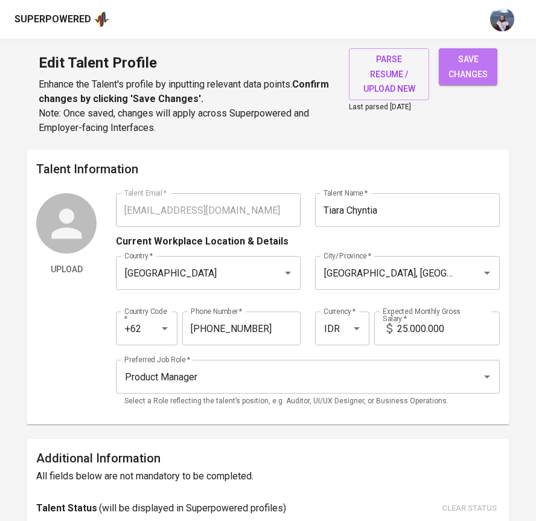
click at [479, 75] on span "save changes" at bounding box center [468, 67] width 39 height 30
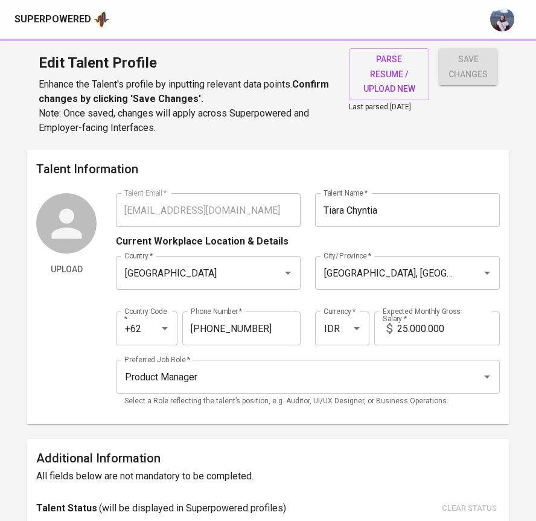
type input "Project Management"
type input "Agile Methodologies"
type input "Microsoft Excel"
type input "Jira"
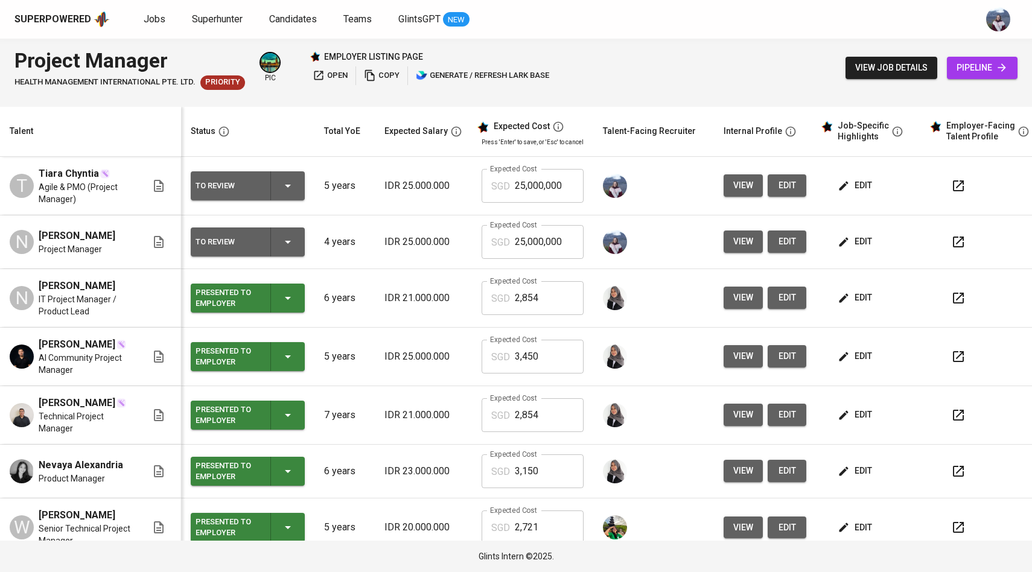
click at [740, 188] on span "view" at bounding box center [744, 185] width 20 height 15
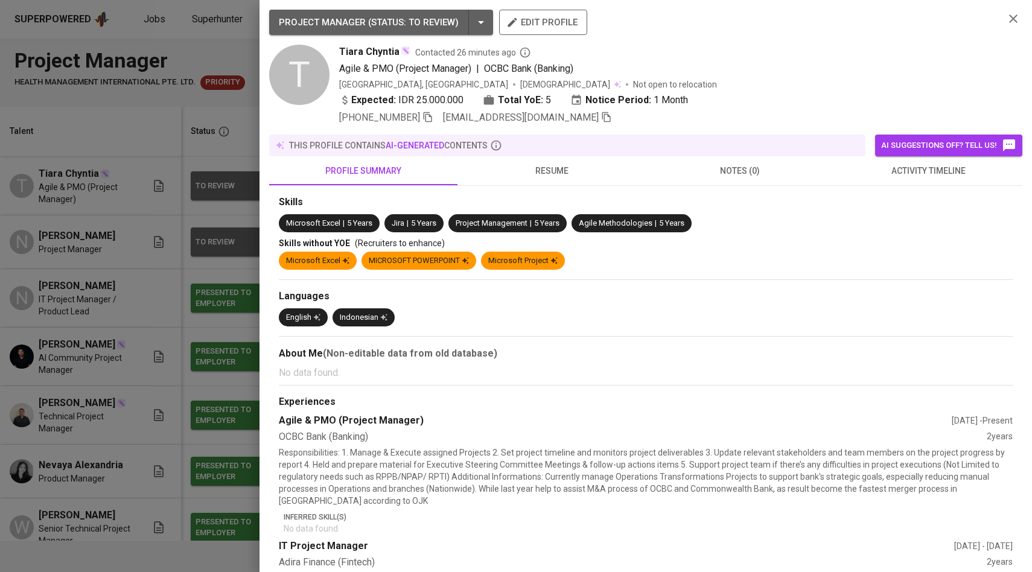
click at [214, 271] on div at bounding box center [516, 286] width 1032 height 572
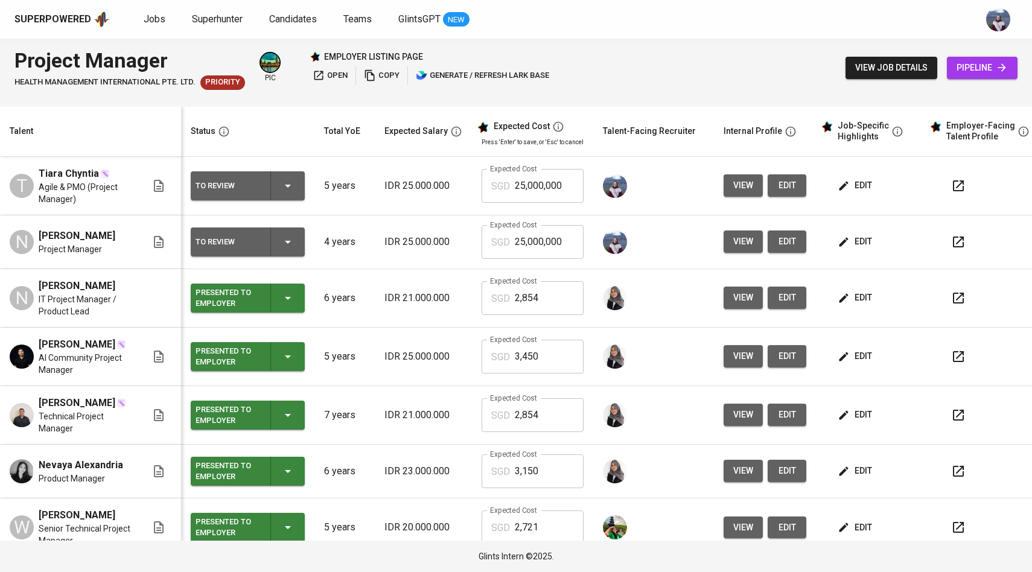
click at [290, 251] on div "To Review" at bounding box center [248, 242] width 104 height 29
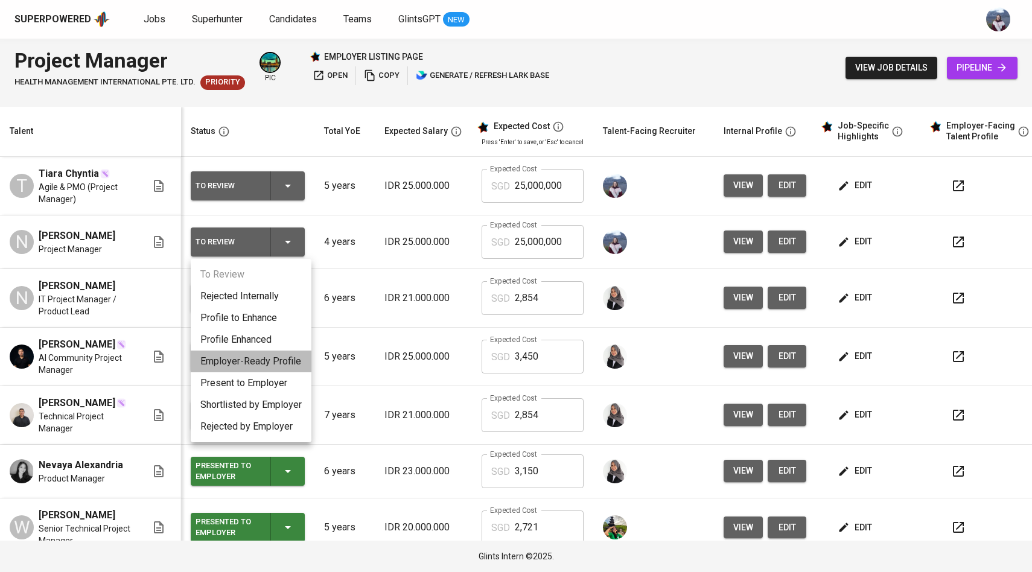
click at [278, 356] on li "Employer-Ready Profile" at bounding box center [251, 362] width 121 height 22
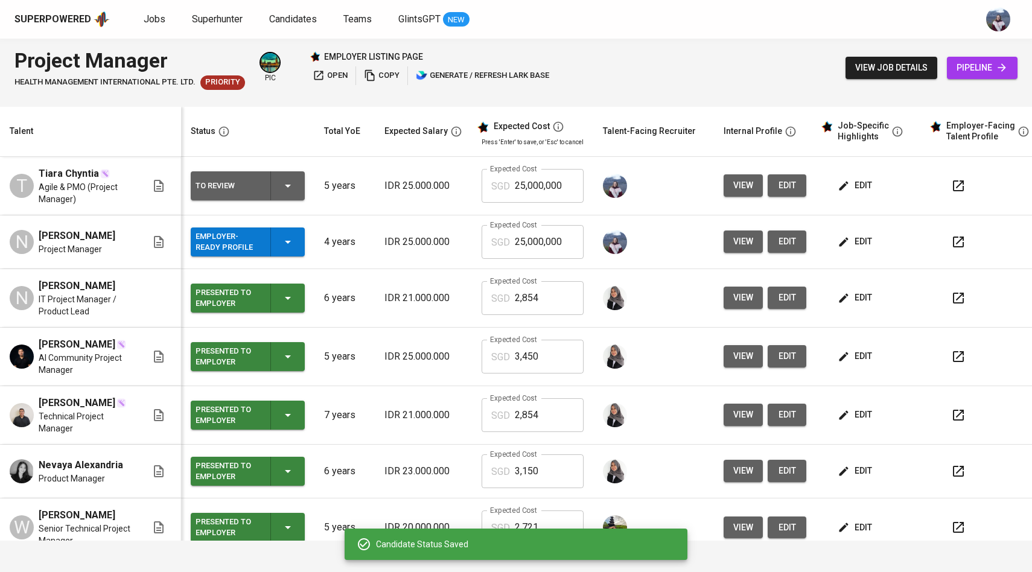
click at [295, 194] on div "To Review" at bounding box center [248, 185] width 104 height 29
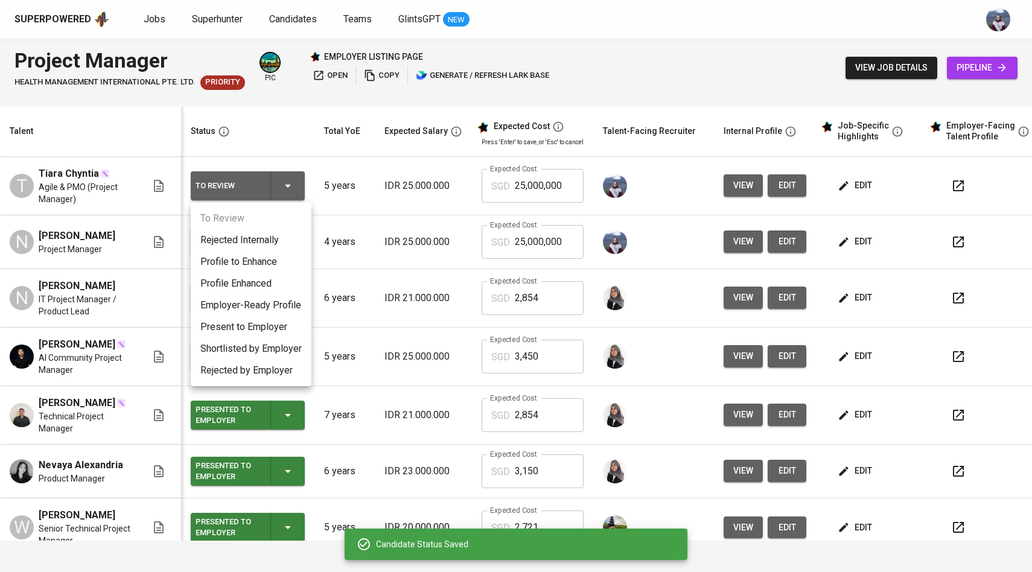
click at [286, 305] on li "Employer-Ready Profile" at bounding box center [251, 306] width 121 height 22
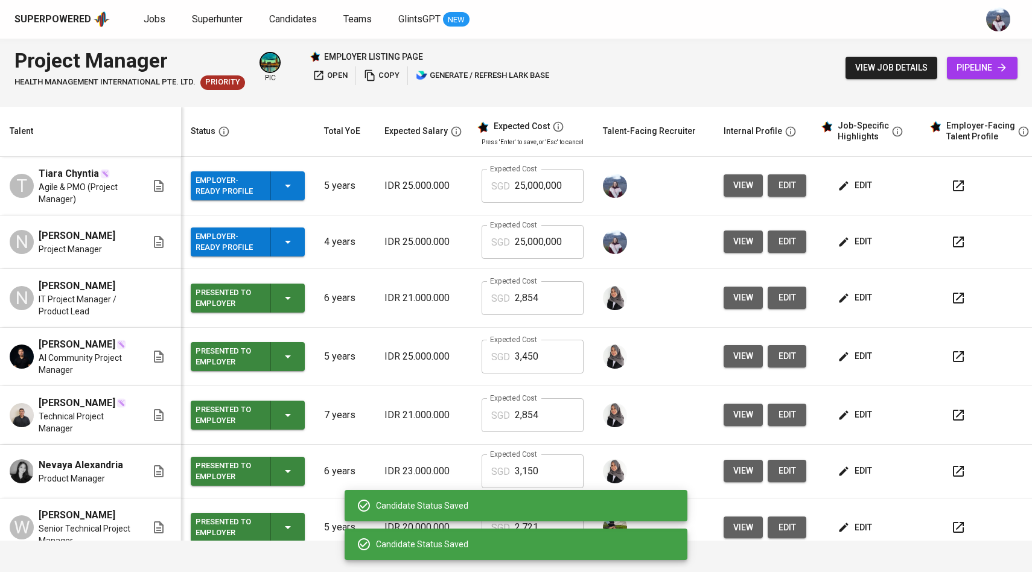
click at [859, 236] on span "edit" at bounding box center [856, 241] width 32 height 15
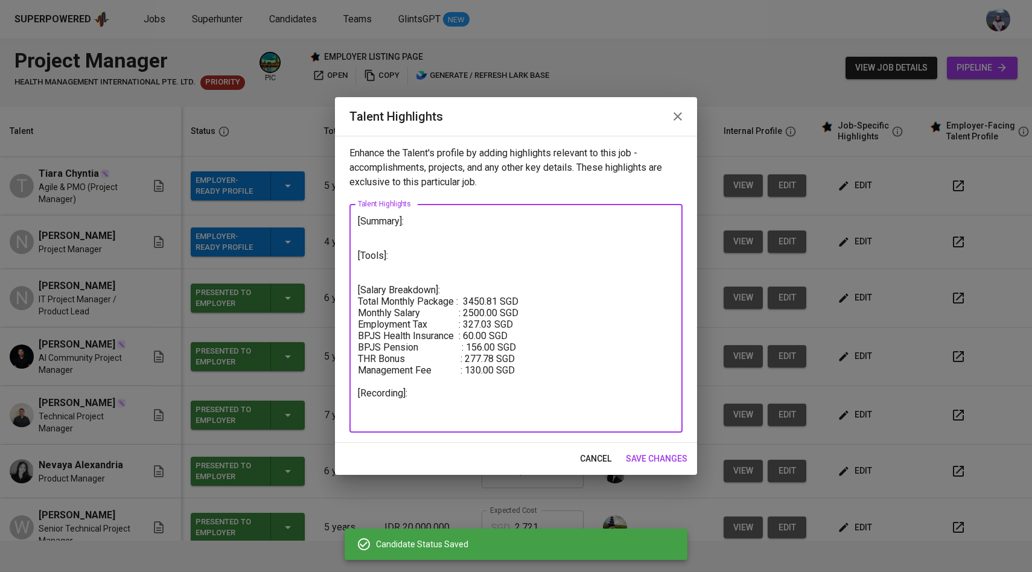
click at [434, 405] on textarea "[Summary]: [Tools]: [Salary Breakdown]: Total Monthly Package : 3450.81 SGD Mon…" at bounding box center [516, 319] width 316 height 206
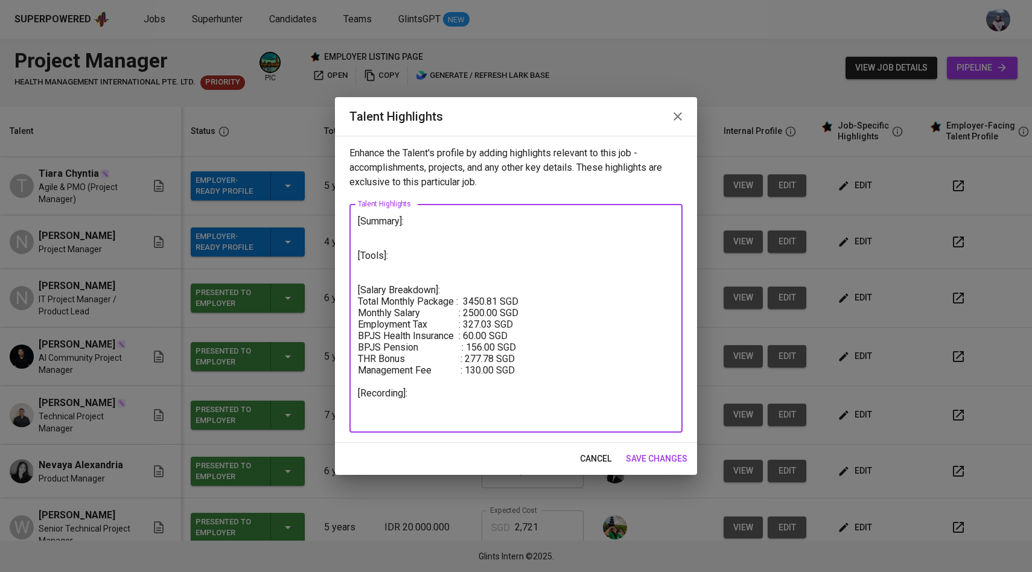
paste textarea "https://glints.sg.larksuite.com/minutes/obsg9a6w294c411792gio9t1?from=from_copy…"
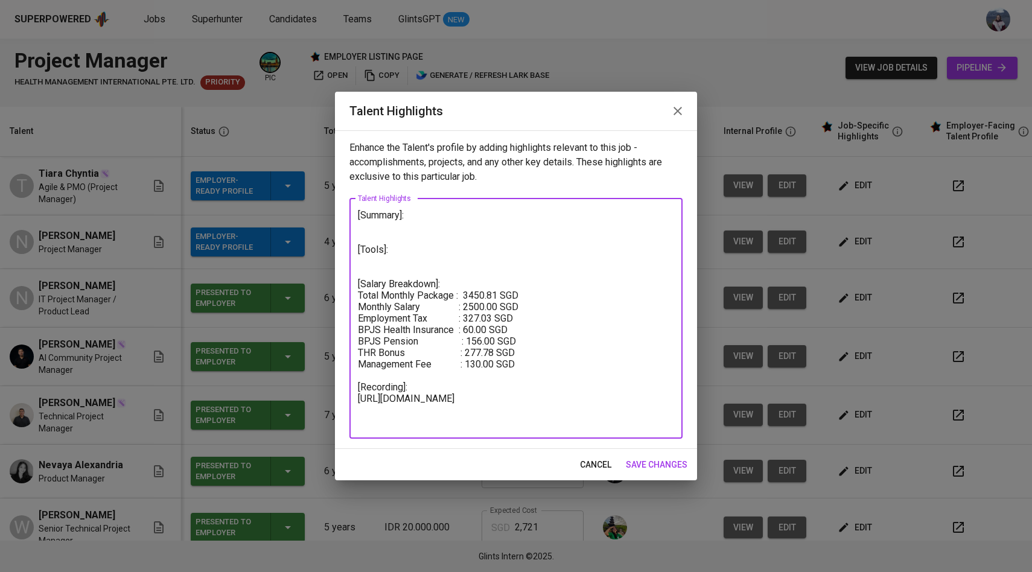
type textarea "[Summary]: [Tools]: [Salary Breakdown]: Total Monthly Package : 3450.81 SGD Mon…"
click at [644, 465] on span "save changes" at bounding box center [657, 465] width 62 height 15
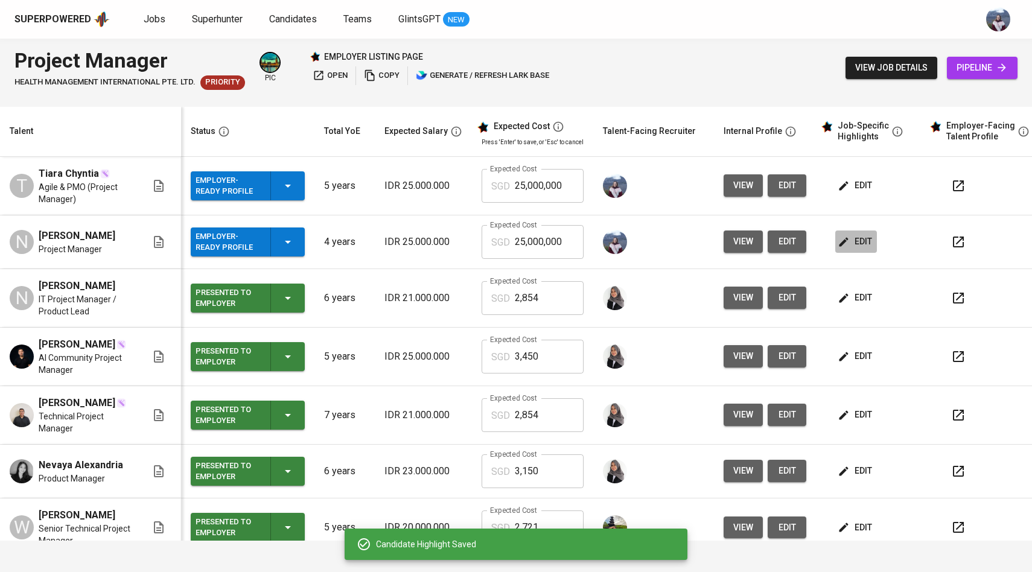
click at [839, 246] on icon "button" at bounding box center [844, 242] width 12 height 12
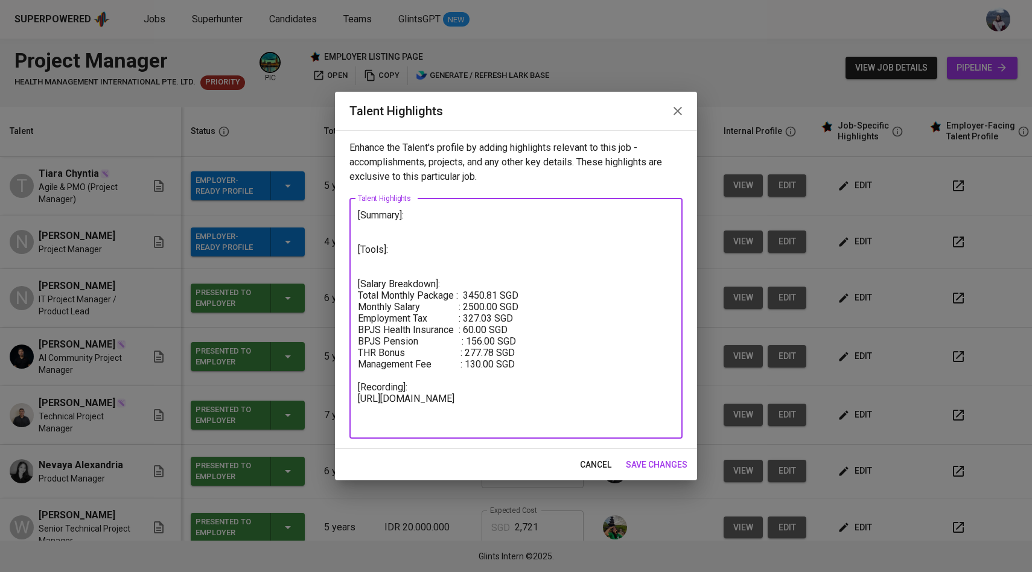
click at [392, 261] on textarea "[Summary]: [Tools]: [Salary Breakdown]: Total Monthly Package : 3450.81 SGD Mon…" at bounding box center [516, 318] width 316 height 218
type textarea "[Summary]: [Tools]: [Salary Breakdown]: Total Monthly Package : 3450.81 SGD Mon…"
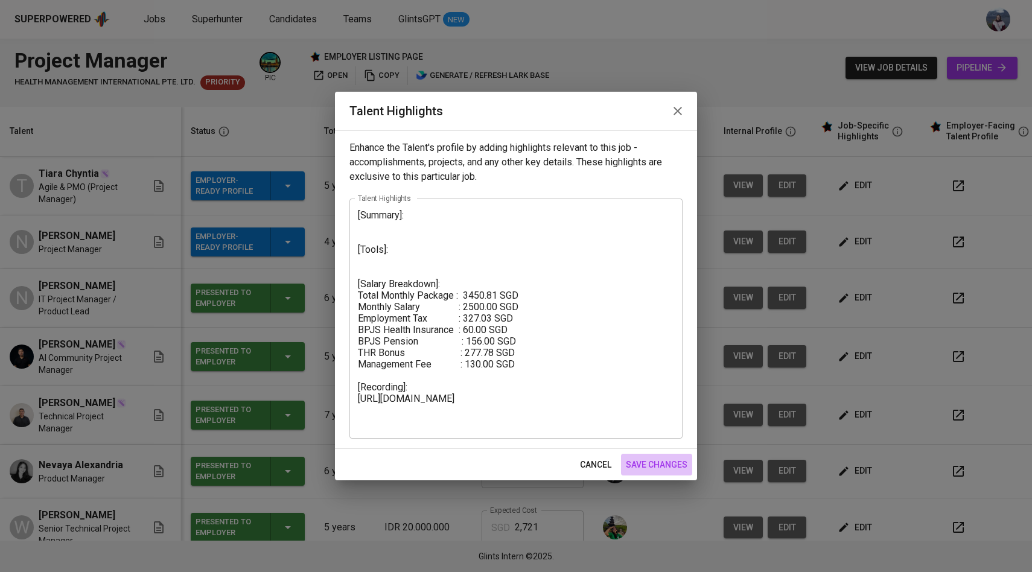
click at [642, 461] on span "save changes" at bounding box center [657, 465] width 62 height 15
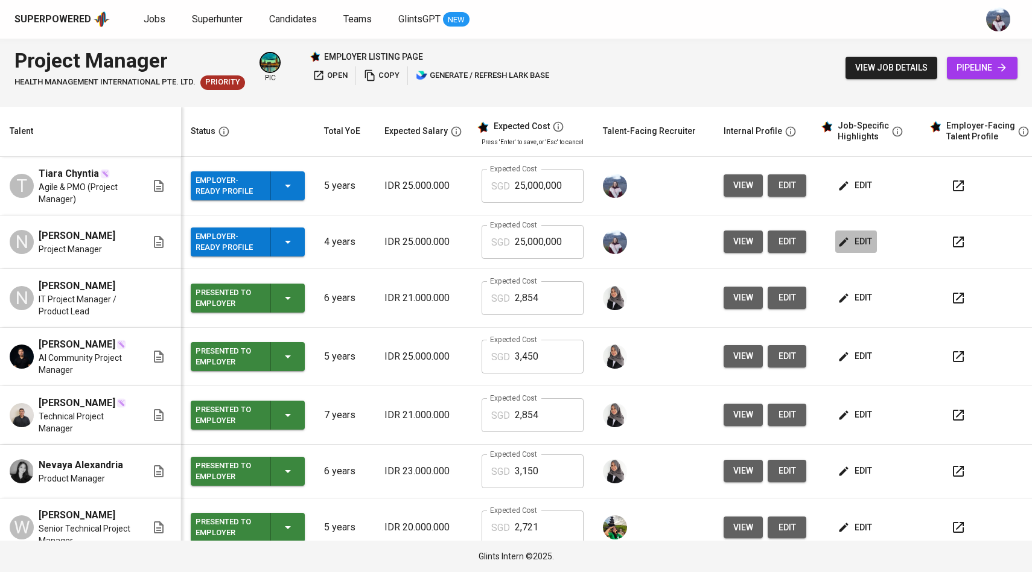
click at [861, 243] on span "edit" at bounding box center [856, 241] width 32 height 15
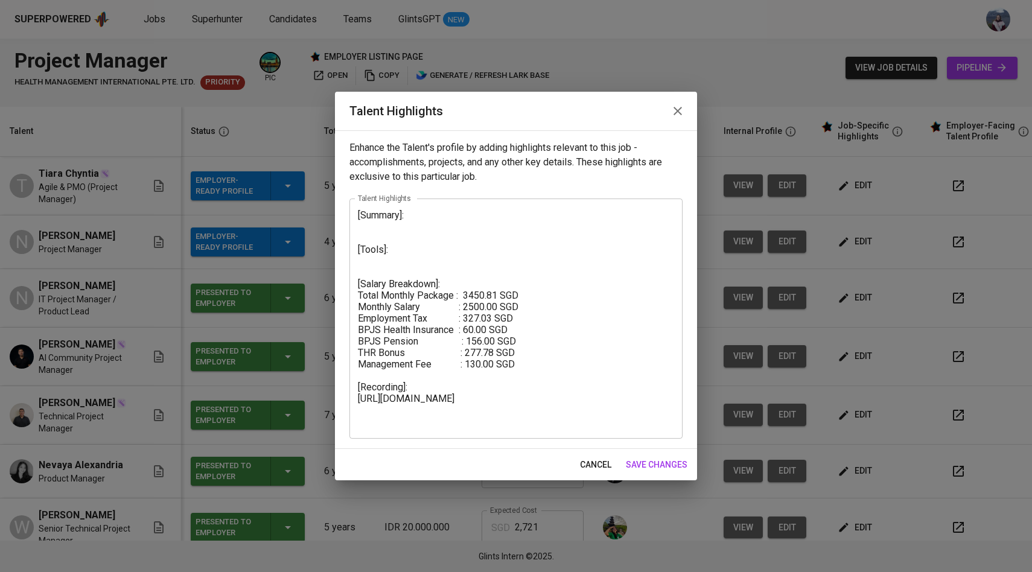
click at [400, 264] on textarea "[Summary]: [Tools]: [Salary Breakdown]: Total Monthly Package : 3450.81 SGD Mon…" at bounding box center [516, 318] width 316 height 218
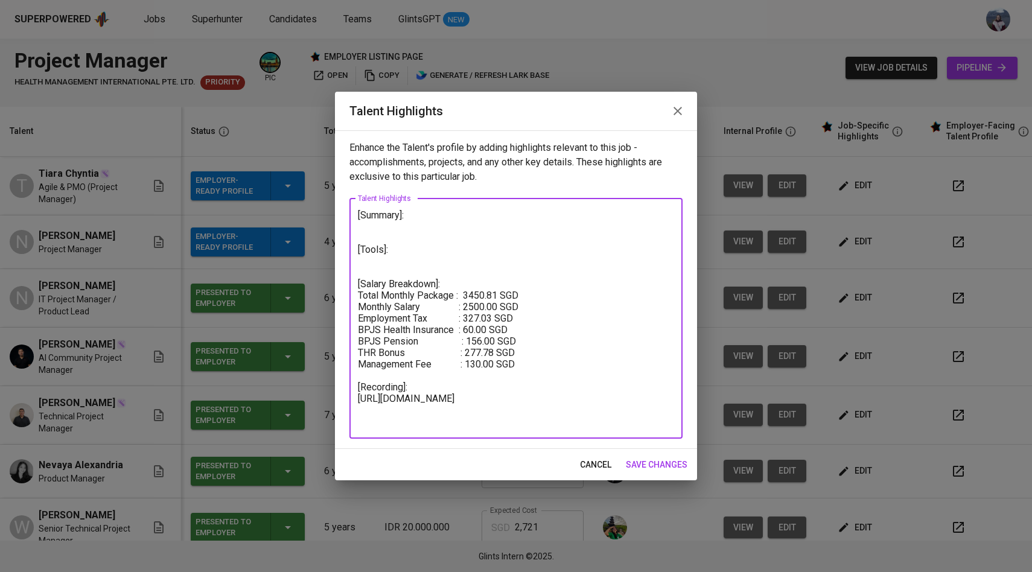
paste textarea "✅ Languages: JavaScript, TypeScript, PHP, Ruby, Go ✅ Frontend: React.js, Vue.js…"
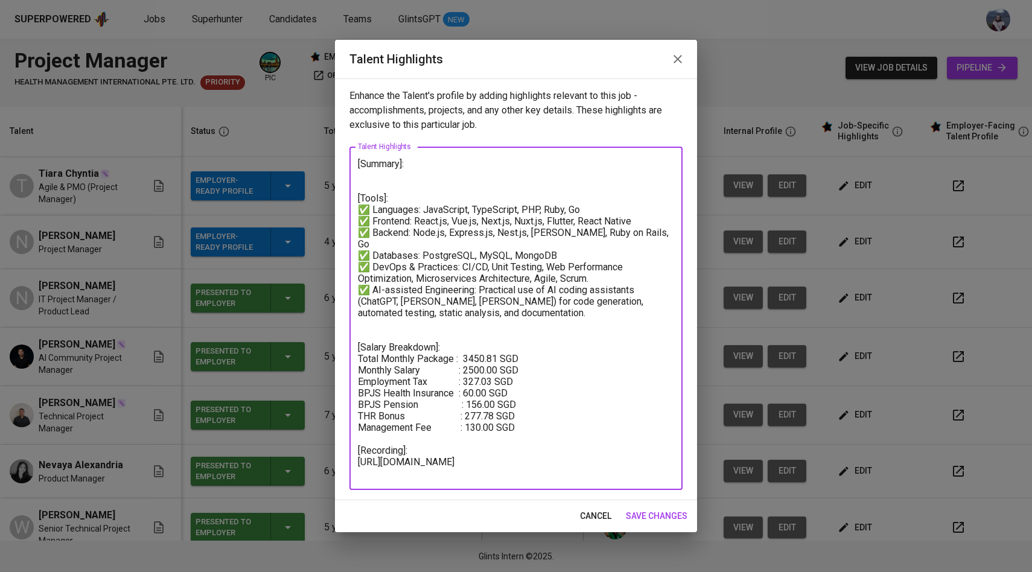
drag, startPoint x: 509, startPoint y: 302, endPoint x: 374, endPoint y: 276, distance: 137.8
click at [374, 276] on textarea "[Summary]: [Tools]: ✅ Languages: JavaScript, TypeScript, PHP, Ruby, Go ✅ Fronte…" at bounding box center [516, 318] width 316 height 321
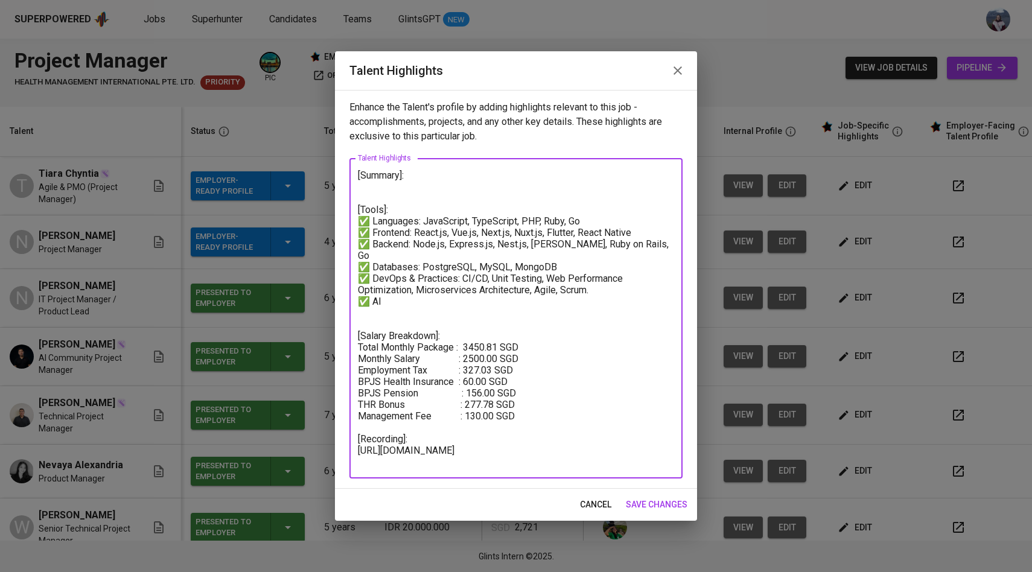
drag, startPoint x: 598, startPoint y: 283, endPoint x: 375, endPoint y: 268, distance: 223.9
click at [375, 268] on textarea "[Summary]: [Tools]: ✅ Languages: JavaScript, TypeScript, PHP, Ruby, Go ✅ Fronte…" at bounding box center [516, 319] width 316 height 298
click at [374, 267] on textarea "[Summary]: [Tools]: ✅ Languages: JavaScript, TypeScript, PHP, Ruby, Go ✅ Fronte…" at bounding box center [516, 319] width 316 height 298
drag, startPoint x: 592, startPoint y: 282, endPoint x: 372, endPoint y: 267, distance: 220.3
click at [372, 267] on textarea "[Summary]: [Tools]: ✅ Languages: JavaScript, TypeScript, PHP, Ruby, Go ✅ Fronte…" at bounding box center [516, 319] width 316 height 298
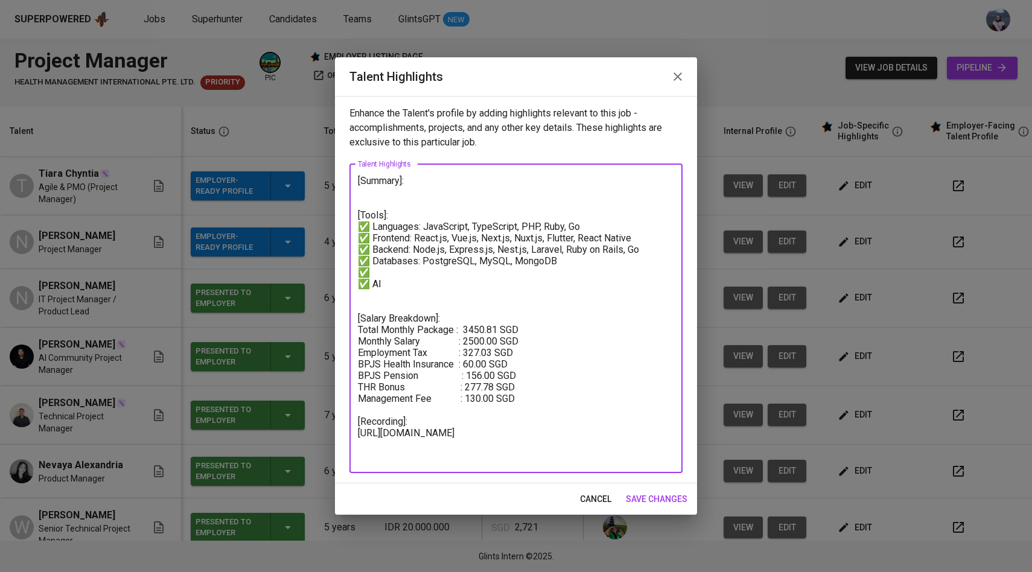
click at [384, 214] on textarea "[Summary]: [Tools]: ✅ Languages: JavaScript, TypeScript, PHP, Ruby, Go ✅ Fronte…" at bounding box center [516, 318] width 316 height 287
click at [447, 243] on textarea "[Summary]: [Tools/Expertise]: ✅ Languages: JavaScript, TypeScript, PHP, Ruby, G…" at bounding box center [516, 318] width 316 height 287
drag, startPoint x: 555, startPoint y: 266, endPoint x: 373, endPoint y: 258, distance: 182.5
click at [373, 258] on textarea "[Summary]: [Tools/Expertise]: ✅ Languages: JavaScript, TypeScript, PHP, Ruby, G…" at bounding box center [516, 318] width 316 height 287
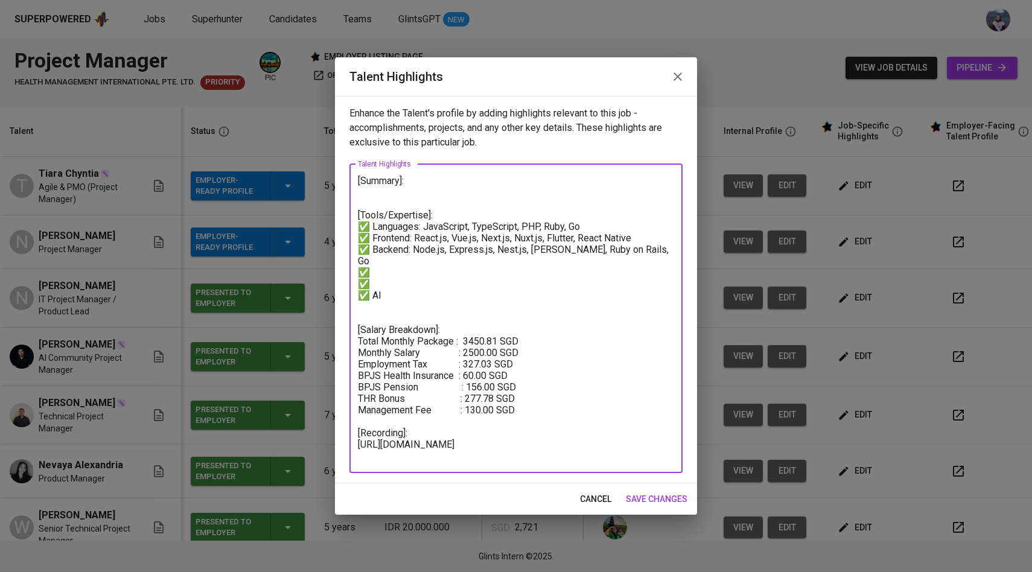
drag, startPoint x: 639, startPoint y: 247, endPoint x: 372, endPoint y: 245, distance: 267.5
click at [371, 245] on textarea "[Summary]: [Tools/Expertise]: ✅ Languages: JavaScript, TypeScript, PHP, Ruby, G…" at bounding box center [516, 318] width 316 height 287
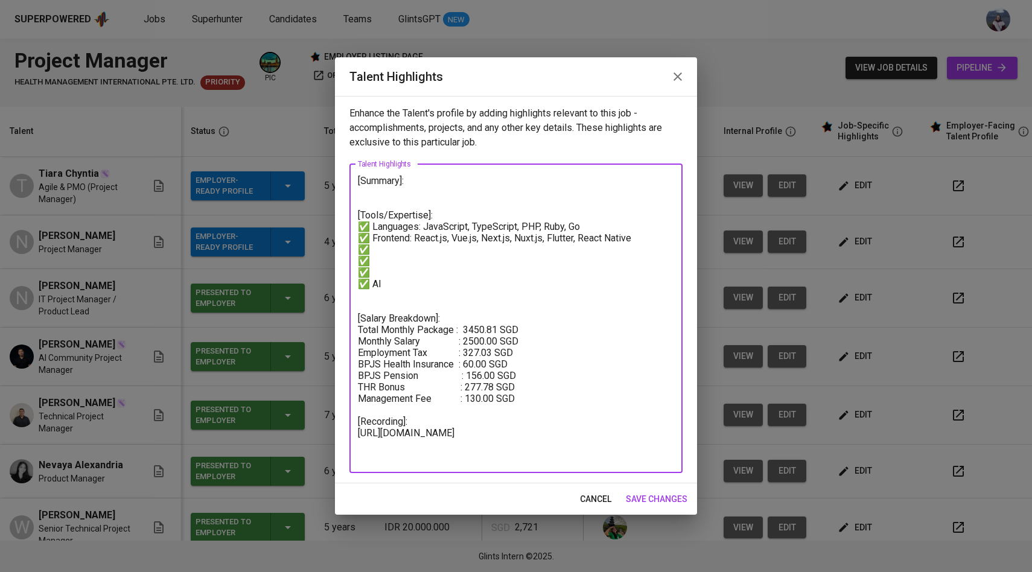
drag, startPoint x: 637, startPoint y: 236, endPoint x: 371, endPoint y: 234, distance: 266.3
click at [371, 234] on textarea "[Summary]: [Tools/Expertise]: ✅ Languages: JavaScript, TypeScript, PHP, Ruby, G…" at bounding box center [516, 318] width 316 height 287
drag, startPoint x: 581, startPoint y: 227, endPoint x: 372, endPoint y: 225, distance: 209.5
click at [371, 226] on textarea "[Summary]: [Tools/Expertise]: ✅ Languages: JavaScript, TypeScript, PHP, Ruby, G…" at bounding box center [516, 318] width 316 height 287
drag, startPoint x: 387, startPoint y: 287, endPoint x: 351, endPoint y: 220, distance: 75.9
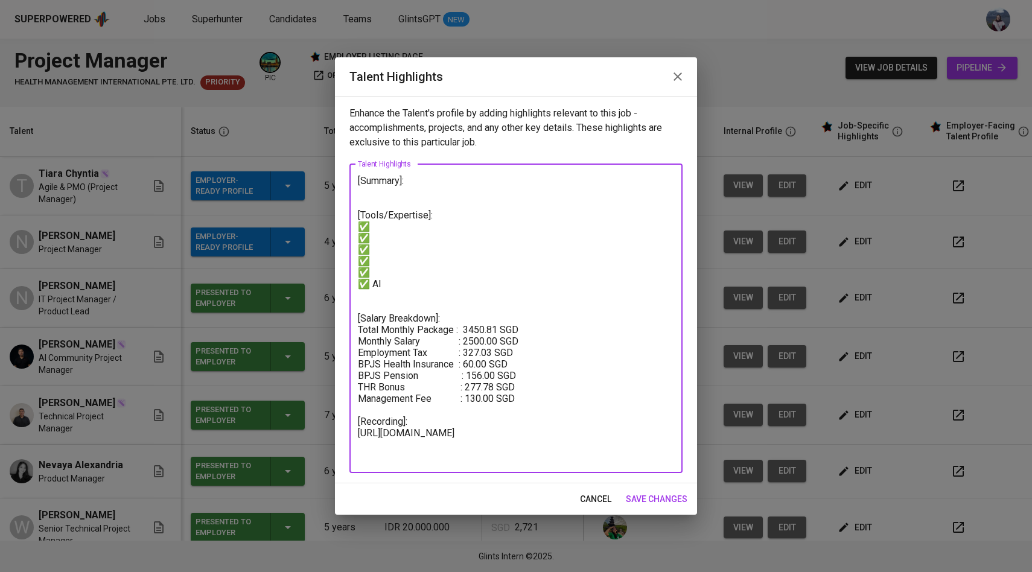
click at [351, 219] on div "[Summary]: [Tools/Expertise]: ✅ ✅ ✅ ✅ ✅ ✅ AI [Salary Breakdown]: Total Monthly …" at bounding box center [516, 318] width 333 height 309
type textarea "[Summary]: [Tools/Expertise]: ✅ ✅ ✅ ✅ ✅ ✅ AI [Salary Breakdown]: Total Monthly …"
click at [668, 495] on span "save changes" at bounding box center [657, 499] width 62 height 15
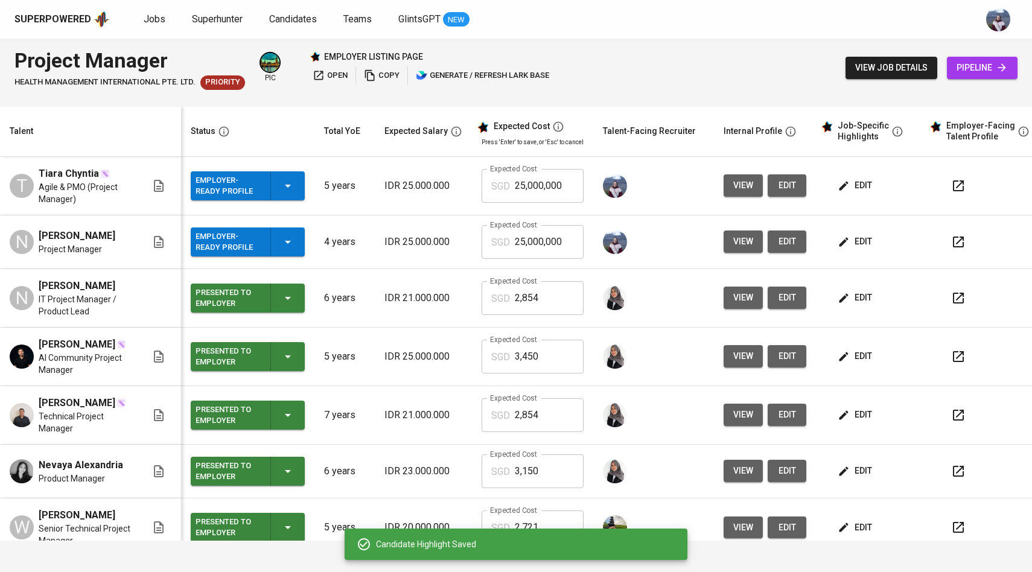
click at [852, 187] on span "edit" at bounding box center [856, 185] width 32 height 15
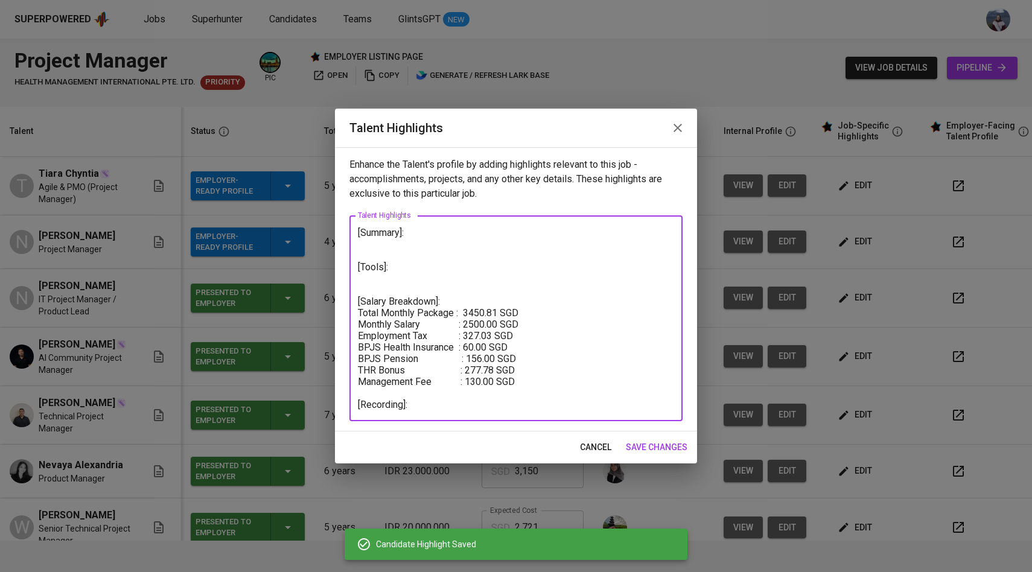
click at [452, 284] on textarea "[Summary]: [Tools]: [Salary Breakdown]: Total Monthly Package : 3450.81 SGD Mon…" at bounding box center [516, 319] width 316 height 184
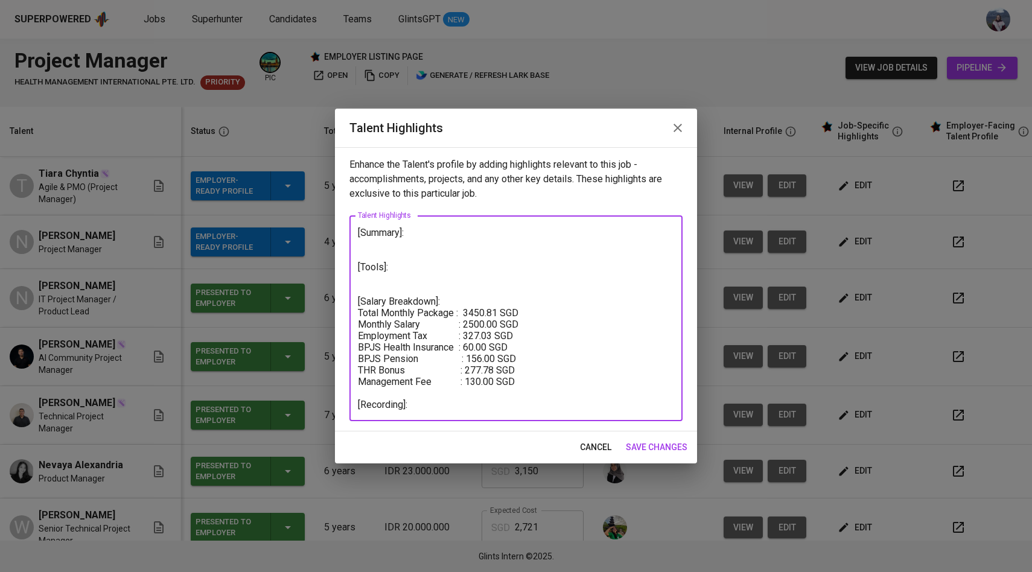
paste textarea "[Tools/Expertise]: ✅ ✅ ✅ ✅ ✅ ✅ AI"
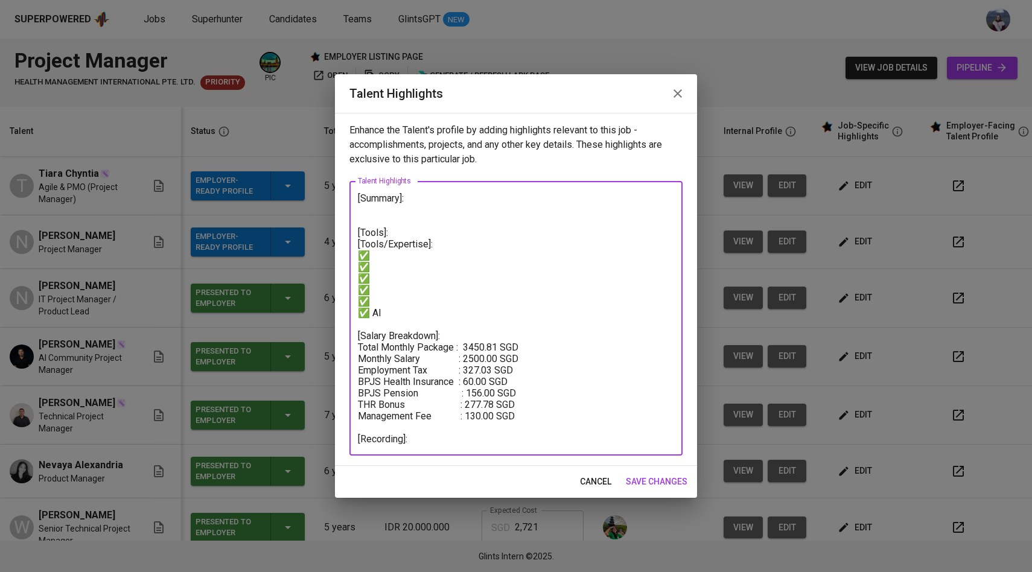
drag, startPoint x: 398, startPoint y: 229, endPoint x: 358, endPoint y: 229, distance: 39.8
click at [358, 229] on textarea "[Summary]: [Tools]: [Tools/Expertise]: ✅ ✅ ✅ ✅ ✅ ✅ AI [Salary Breakdown]: Total…" at bounding box center [516, 319] width 316 height 252
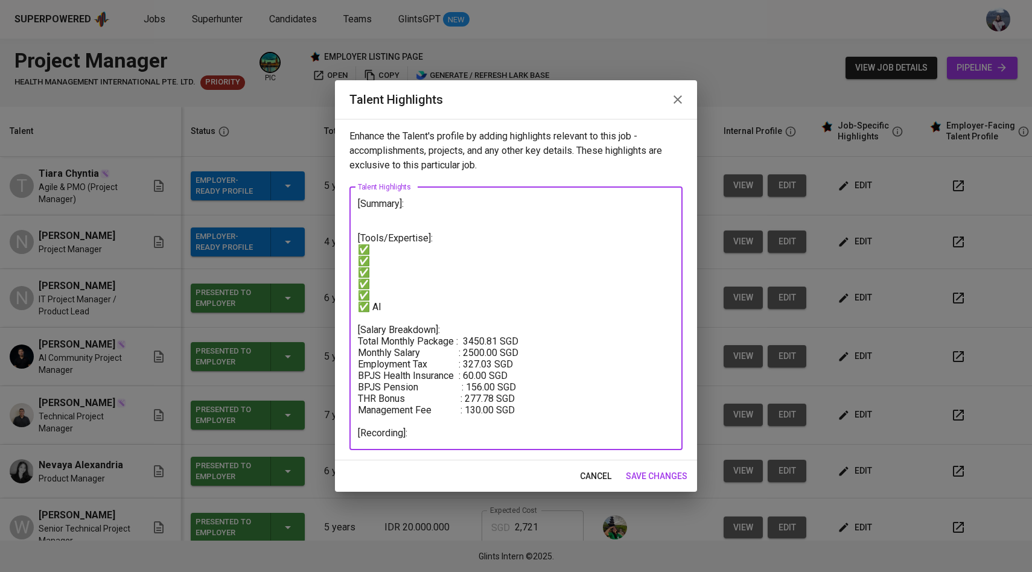
click at [483, 433] on textarea "[Summary]: [Tools/Expertise]: ✅ ✅ ✅ ✅ ✅ ✅ AI [Salary Breakdown]: Total Monthly …" at bounding box center [516, 318] width 316 height 241
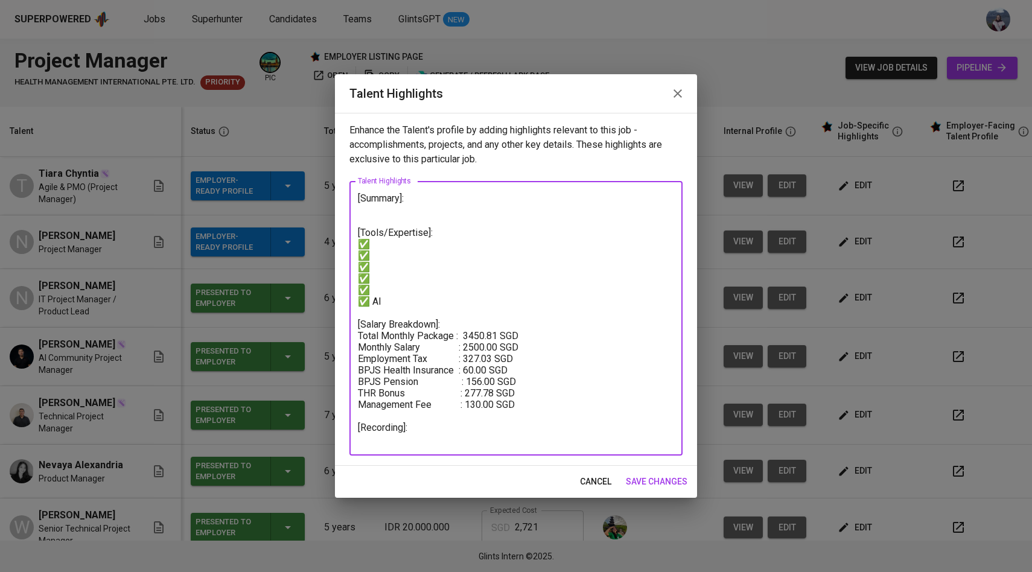
paste textarea "https://glints.sg.larksuite.com/minutes/obsg9a22fkh52u2348ud64g6?from=from_copy…"
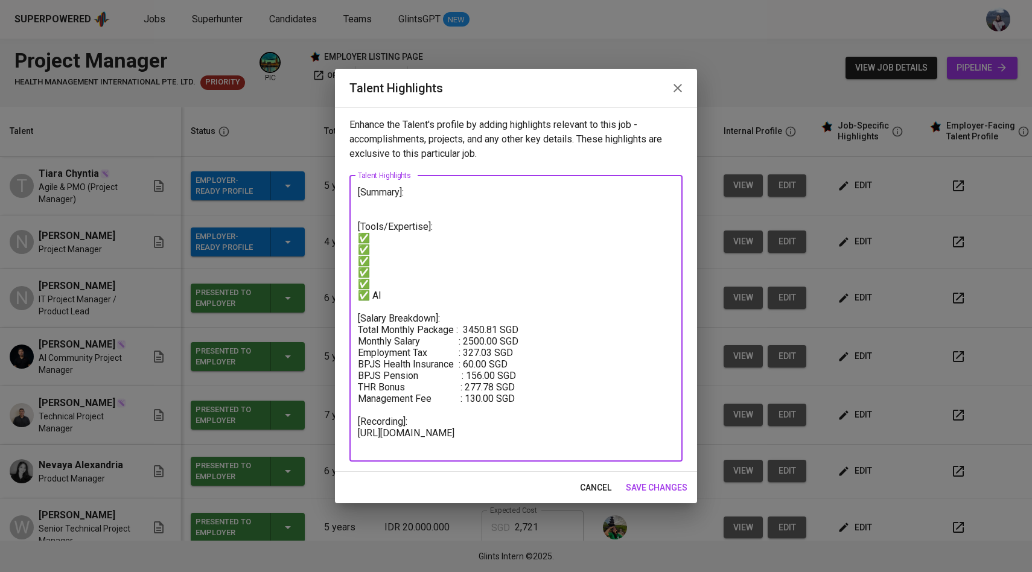
type textarea "[Summary]: [Tools/Expertise]: ✅ ✅ ✅ ✅ ✅ ✅ AI [Salary Breakdown]: Total Monthly …"
click at [650, 485] on span "save changes" at bounding box center [657, 488] width 62 height 15
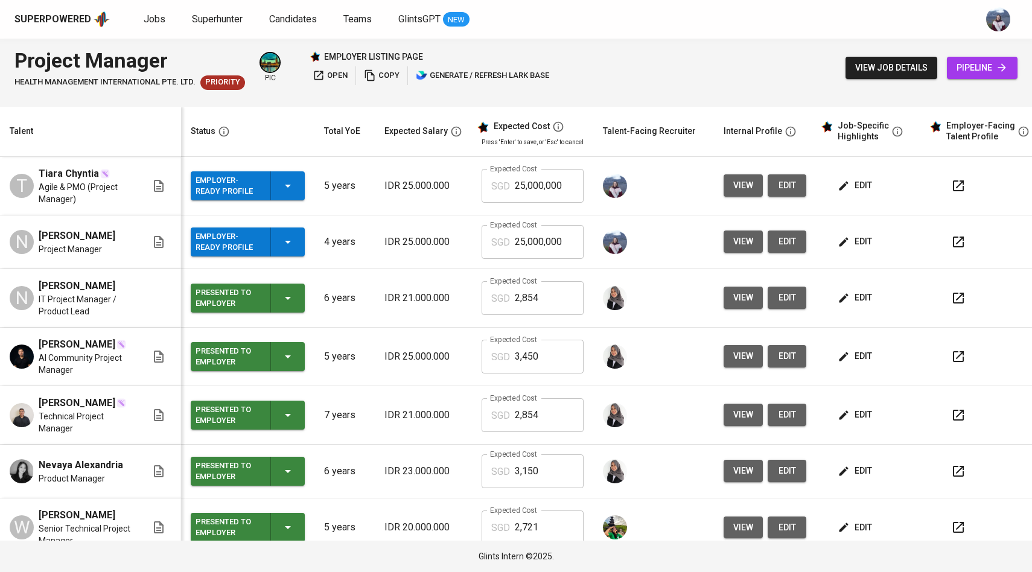
click at [854, 193] on button "edit" at bounding box center [857, 185] width 42 height 22
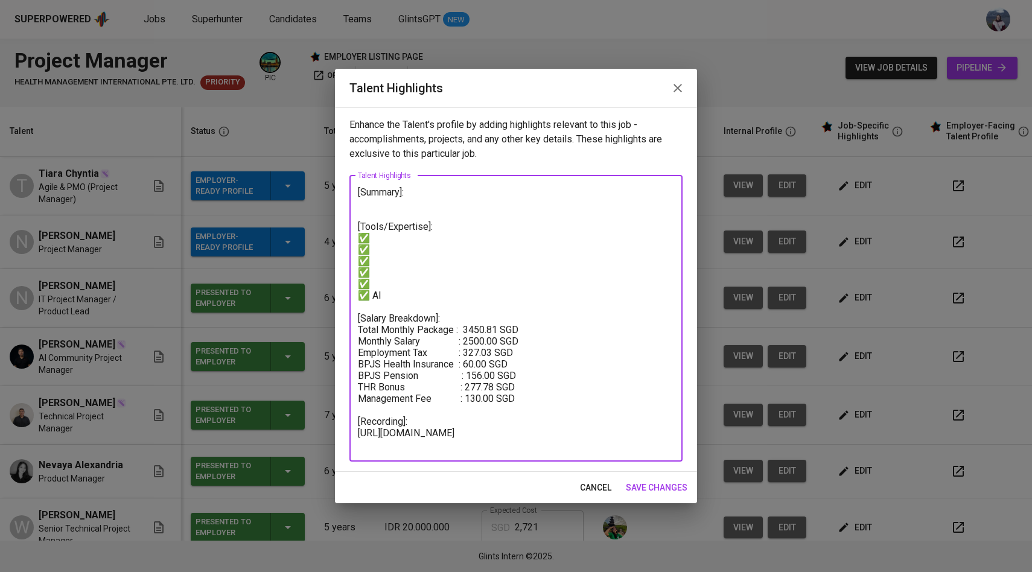
click at [406, 199] on textarea "[Summary]: [Tools/Expertise]: ✅ ✅ ✅ ✅ ✅ ✅ AI [Salary Breakdown]: Total Monthly …" at bounding box center [516, 319] width 316 height 264
paste textarea "The candidate is an experienced Project Manager with a proven track record in p…"
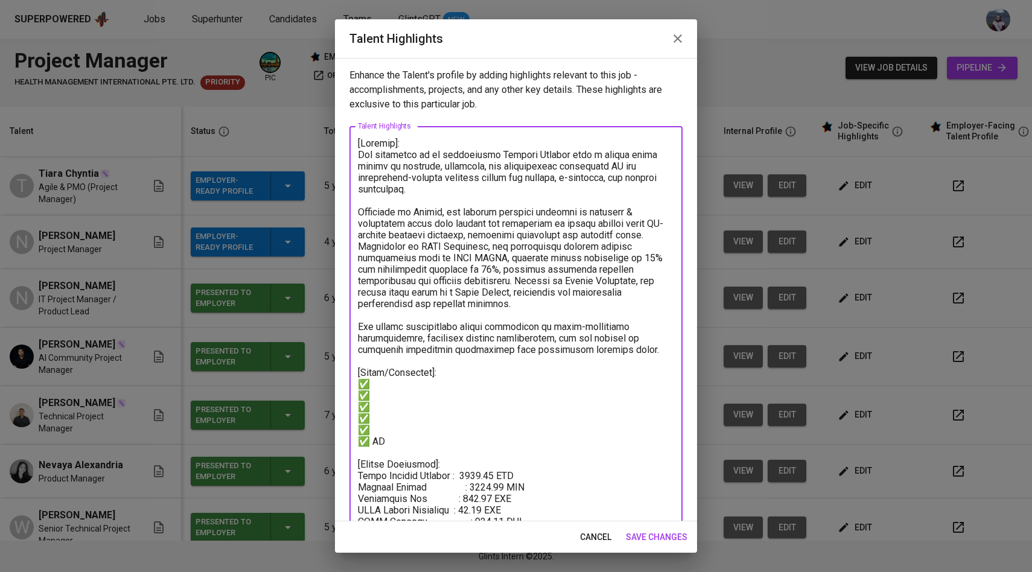
click at [420, 156] on textarea at bounding box center [516, 367] width 316 height 459
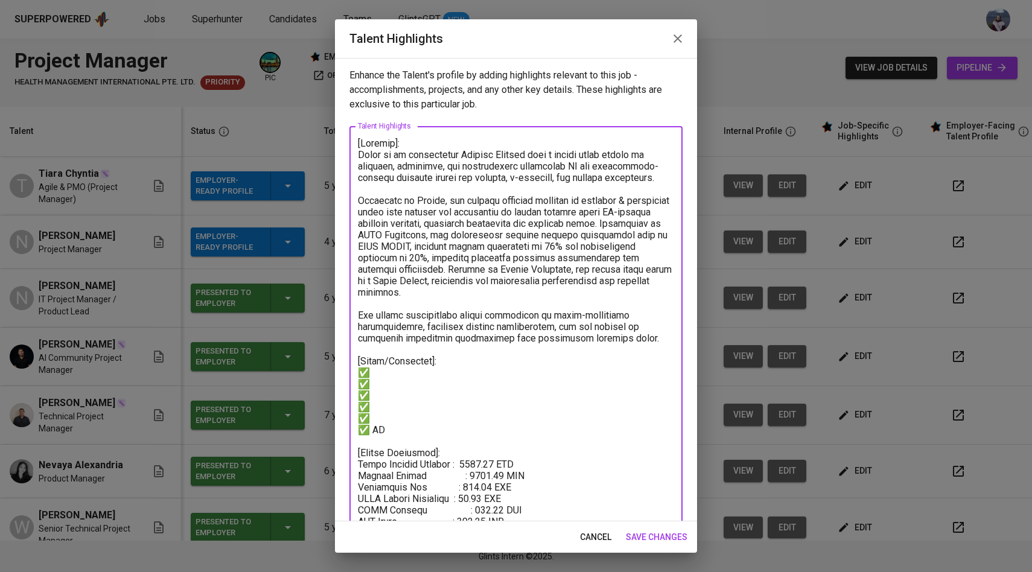
click at [389, 199] on textarea at bounding box center [516, 361] width 316 height 447
click at [399, 202] on textarea at bounding box center [516, 361] width 316 height 447
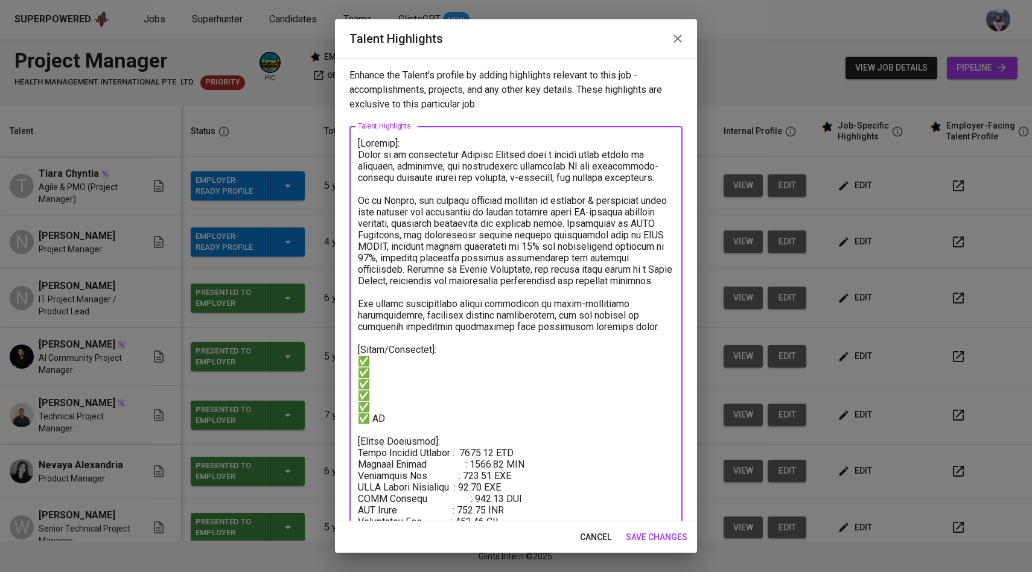
drag, startPoint x: 630, startPoint y: 344, endPoint x: 356, endPoint y: 156, distance: 332.4
click at [355, 156] on div "x Talent Highlights" at bounding box center [516, 361] width 333 height 470
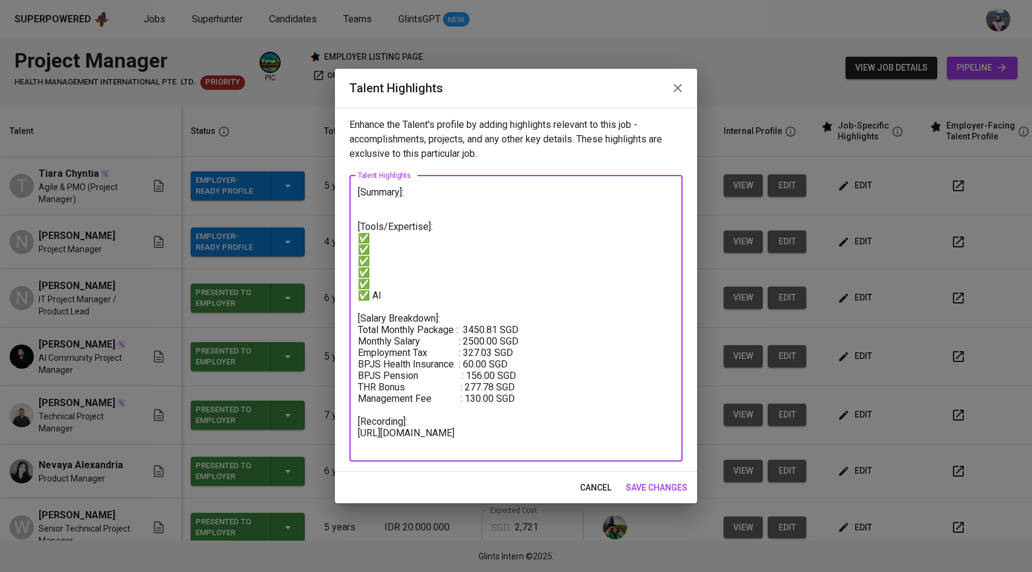
type textarea "[Summary]: [Tools/Expertise]: ✅ ✅ ✅ ✅ ✅ ✅ AI [Salary Breakdown]: Total Monthly …"
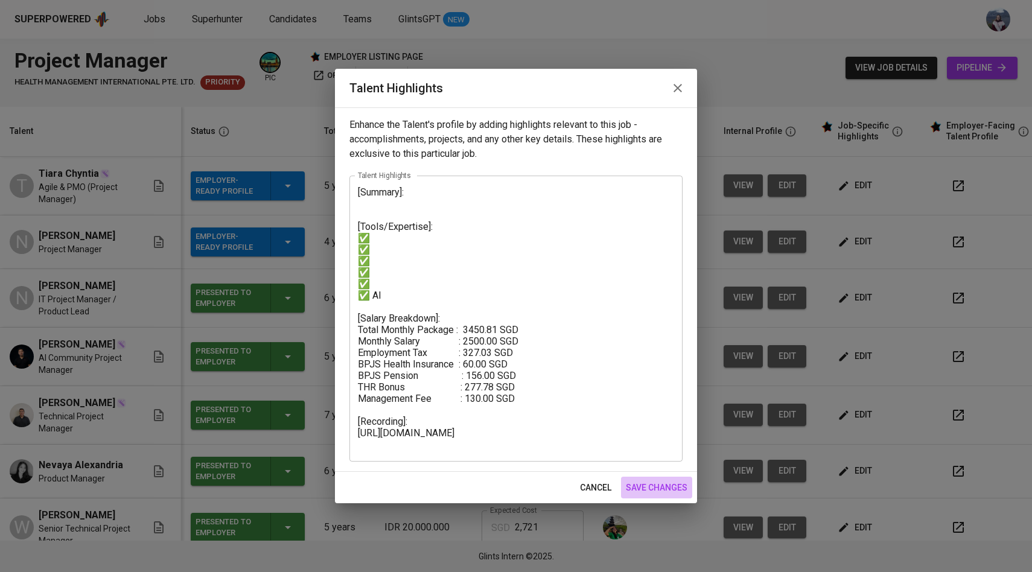
click at [659, 486] on span "save changes" at bounding box center [657, 488] width 62 height 15
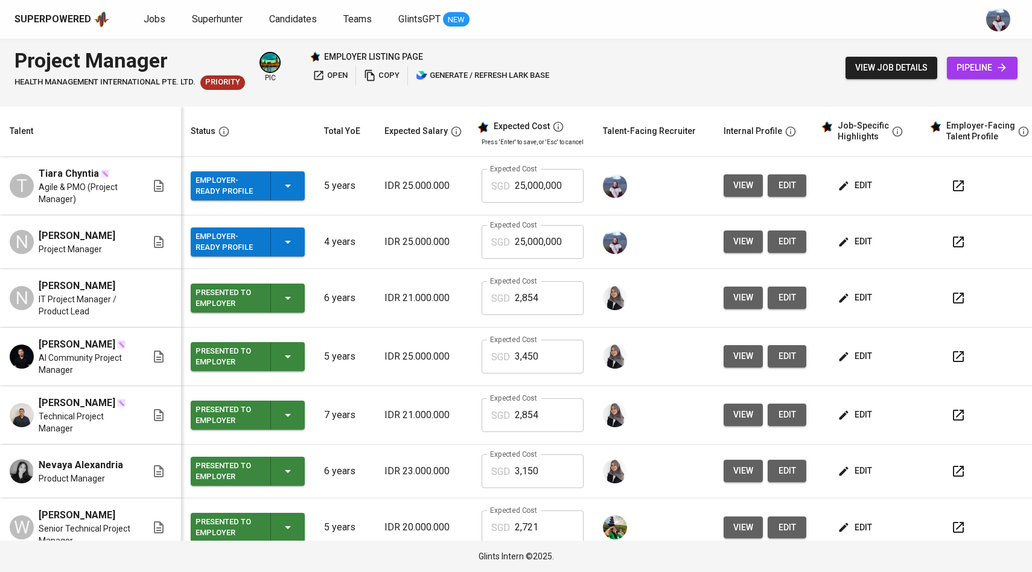
click at [855, 184] on span "edit" at bounding box center [856, 185] width 32 height 15
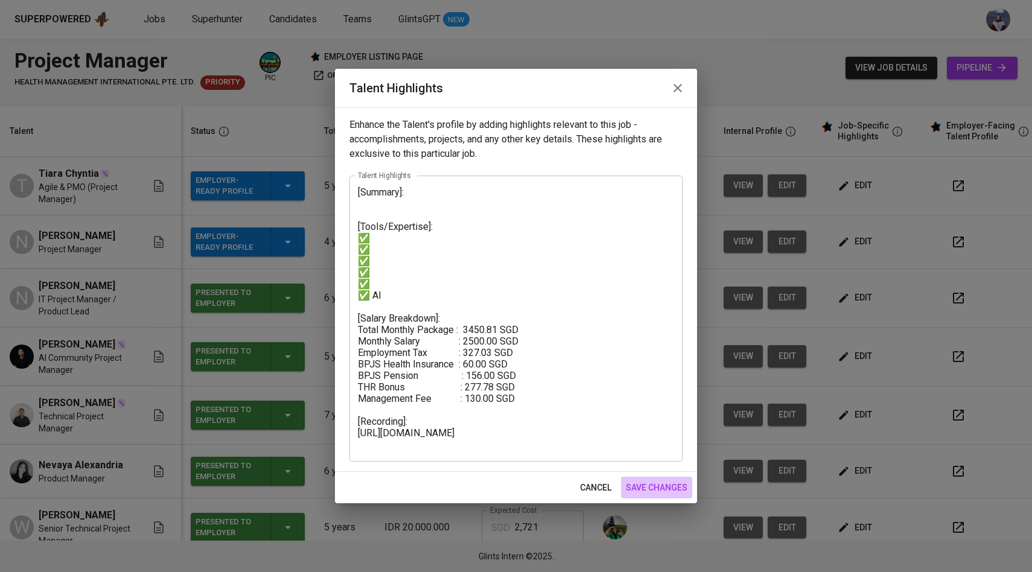
click at [642, 481] on span "save changes" at bounding box center [657, 488] width 62 height 15
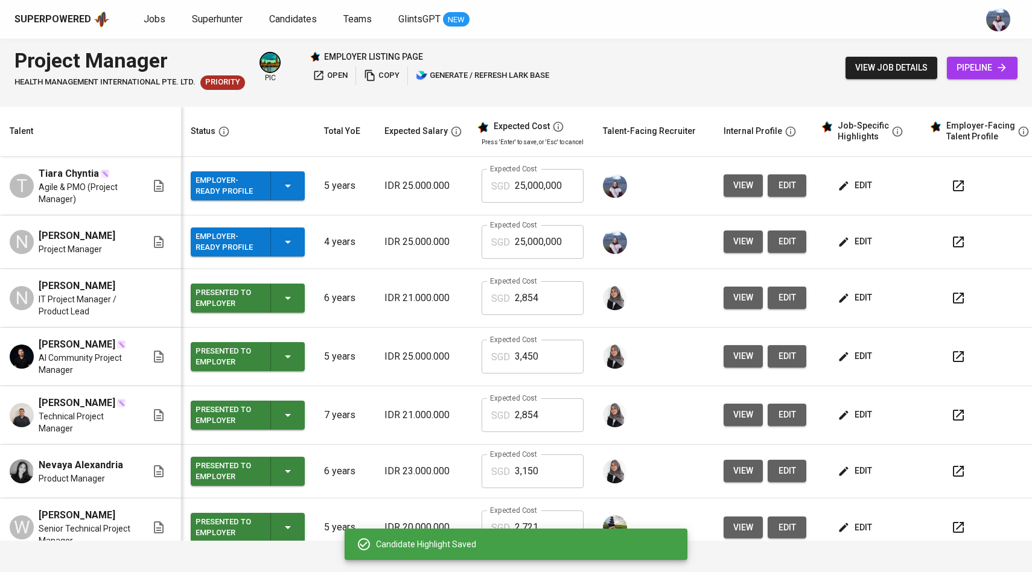
click at [854, 237] on span "edit" at bounding box center [856, 241] width 32 height 15
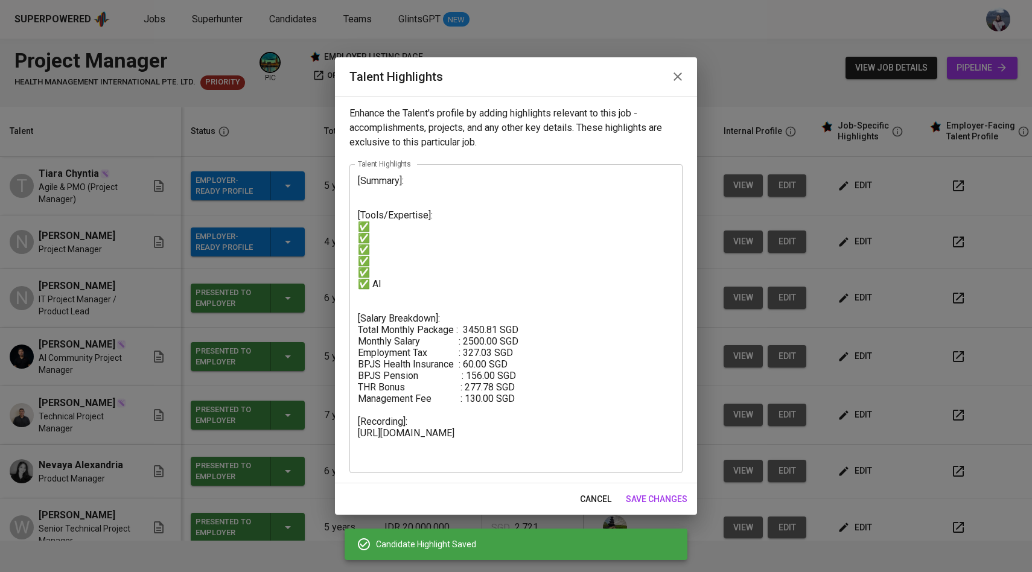
click at [400, 191] on textarea "[Summary]: [Tools/Expertise]: ✅ ✅ ✅ ✅ ✅ ✅ AI [Salary Breakdown]: Total Monthly …" at bounding box center [516, 318] width 316 height 287
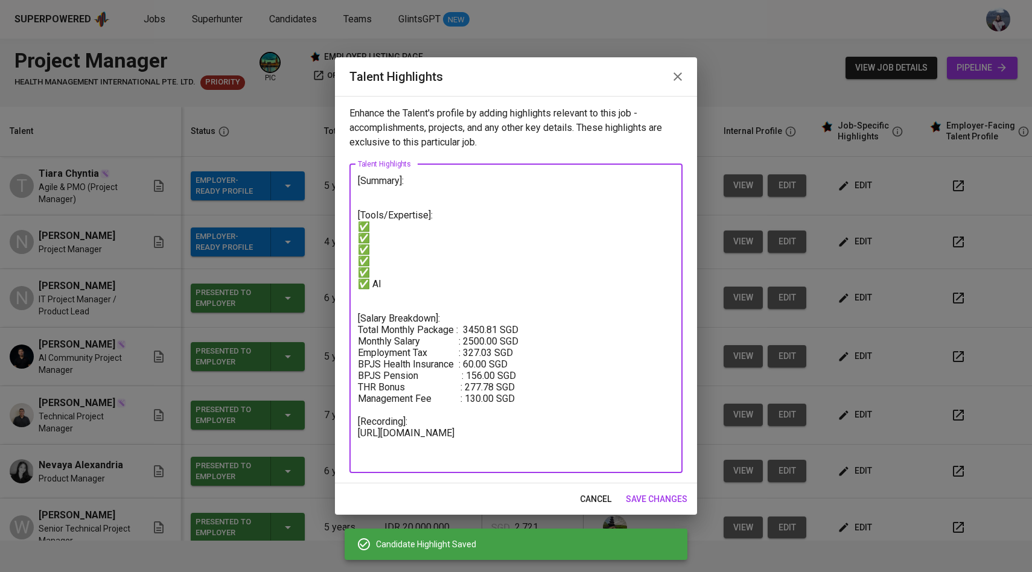
paste textarea "The candidate is a Project Manager with strong experience in delivering IT and …"
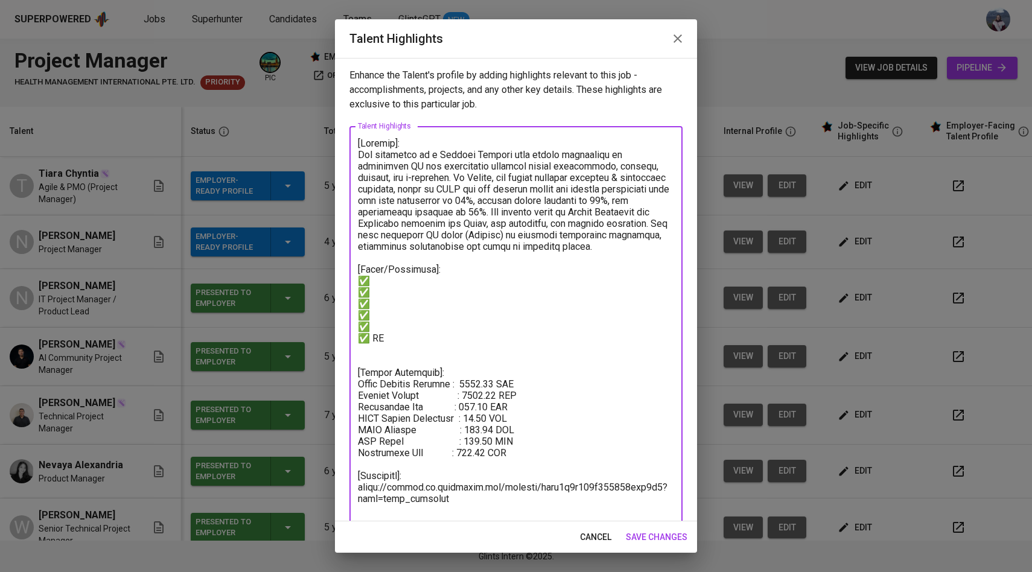
click at [415, 158] on textarea at bounding box center [516, 327] width 316 height 379
click at [521, 193] on textarea at bounding box center [516, 327] width 316 height 379
click at [603, 165] on textarea at bounding box center [516, 327] width 316 height 379
click at [573, 161] on textarea at bounding box center [516, 327] width 316 height 379
click at [464, 153] on textarea at bounding box center [516, 327] width 316 height 379
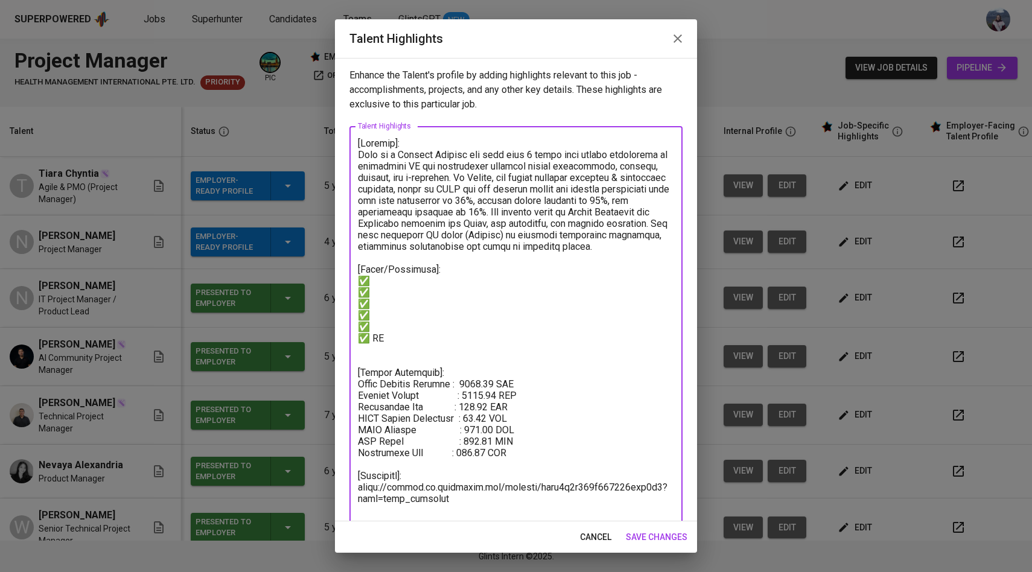
click at [566, 176] on textarea at bounding box center [516, 327] width 316 height 379
click at [475, 176] on textarea at bounding box center [516, 327] width 316 height 379
click at [487, 179] on textarea at bounding box center [516, 327] width 316 height 379
click at [565, 206] on textarea at bounding box center [516, 327] width 316 height 379
click at [523, 214] on textarea at bounding box center [516, 327] width 316 height 379
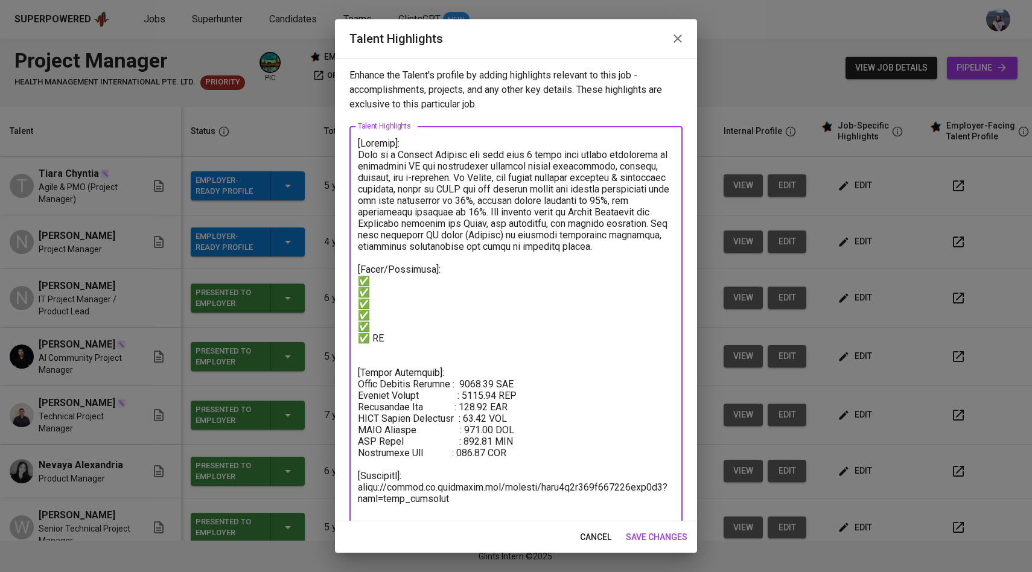
click at [403, 235] on textarea at bounding box center [516, 327] width 316 height 379
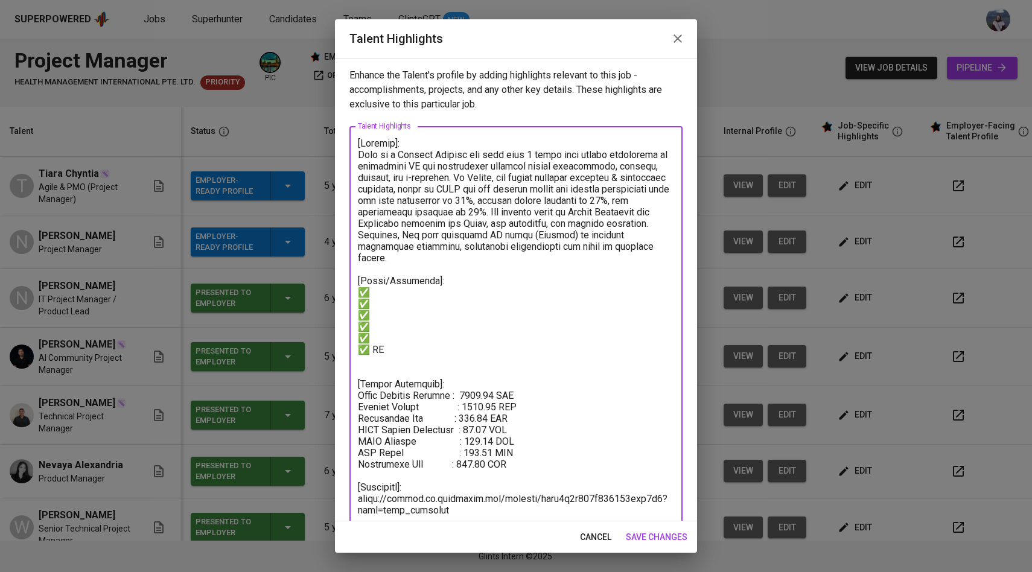
click at [477, 248] on textarea at bounding box center [516, 333] width 316 height 390
click at [427, 256] on textarea at bounding box center [516, 333] width 316 height 390
click at [603, 237] on textarea at bounding box center [516, 333] width 316 height 390
click at [484, 238] on textarea at bounding box center [516, 333] width 316 height 390
click at [450, 235] on textarea at bounding box center [516, 333] width 316 height 390
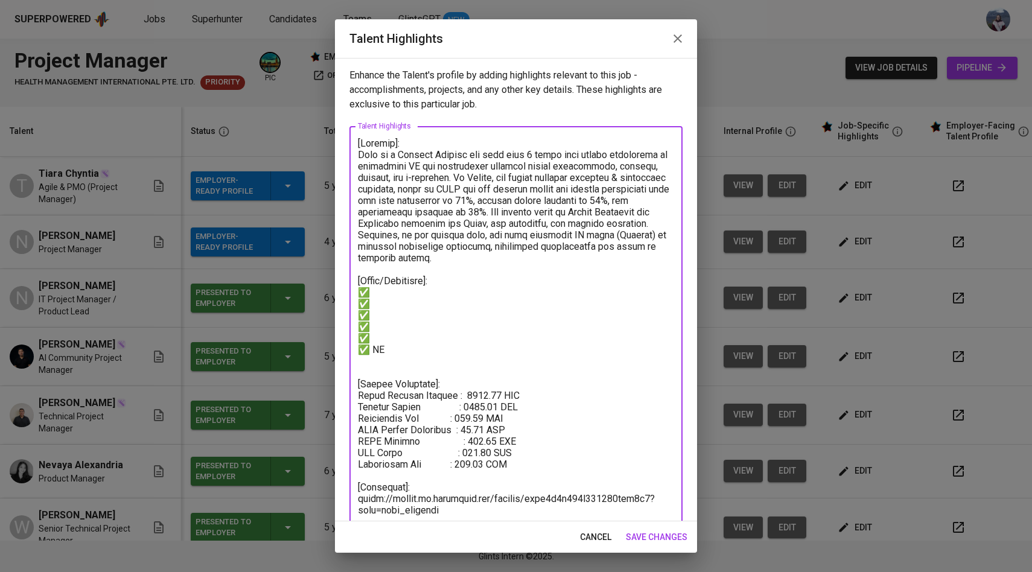
click at [382, 293] on textarea at bounding box center [516, 333] width 316 height 390
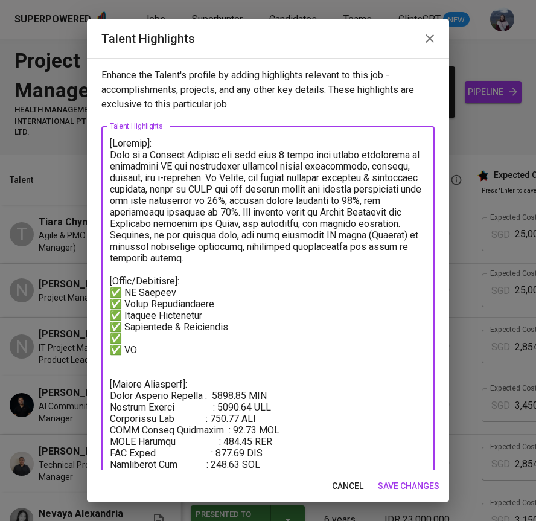
click at [228, 318] on textarea at bounding box center [268, 333] width 316 height 390
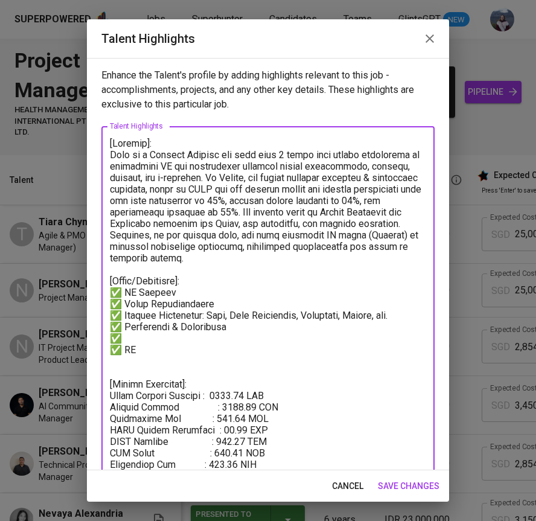
drag, startPoint x: 139, startPoint y: 351, endPoint x: 124, endPoint y: 345, distance: 16.3
click at [124, 345] on textarea at bounding box center [268, 333] width 316 height 390
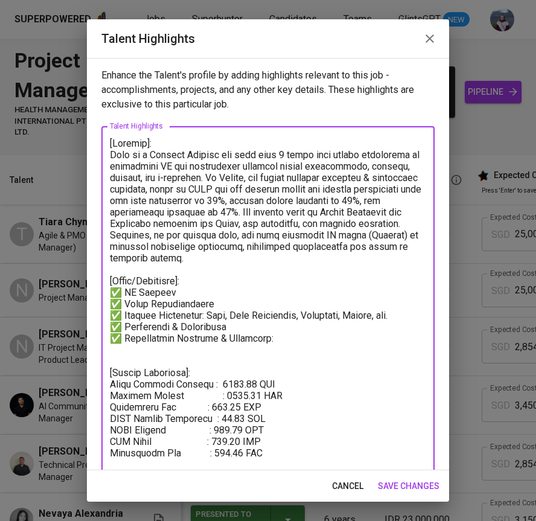
drag, startPoint x: 228, startPoint y: 329, endPoint x: 106, endPoint y: 327, distance: 122.0
click at [106, 327] on div "x Talent Highlights" at bounding box center [267, 326] width 333 height 401
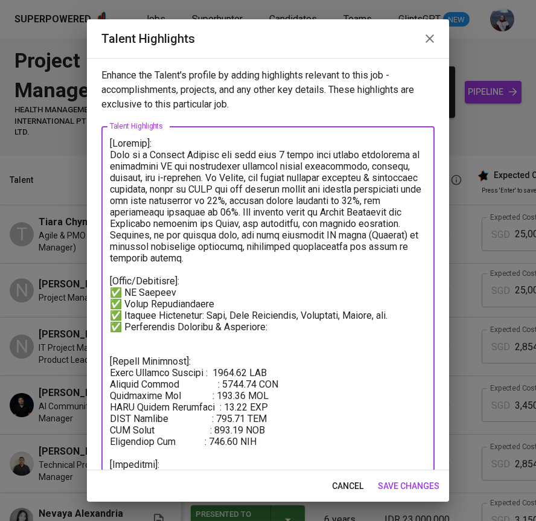
click at [222, 306] on textarea at bounding box center [268, 321] width 316 height 367
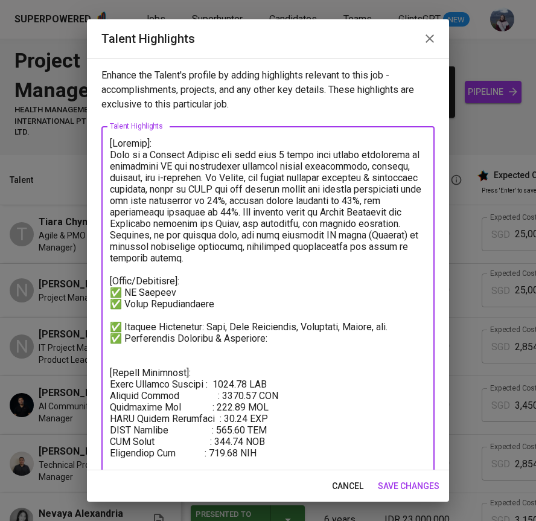
paste textarea "✅ Leadership & Mentorship"
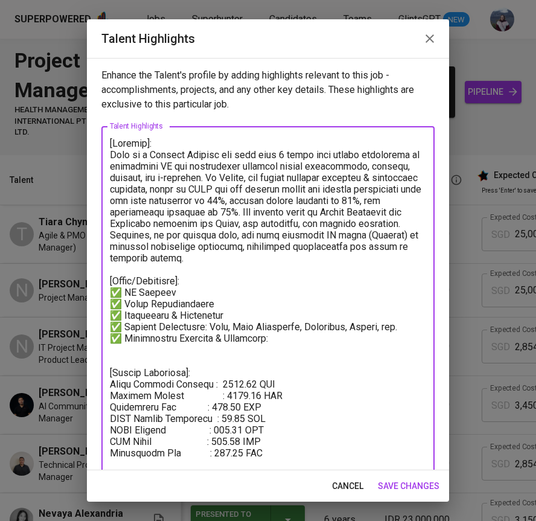
click at [298, 336] on textarea at bounding box center [268, 327] width 316 height 379
paste textarea "Python, Java, Go, SQL, Django, Spring Boot, Vue.js"
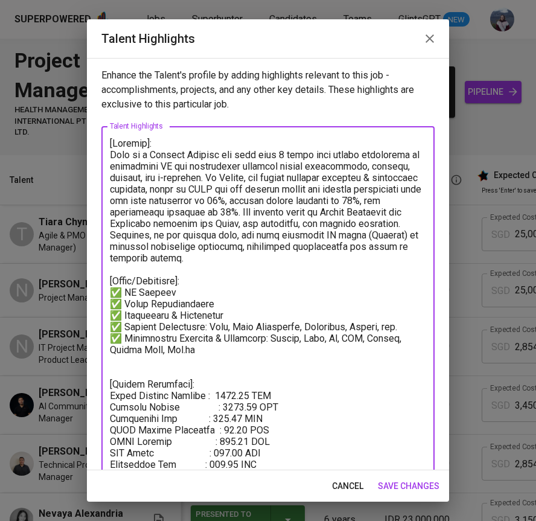
click at [295, 353] on textarea at bounding box center [268, 333] width 316 height 390
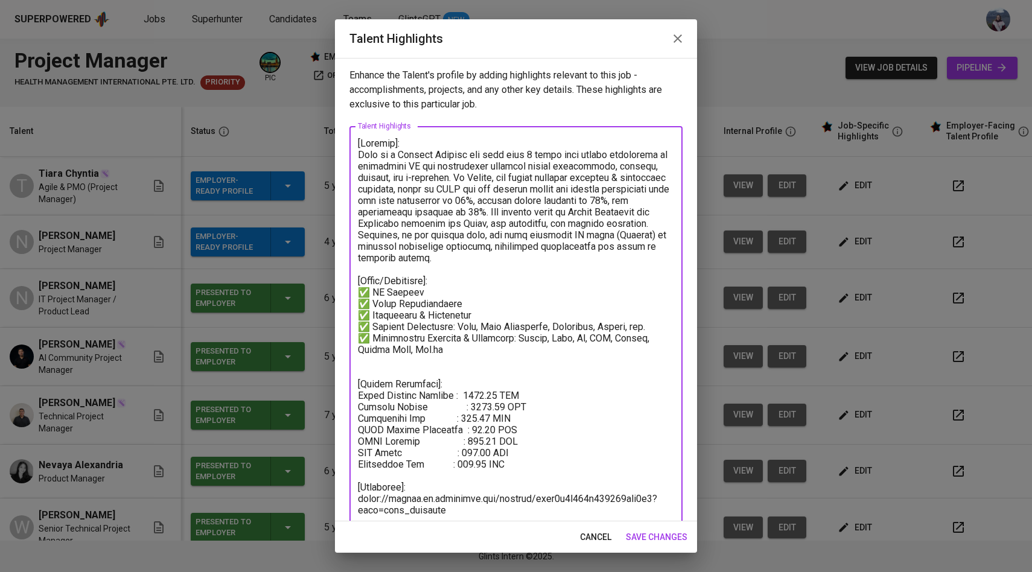
type textarea "[Summary]: Ilmi is a Project Manager for more than 4 years with strong experien…"
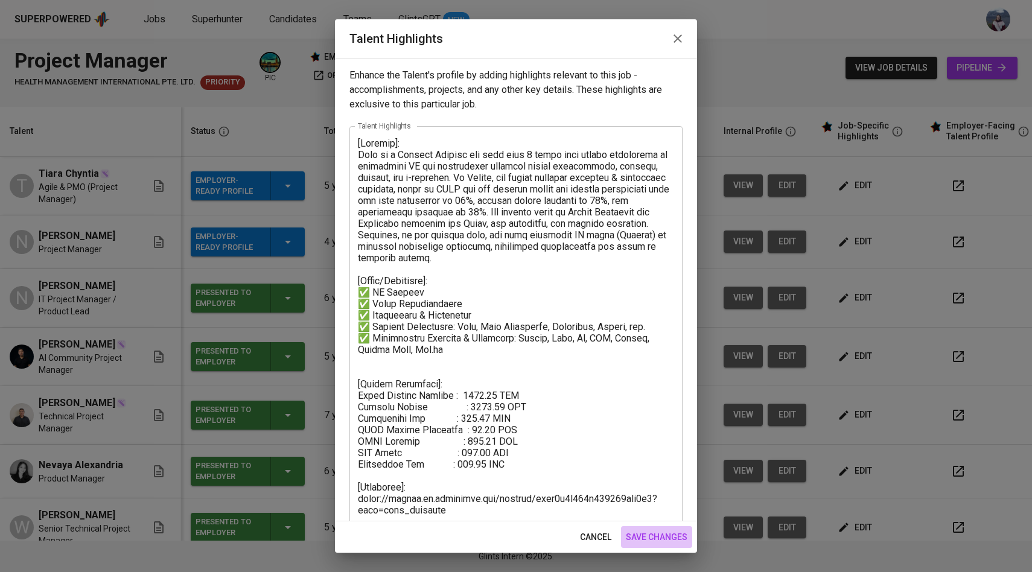
click at [660, 536] on span "save changes" at bounding box center [657, 537] width 62 height 15
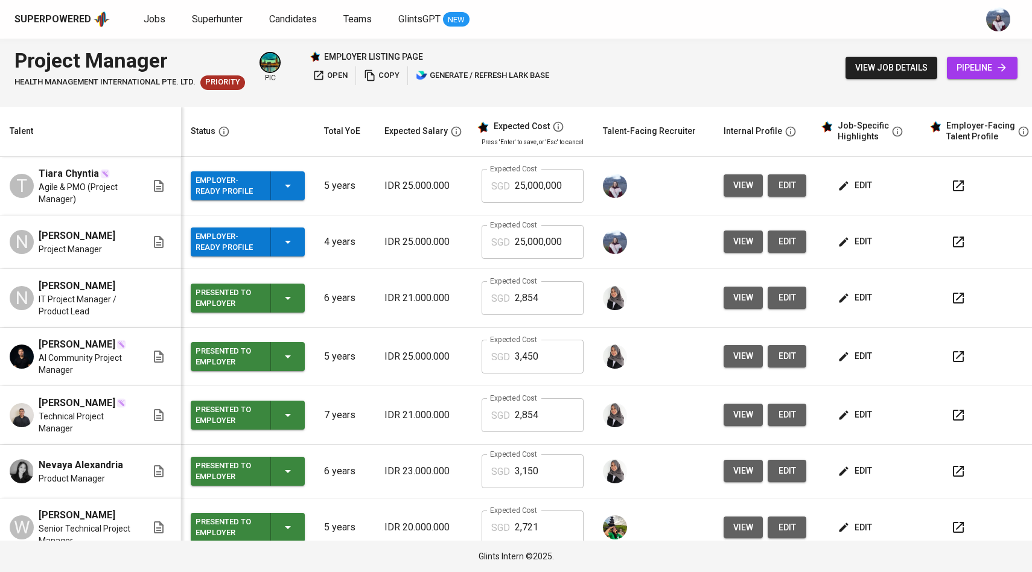
click at [851, 187] on span "edit" at bounding box center [856, 185] width 32 height 15
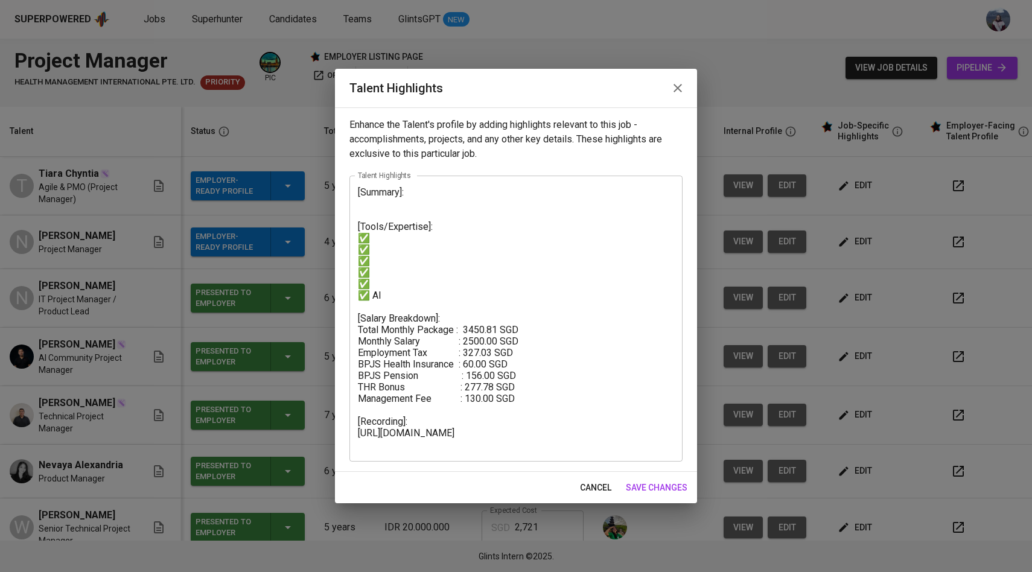
click at [650, 488] on span "save changes" at bounding box center [657, 488] width 62 height 15
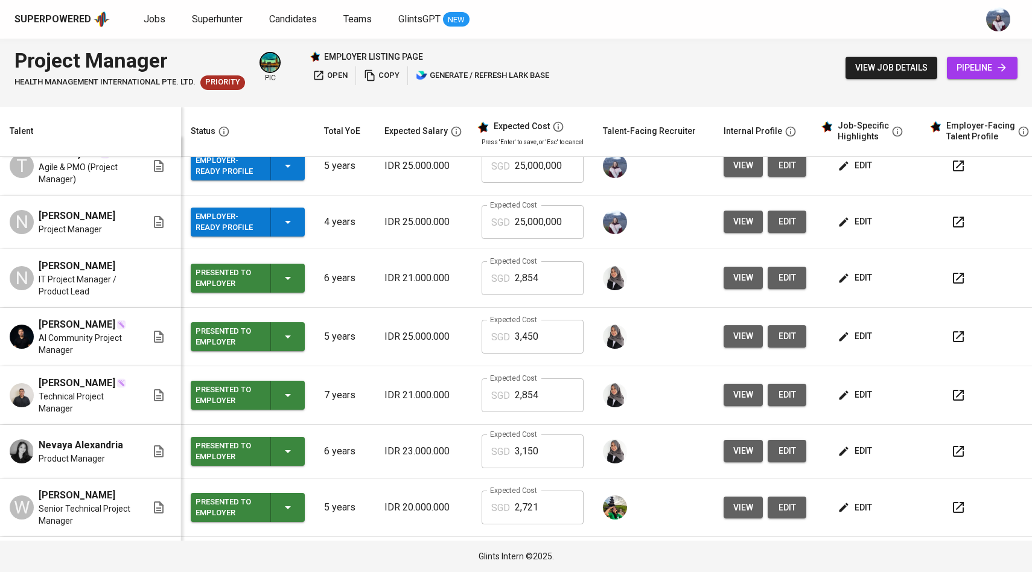
scroll to position [7, 0]
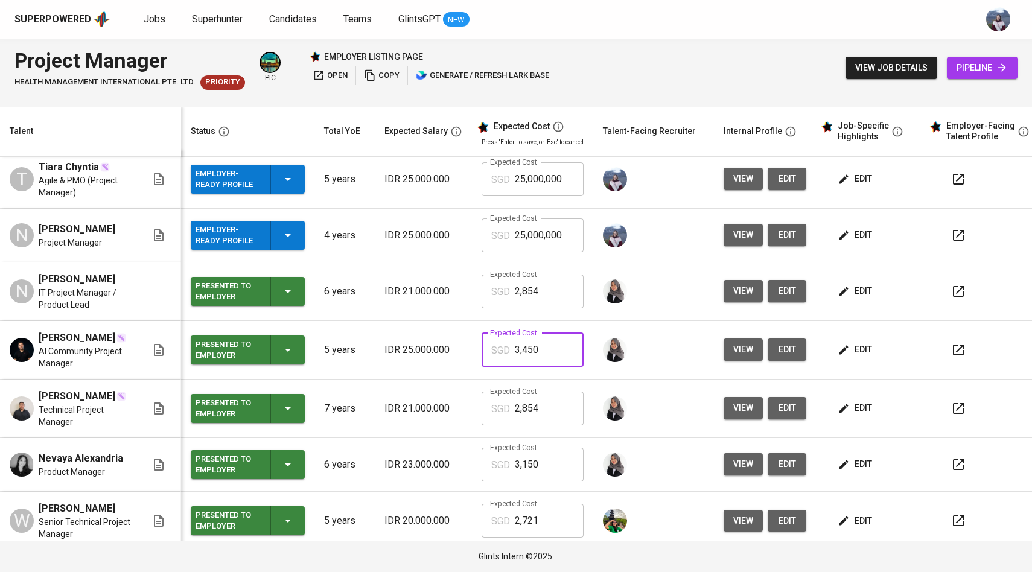
drag, startPoint x: 545, startPoint y: 360, endPoint x: 494, endPoint y: 360, distance: 50.1
click at [494, 360] on div "SGD 3,450 Expected Cost" at bounding box center [533, 350] width 102 height 34
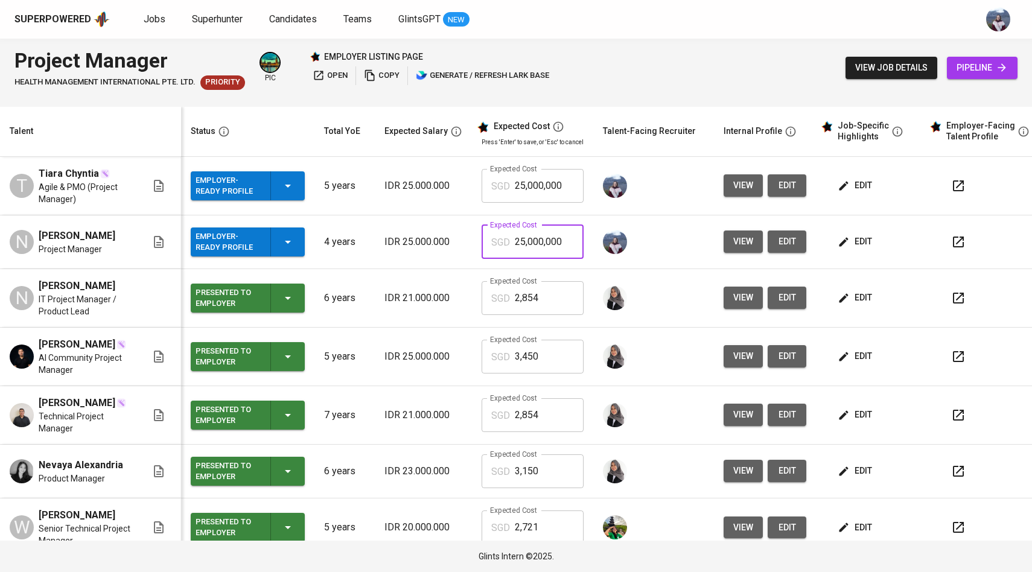
drag, startPoint x: 562, startPoint y: 248, endPoint x: 479, endPoint y: 248, distance: 82.7
click at [482, 248] on div "SGD 25,000,000 Expected Cost" at bounding box center [533, 242] width 102 height 34
paste input "3,45"
type input "3,450"
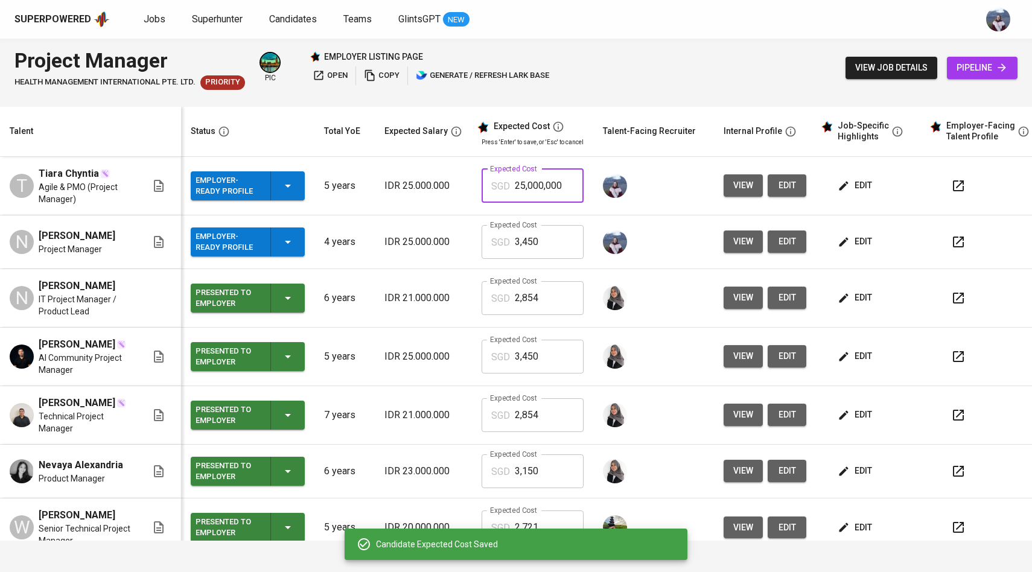
drag, startPoint x: 567, startPoint y: 190, endPoint x: 495, endPoint y: 190, distance: 71.8
click at [495, 190] on div "SGD 25,000,000 Expected Cost" at bounding box center [533, 186] width 102 height 34
paste input "3,45"
type input "3,450"
click at [845, 235] on span "edit" at bounding box center [856, 241] width 32 height 15
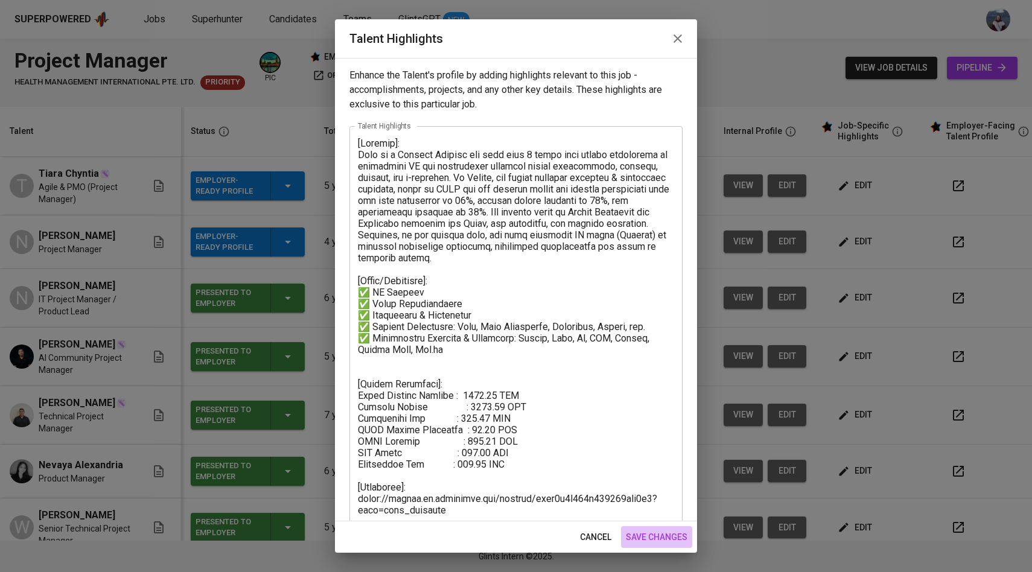
click at [654, 534] on span "save changes" at bounding box center [657, 537] width 62 height 15
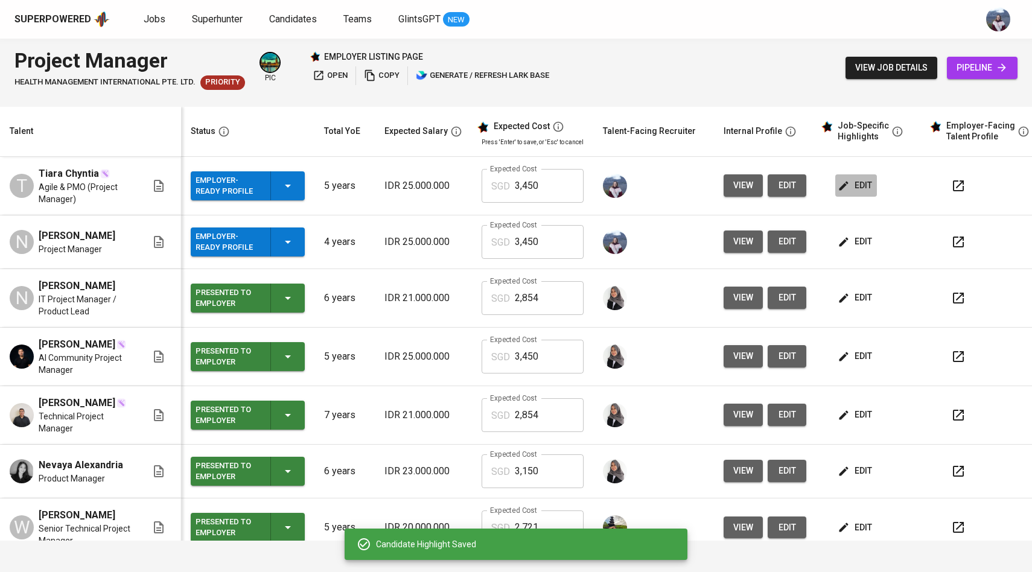
click at [851, 184] on span "edit" at bounding box center [856, 185] width 32 height 15
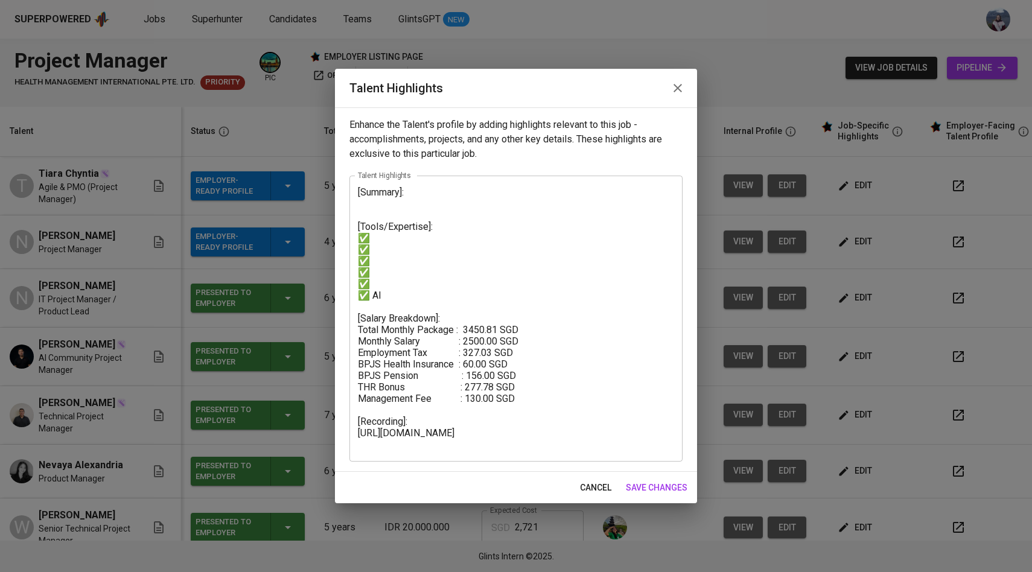
click at [406, 296] on textarea "[Summary]: [Tools/Expertise]: ✅ ✅ ✅ ✅ ✅ ✅ AI [Salary Breakdown]: Total Monthly …" at bounding box center [516, 319] width 316 height 264
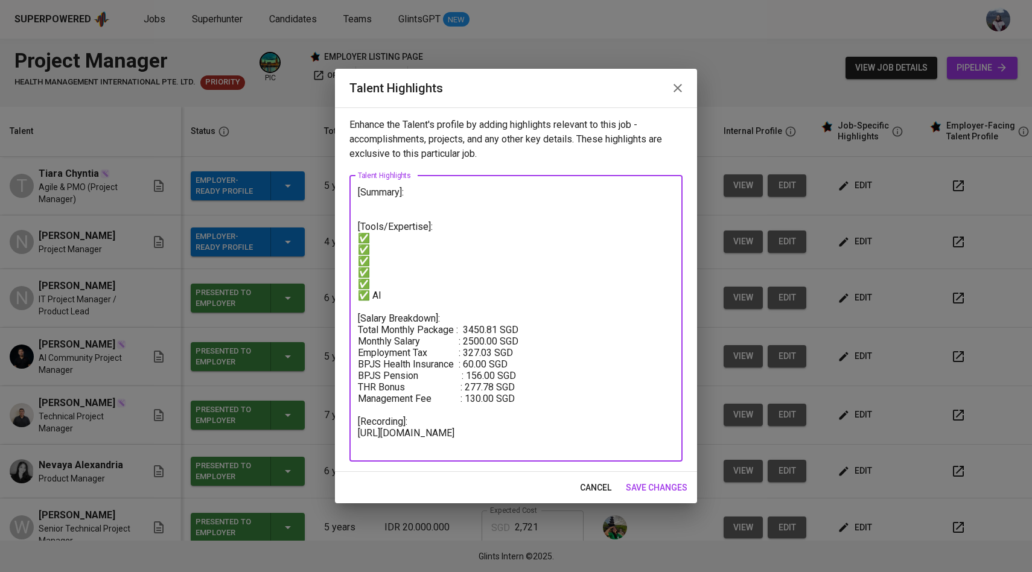
drag, startPoint x: 537, startPoint y: 400, endPoint x: 479, endPoint y: 366, distance: 66.6
click at [479, 366] on textarea "[Summary]: [Tools/Expertise]: ✅ ✅ ✅ ✅ ✅ ✅ AI [Salary Breakdown]: Total Monthly …" at bounding box center [516, 319] width 316 height 264
click at [460, 283] on textarea "[Summary]: [Tools/Expertise]: ✅ ✅ ✅ ✅ ✅ ✅ AI [Salary Breakdown]: Total Monthly …" at bounding box center [516, 319] width 316 height 264
click at [667, 486] on span "save changes" at bounding box center [657, 488] width 62 height 15
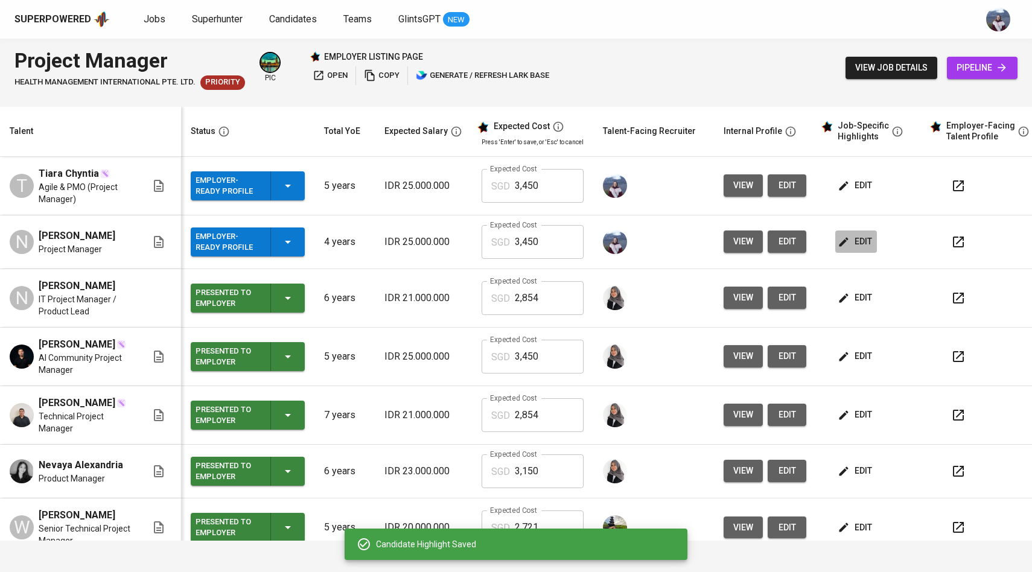
click at [838, 251] on button "edit" at bounding box center [857, 242] width 42 height 22
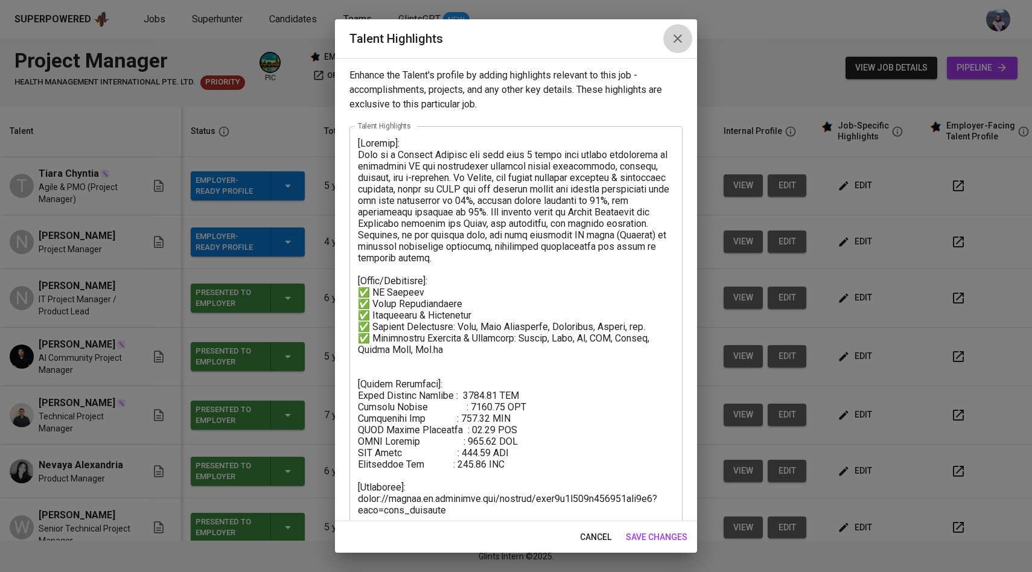
click at [676, 48] on button "button" at bounding box center [678, 38] width 29 height 29
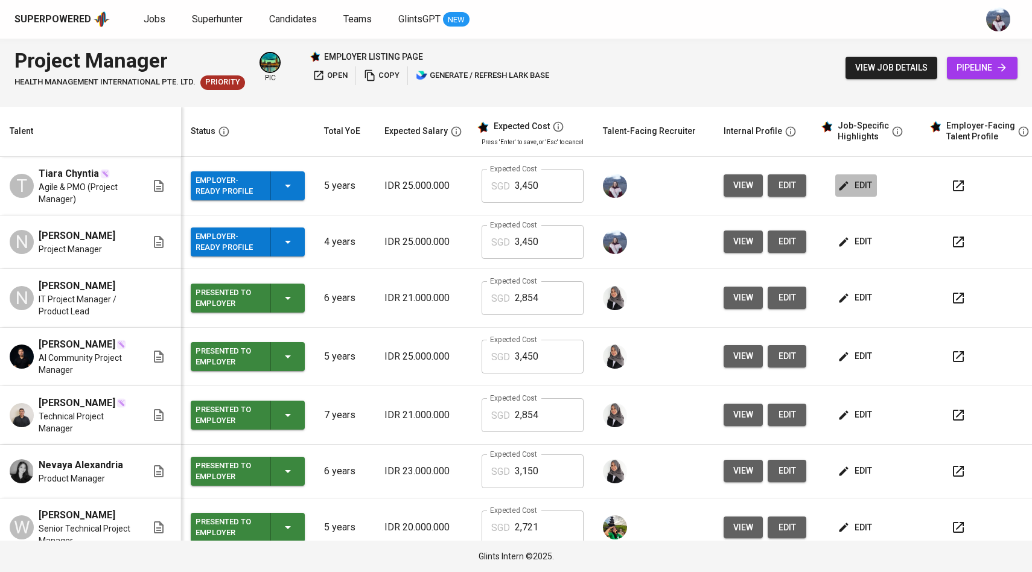
click at [860, 184] on span "edit" at bounding box center [856, 185] width 32 height 15
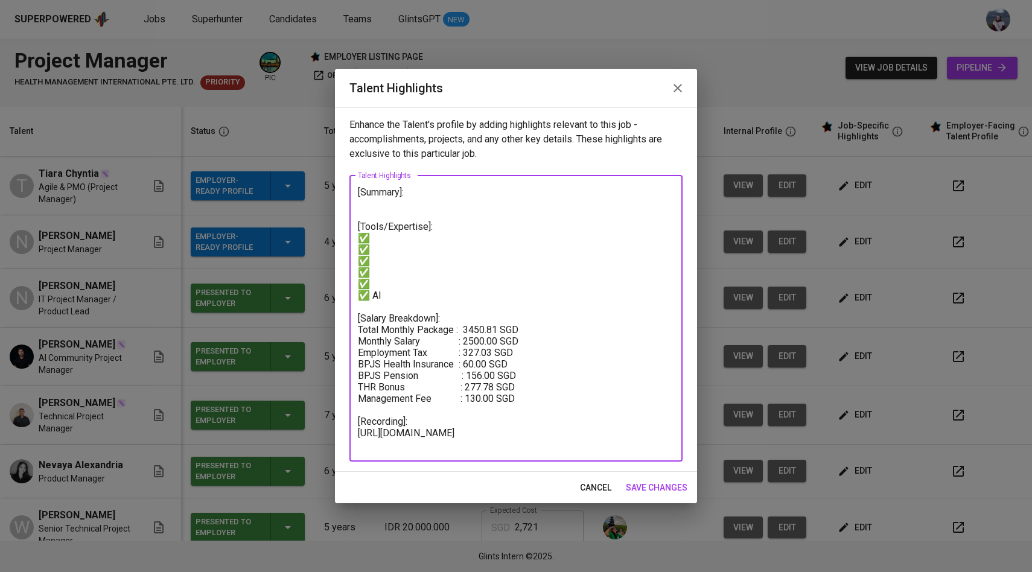
click at [420, 210] on textarea "[Summary]: [Tools/Expertise]: ✅ ✅ ✅ ✅ ✅ ✅ AI [Salary Breakdown]: Total Monthly …" at bounding box center [516, 319] width 316 height 264
click at [409, 203] on textarea "[Summary]: [Tools/Expertise]: ✅ ✅ ✅ ✅ ✅ ✅ AI [Salary Breakdown]: Total Monthly …" at bounding box center [516, 319] width 316 height 264
paste textarea "The candidate is an experienced IT Project Manager with a strong track record i…"
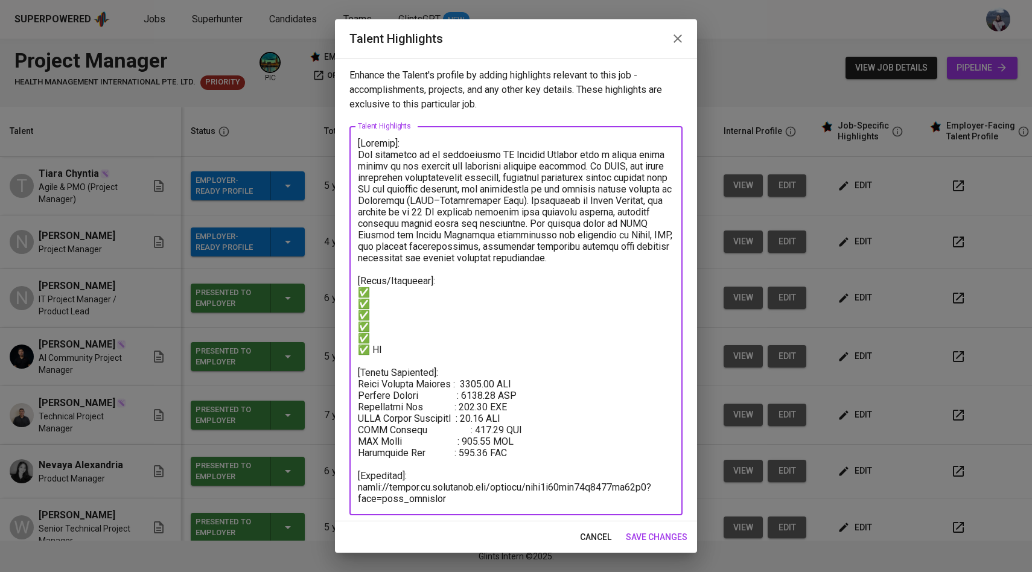
click at [420, 150] on textarea at bounding box center [516, 321] width 316 height 367
click at [457, 151] on textarea at bounding box center [516, 321] width 316 height 367
click at [545, 155] on textarea at bounding box center [516, 321] width 316 height 367
click at [619, 202] on textarea at bounding box center [516, 321] width 316 height 367
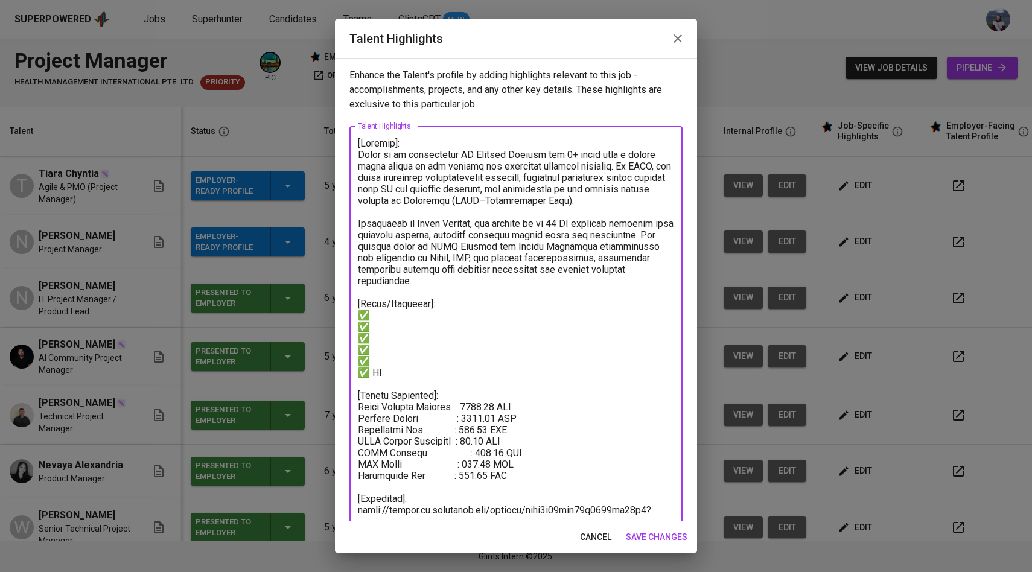
click at [573, 293] on textarea at bounding box center [516, 327] width 316 height 379
click at [416, 304] on textarea at bounding box center [516, 327] width 316 height 379
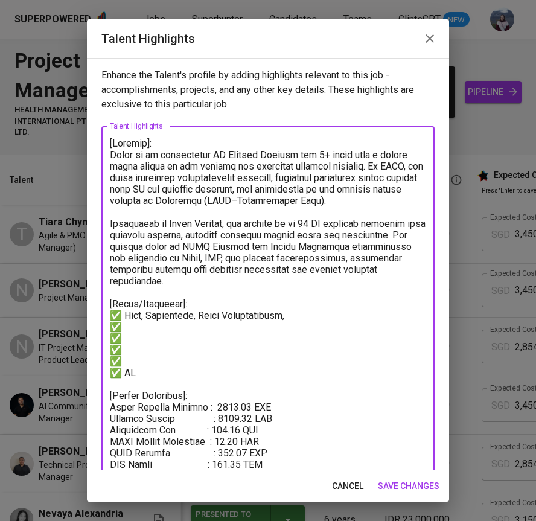
click at [310, 307] on textarea at bounding box center [268, 327] width 316 height 379
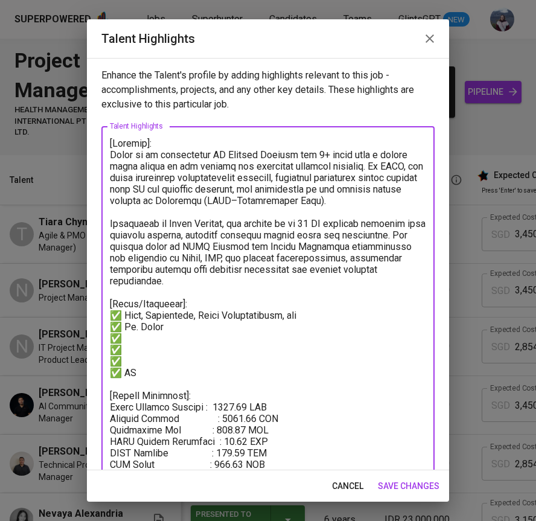
drag, startPoint x: 147, startPoint y: 362, endPoint x: 114, endPoint y: 339, distance: 40.7
click at [114, 339] on textarea at bounding box center [268, 327] width 316 height 379
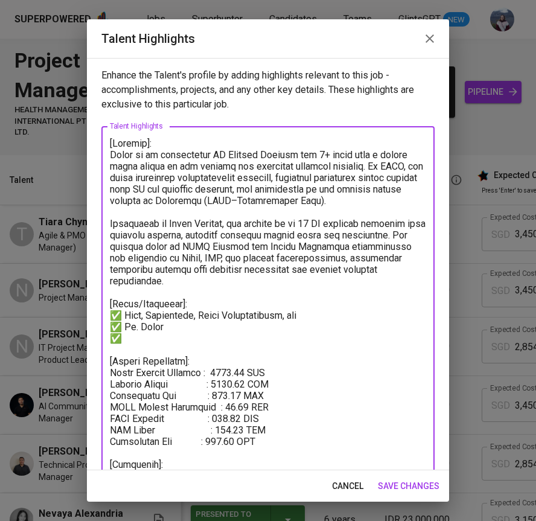
drag, startPoint x: 137, startPoint y: 331, endPoint x: 109, endPoint y: 328, distance: 27.9
click at [109, 328] on div "x Talent Highlights" at bounding box center [267, 309] width 333 height 366
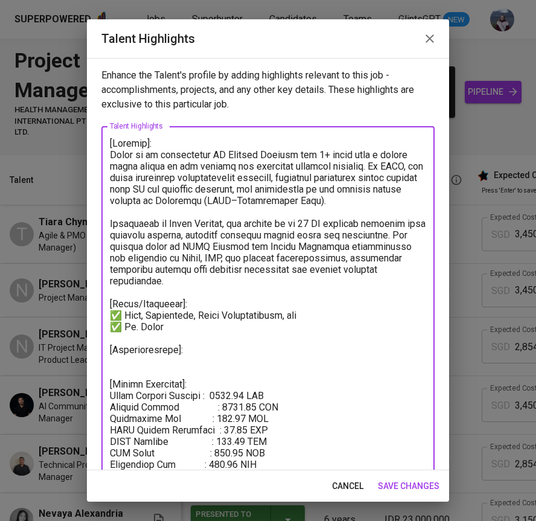
paste textarea "✅"
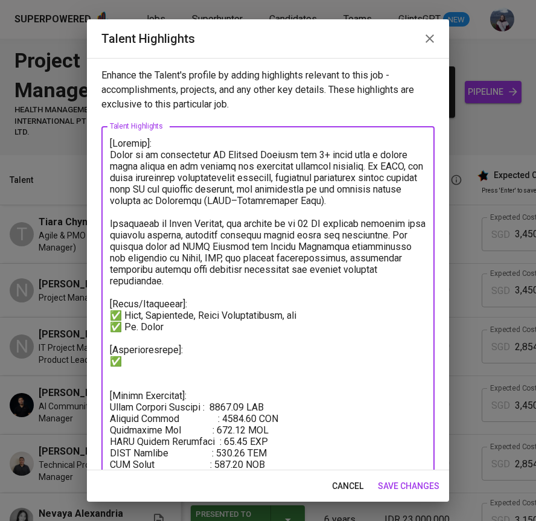
paste textarea "✅"
click at [136, 353] on textarea at bounding box center [268, 327] width 316 height 379
paste textarea "Lean Six Sigma Yellow Belt"
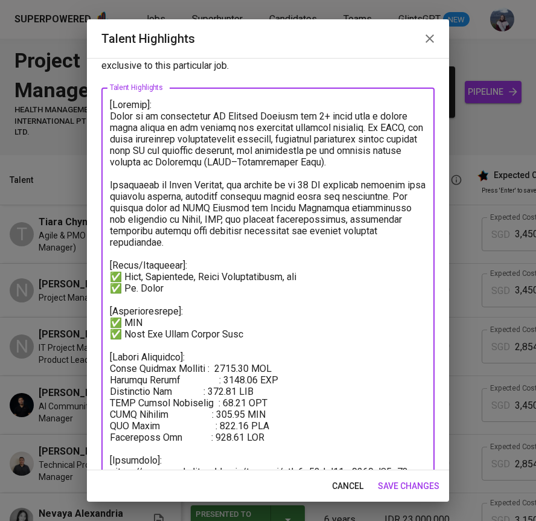
scroll to position [67, 0]
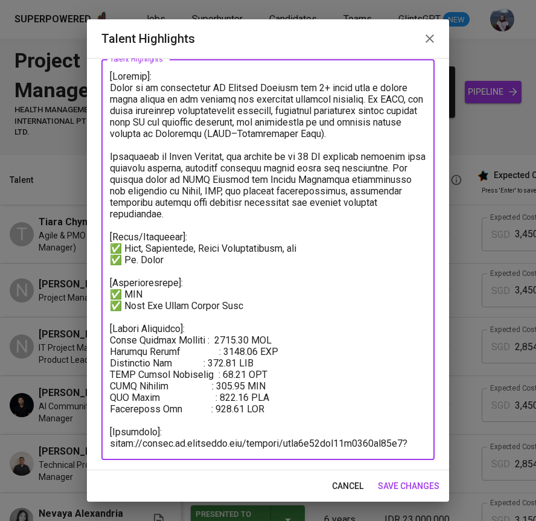
click at [228, 341] on textarea at bounding box center [268, 260] width 316 height 379
click at [233, 351] on textarea at bounding box center [268, 260] width 316 height 379
click at [243, 374] on textarea at bounding box center [268, 260] width 316 height 379
click at [247, 372] on textarea at bounding box center [268, 260] width 316 height 379
click at [240, 386] on textarea at bounding box center [268, 260] width 316 height 379
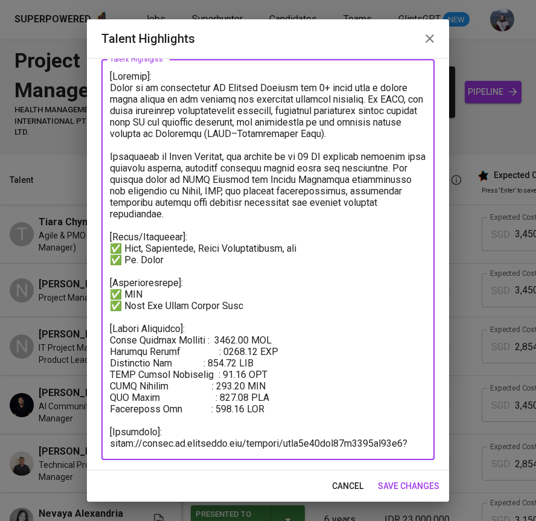
click at [232, 383] on textarea at bounding box center [268, 260] width 316 height 379
click at [244, 386] on textarea at bounding box center [268, 260] width 316 height 379
click at [247, 400] on textarea at bounding box center [268, 260] width 316 height 379
click at [250, 327] on textarea at bounding box center [268, 260] width 316 height 379
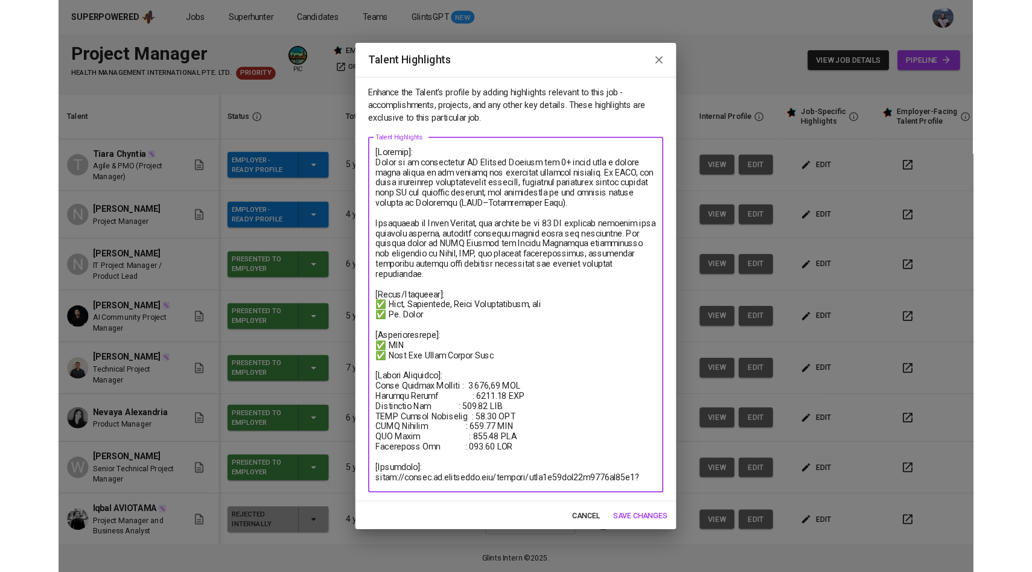
scroll to position [0, 0]
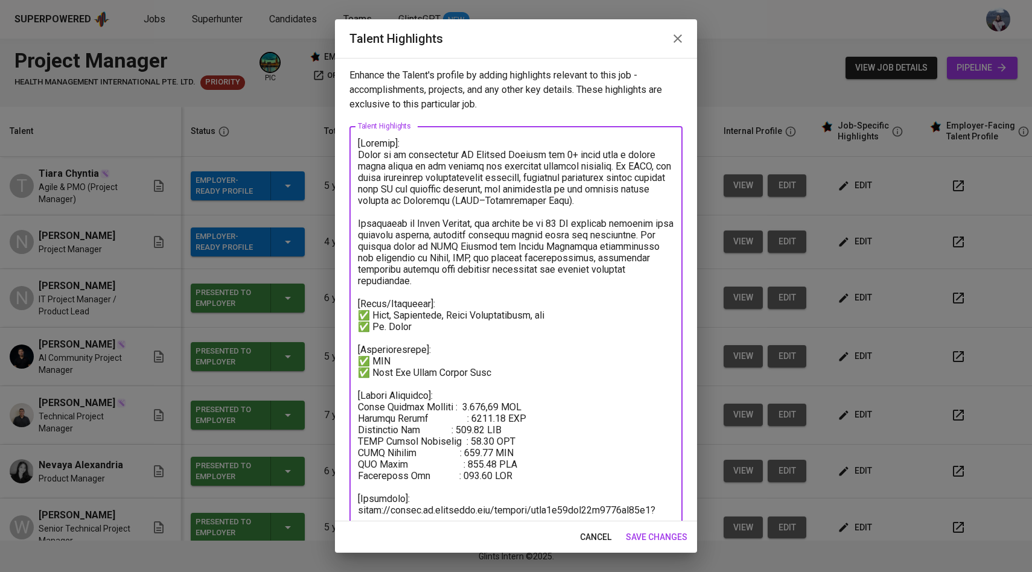
drag, startPoint x: 518, startPoint y: 467, endPoint x: 356, endPoint y: 384, distance: 182.0
click at [356, 384] on div "x Talent Highlights" at bounding box center [516, 326] width 333 height 401
type textarea "[Loremip]: Dolor si am consectetur AD Elitsed Doeiusm tem 9+ incid utla e dolor…"
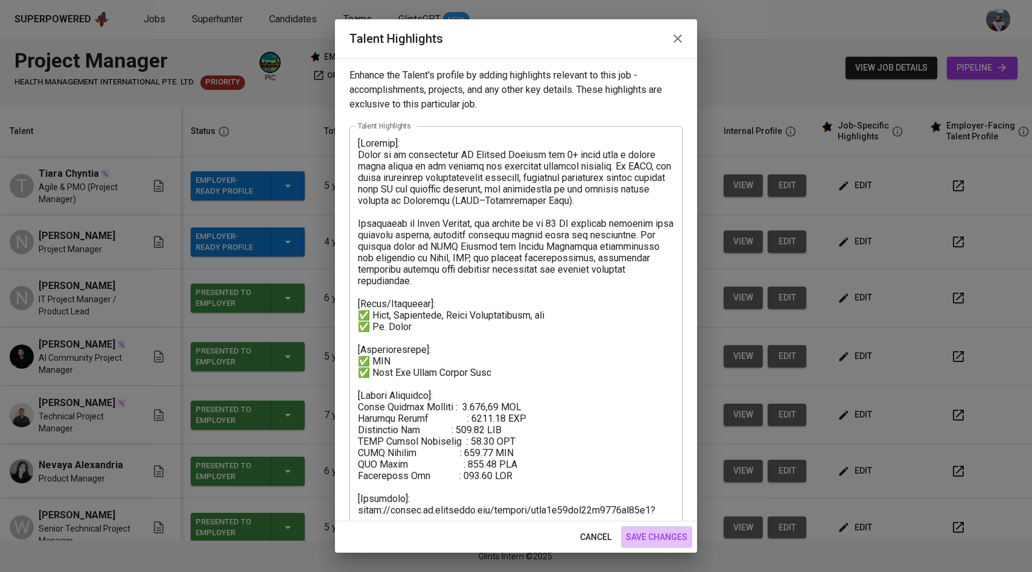
click at [674, 537] on span "save changes" at bounding box center [657, 537] width 62 height 15
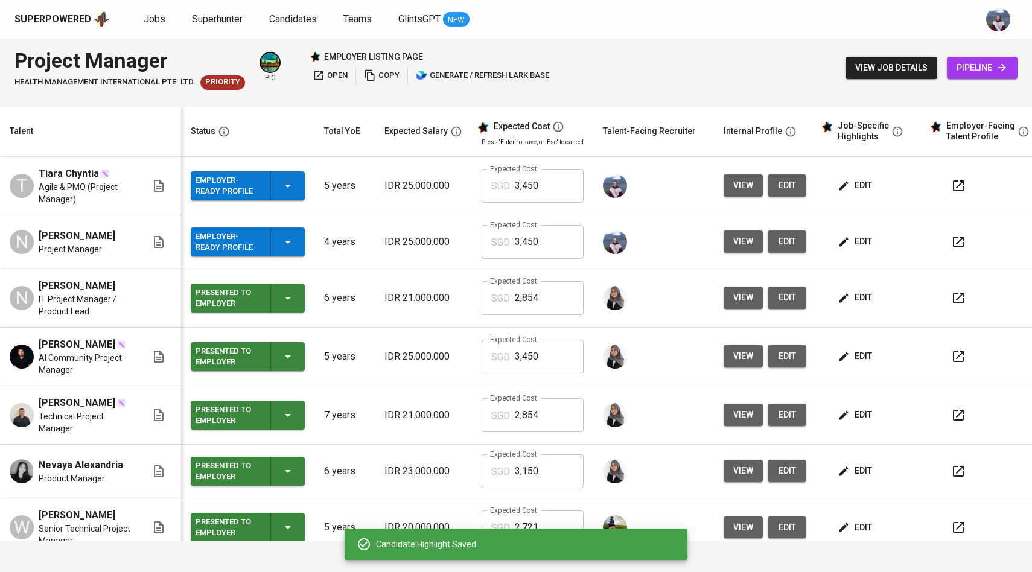
click at [858, 235] on span "edit" at bounding box center [856, 241] width 32 height 15
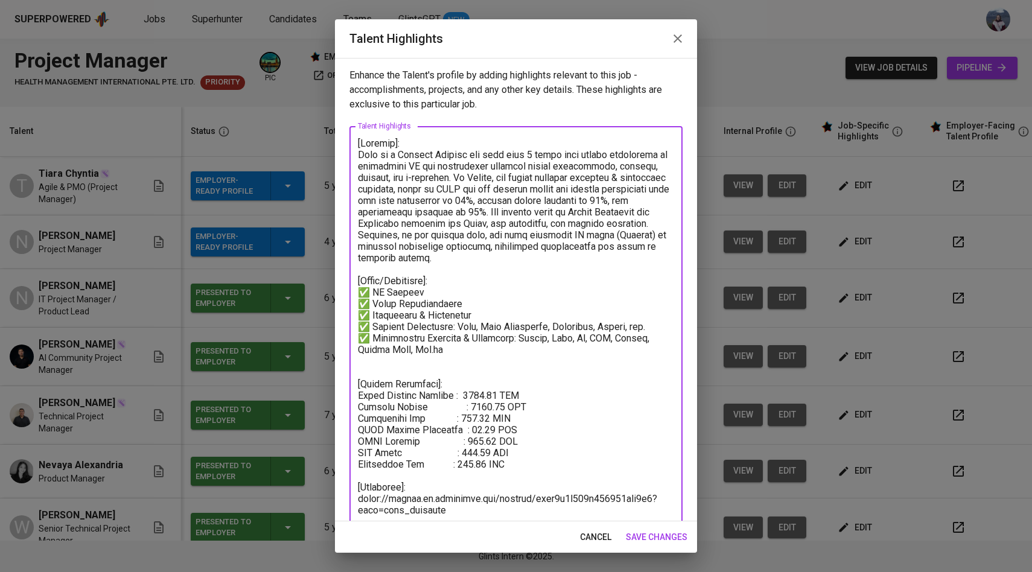
drag, startPoint x: 526, startPoint y: 460, endPoint x: 357, endPoint y: 397, distance: 180.5
click at [358, 397] on textarea at bounding box center [516, 333] width 316 height 390
paste textarea "[Salary Breakdown]: Total Monthly Package : 3.300,61 SGD Monthly Salary : 2400.…"
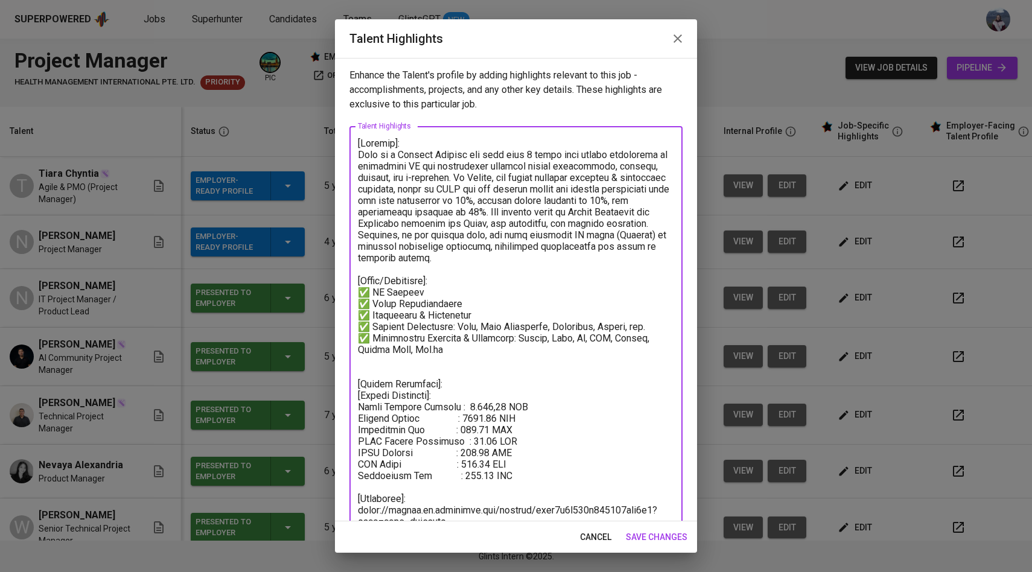
drag, startPoint x: 454, startPoint y: 394, endPoint x: 358, endPoint y: 394, distance: 96.0
click at [357, 394] on div "x Talent Highlights" at bounding box center [516, 338] width 333 height 424
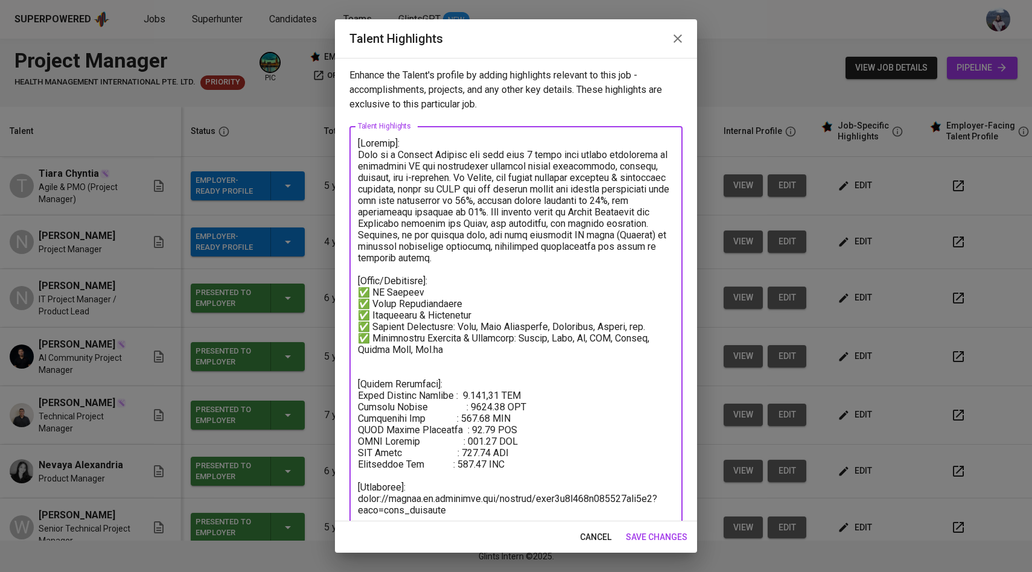
type textarea "[Loremip]: Dolo si a Consect Adipisc eli sedd eius 1 tempo inci utlabo etdolore…"
click at [642, 536] on span "save changes" at bounding box center [657, 537] width 62 height 15
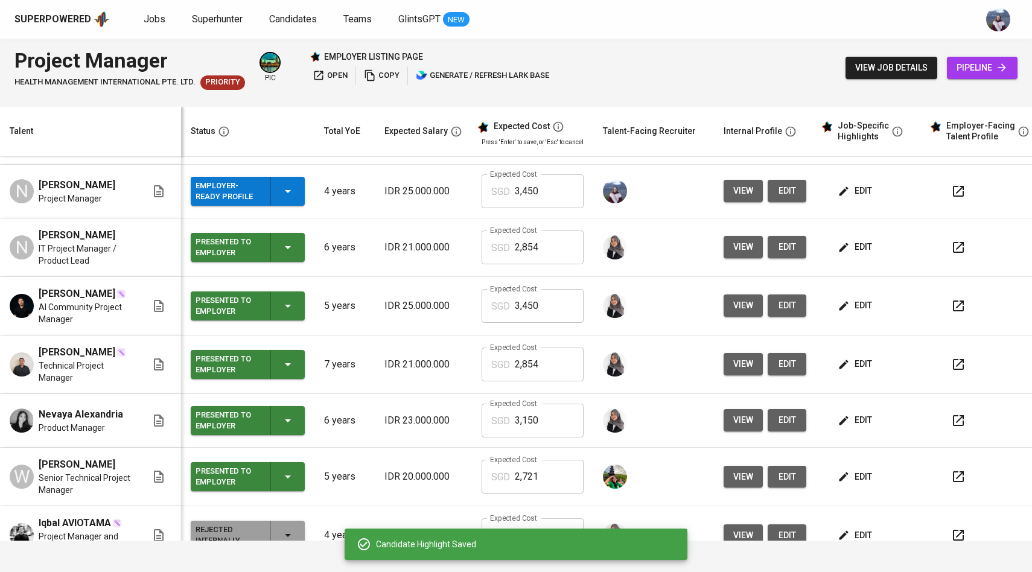
scroll to position [53, 0]
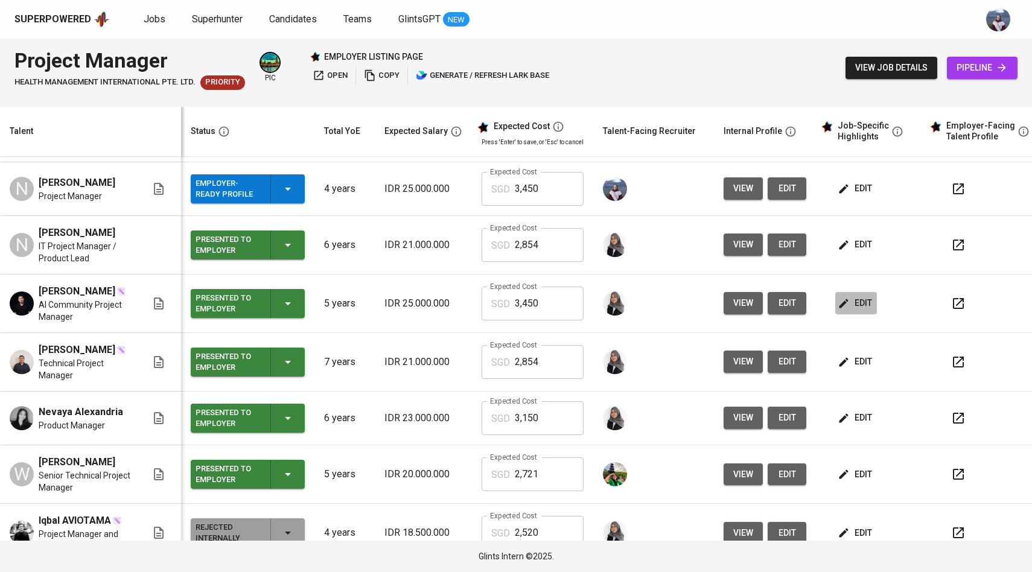
click at [847, 310] on span "edit" at bounding box center [856, 303] width 32 height 15
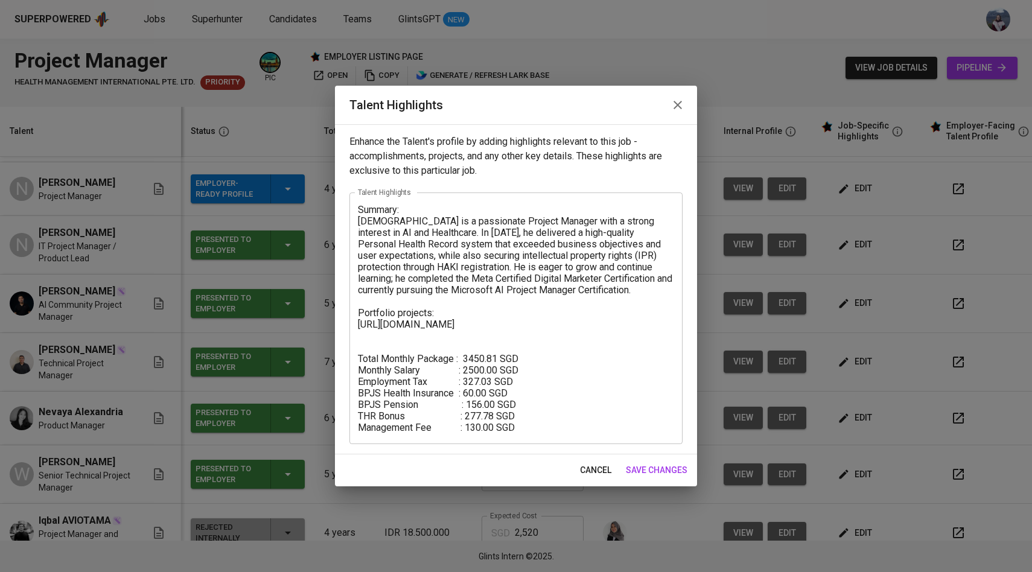
drag, startPoint x: 353, startPoint y: 366, endPoint x: 449, endPoint y: 388, distance: 98.3
click at [449, 388] on div "Summary: [DEMOGRAPHIC_DATA] is a passionate Project Manager with a strong inter…" at bounding box center [516, 319] width 333 height 252
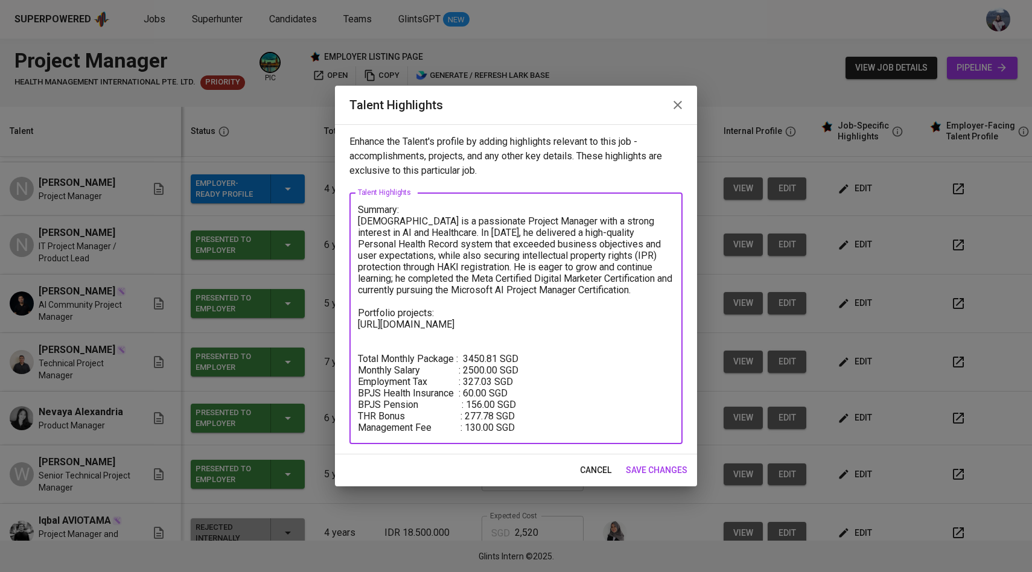
click at [358, 356] on textarea "Summary: [DEMOGRAPHIC_DATA] is a passionate Project Manager with a strong inter…" at bounding box center [516, 318] width 316 height 229
drag, startPoint x: 358, startPoint y: 356, endPoint x: 540, endPoint y: 427, distance: 195.2
click at [540, 427] on textarea "Summary: [DEMOGRAPHIC_DATA] is a passionate Project Manager with a strong inter…" at bounding box center [516, 318] width 316 height 229
click at [647, 472] on span "save changes" at bounding box center [657, 470] width 62 height 15
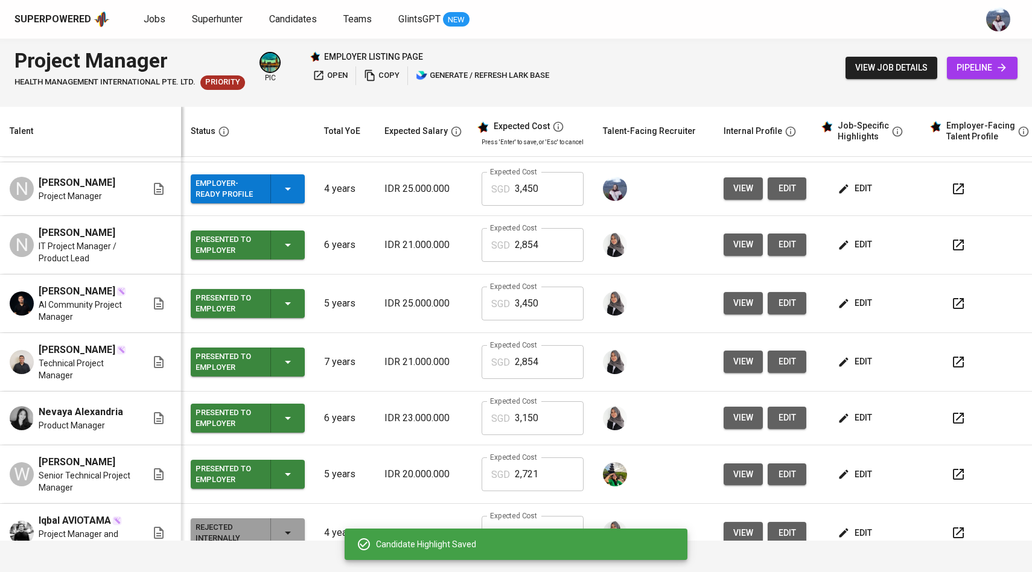
click at [647, 446] on td at bounding box center [653, 419] width 121 height 54
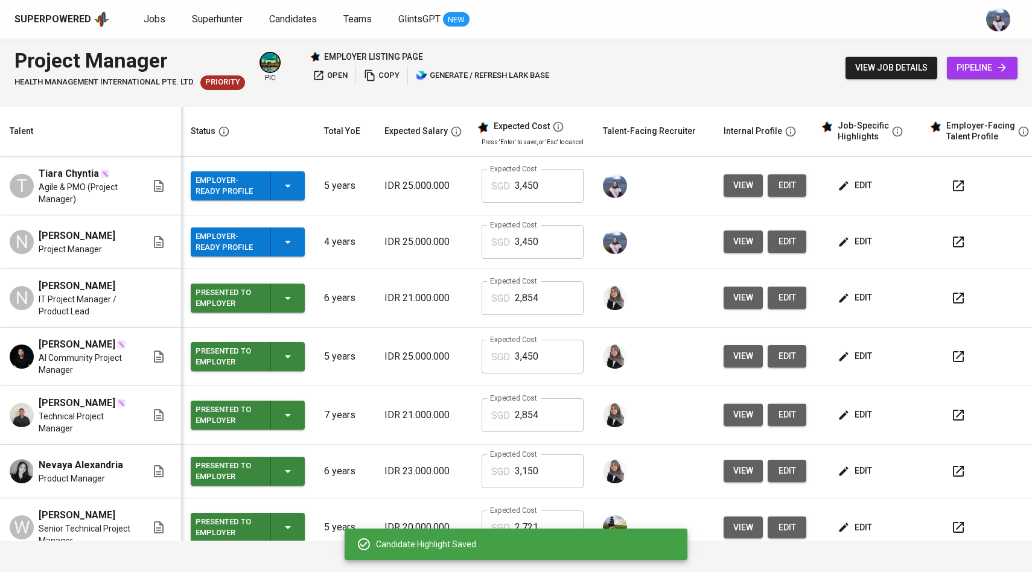
click at [851, 191] on span "edit" at bounding box center [856, 185] width 32 height 15
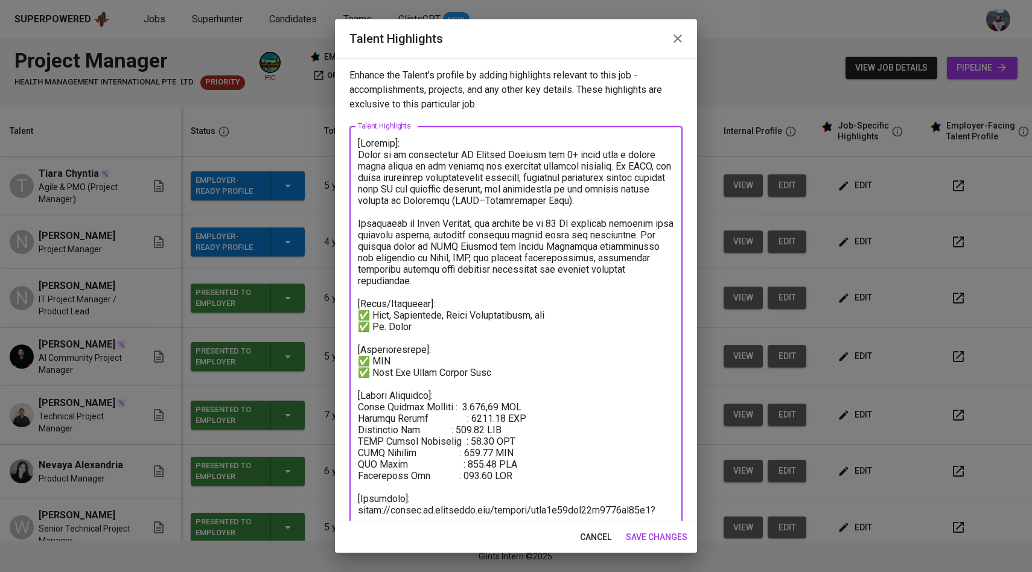
drag, startPoint x: 519, startPoint y: 464, endPoint x: 352, endPoint y: 397, distance: 180.2
click at [352, 397] on div "x Talent Highlights" at bounding box center [516, 326] width 333 height 401
paste textarea "450.81 SGD Monthly Salary : 2500.00 SGD Employment Tax : 327.03 SGD BPJS Health…"
type textarea "[Loremip]: Dolor si am consectetur AD Elitsed Doeiusm tem 7+ incid utla e dolor…"
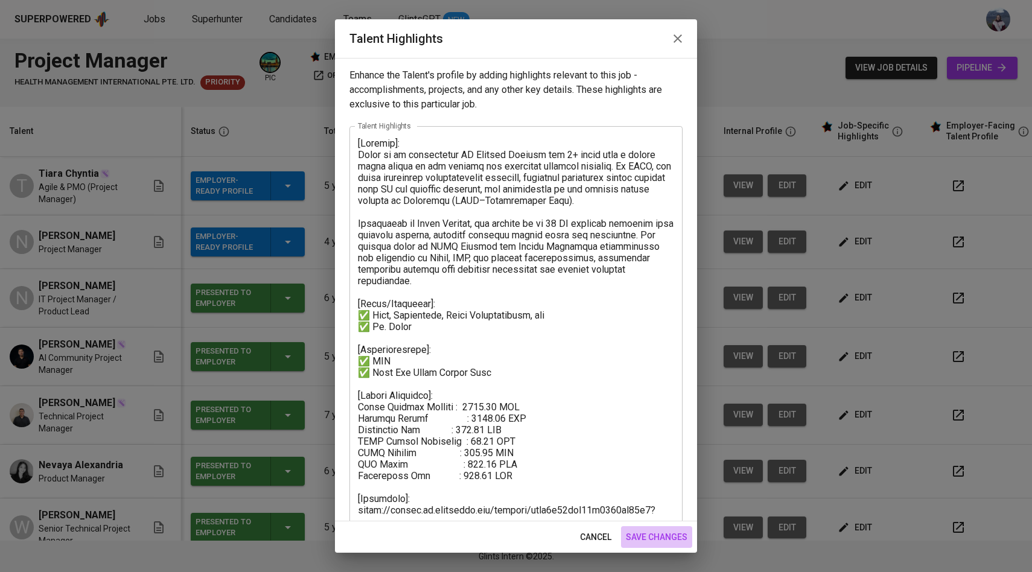
click at [669, 534] on span "save changes" at bounding box center [657, 537] width 62 height 15
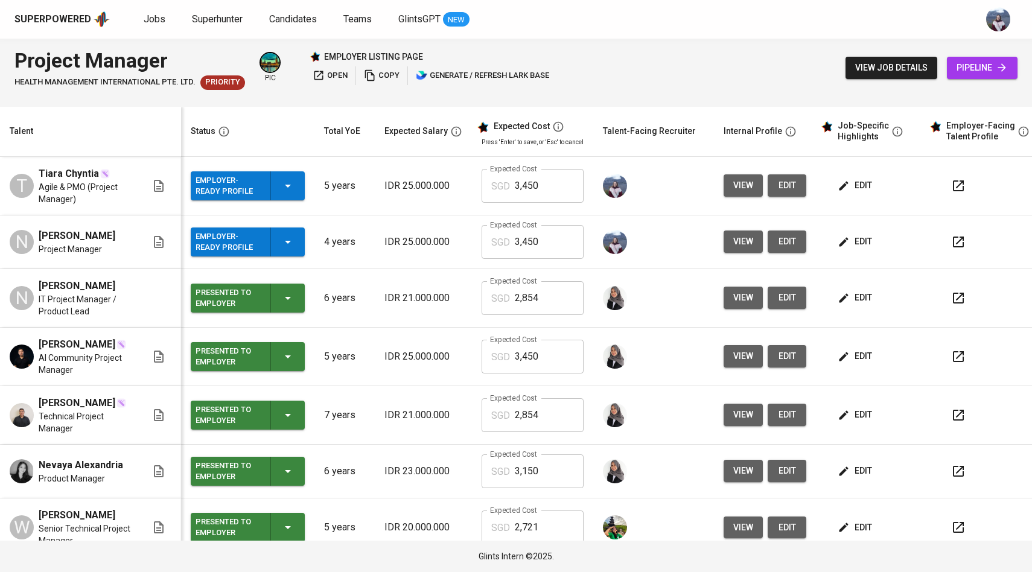
click at [744, 185] on span "view" at bounding box center [744, 185] width 20 height 15
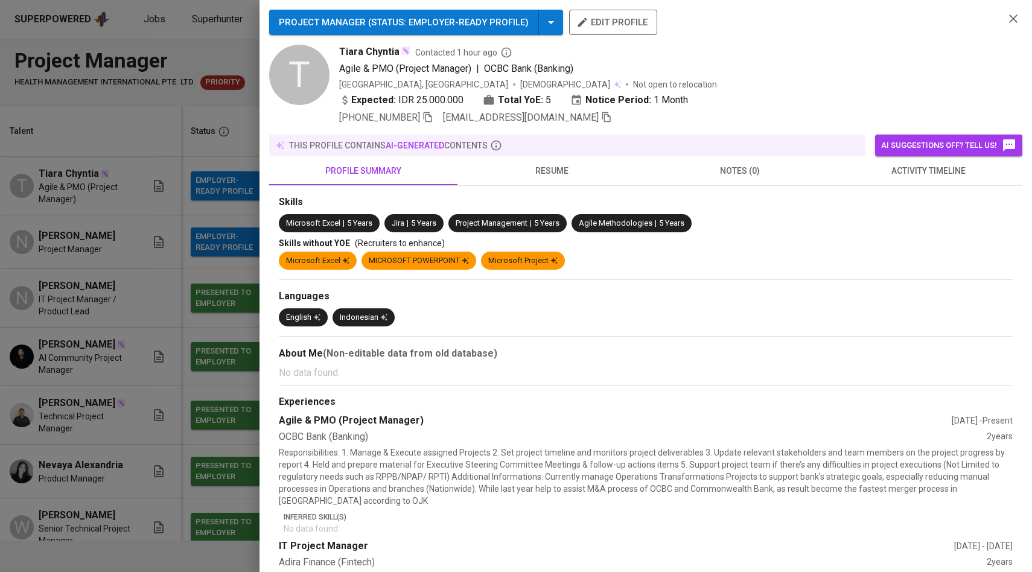
click at [182, 336] on div at bounding box center [516, 286] width 1032 height 572
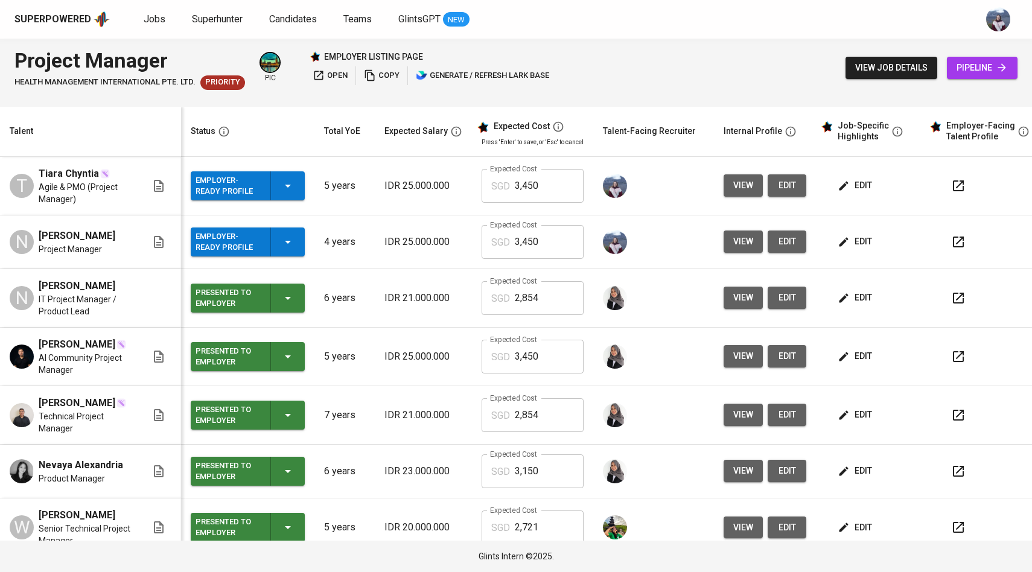
click at [848, 192] on span "edit" at bounding box center [856, 185] width 32 height 15
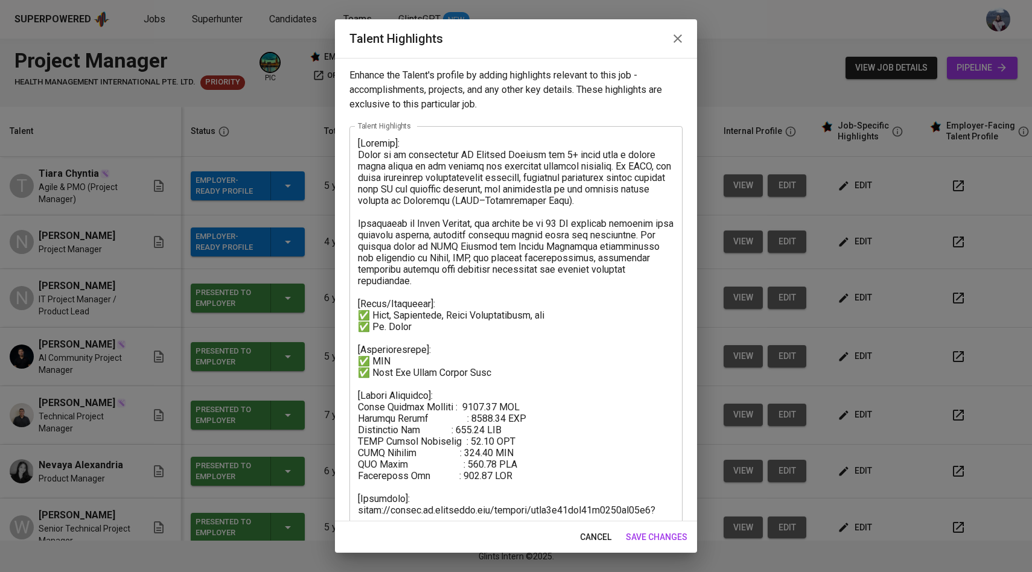
click at [659, 534] on span "save changes" at bounding box center [657, 537] width 62 height 15
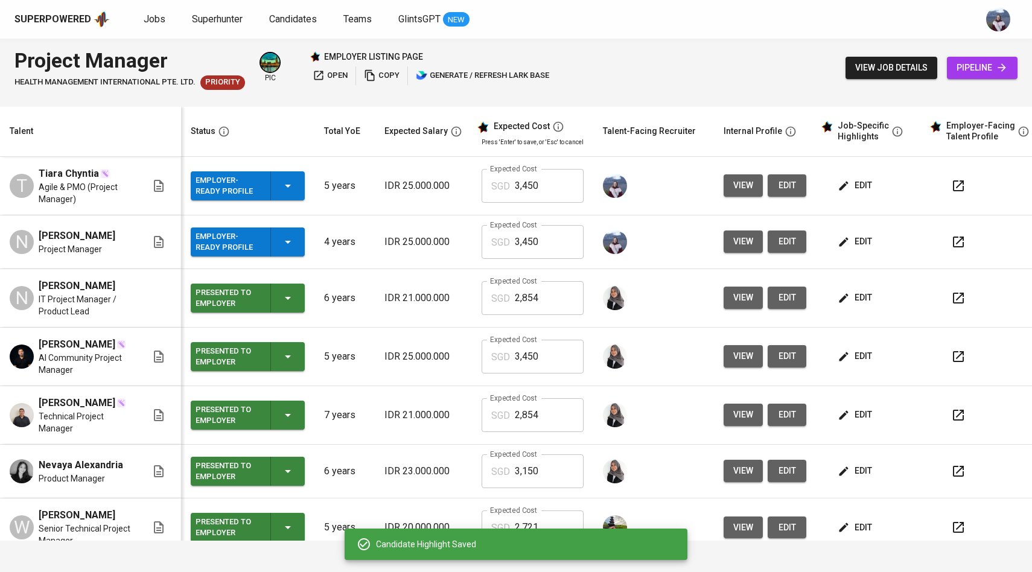
click at [849, 244] on span "edit" at bounding box center [856, 241] width 32 height 15
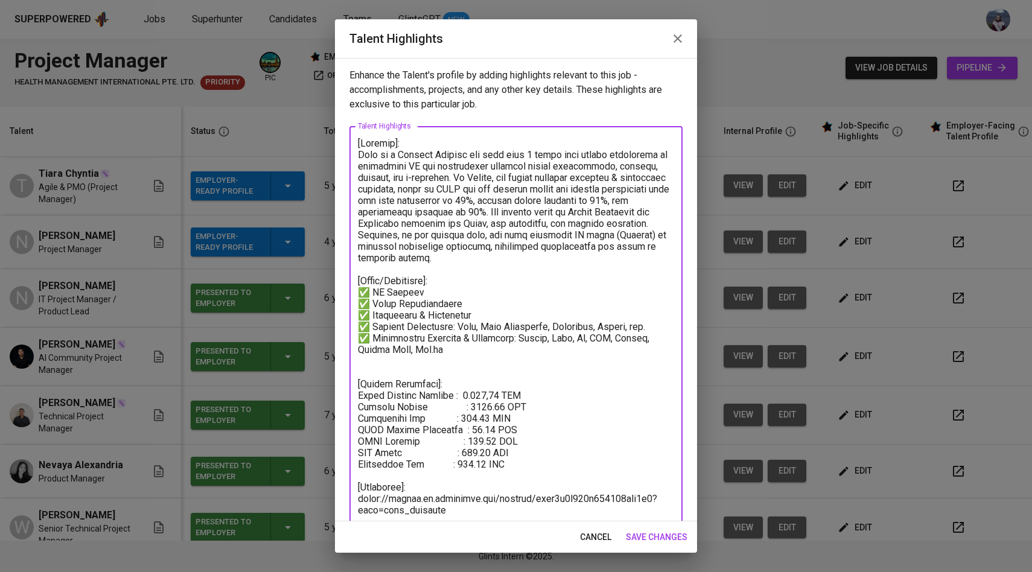
drag, startPoint x: 467, startPoint y: 396, endPoint x: 502, endPoint y: 396, distance: 35.0
click at [502, 396] on textarea at bounding box center [516, 333] width 316 height 390
click at [675, 535] on span "save changes" at bounding box center [657, 537] width 62 height 15
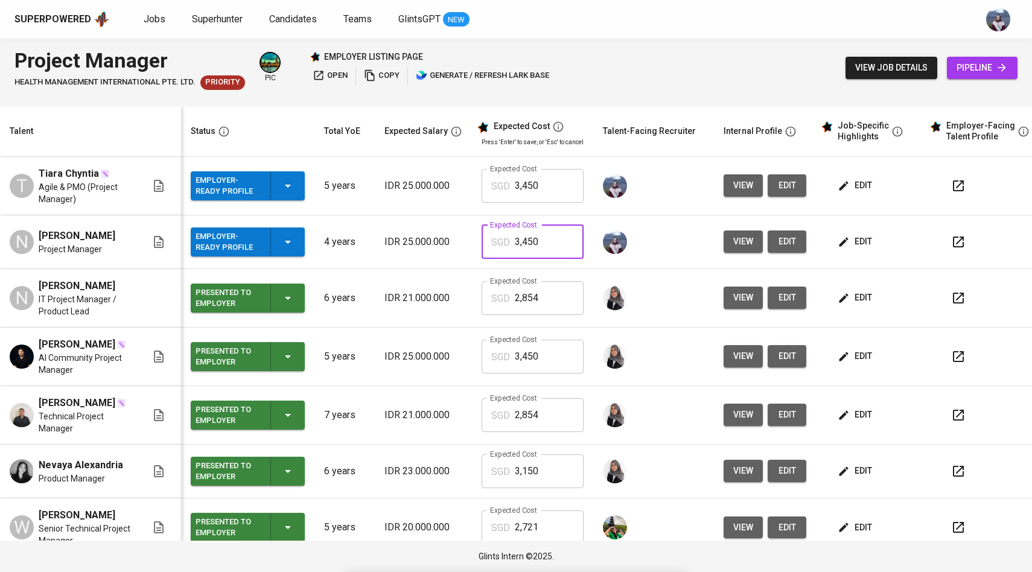
drag, startPoint x: 548, startPoint y: 244, endPoint x: 485, endPoint y: 244, distance: 63.4
click at [484, 244] on div "SGD 3,450 Expected Cost" at bounding box center [533, 242] width 102 height 34
paste input "30,061"
type input "3,300"
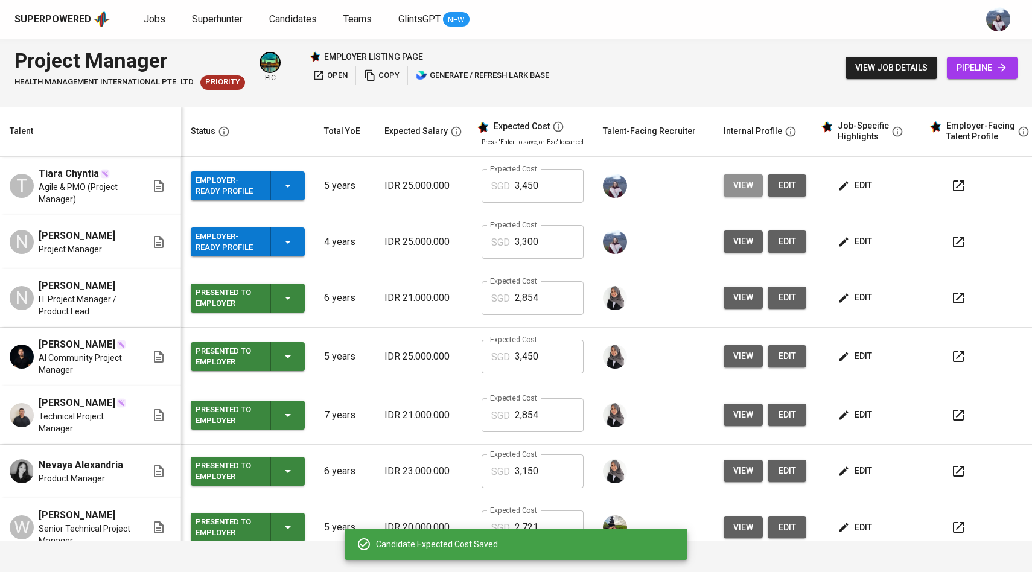
click at [752, 188] on button "view" at bounding box center [743, 185] width 39 height 22
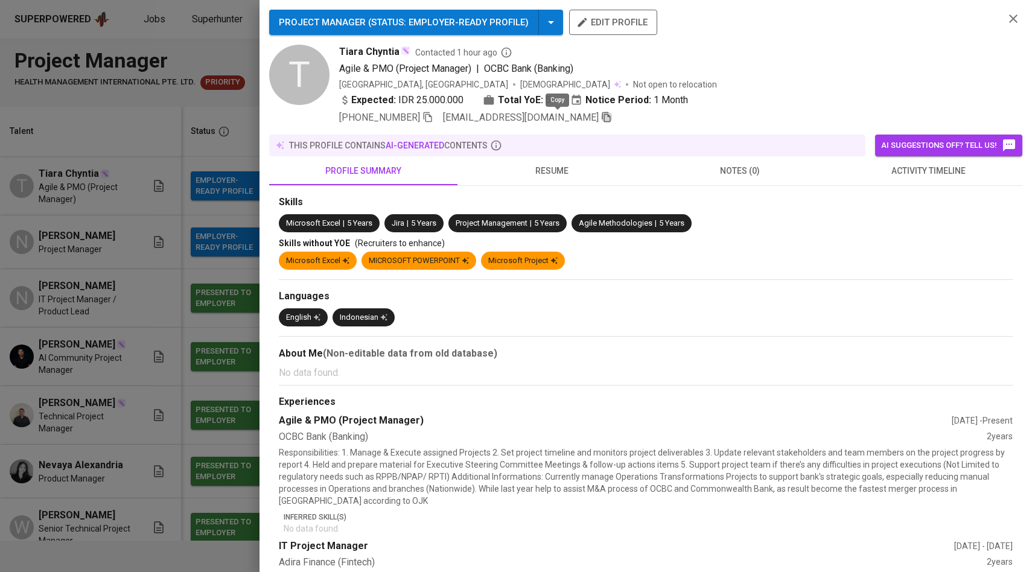
click at [603, 118] on icon "button" at bounding box center [607, 117] width 8 height 10
click at [190, 193] on div at bounding box center [516, 286] width 1032 height 572
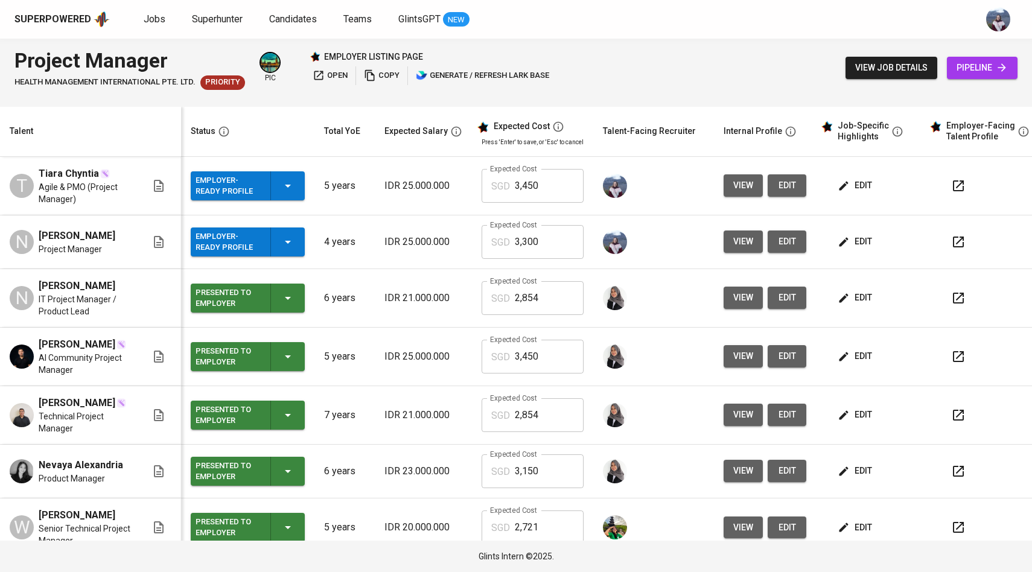
click at [988, 70] on span "pipeline" at bounding box center [982, 67] width 51 height 15
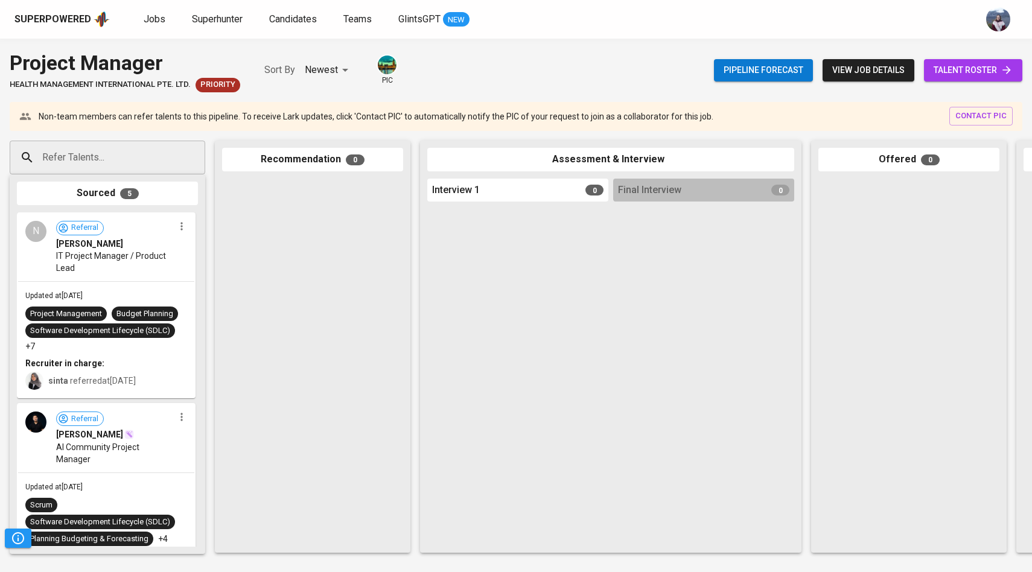
click at [167, 153] on div "Refer Talents..." at bounding box center [108, 158] width 196 height 34
paste input "[EMAIL_ADDRESS][DOMAIN_NAME]"
type input "[EMAIL_ADDRESS][DOMAIN_NAME]"
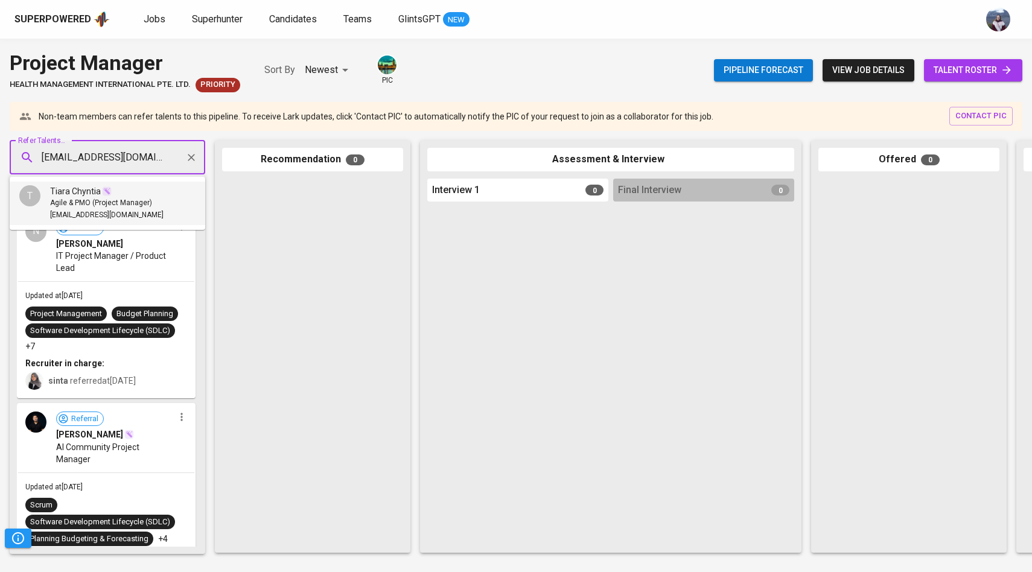
click at [89, 201] on span "Agile & PMO (Project Manager)" at bounding box center [101, 203] width 102 height 12
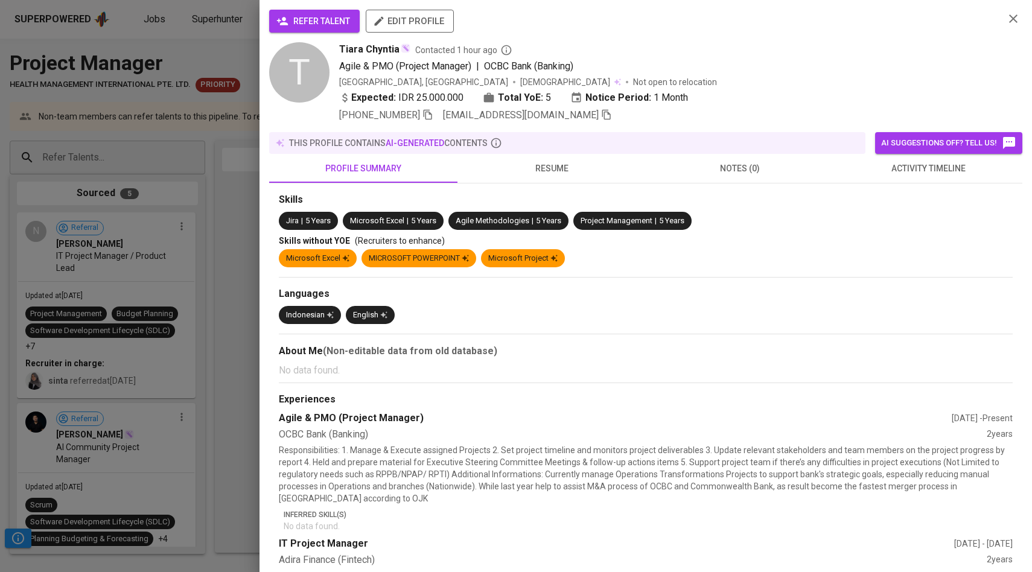
click at [333, 20] on span "refer talent" at bounding box center [314, 21] width 71 height 15
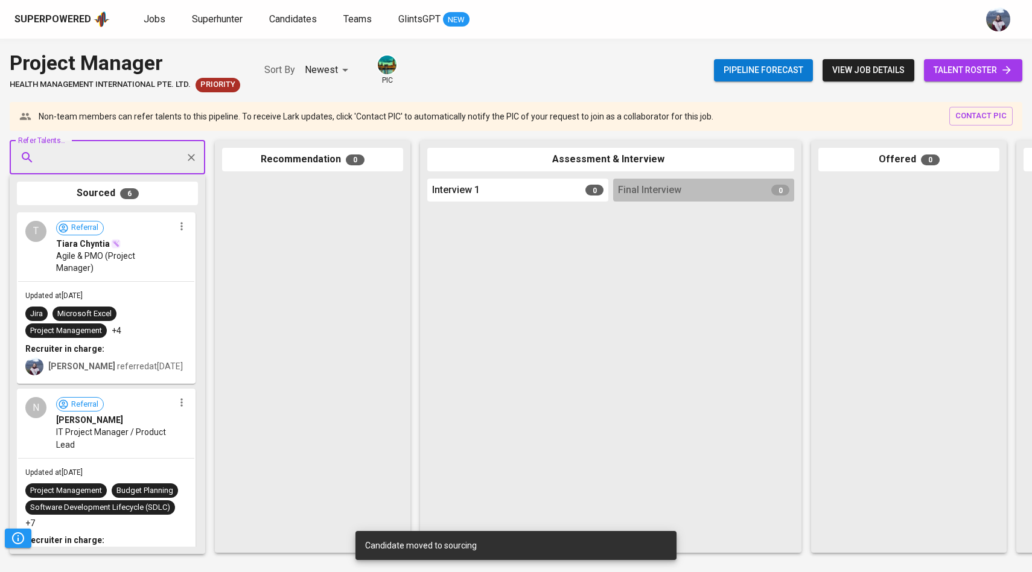
click at [941, 65] on span "talent roster" at bounding box center [973, 70] width 79 height 15
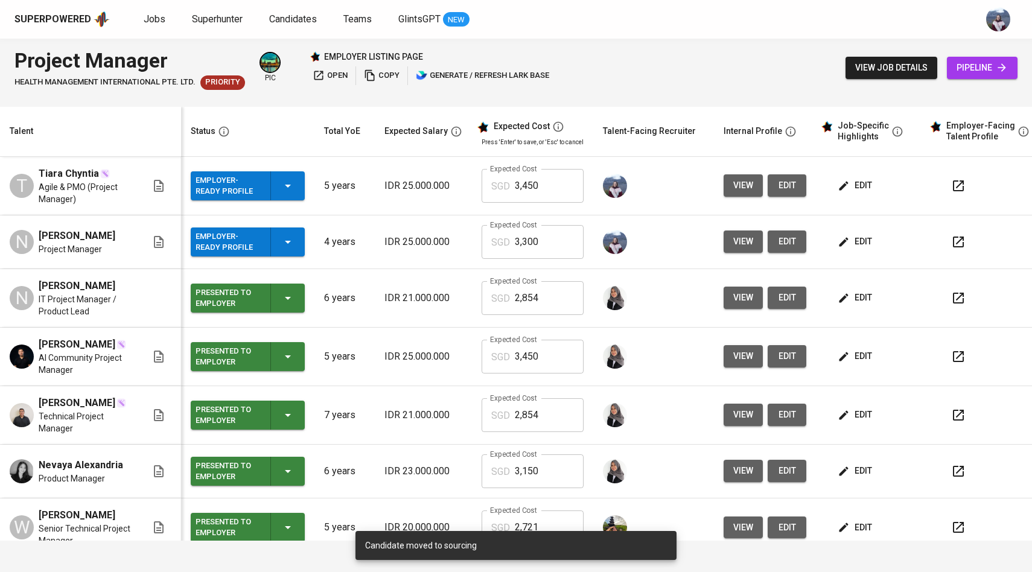
click at [734, 242] on span "view" at bounding box center [744, 241] width 20 height 15
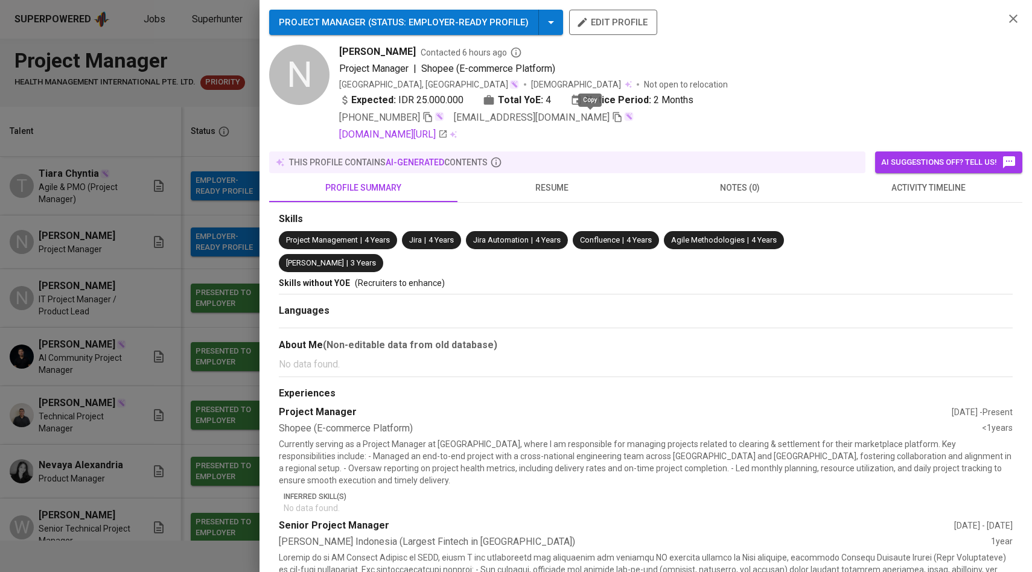
click at [613, 115] on icon "button" at bounding box center [617, 117] width 8 height 10
click at [151, 259] on div at bounding box center [516, 286] width 1032 height 572
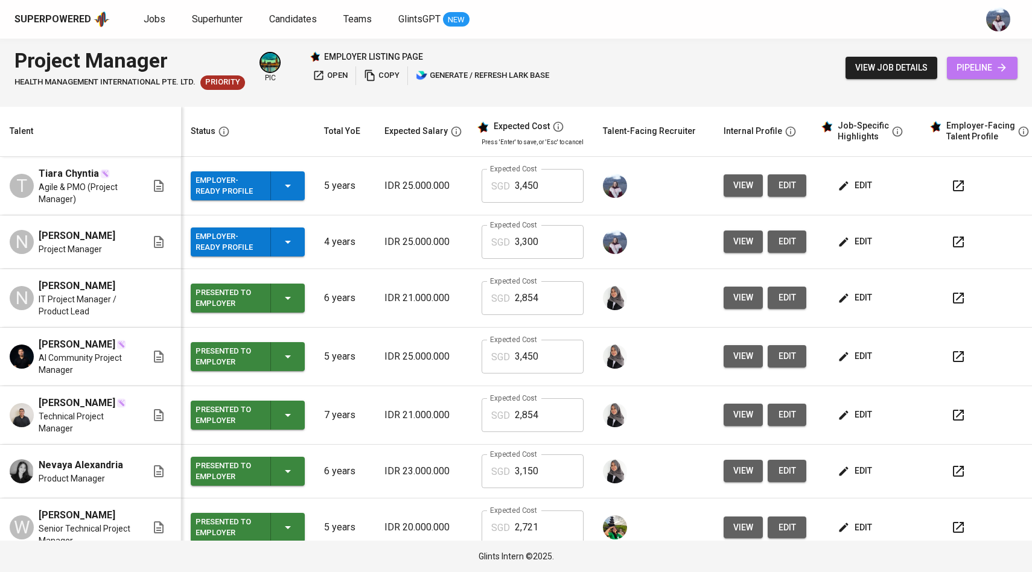
click at [990, 71] on span "pipeline" at bounding box center [982, 67] width 51 height 15
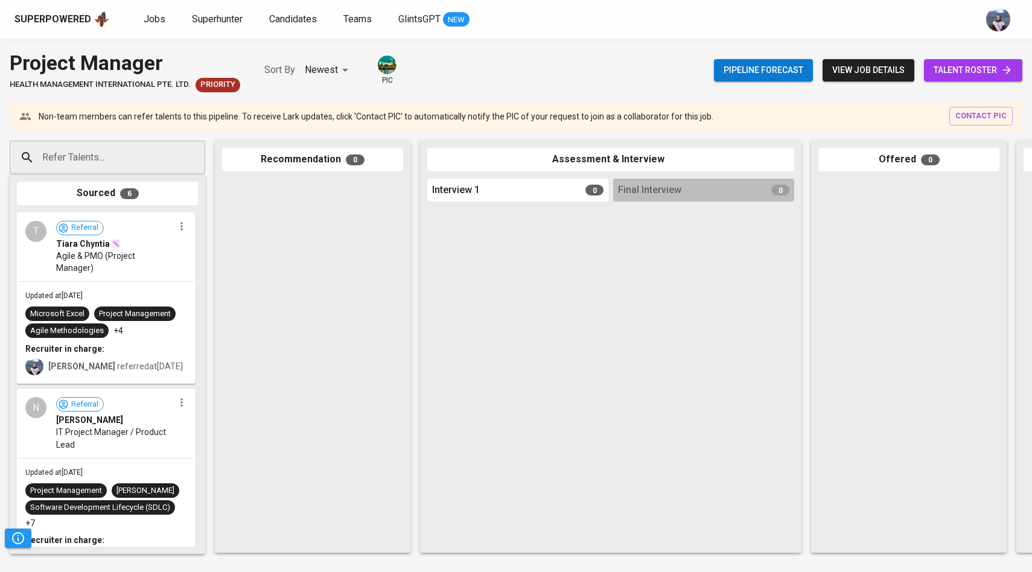
click at [156, 143] on div "Refer Talents..." at bounding box center [108, 158] width 196 height 34
paste input "[EMAIL_ADDRESS][DOMAIN_NAME]"
type input "[EMAIL_ADDRESS][DOMAIN_NAME]"
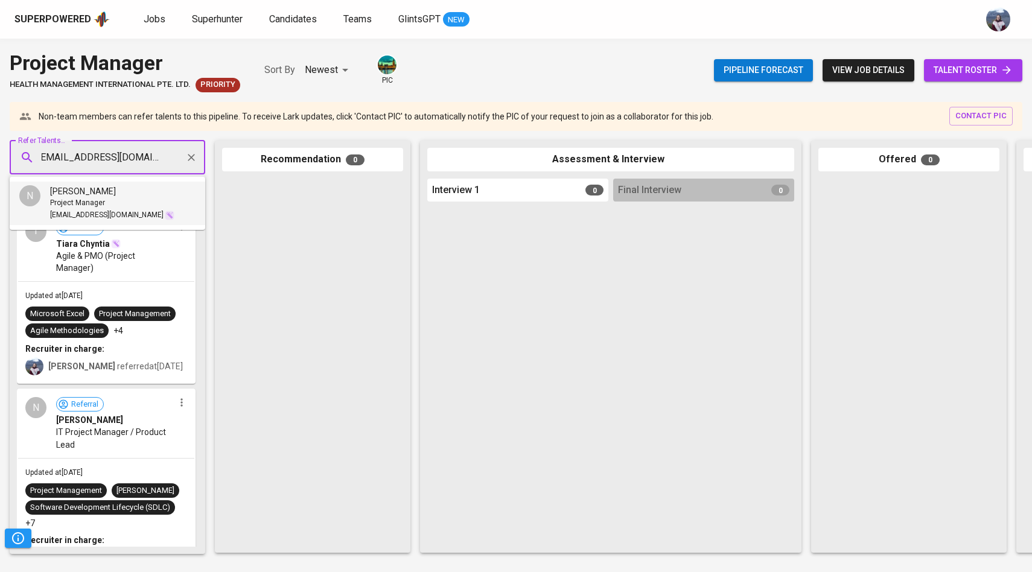
click at [107, 202] on div "Project Manager" at bounding box center [112, 203] width 124 height 12
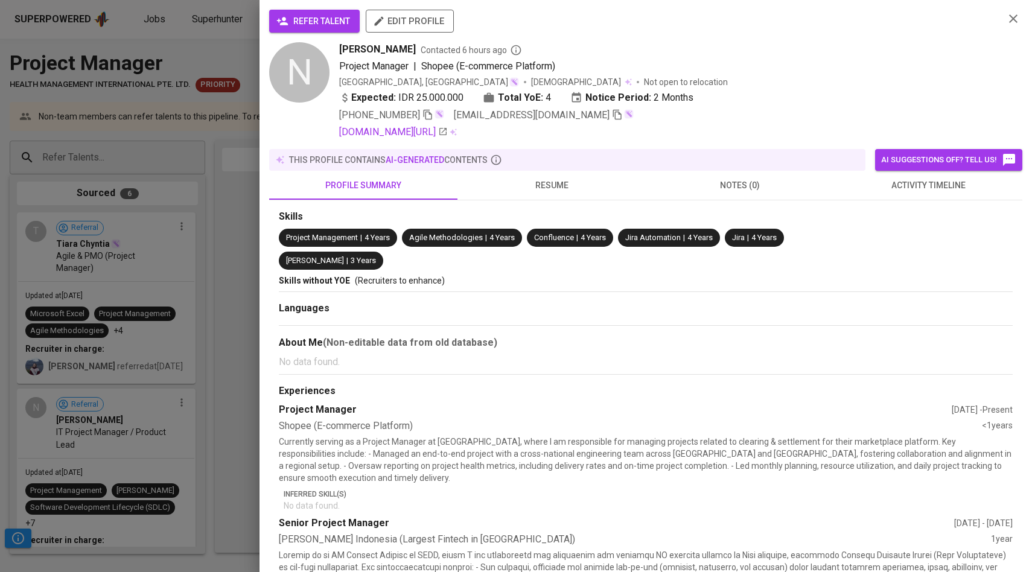
scroll to position [0, 0]
click at [334, 12] on button "refer talent" at bounding box center [314, 21] width 91 height 23
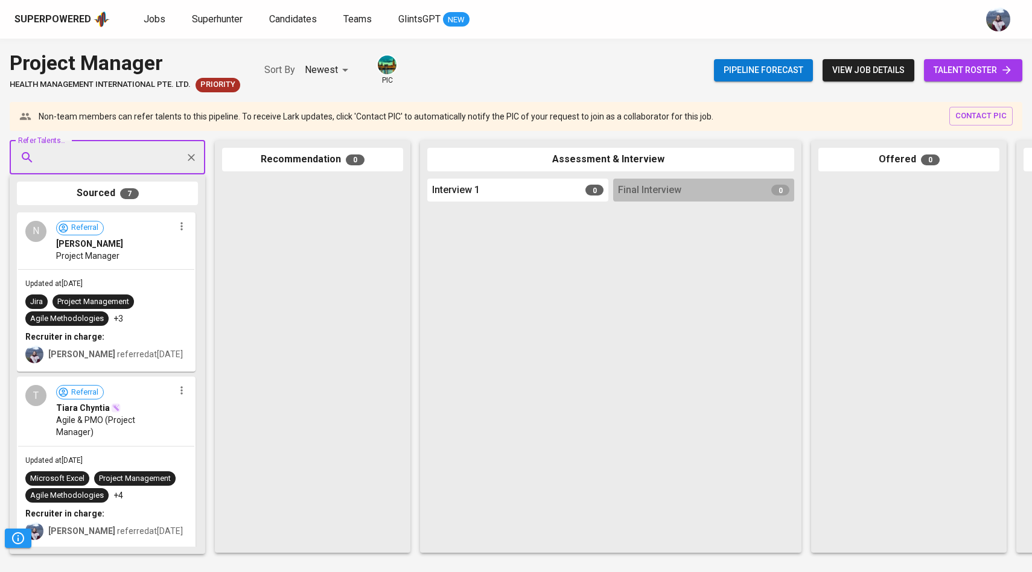
click at [968, 78] on link "talent roster" at bounding box center [973, 70] width 98 height 22
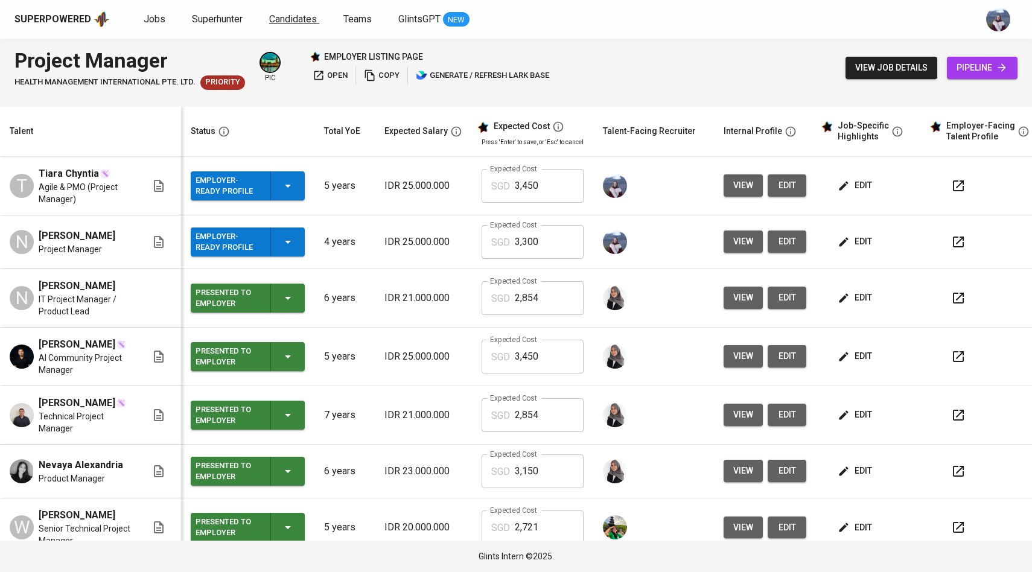
click at [281, 17] on span "Candidates" at bounding box center [293, 18] width 48 height 11
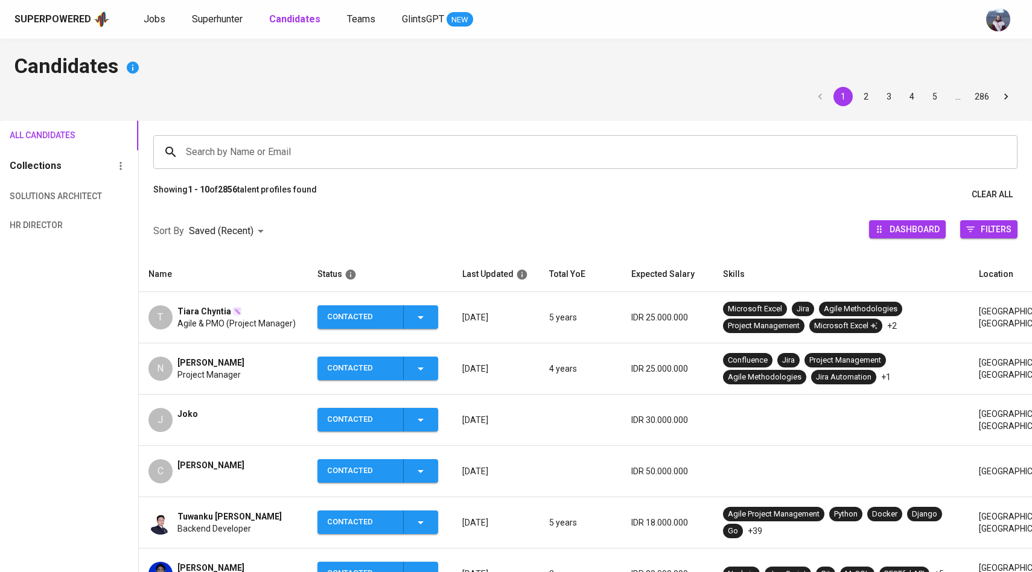
click at [210, 143] on input "Search by Name or Email" at bounding box center [588, 152] width 811 height 23
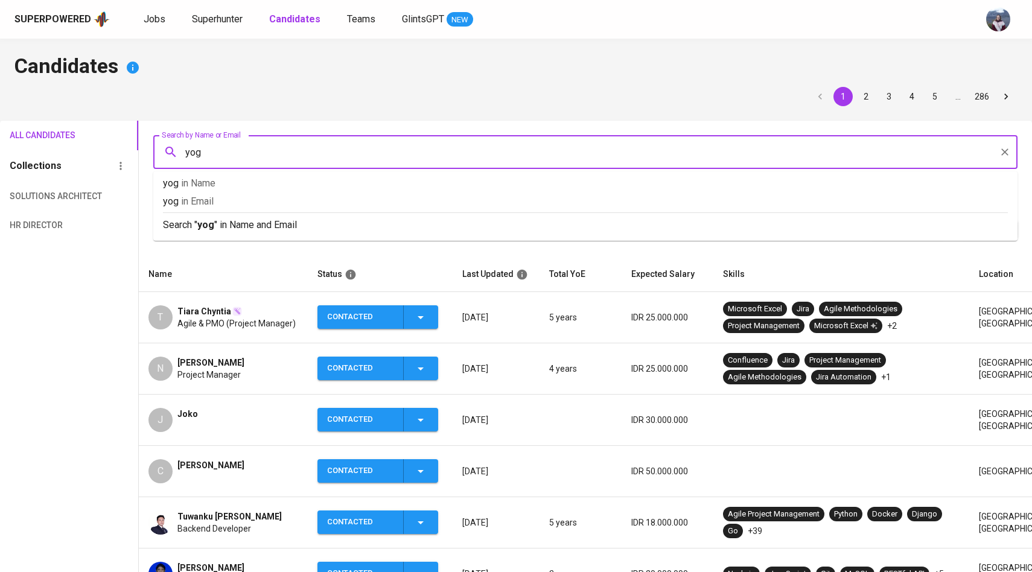
type input "yogi"
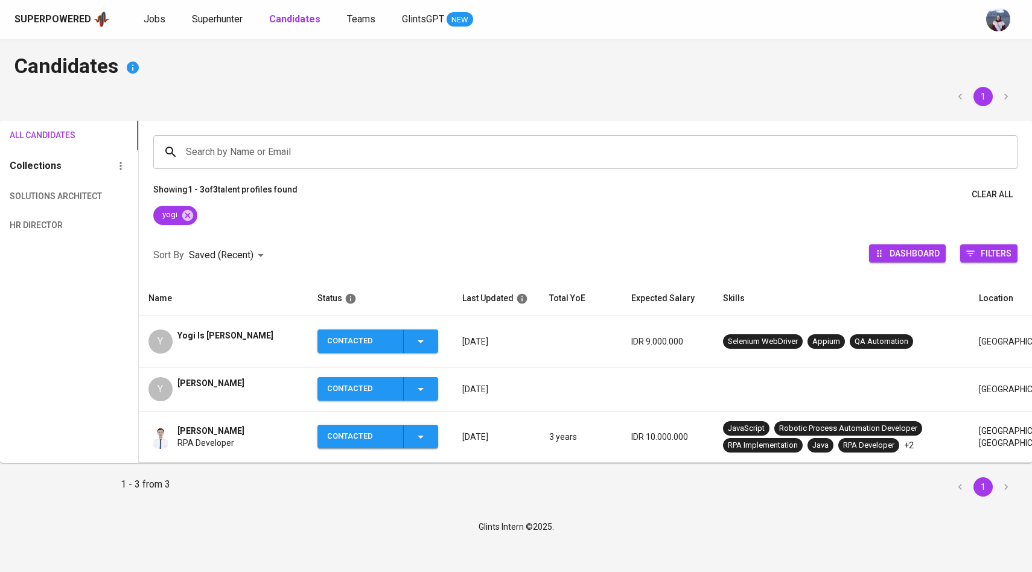
click at [167, 336] on div "Y" at bounding box center [161, 342] width 24 height 24
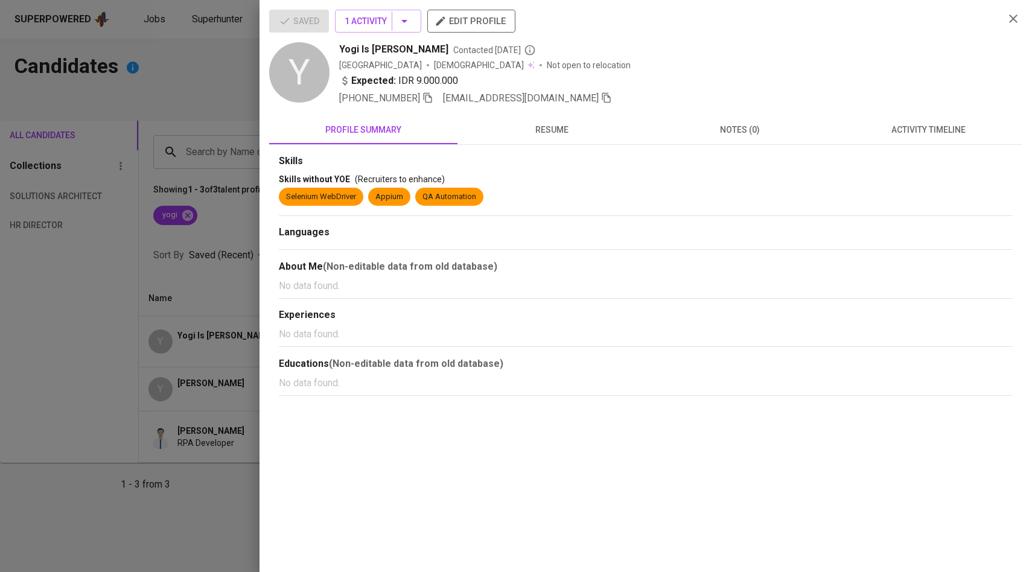
click at [566, 104] on span "[EMAIL_ADDRESS][DOMAIN_NAME]" at bounding box center [527, 98] width 169 height 14
click at [603, 103] on icon "button" at bounding box center [607, 98] width 8 height 10
click at [153, 124] on div at bounding box center [516, 286] width 1032 height 572
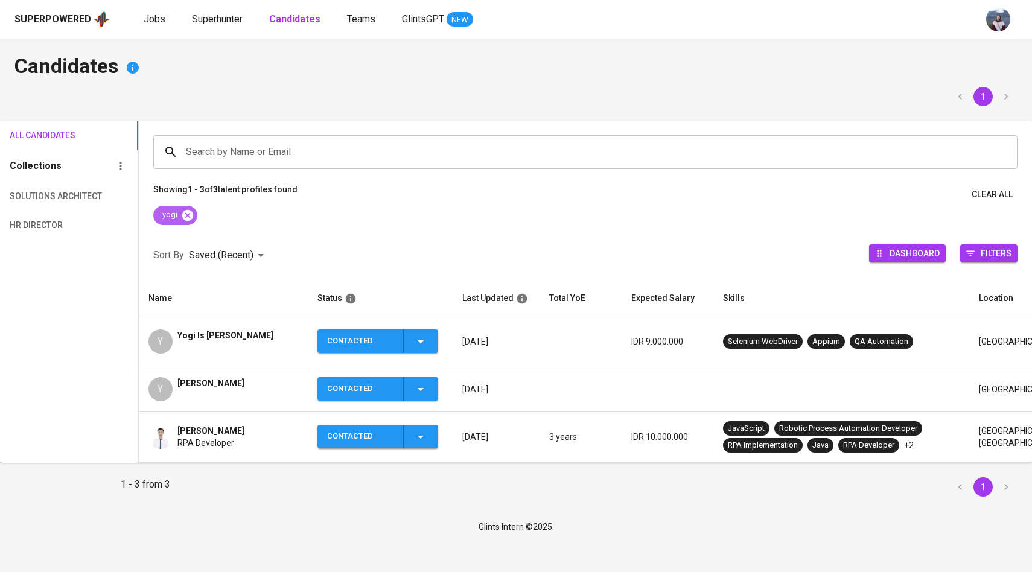
click at [188, 213] on icon at bounding box center [187, 215] width 13 height 13
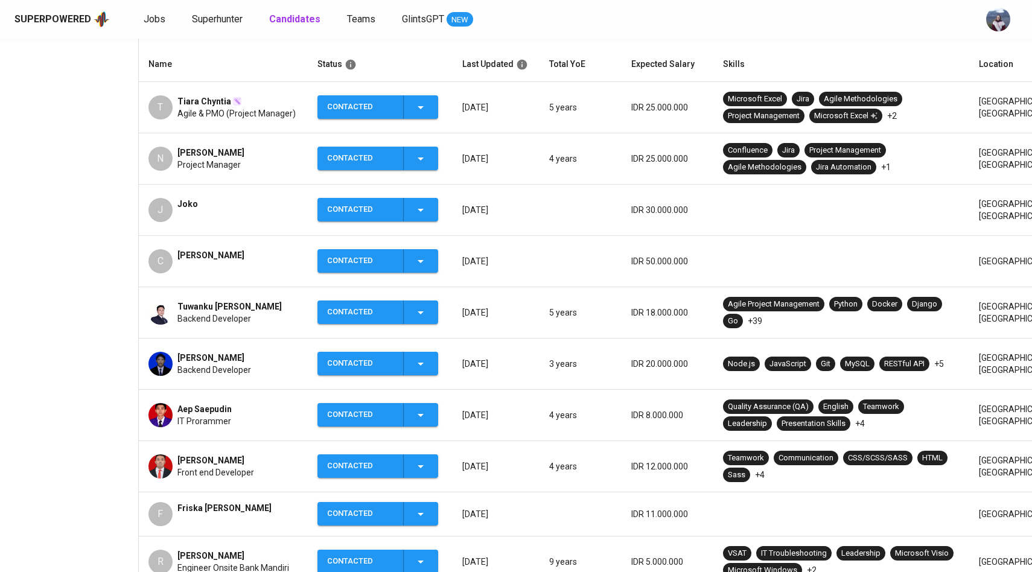
scroll to position [199, 0]
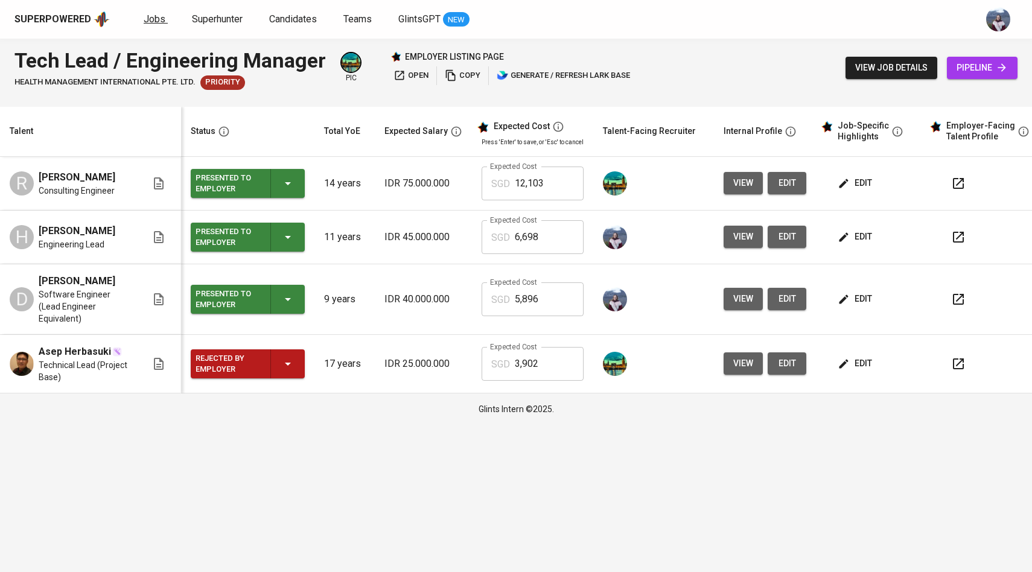
click at [148, 22] on span "Jobs" at bounding box center [155, 18] width 22 height 11
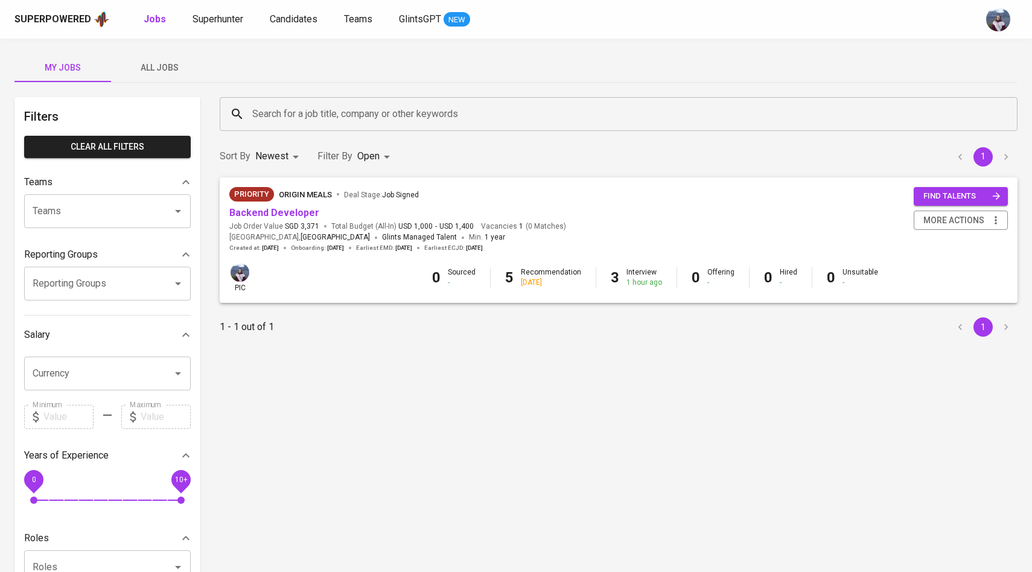
click at [176, 69] on span "All Jobs" at bounding box center [159, 67] width 82 height 15
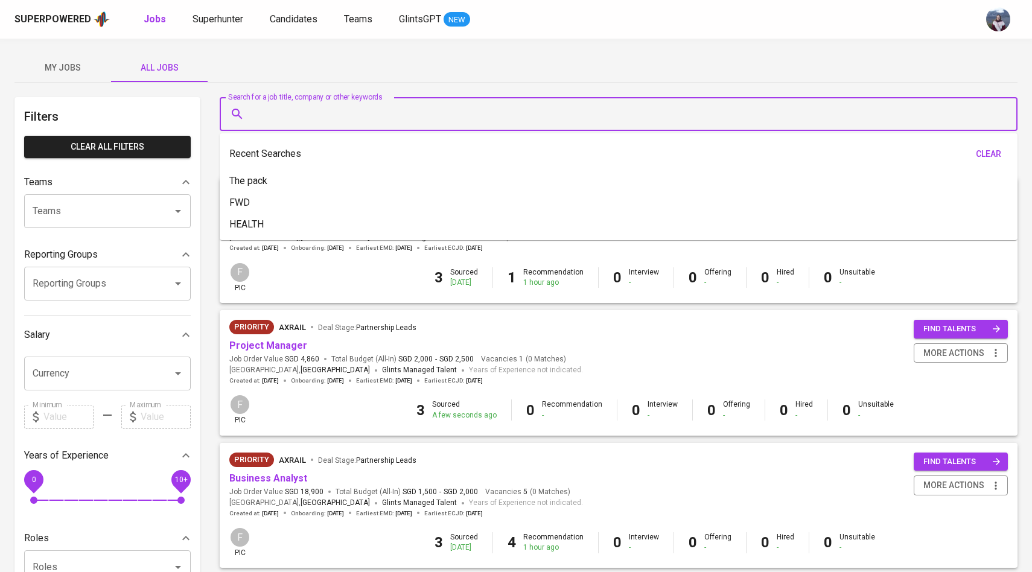
click at [275, 120] on input "Search for a job title, company or other keywords" at bounding box center [621, 114] width 745 height 23
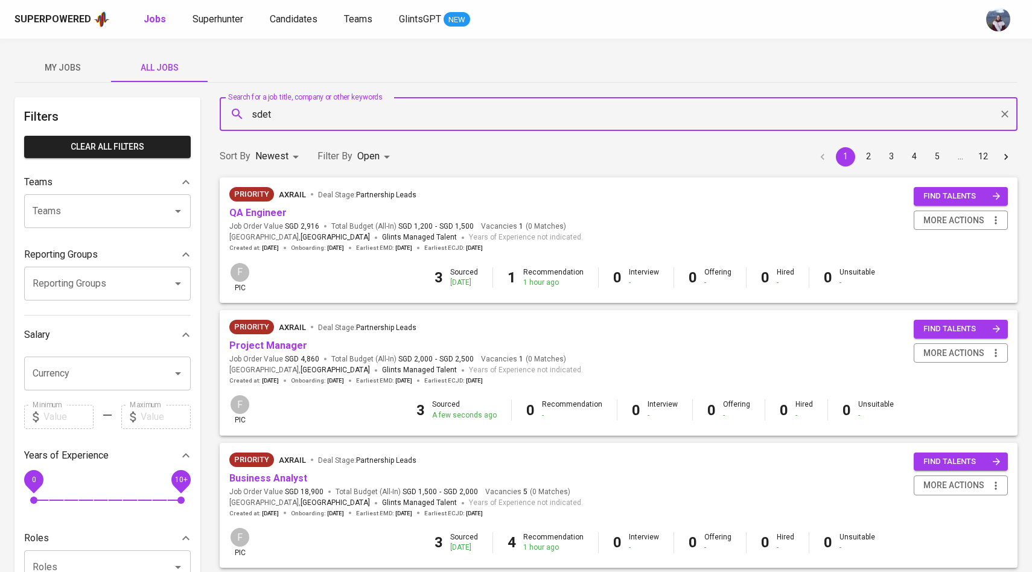
type input "sdet"
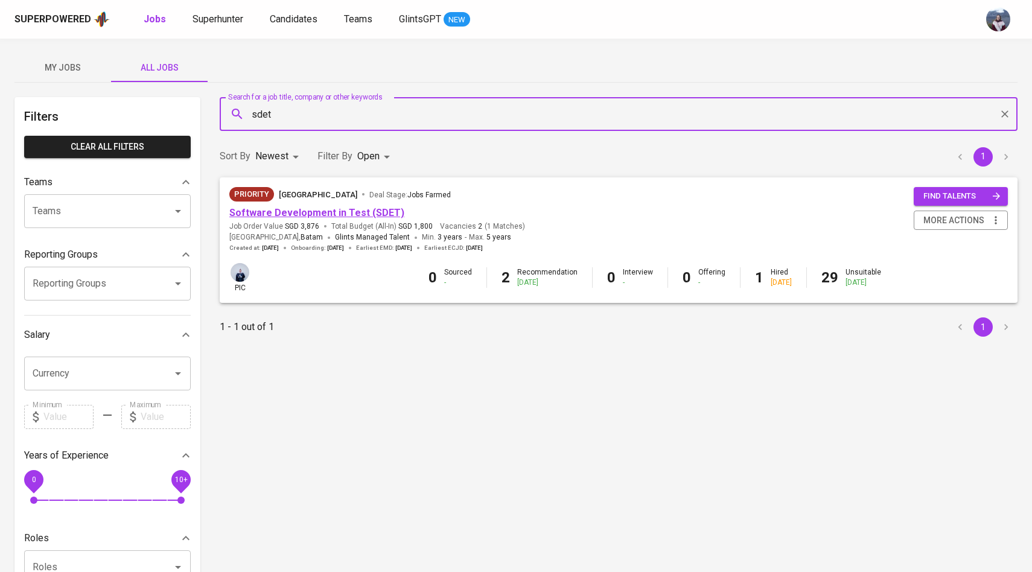
click at [266, 212] on link "Software Development in Test (SDET)" at bounding box center [316, 212] width 175 height 11
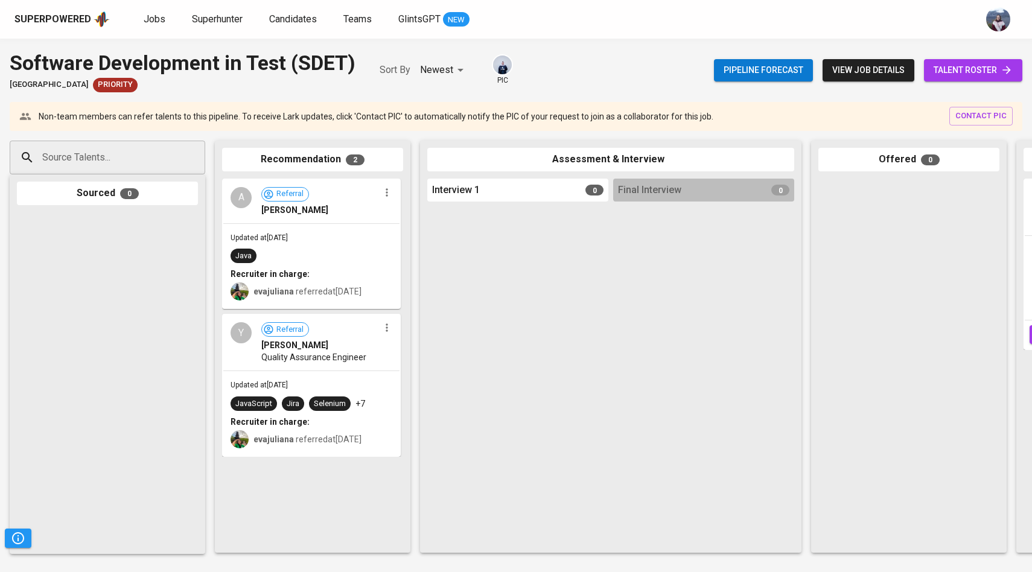
click at [113, 162] on input "Source Talents..." at bounding box center [102, 157] width 127 height 23
paste input "[EMAIL_ADDRESS][DOMAIN_NAME]"
type input "[EMAIL_ADDRESS][DOMAIN_NAME]"
click at [126, 198] on span "[EMAIL_ADDRESS][DOMAIN_NAME]" at bounding box center [107, 203] width 114 height 12
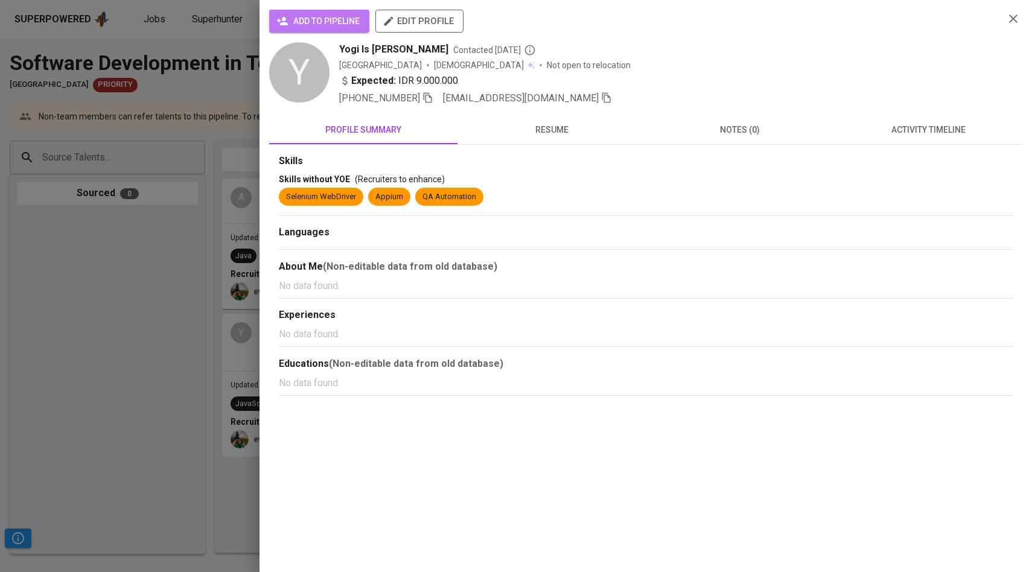
click at [316, 14] on span "add to pipeline" at bounding box center [319, 21] width 81 height 15
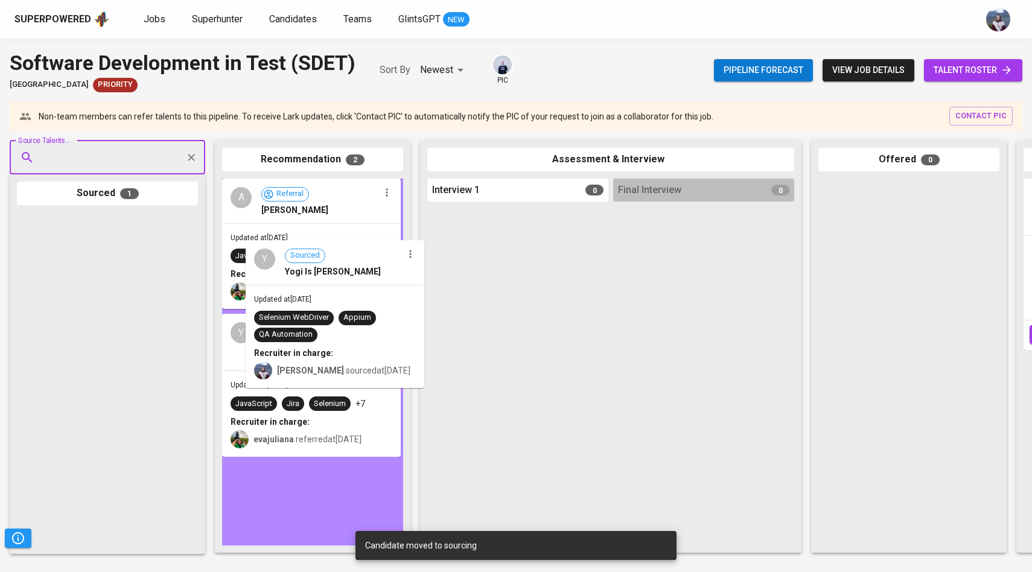
drag, startPoint x: 131, startPoint y: 276, endPoint x: 378, endPoint y: 305, distance: 248.6
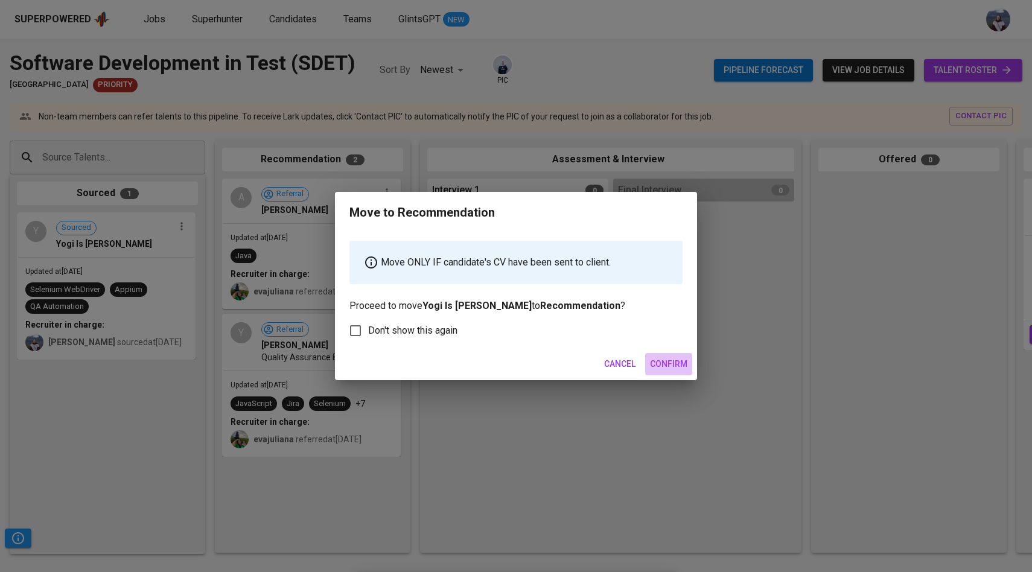
click at [668, 368] on span "Confirm" at bounding box center [668, 364] width 37 height 15
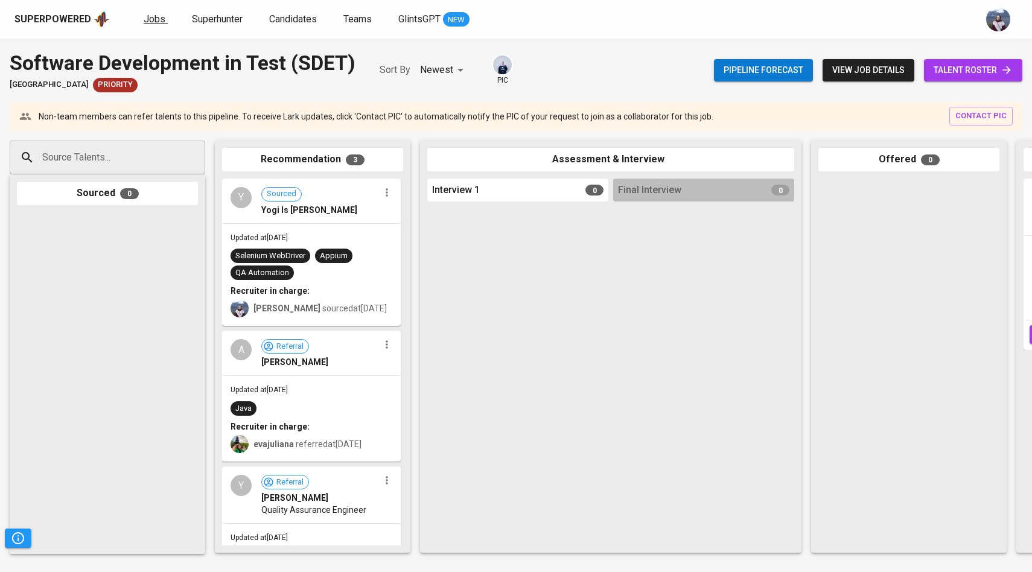
click at [149, 23] on span "Jobs" at bounding box center [155, 18] width 22 height 11
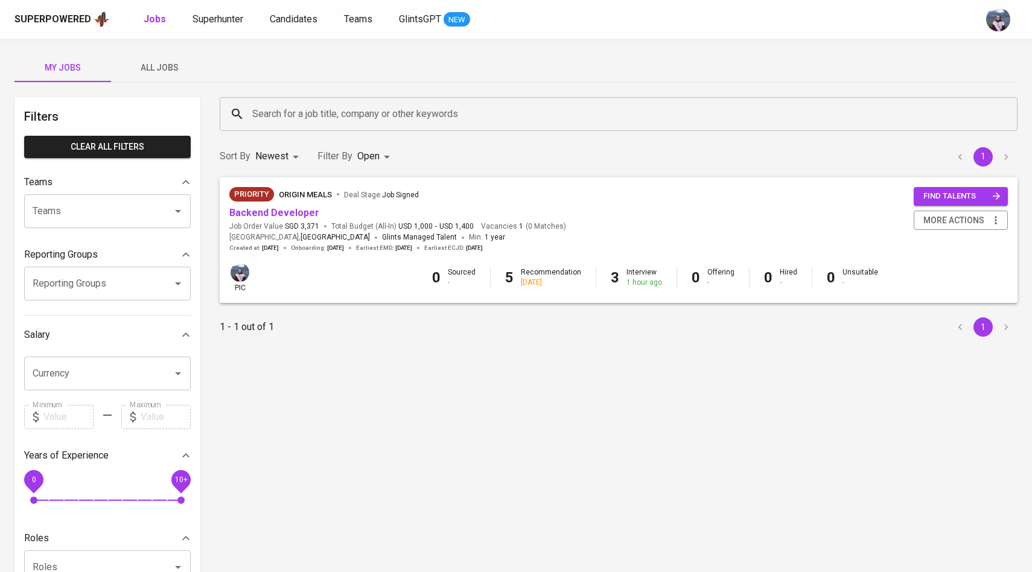
click at [168, 67] on span "All Jobs" at bounding box center [159, 67] width 82 height 15
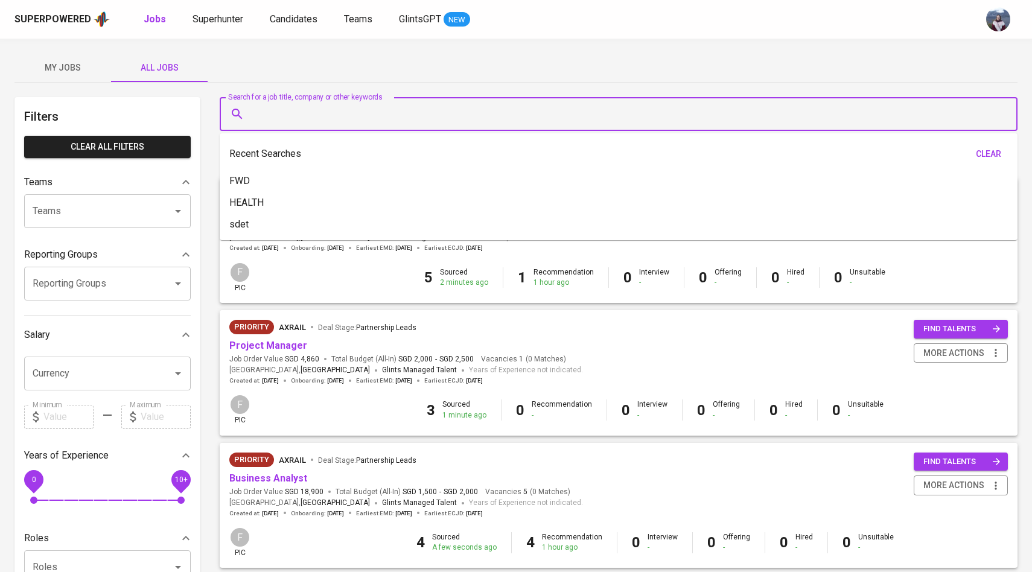
click at [266, 120] on input "Search for a job title, company or other keywords" at bounding box center [621, 114] width 745 height 23
click at [270, 205] on li "HEALTH" at bounding box center [619, 203] width 798 height 22
type input "HEALTH"
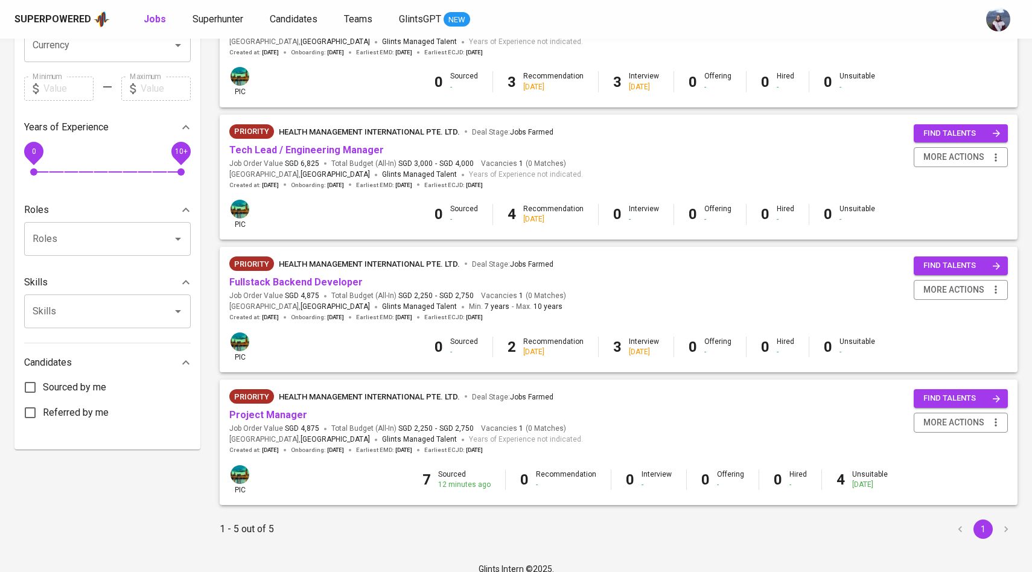
scroll to position [344, 0]
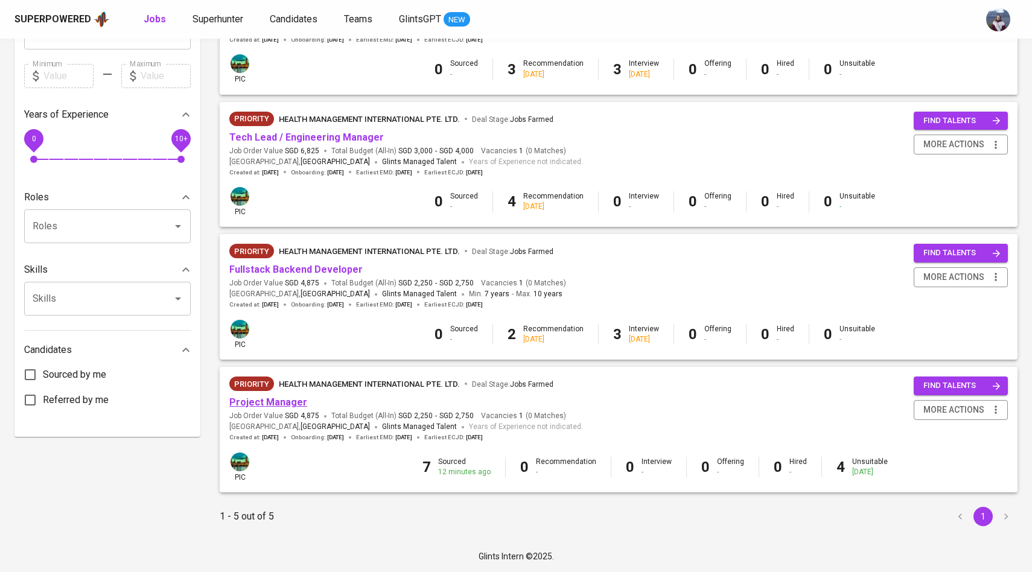
click at [298, 404] on link "Project Manager" at bounding box center [268, 402] width 78 height 11
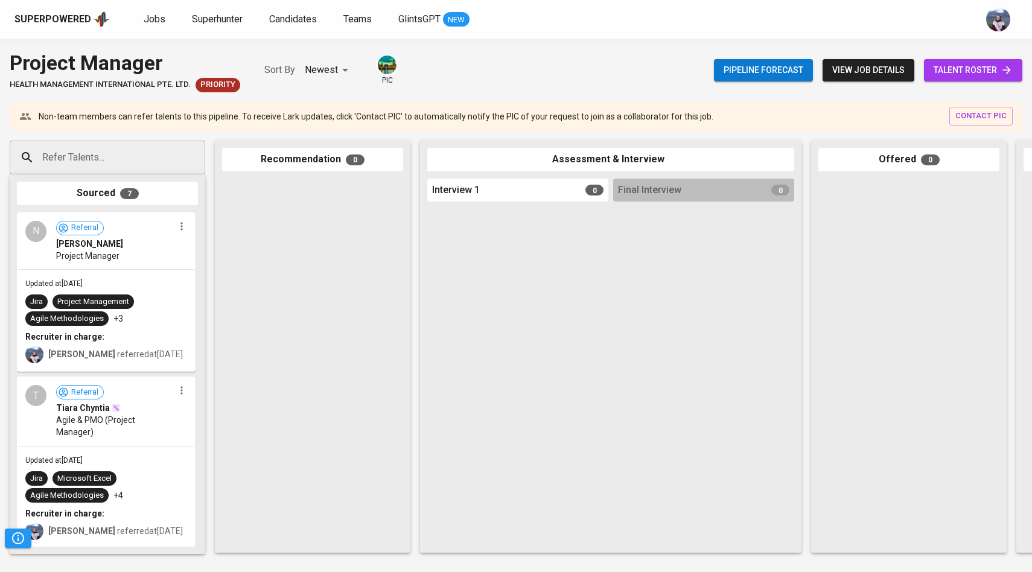
click at [162, 152] on input "Refer Talents..." at bounding box center [102, 157] width 127 height 23
paste input "[EMAIL_ADDRESS][DOMAIN_NAME]"
type input "[EMAIL_ADDRESS][DOMAIN_NAME]"
click at [114, 187] on div "[PERSON_NAME]" at bounding box center [107, 191] width 114 height 12
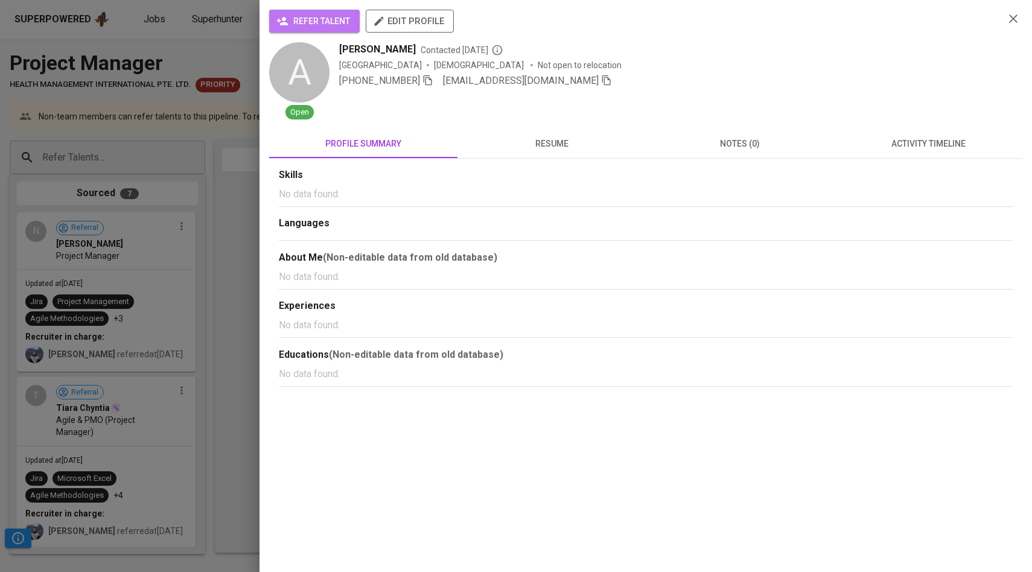
click at [349, 16] on span "refer talent" at bounding box center [314, 21] width 71 height 15
